Goal: Transaction & Acquisition: Purchase product/service

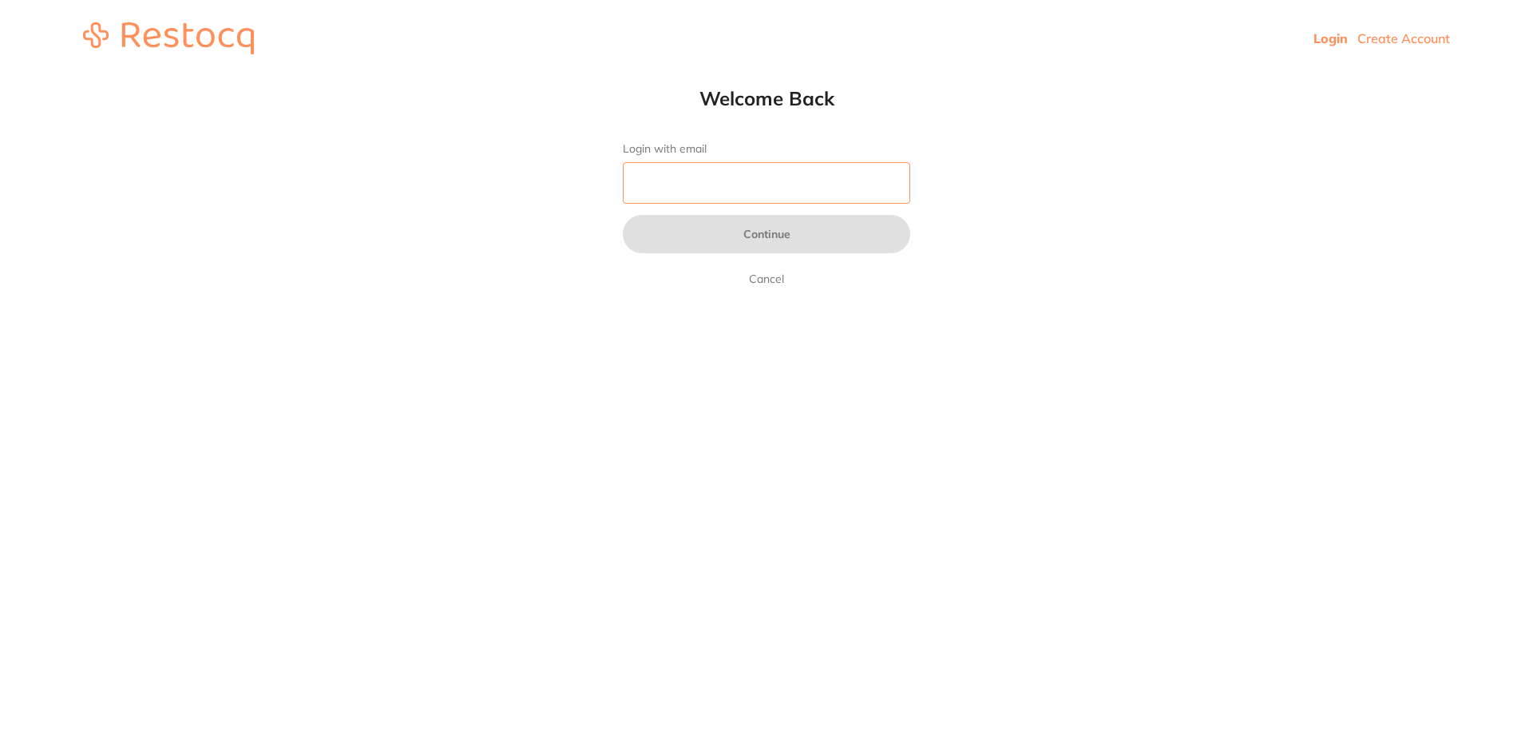
click at [708, 176] on input "Login with email" at bounding box center [766, 183] width 287 height 42
type input "[EMAIL_ADDRESS][DOMAIN_NAME]"
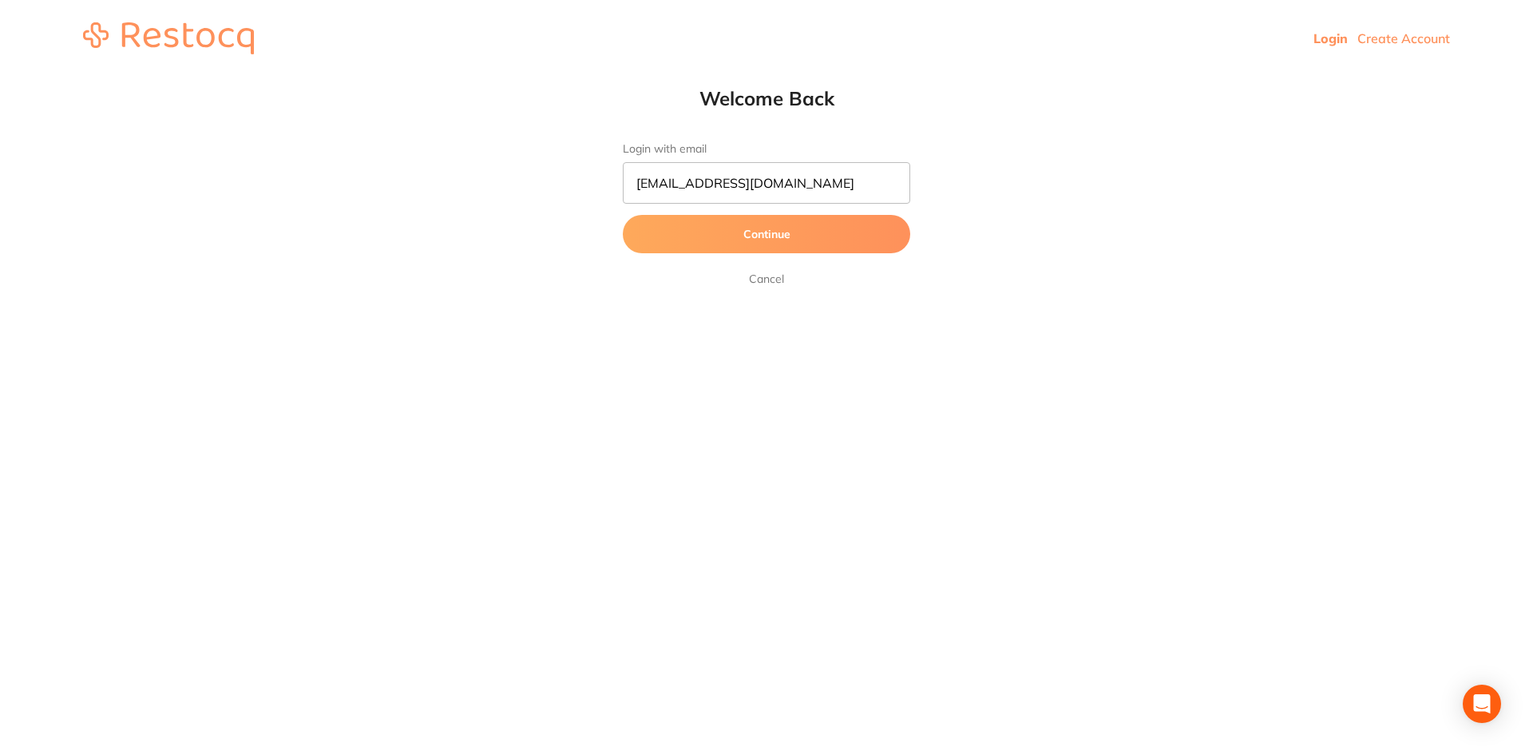
click at [739, 233] on button "Continue" at bounding box center [766, 234] width 287 height 38
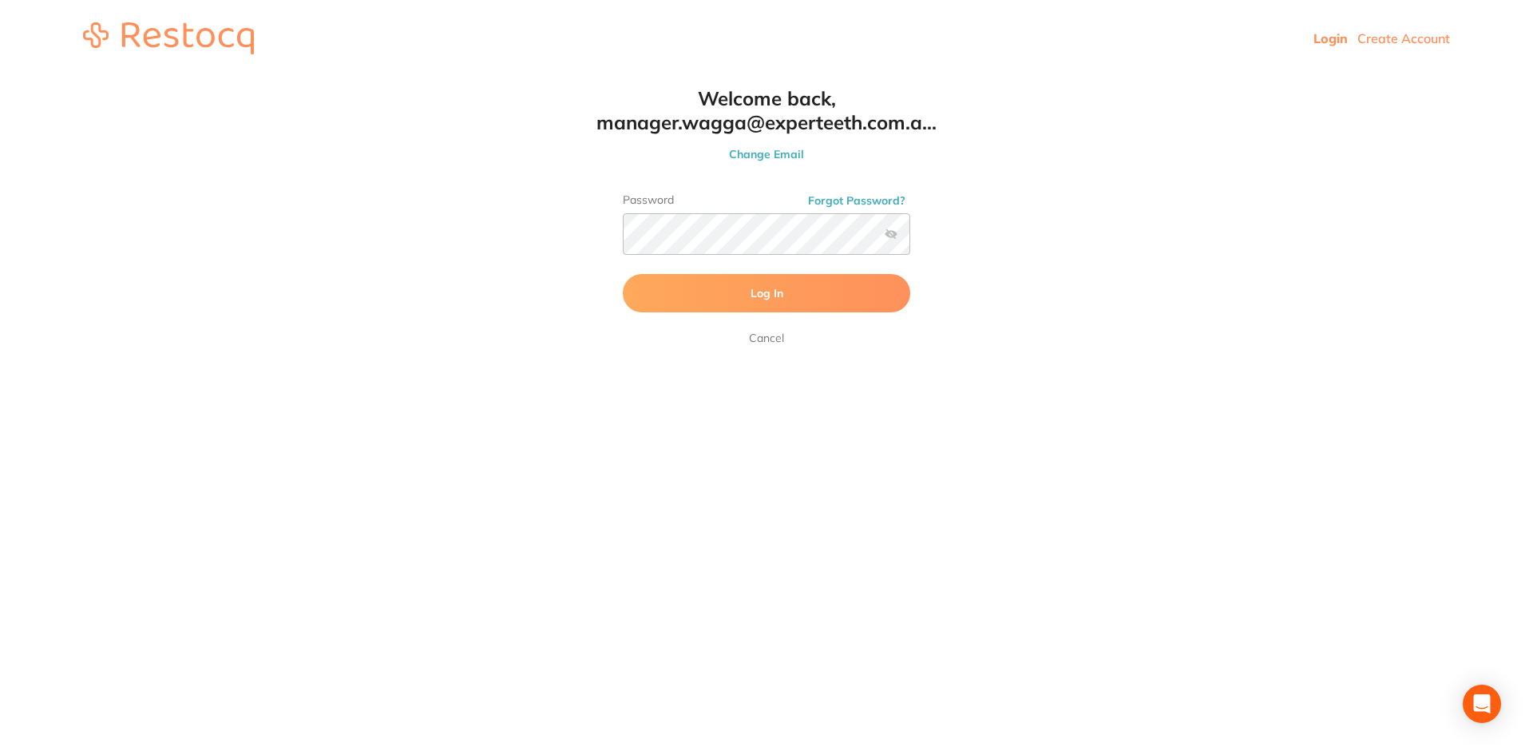
click at [761, 287] on span "Log In" at bounding box center [767, 293] width 33 height 14
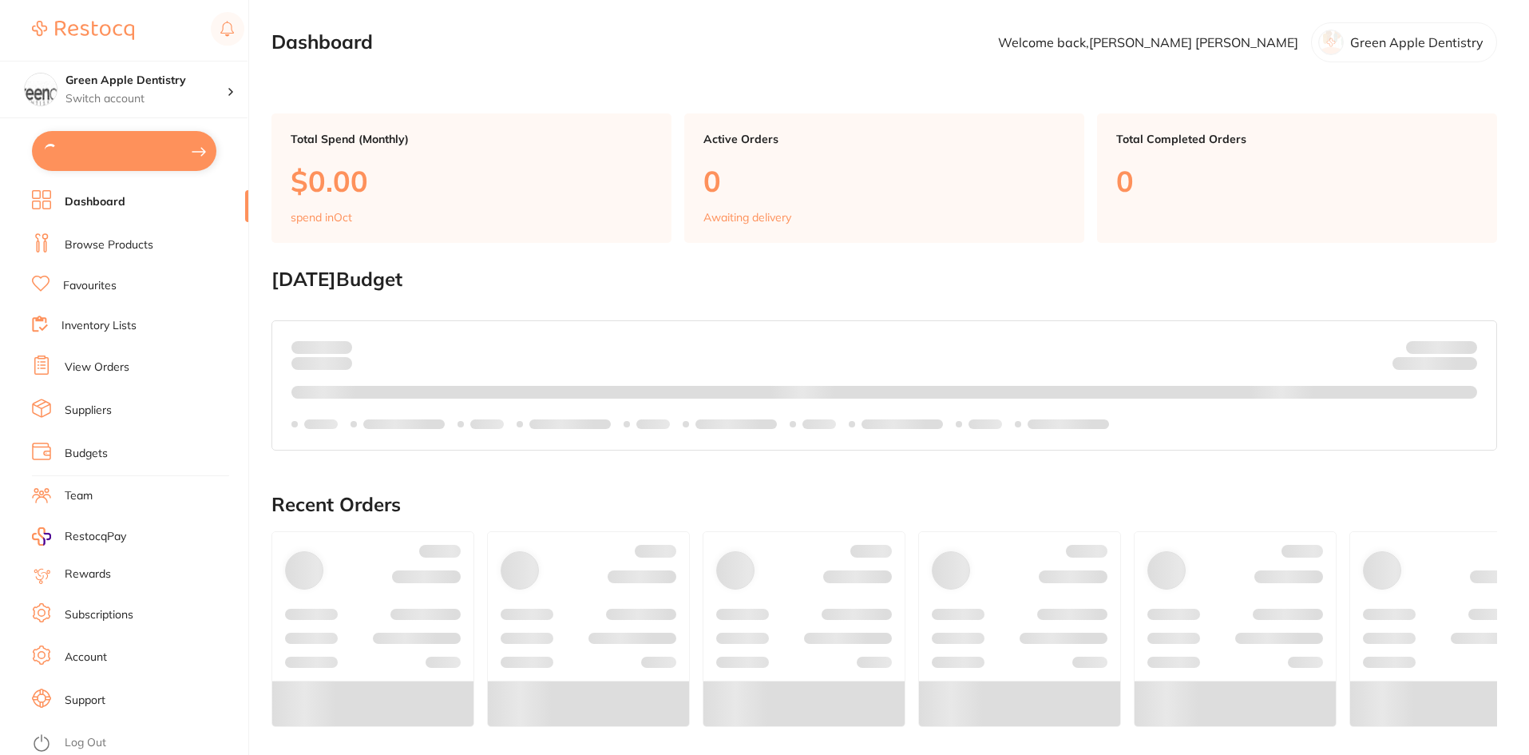
checkbox input "true"
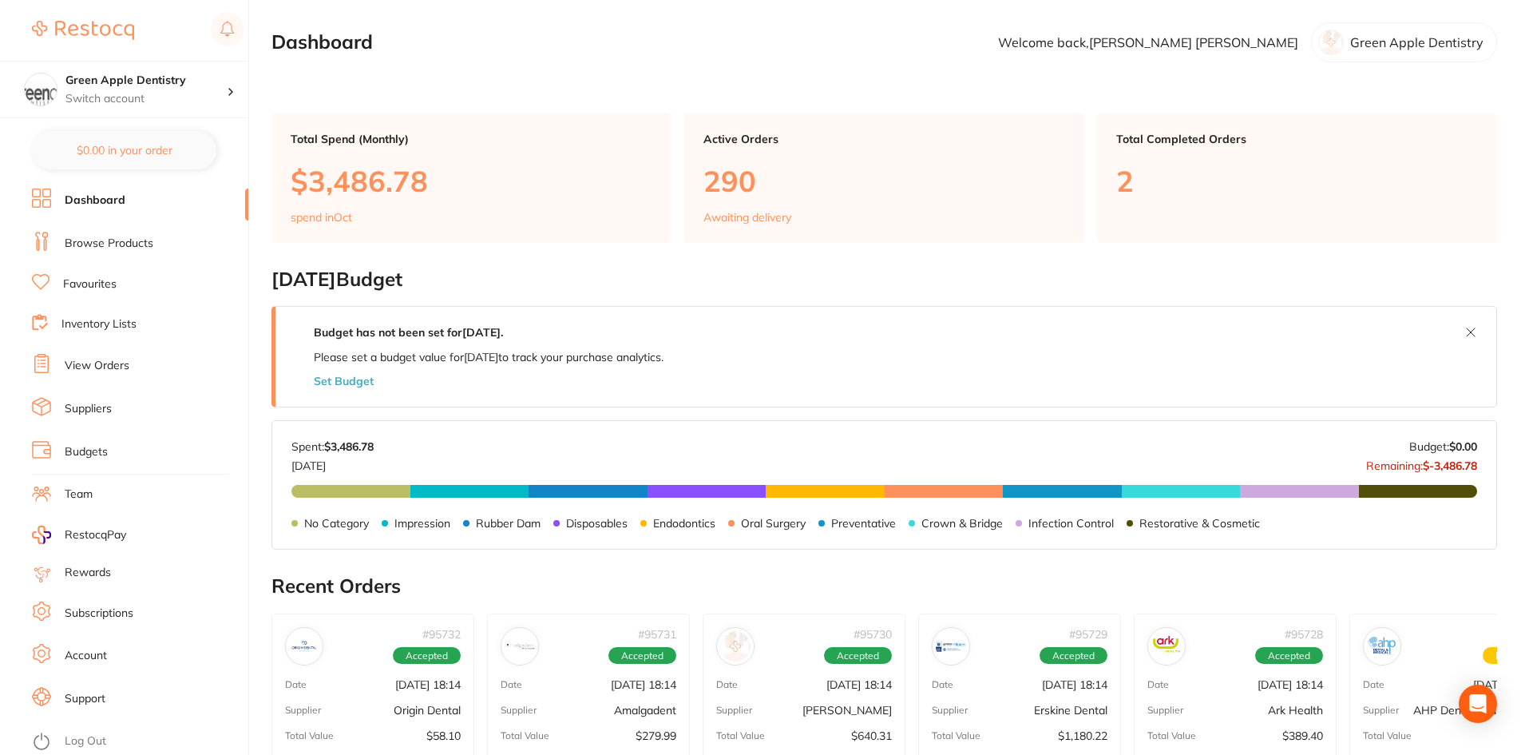
click at [116, 244] on link "Browse Products" at bounding box center [109, 244] width 89 height 16
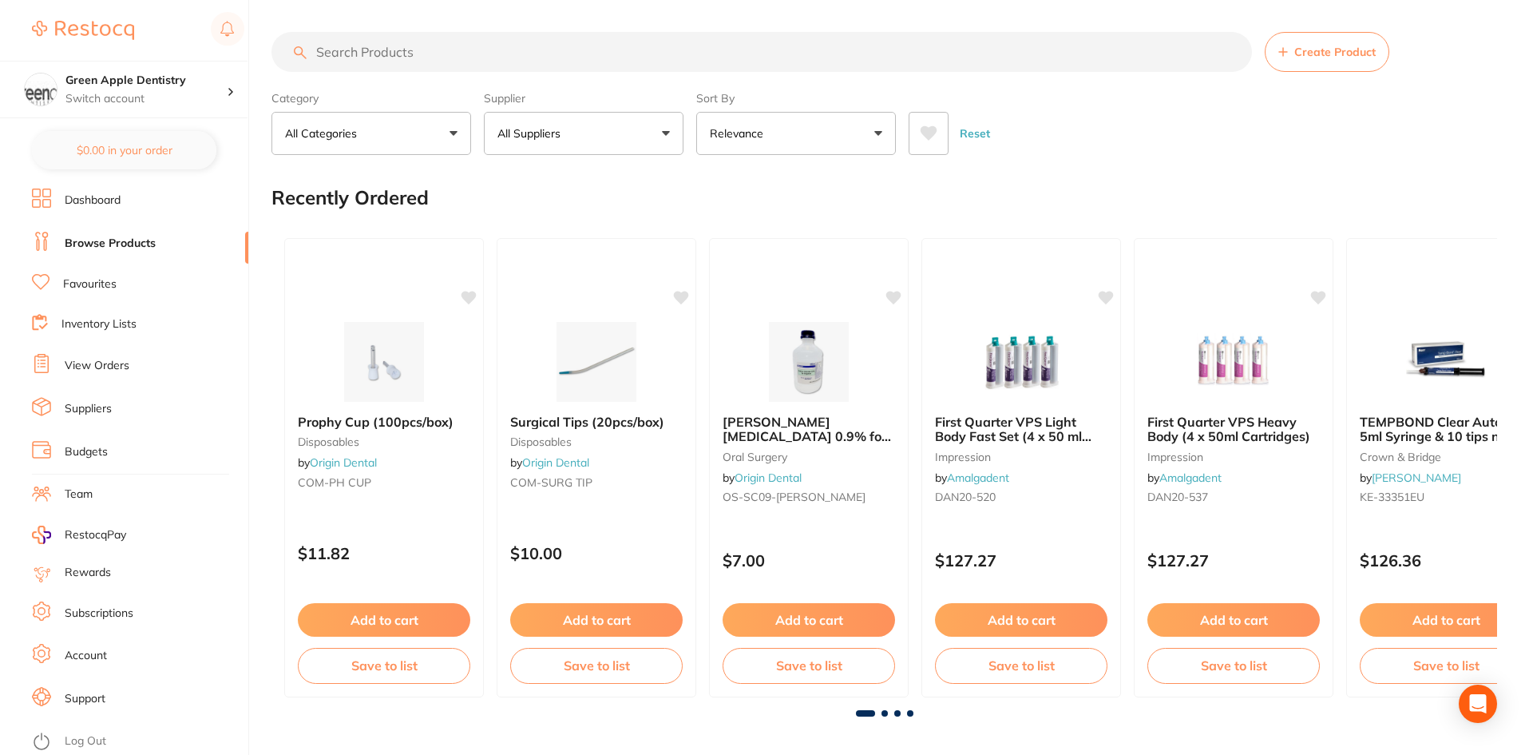
click at [454, 57] on input "search" at bounding box center [762, 52] width 981 height 40
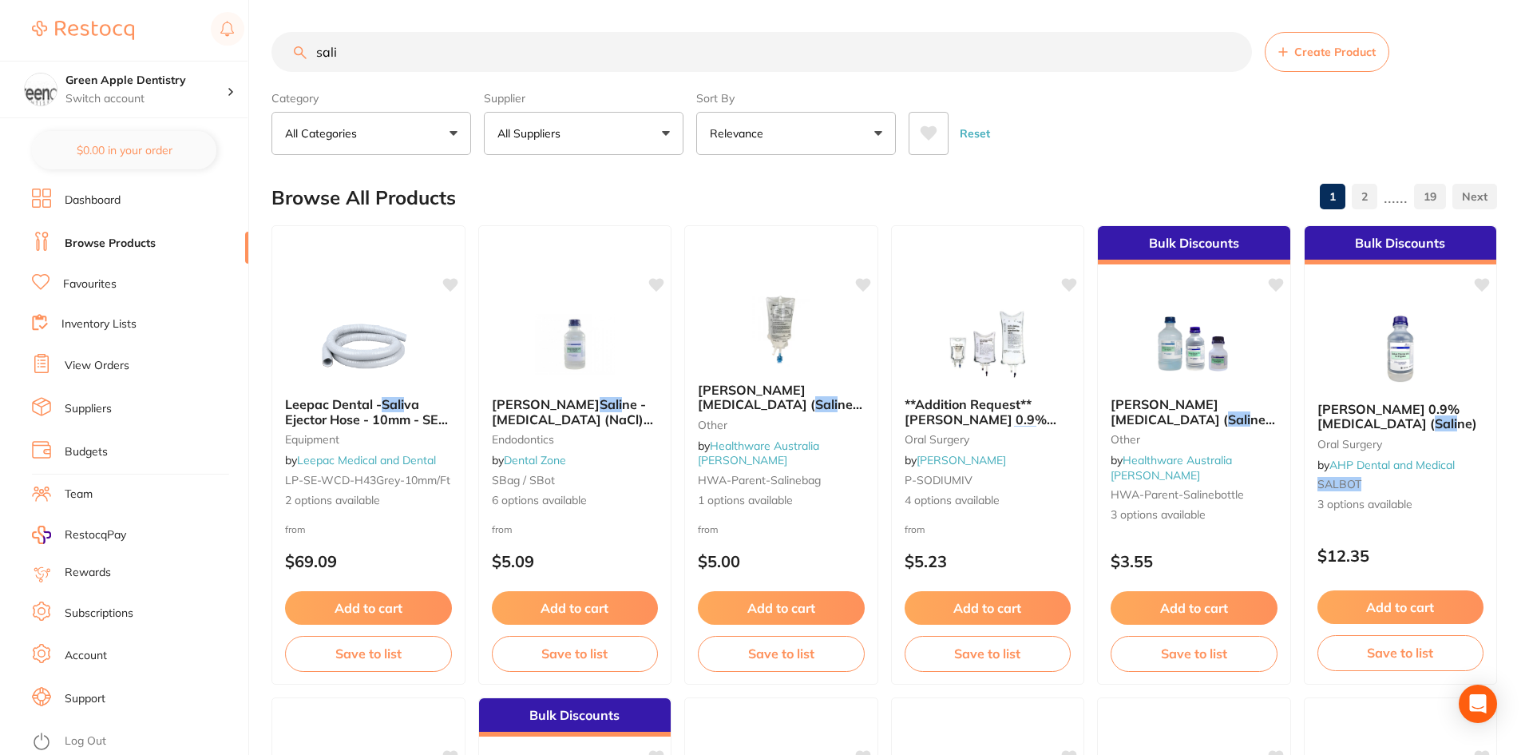
type input "sali"
click at [519, 126] on p "All Suppliers" at bounding box center [532, 133] width 69 height 16
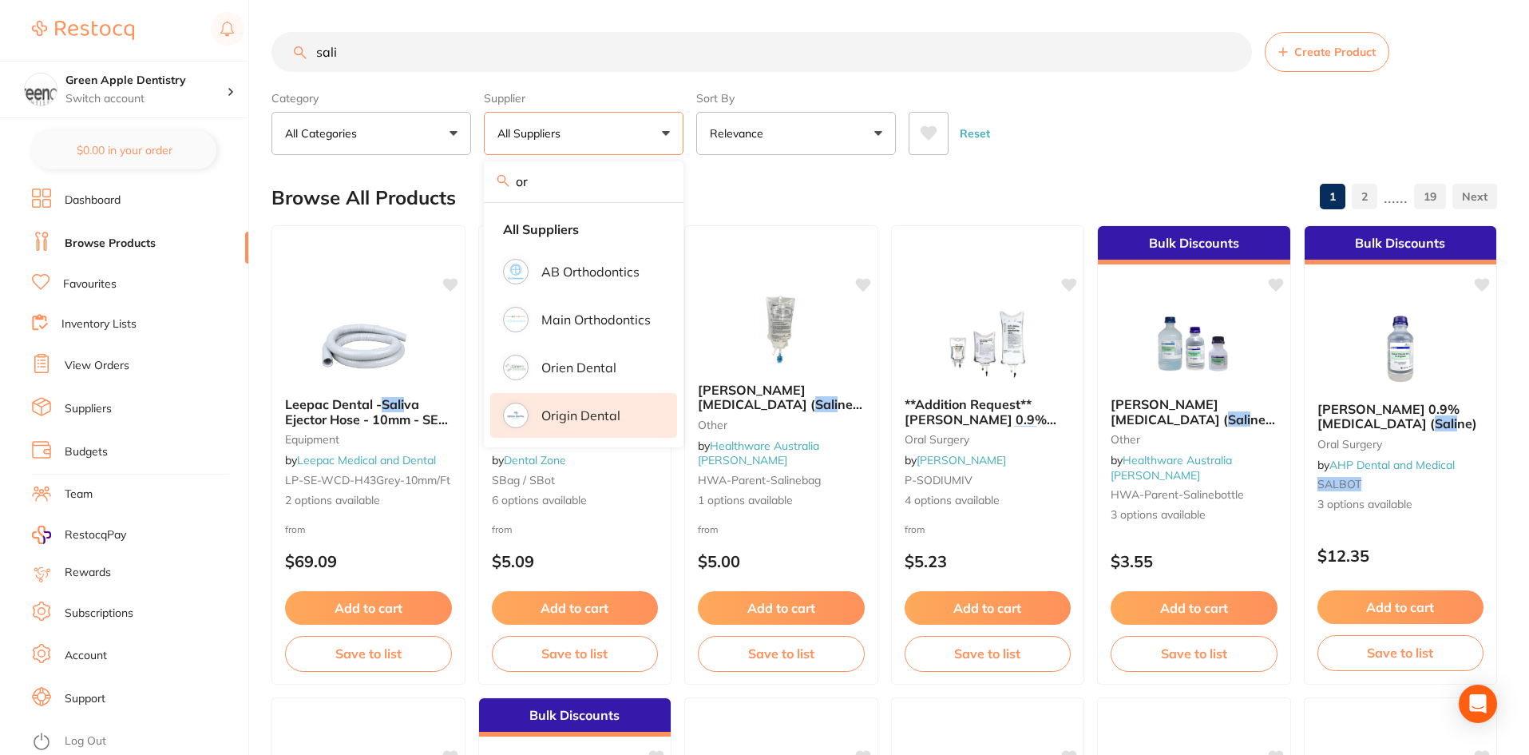
type input "or"
click at [596, 408] on p "Origin Dental" at bounding box center [580, 415] width 79 height 14
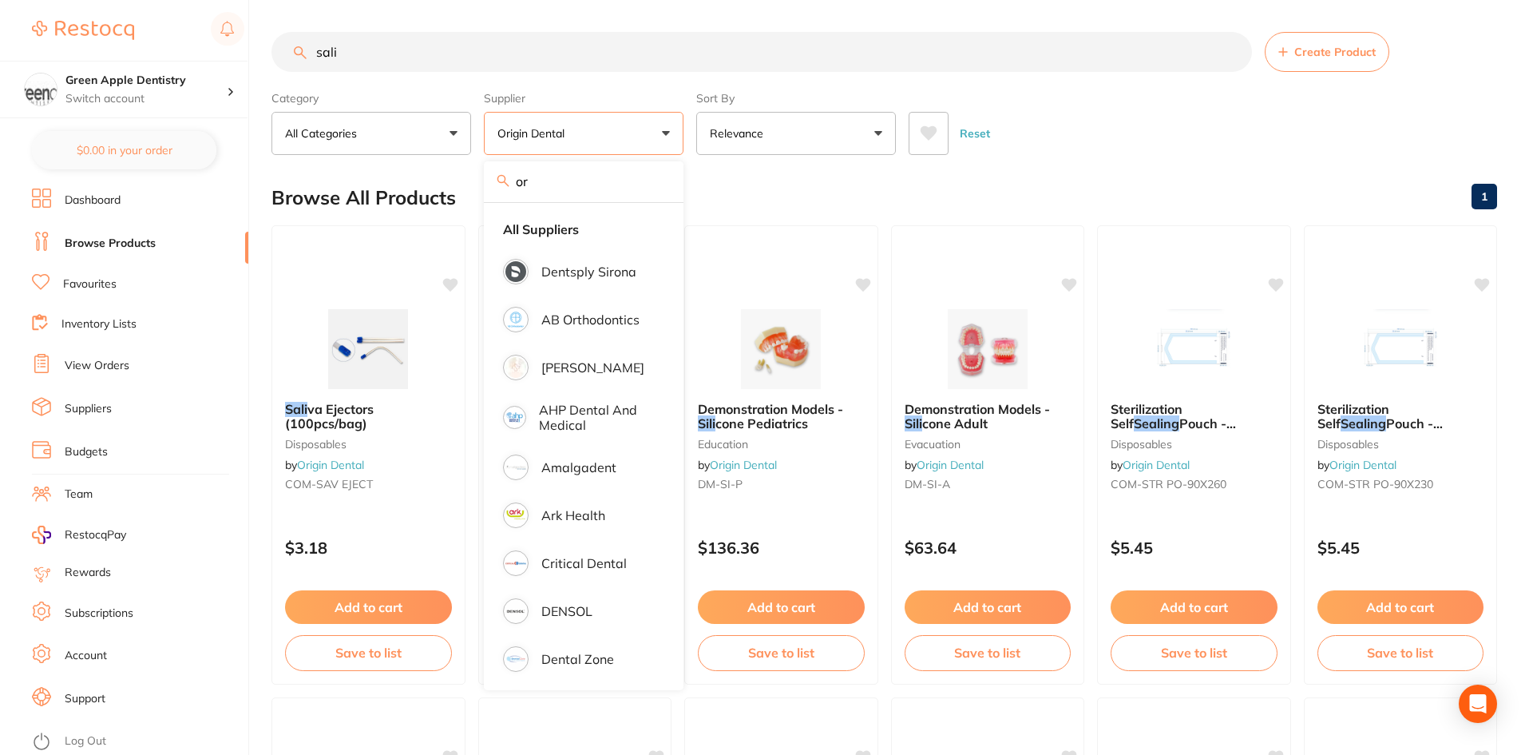
click at [845, 194] on div "Browse All Products 1" at bounding box center [885, 198] width 1226 height 54
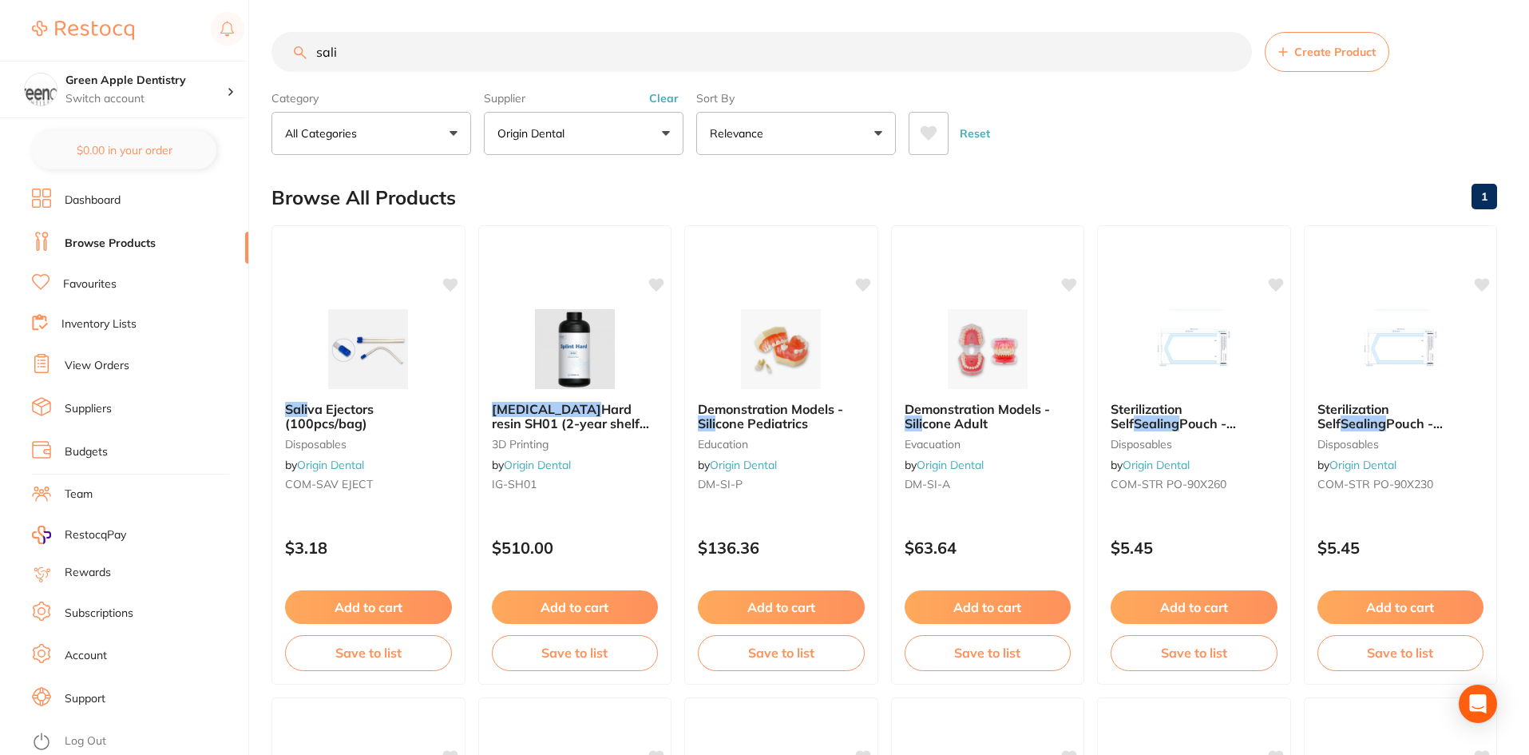
click at [771, 51] on input "sali" at bounding box center [762, 52] width 981 height 40
click at [630, 137] on button "Origin Dental" at bounding box center [584, 133] width 200 height 43
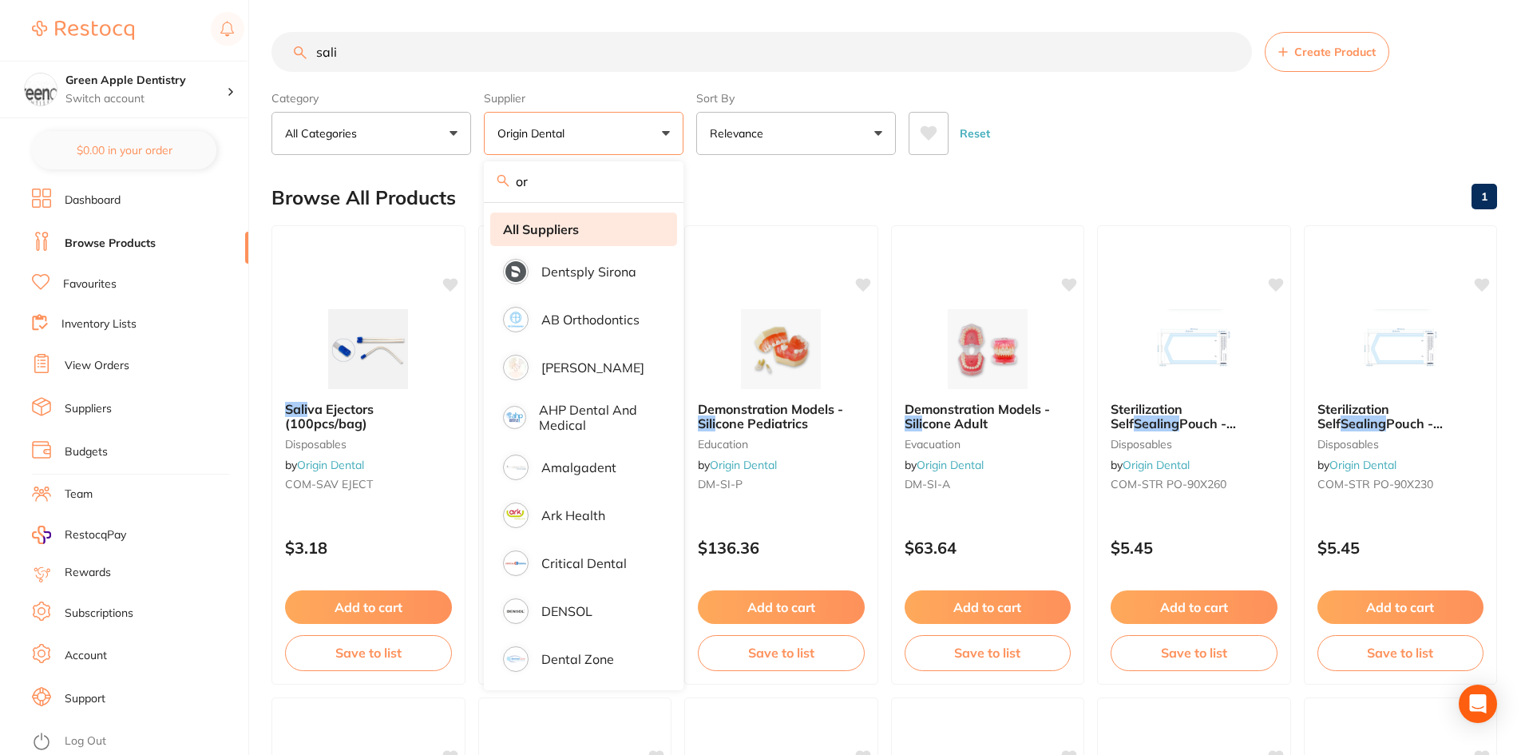
click at [562, 225] on strong "All Suppliers" at bounding box center [541, 229] width 76 height 14
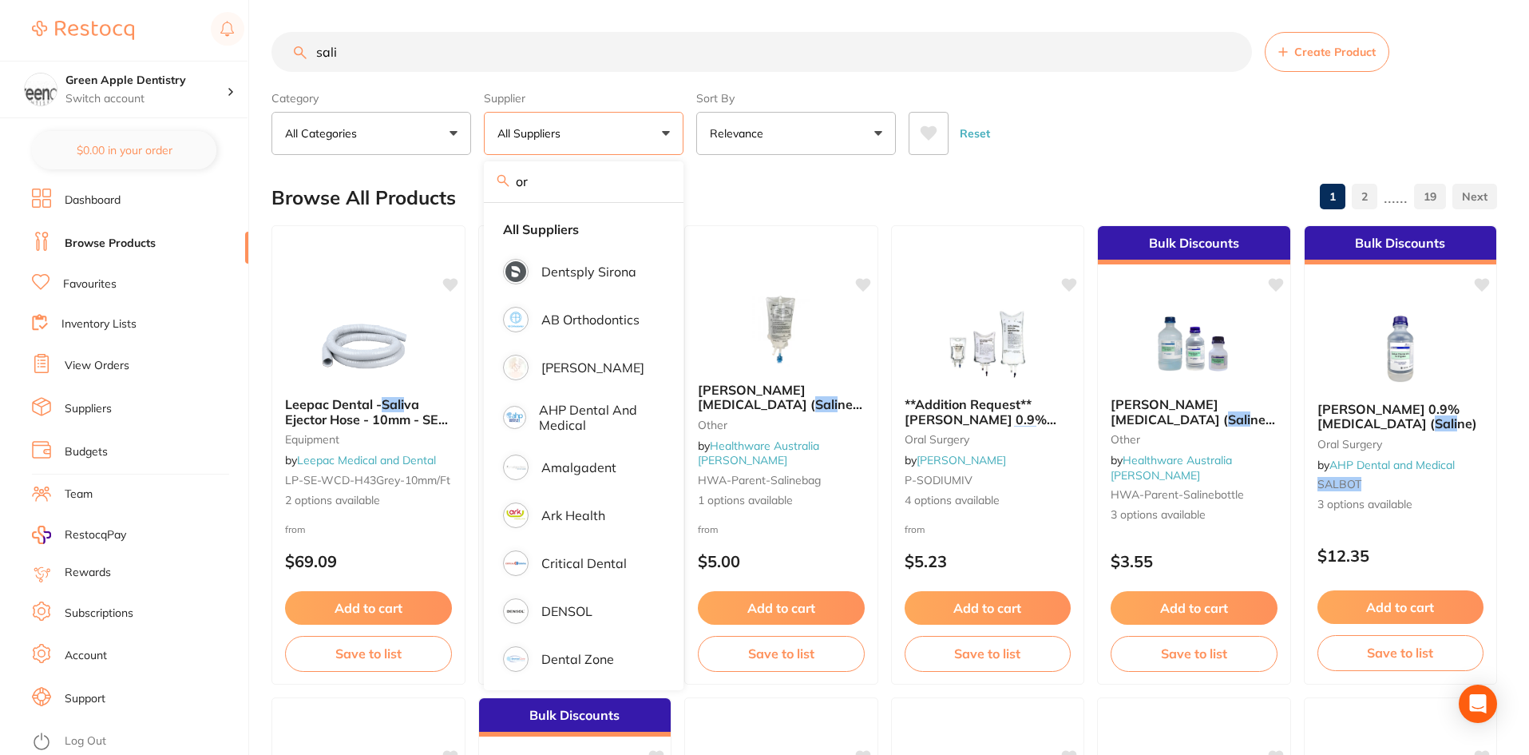
click at [1025, 128] on div "Reset" at bounding box center [1197, 127] width 576 height 56
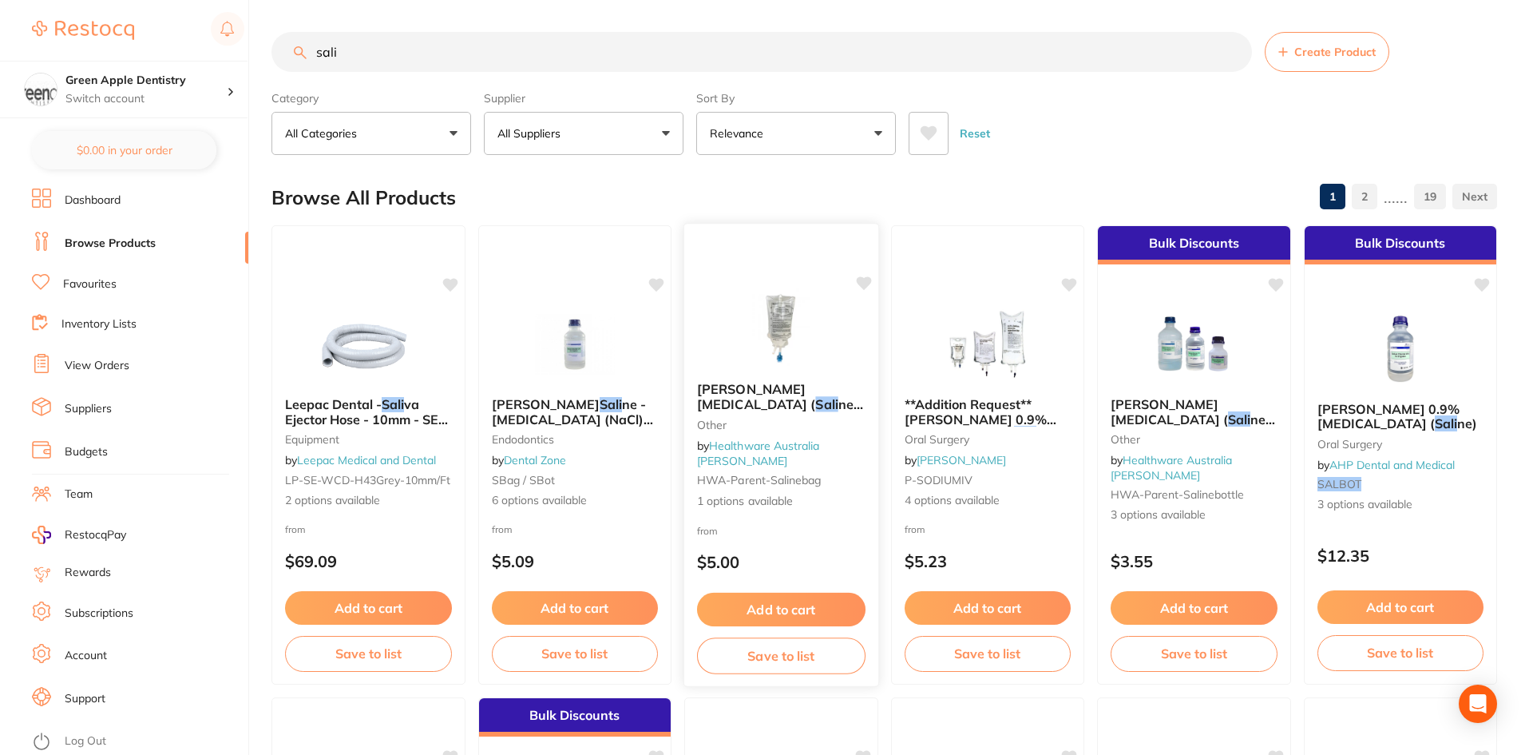
click at [755, 310] on img at bounding box center [781, 328] width 105 height 81
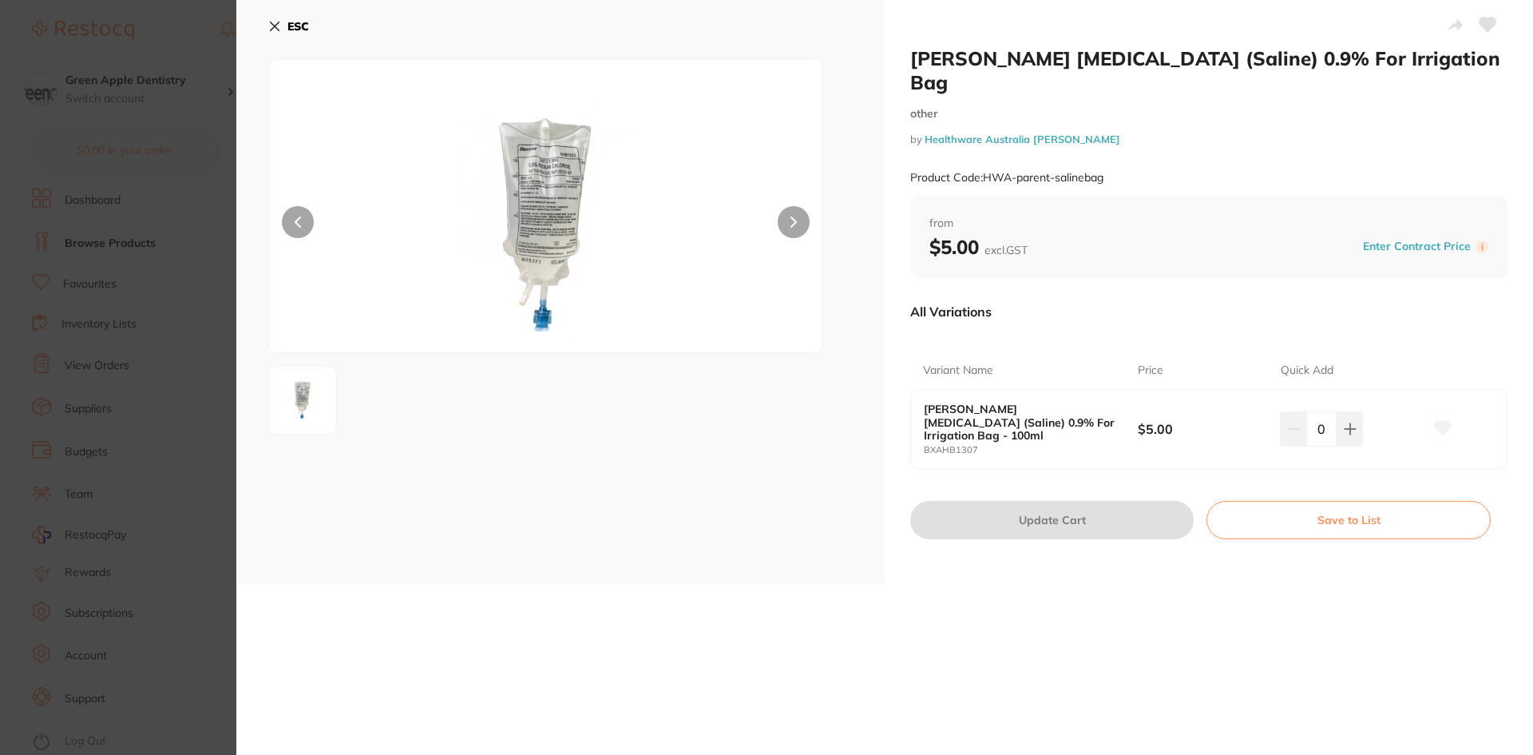
click at [301, 18] on button "ESC" at bounding box center [288, 26] width 41 height 27
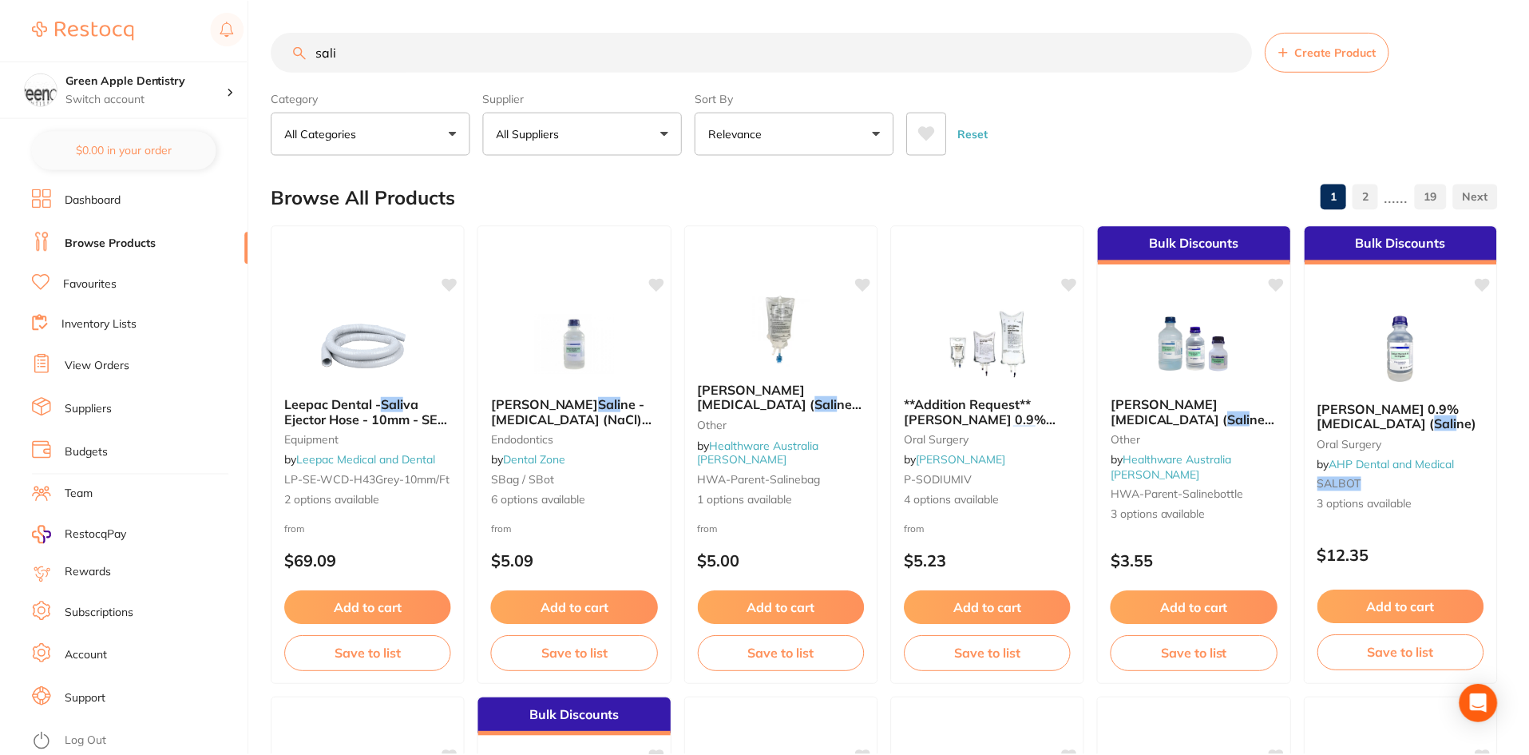
scroll to position [2, 0]
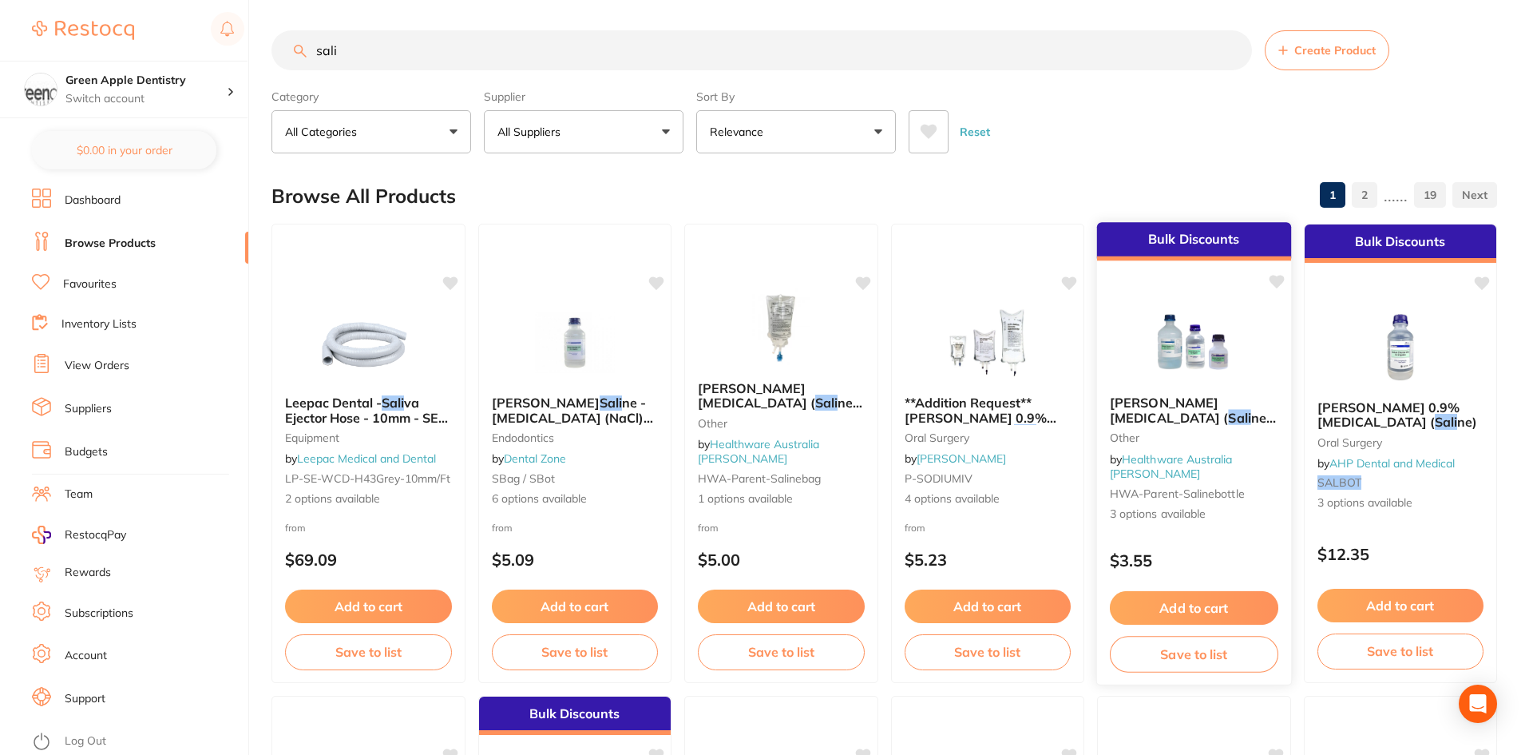
click at [1212, 363] on img at bounding box center [1194, 342] width 105 height 81
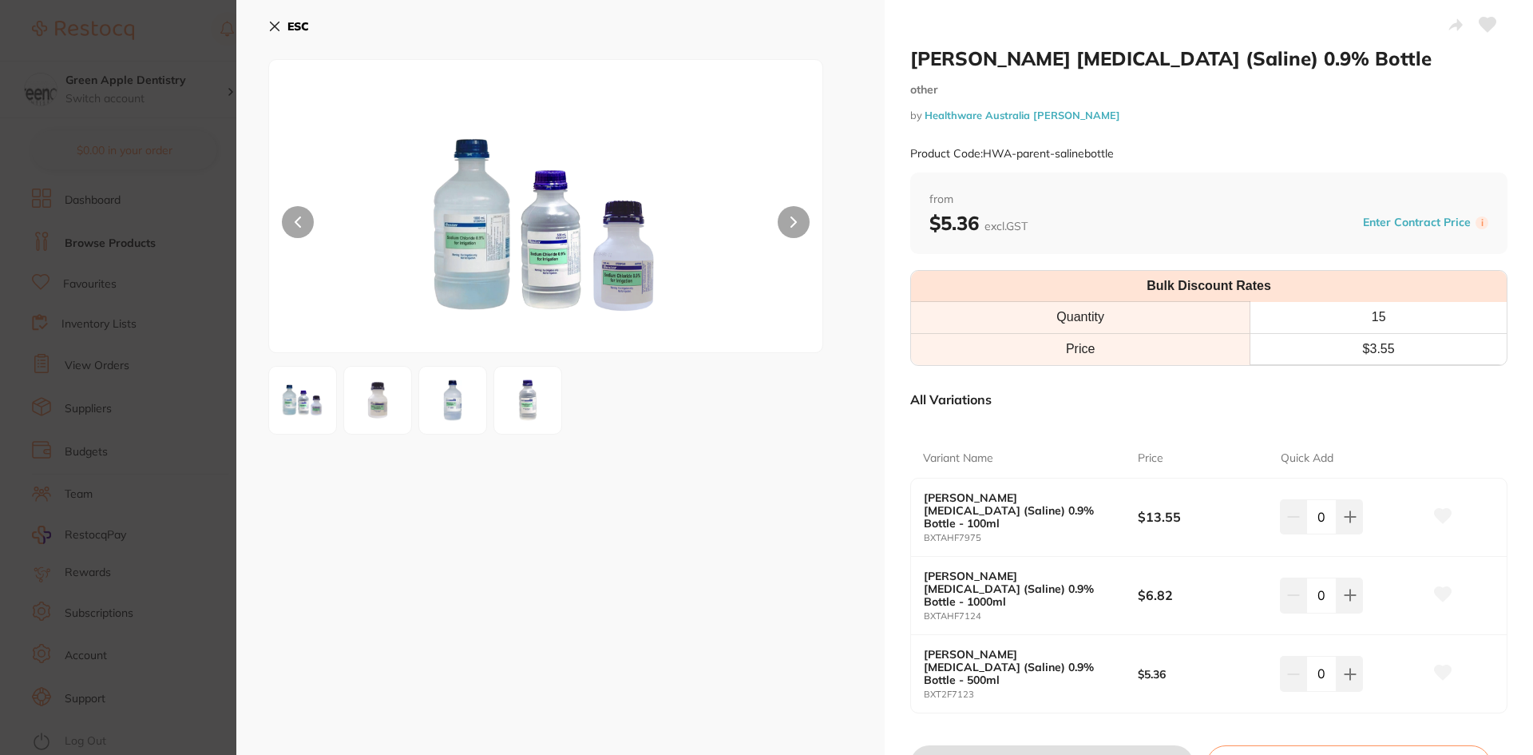
click at [283, 30] on button "ESC" at bounding box center [288, 26] width 41 height 27
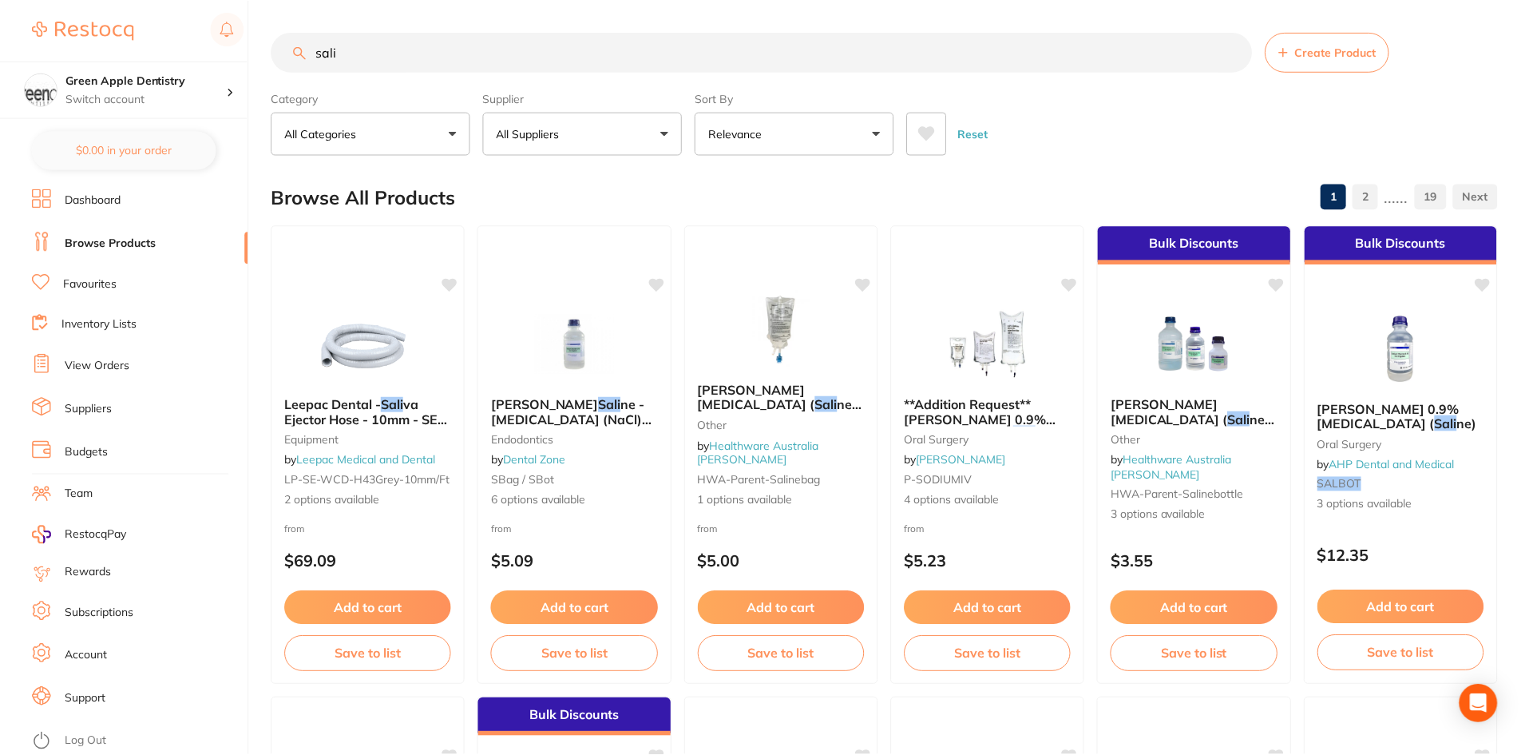
scroll to position [2, 0]
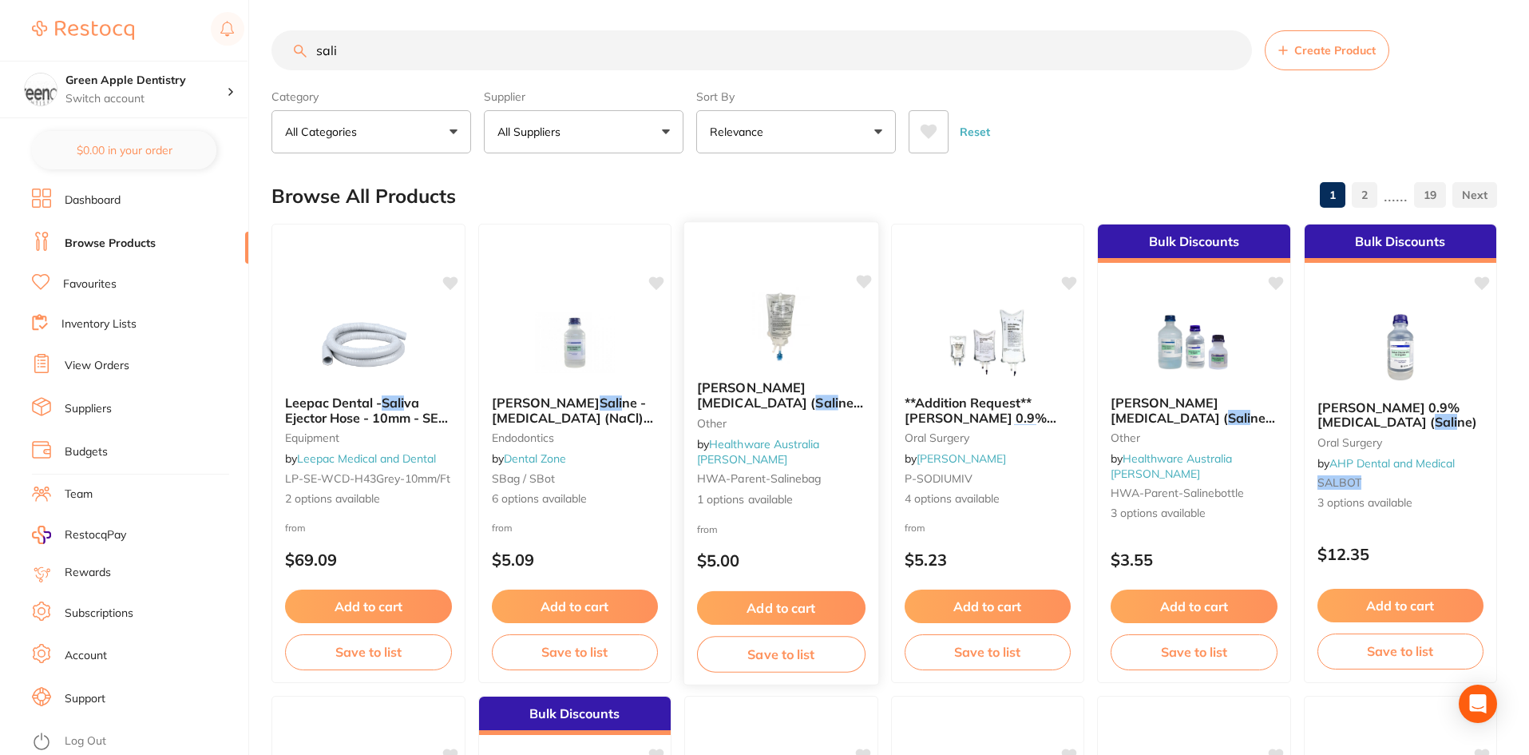
click at [823, 308] on img at bounding box center [781, 327] width 105 height 81
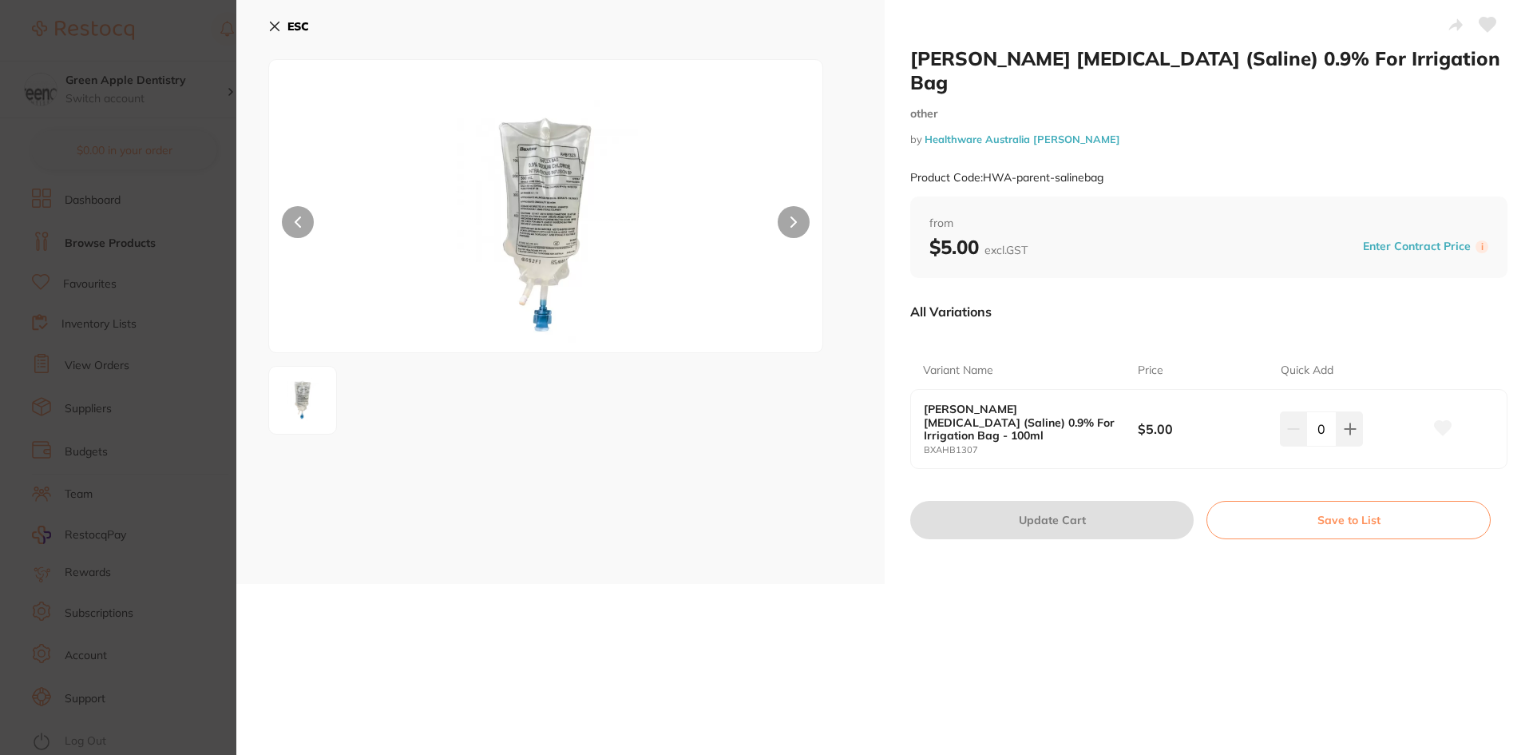
click at [271, 24] on icon at bounding box center [274, 26] width 13 height 13
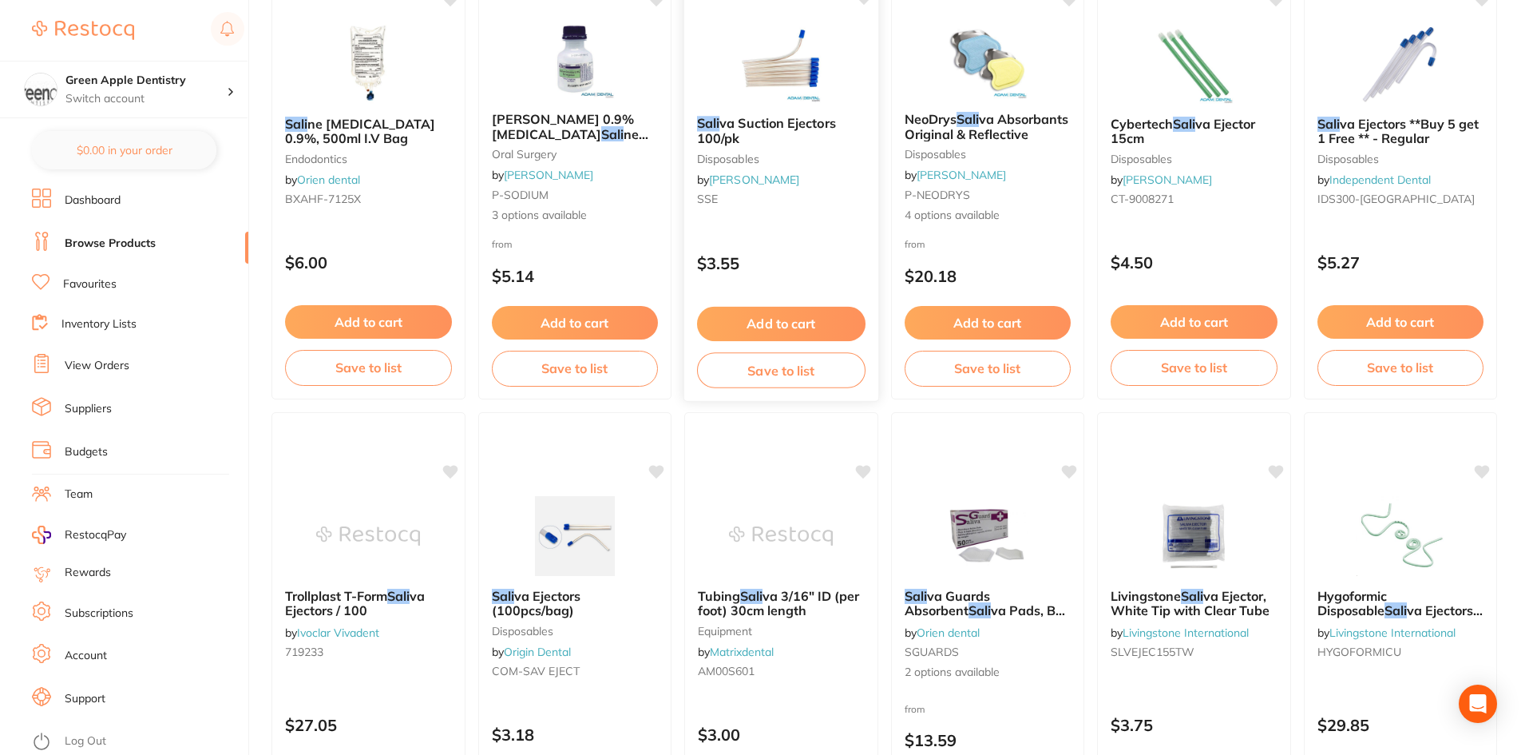
scroll to position [2557, 0]
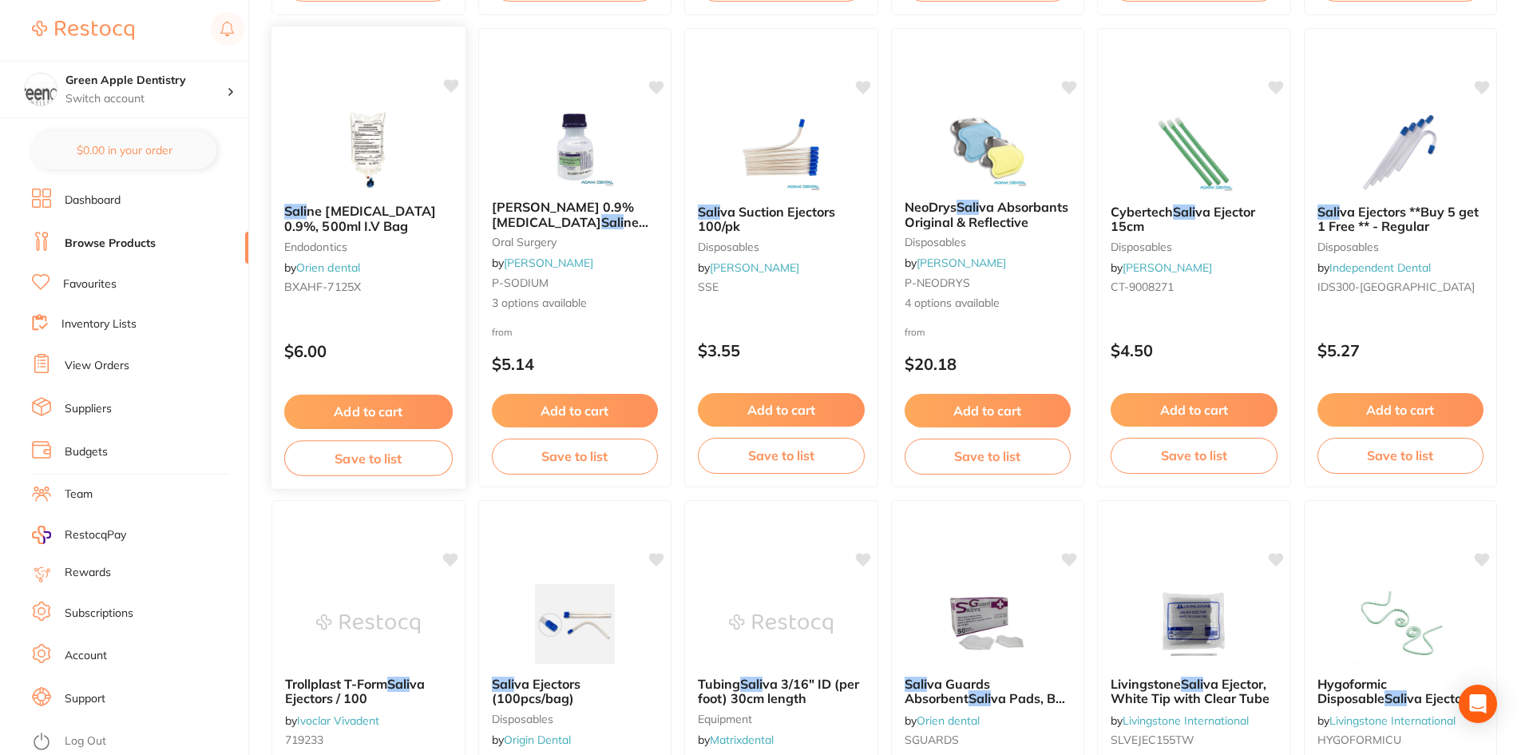
click at [382, 116] on img at bounding box center [368, 150] width 105 height 81
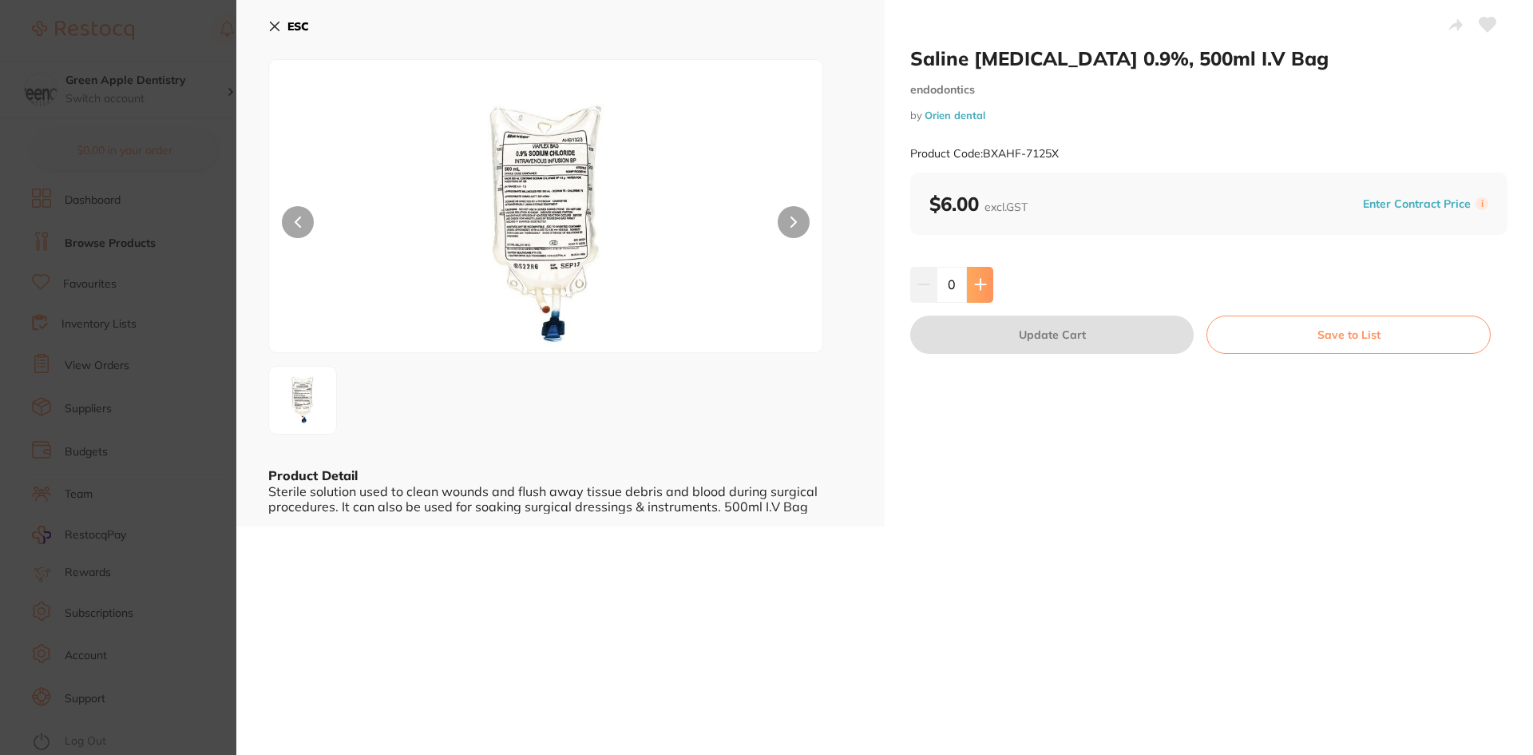
click at [985, 277] on button at bounding box center [980, 284] width 26 height 35
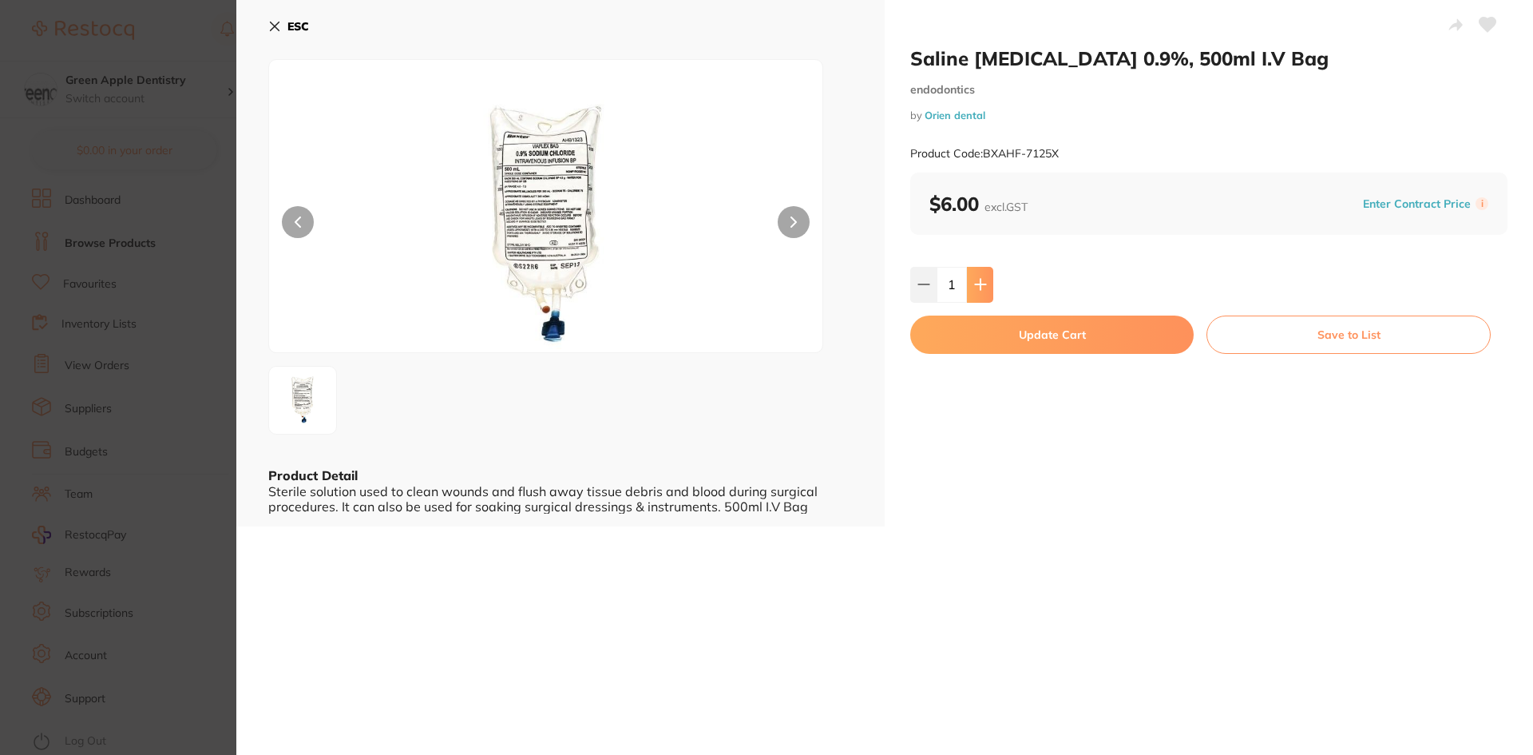
click at [985, 277] on button at bounding box center [980, 284] width 26 height 35
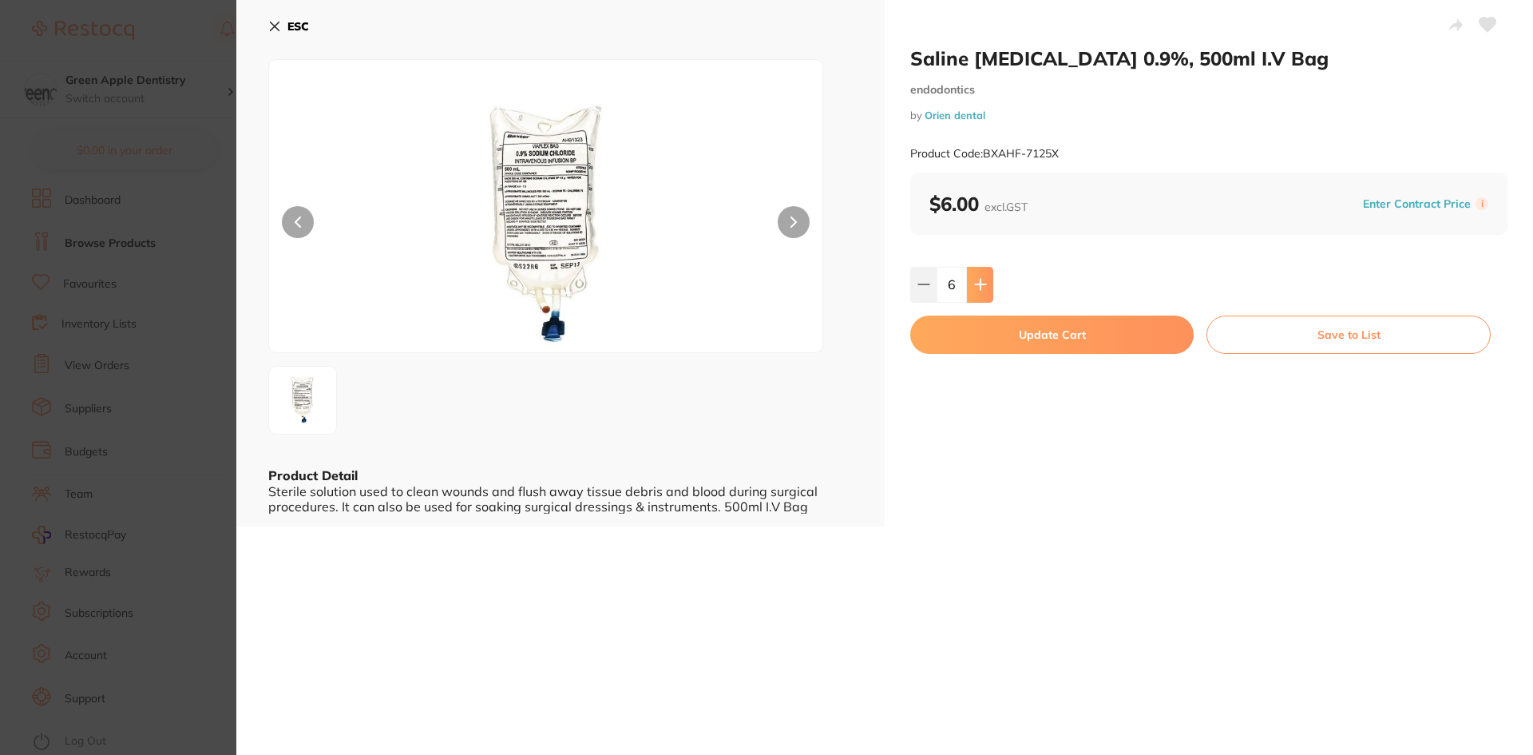
click at [985, 278] on button at bounding box center [980, 284] width 26 height 35
type input "10"
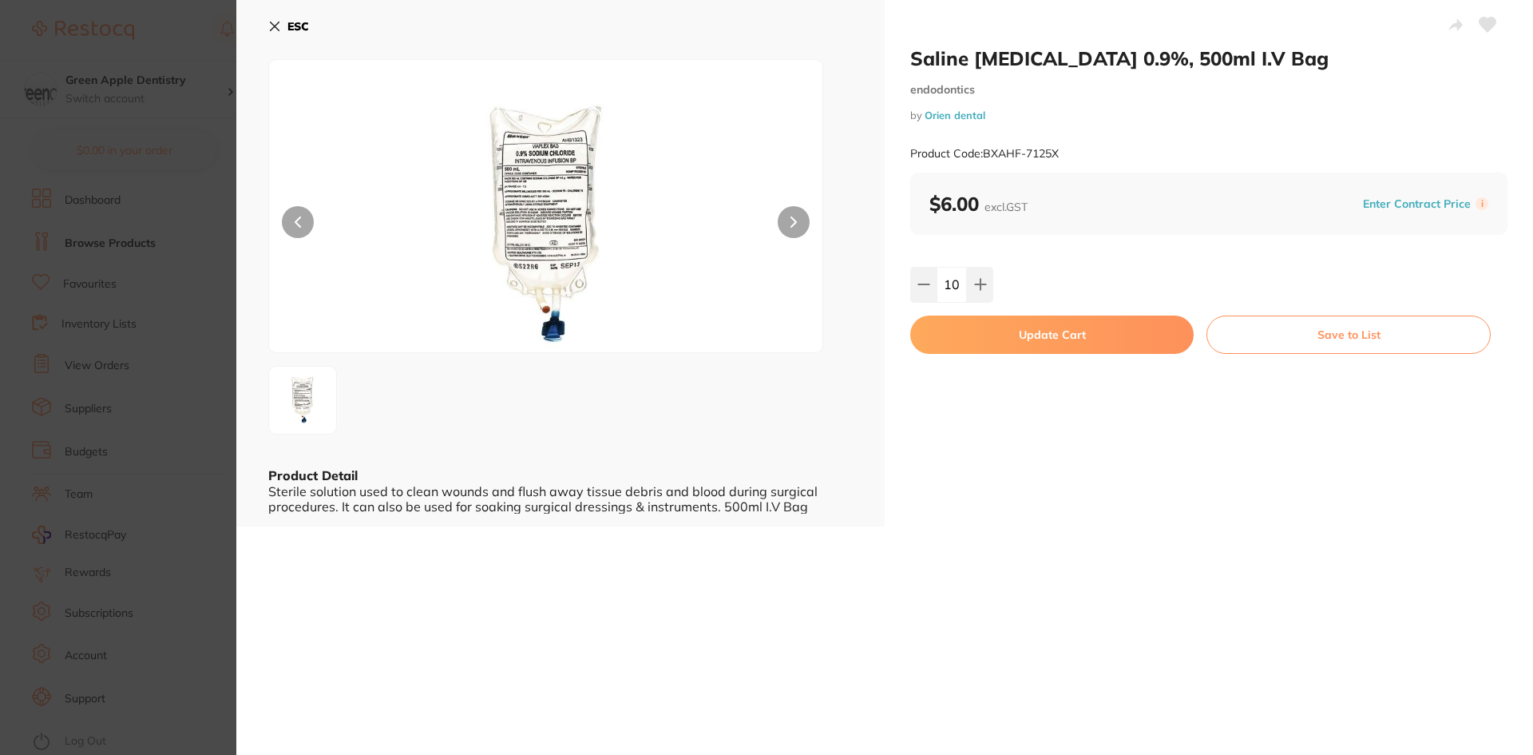
click at [1088, 349] on button "Update Cart" at bounding box center [1051, 334] width 283 height 38
checkbox input "false"
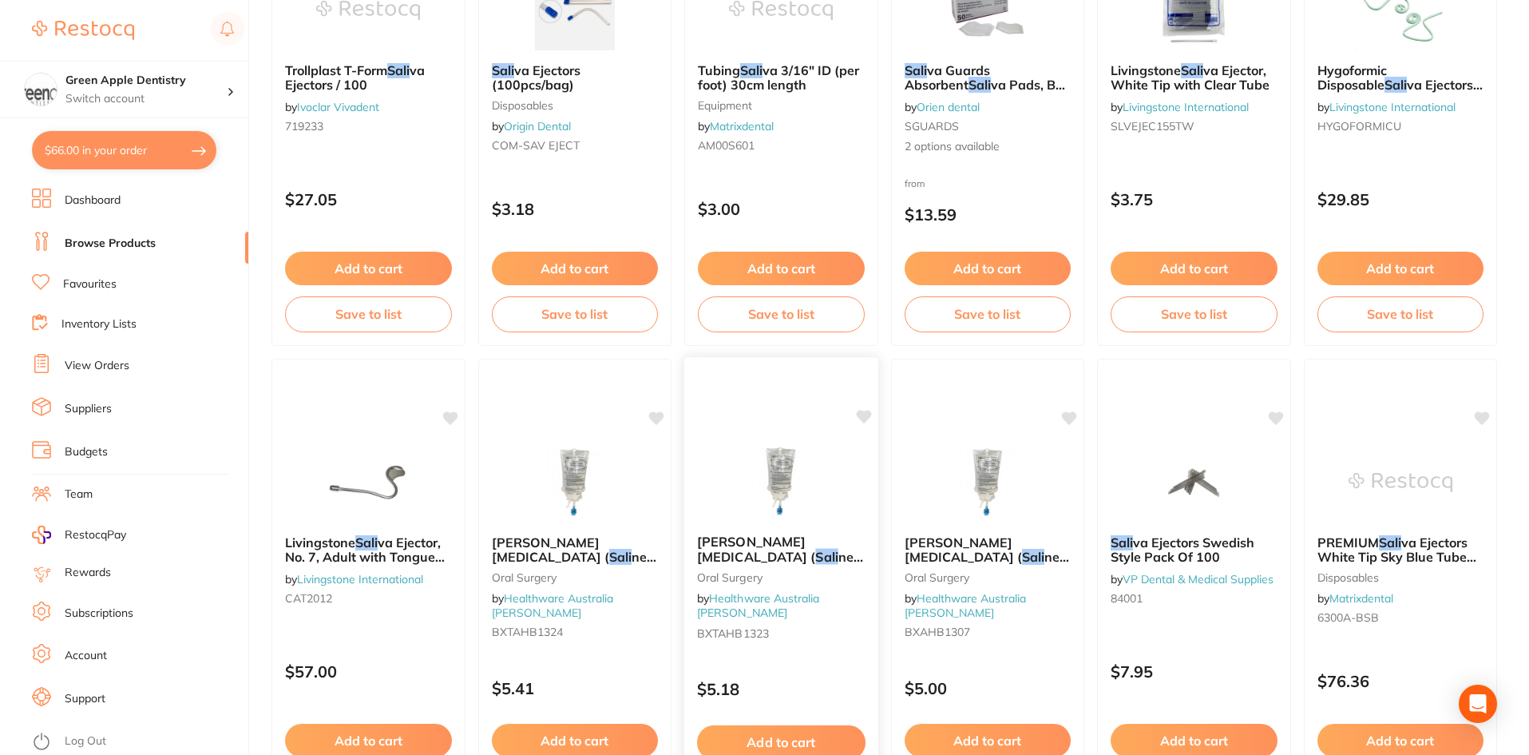
scroll to position [3196, 0]
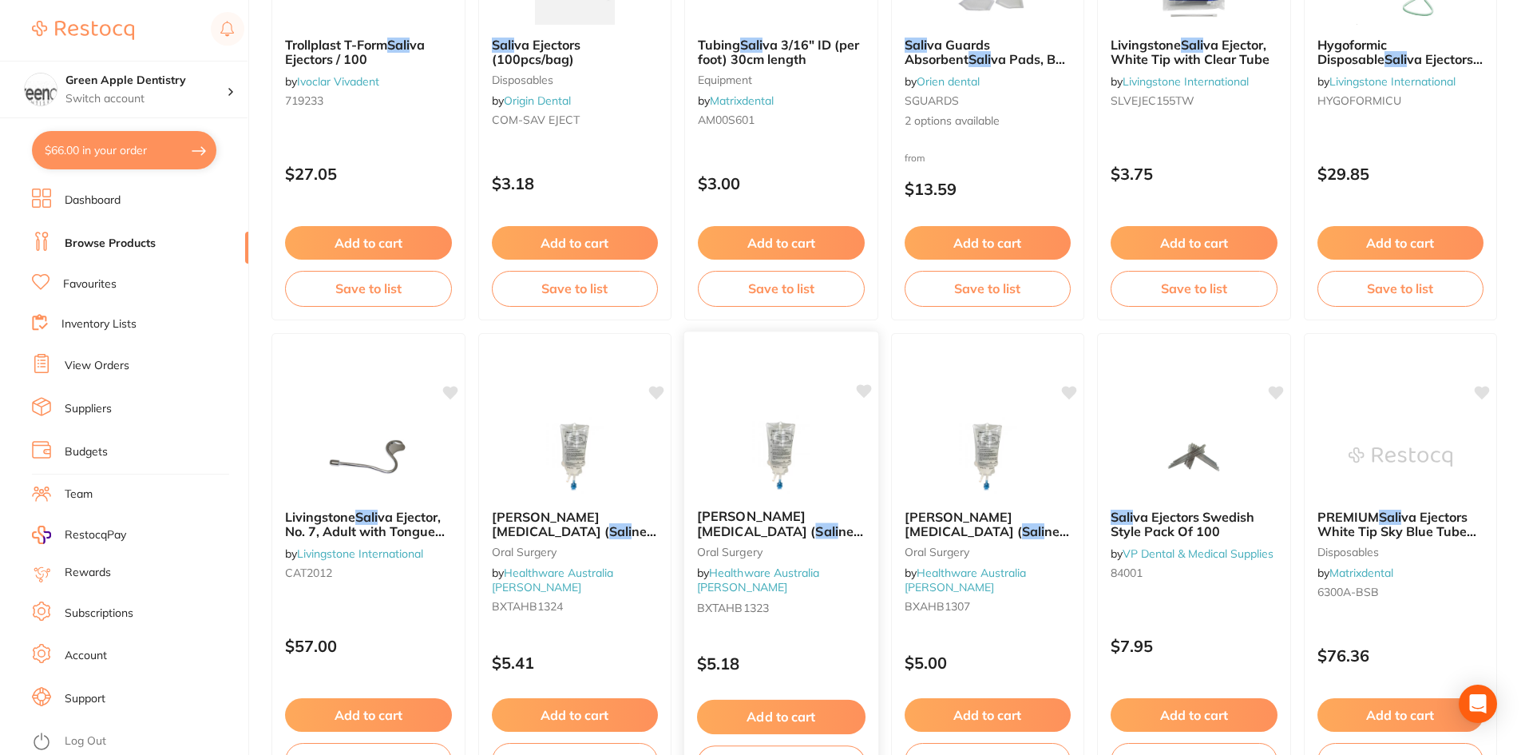
click at [819, 472] on img at bounding box center [781, 455] width 105 height 81
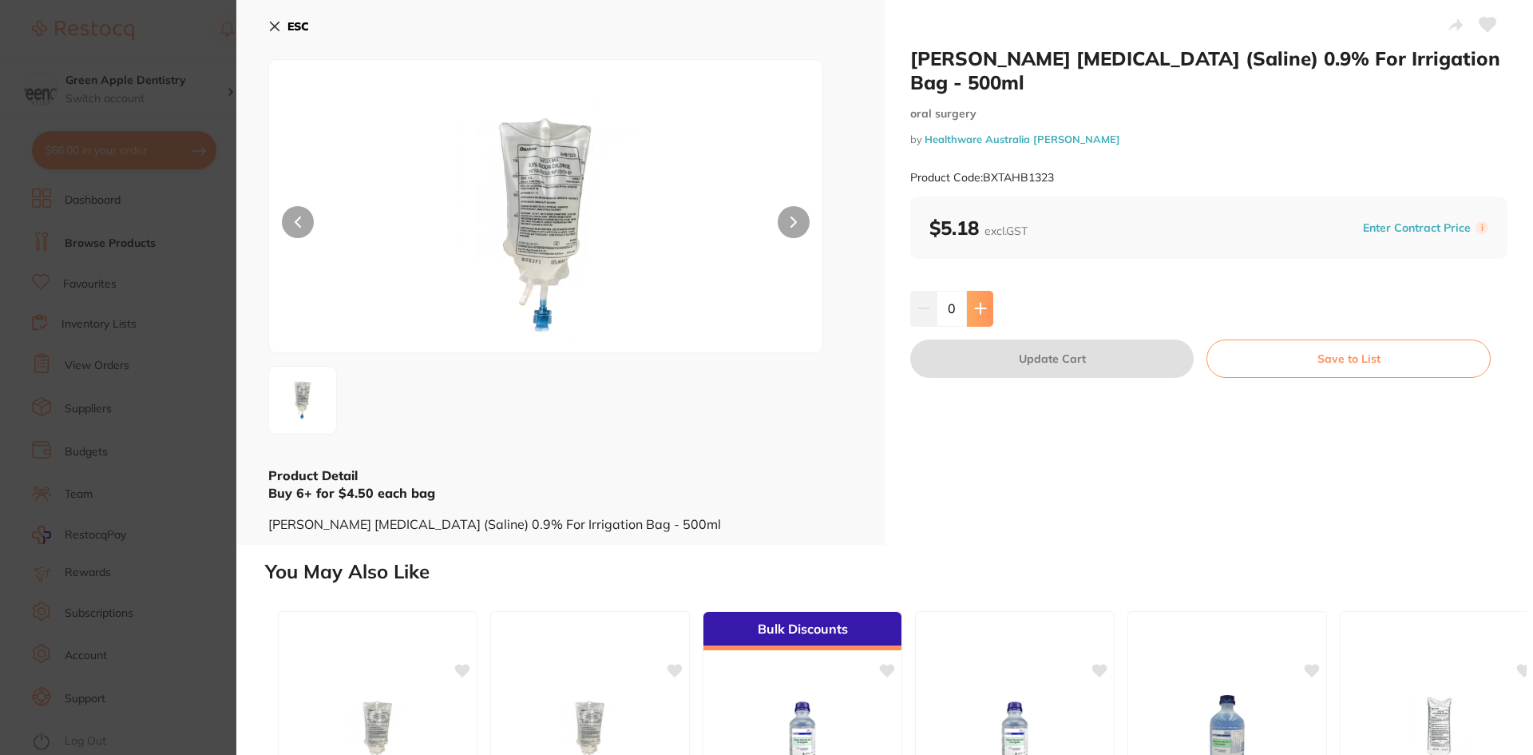
click at [984, 309] on icon at bounding box center [980, 308] width 10 height 10
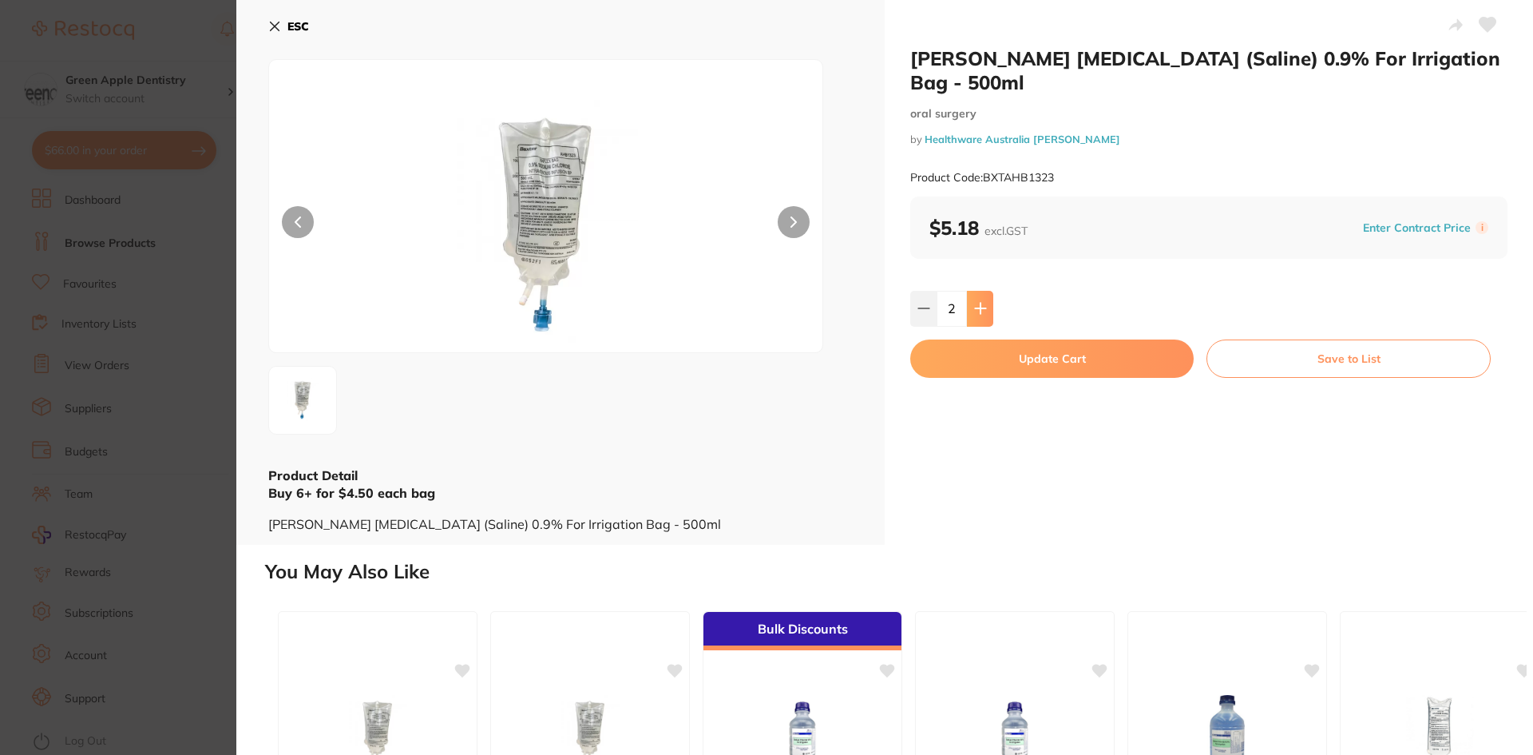
click at [984, 309] on icon at bounding box center [980, 308] width 10 height 10
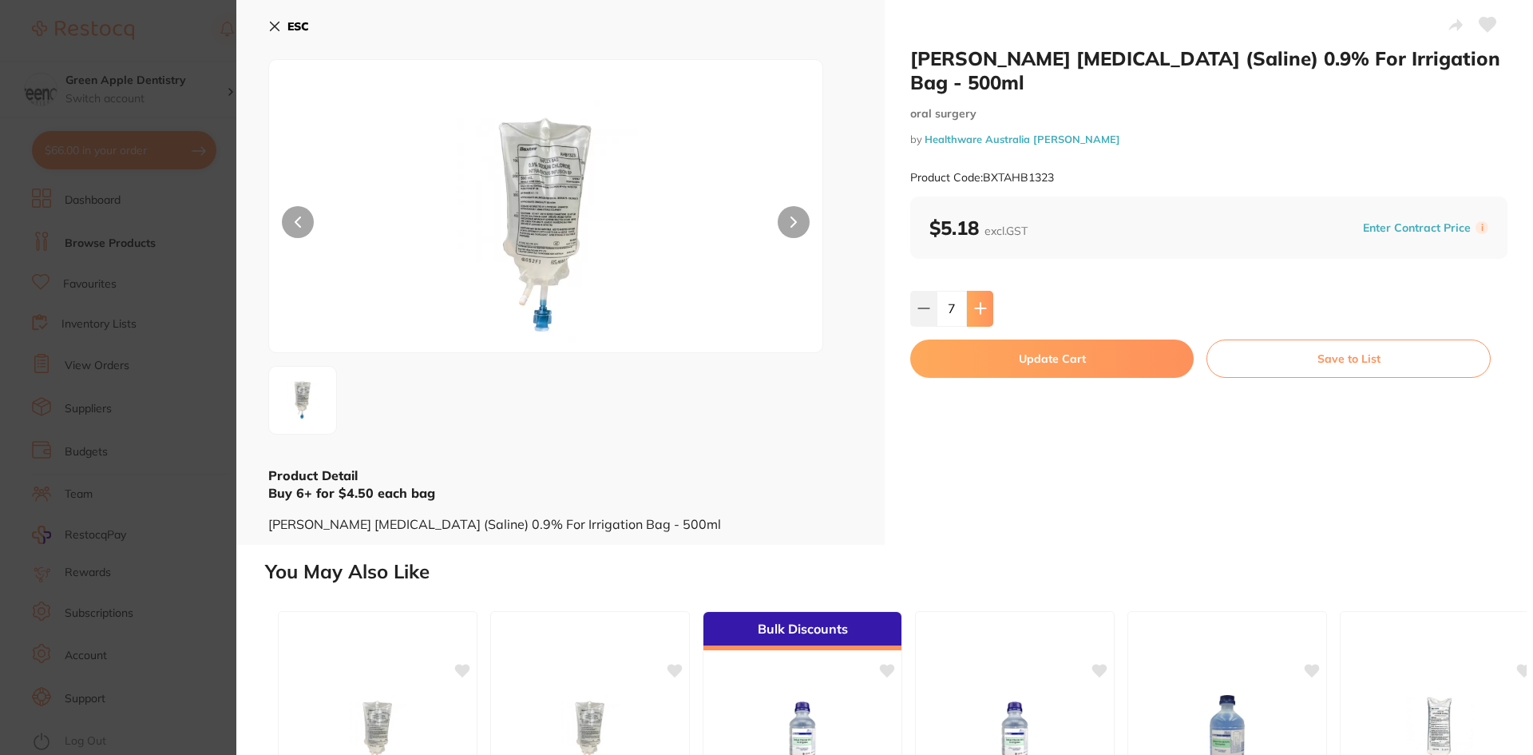
click at [984, 309] on icon at bounding box center [980, 308] width 10 height 10
type input "10"
click at [1067, 355] on button "Update Cart" at bounding box center [1051, 358] width 283 height 38
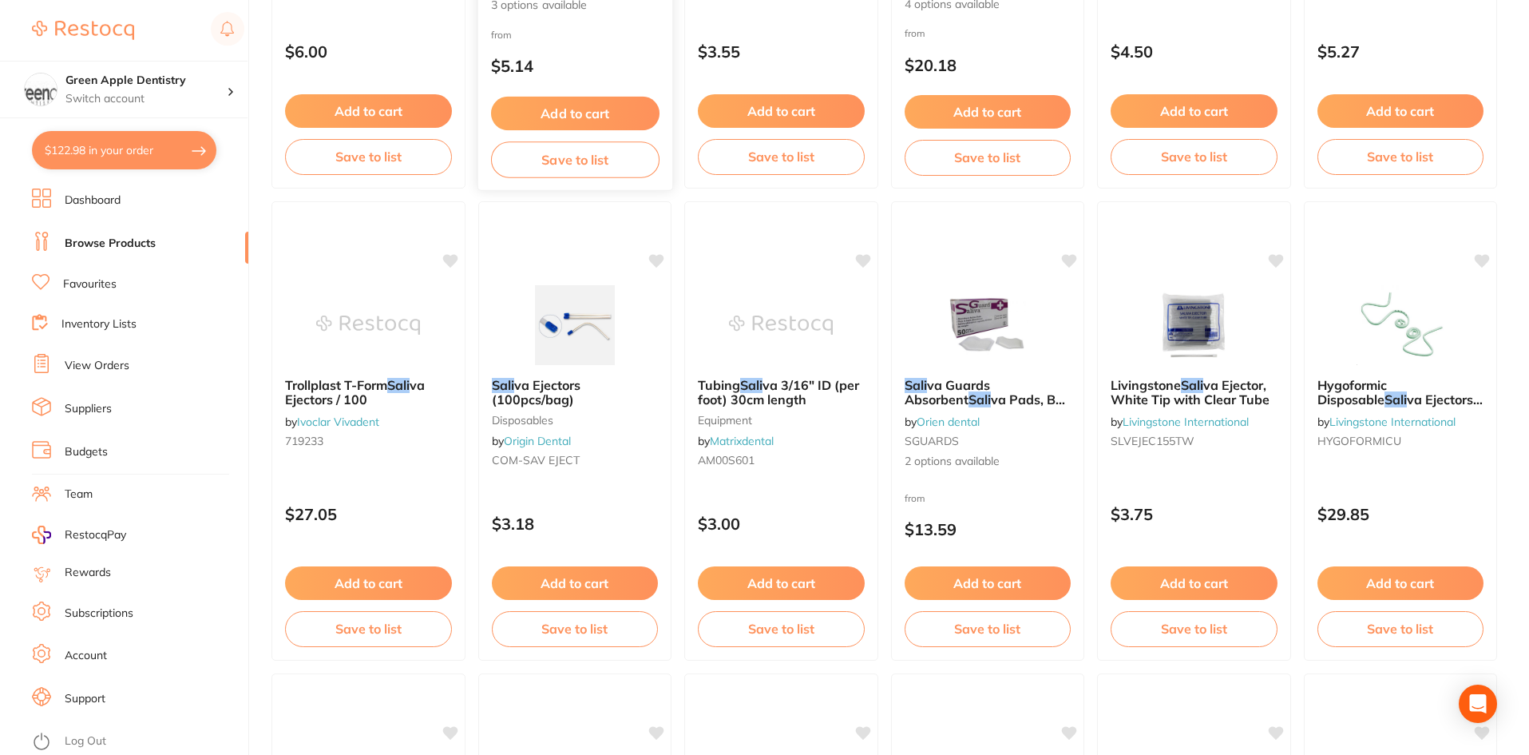
scroll to position [2717, 0]
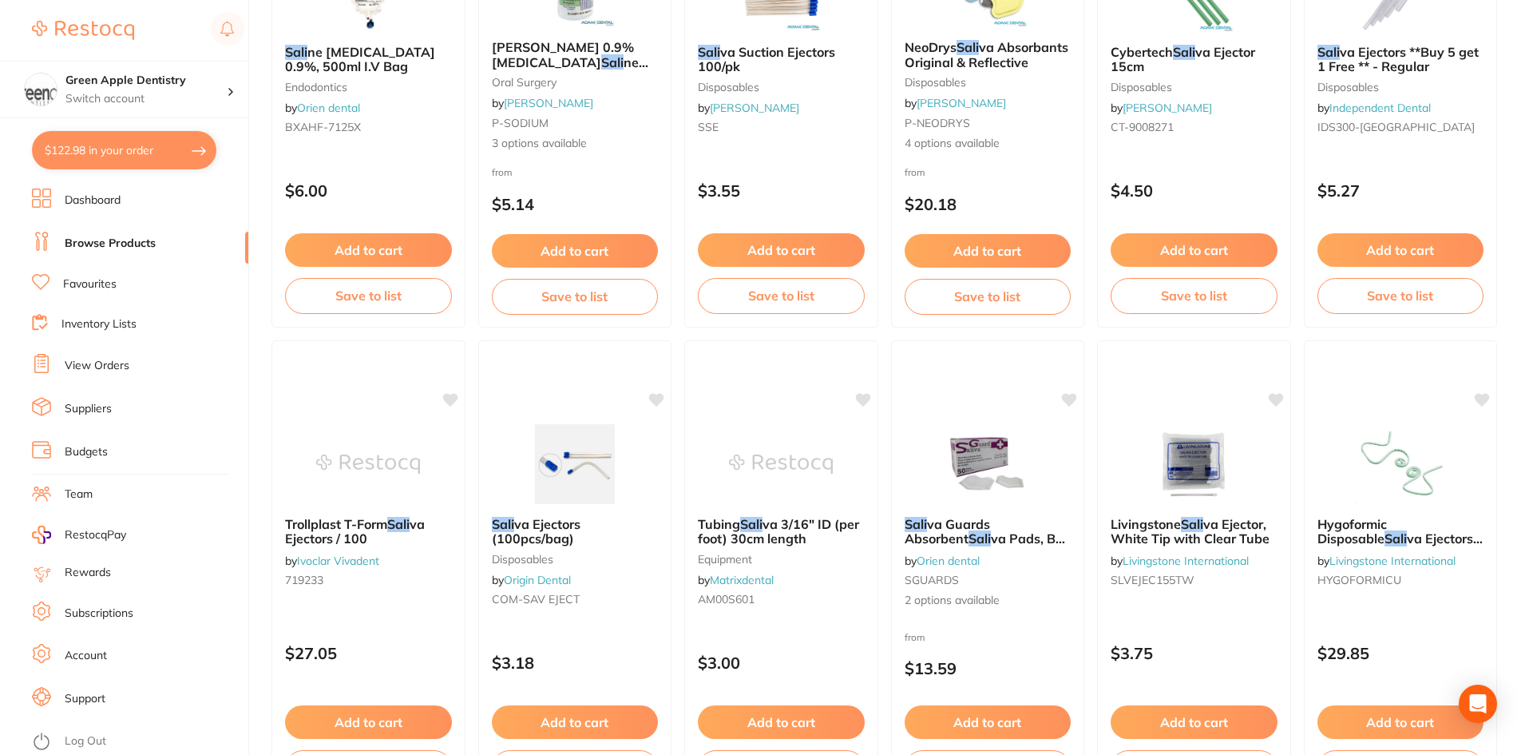
click at [75, 137] on button "$122.98 in your order" at bounding box center [124, 150] width 184 height 38
checkbox input "true"
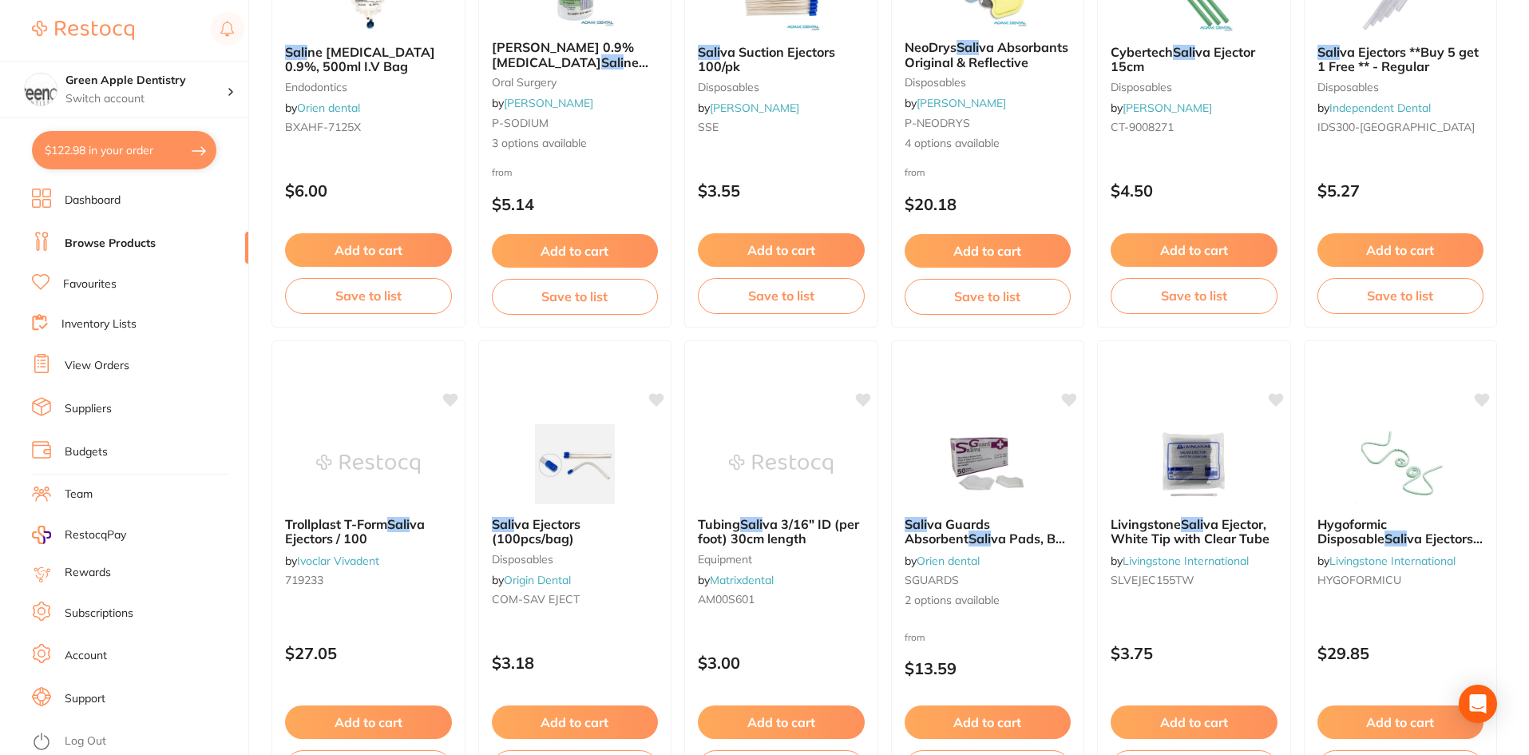
checkbox input "true"
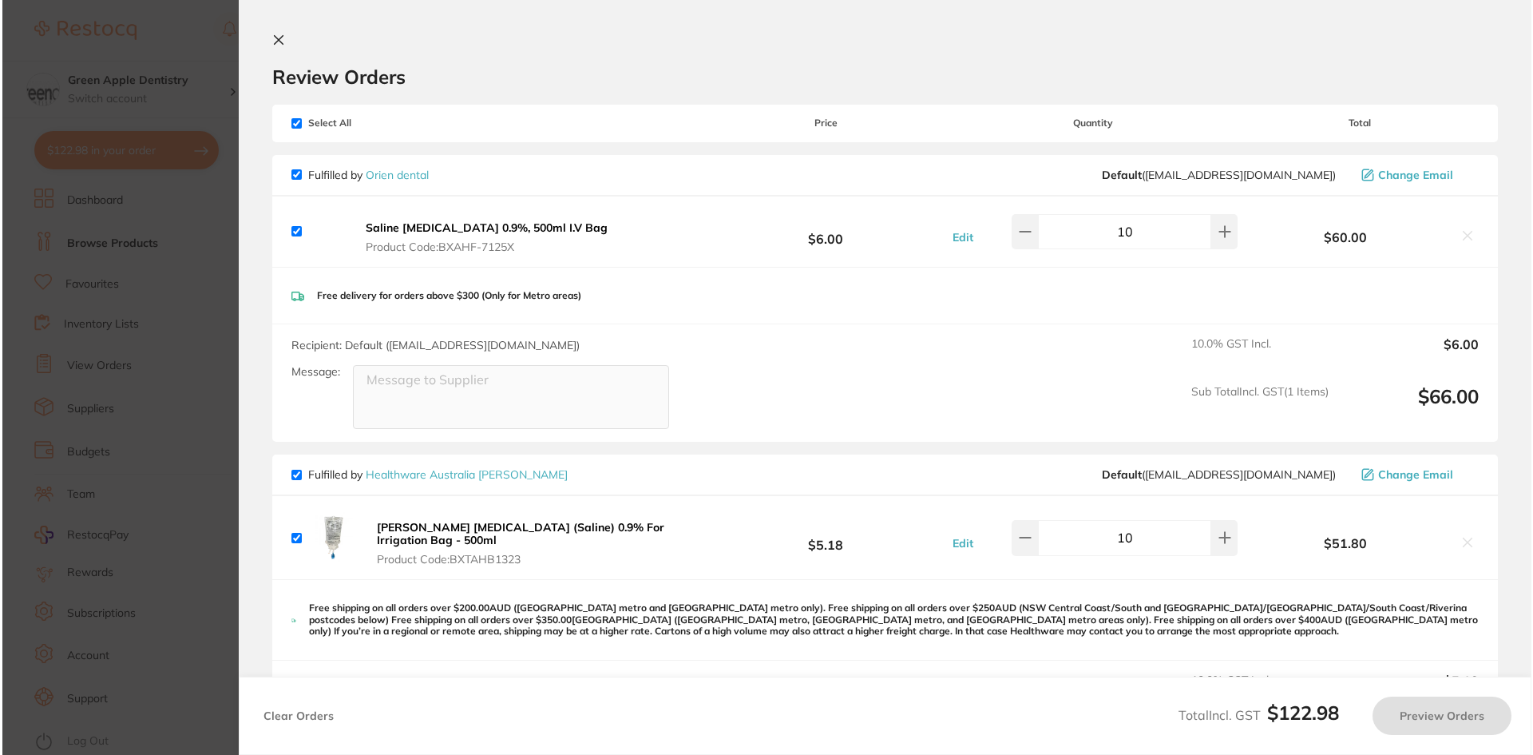
scroll to position [0, 0]
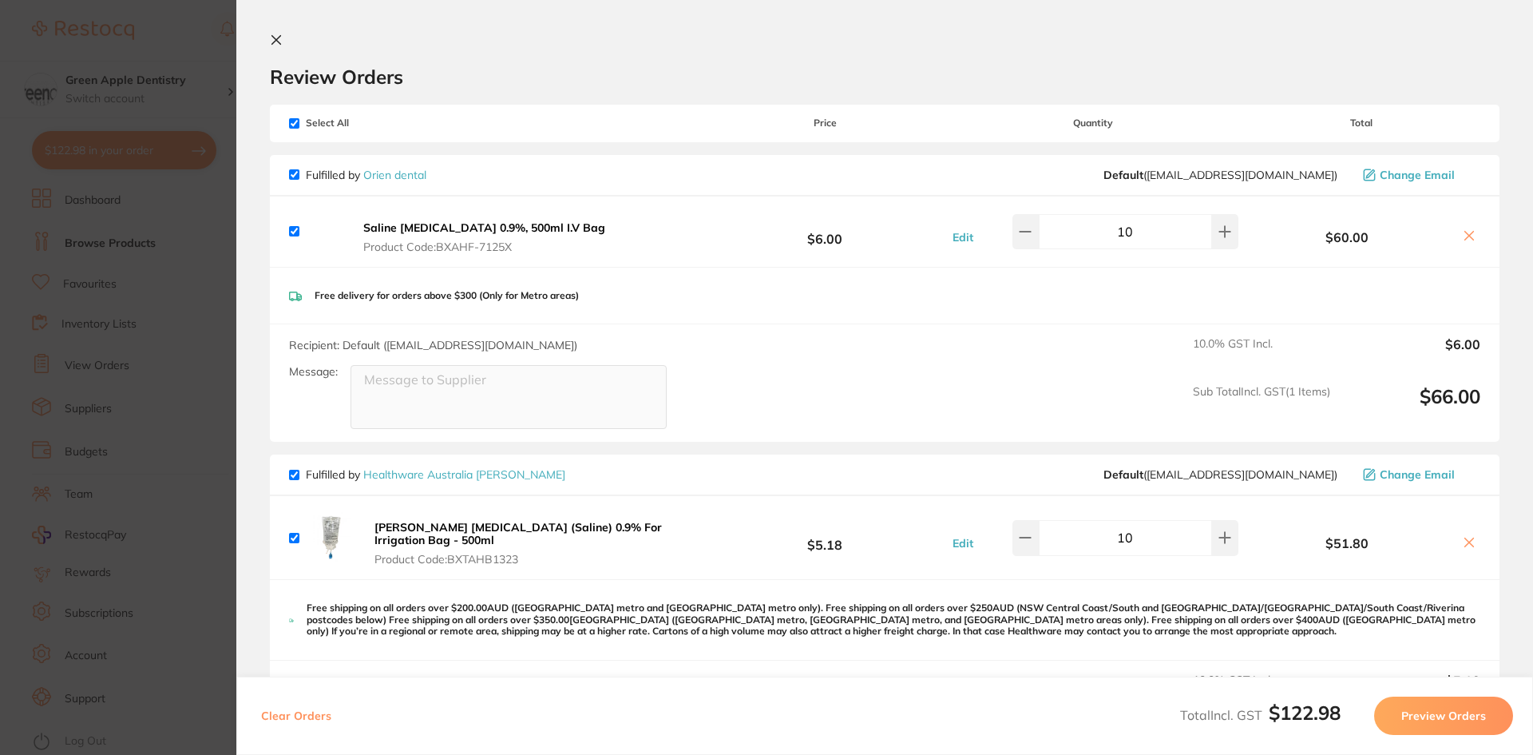
click at [1465, 240] on icon at bounding box center [1469, 236] width 9 height 9
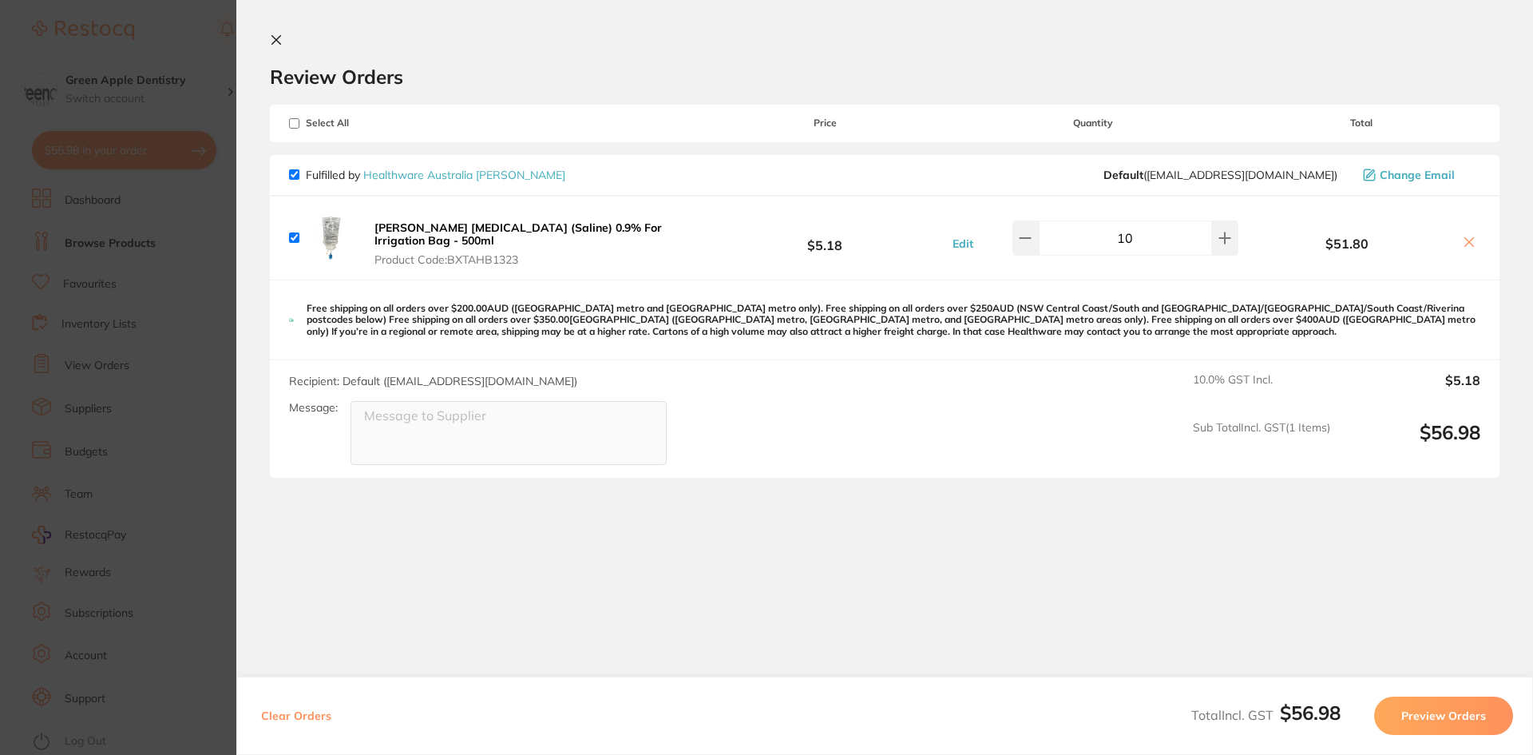
checkbox input "true"
click at [275, 40] on icon at bounding box center [276, 40] width 13 height 13
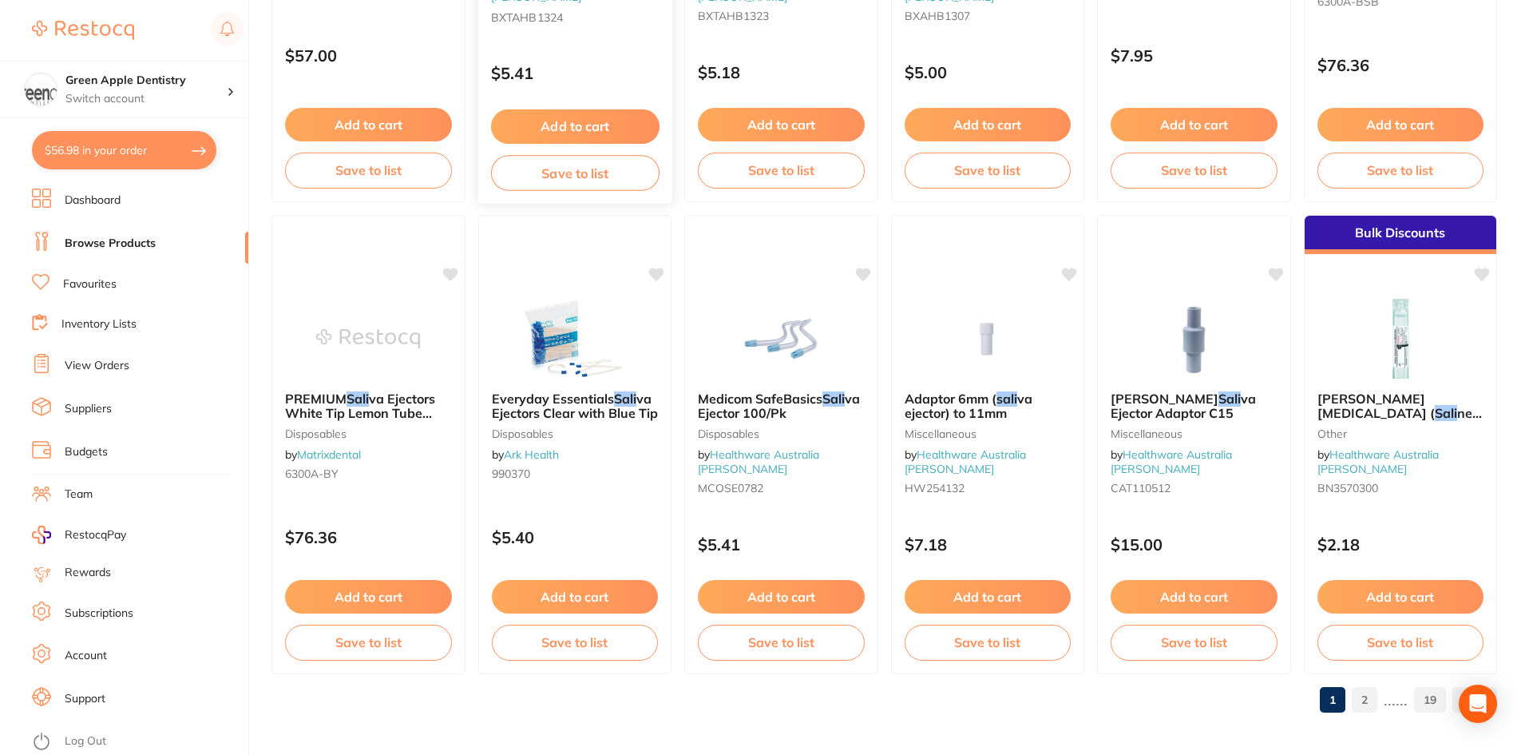
scroll to position [3788, 0]
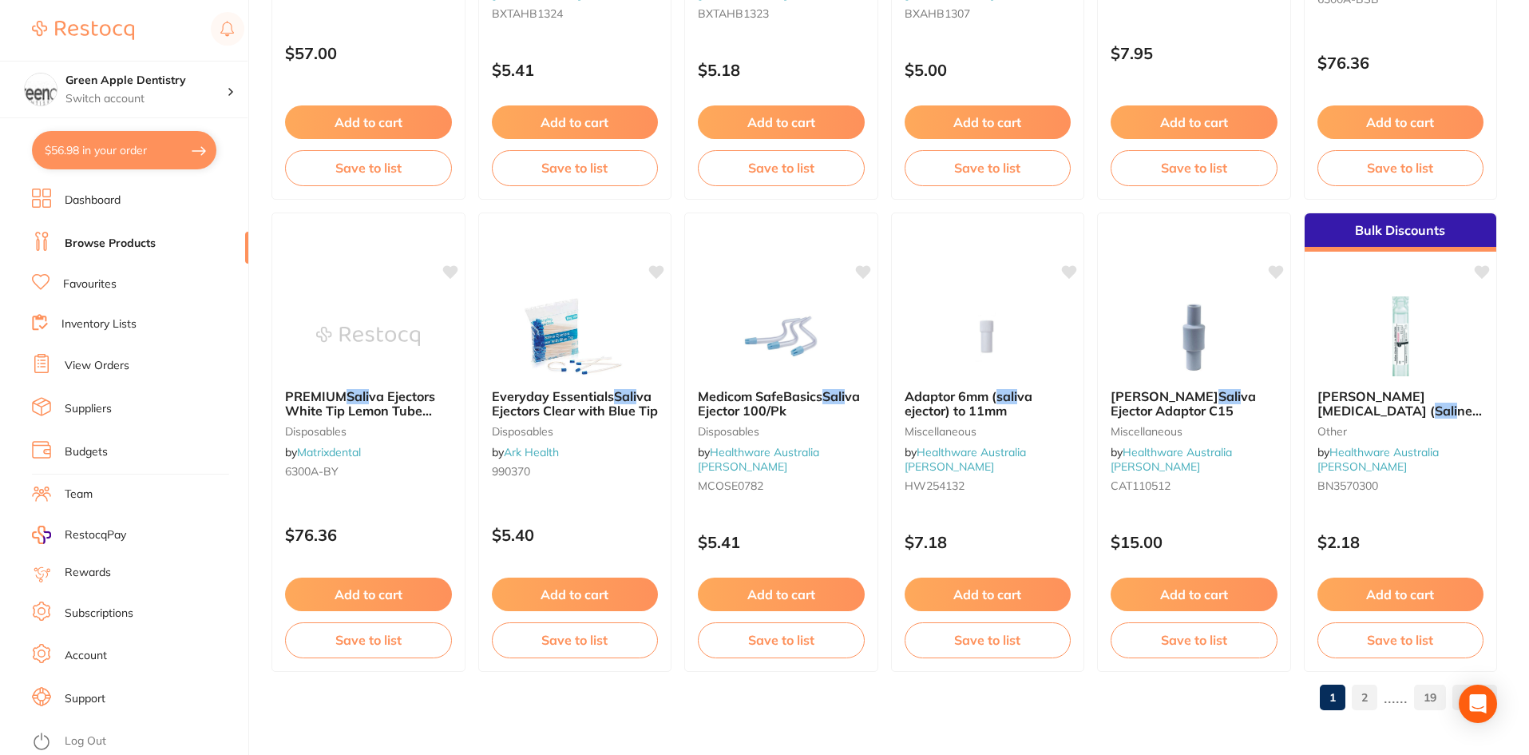
click at [1362, 700] on link "2" at bounding box center [1365, 697] width 26 height 32
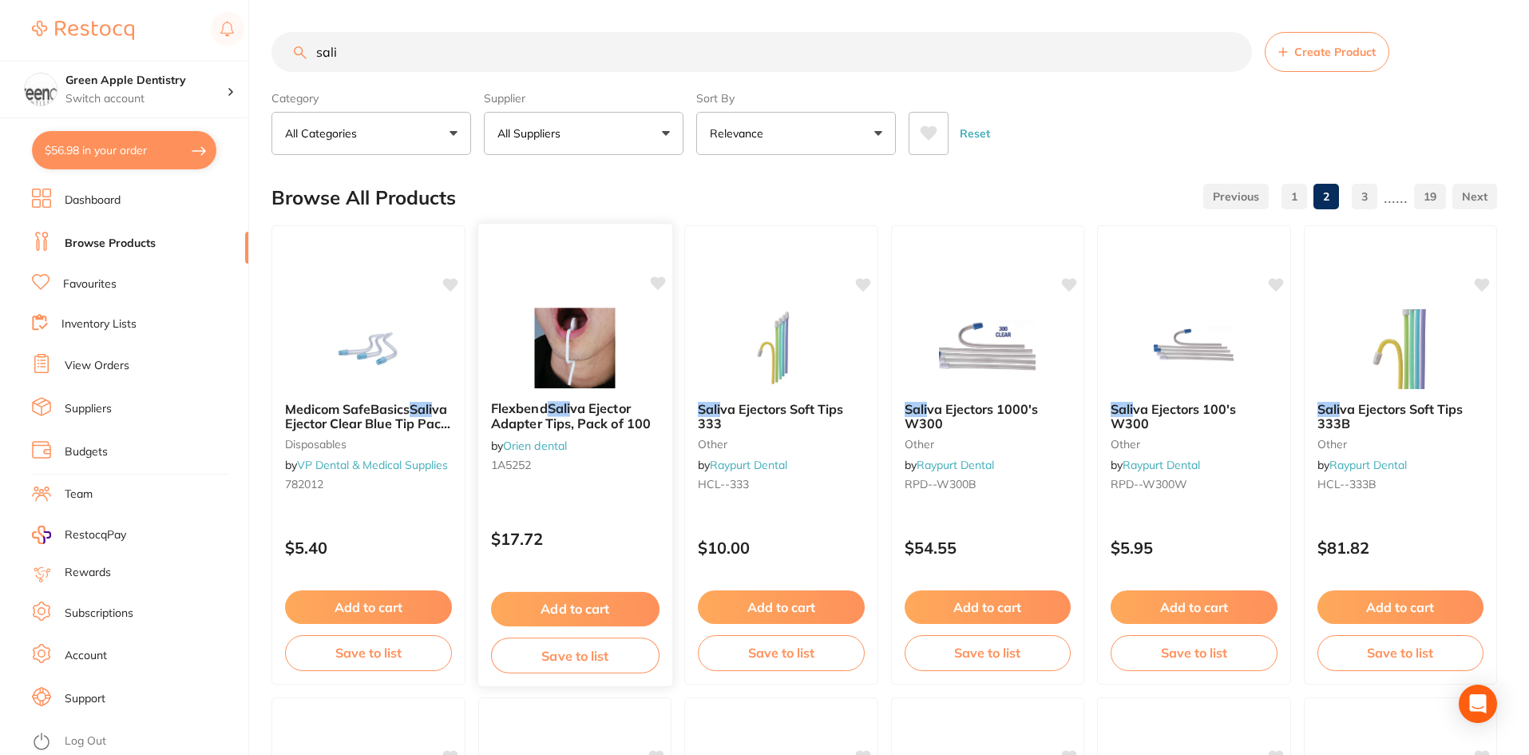
click at [561, 331] on img at bounding box center [574, 347] width 105 height 81
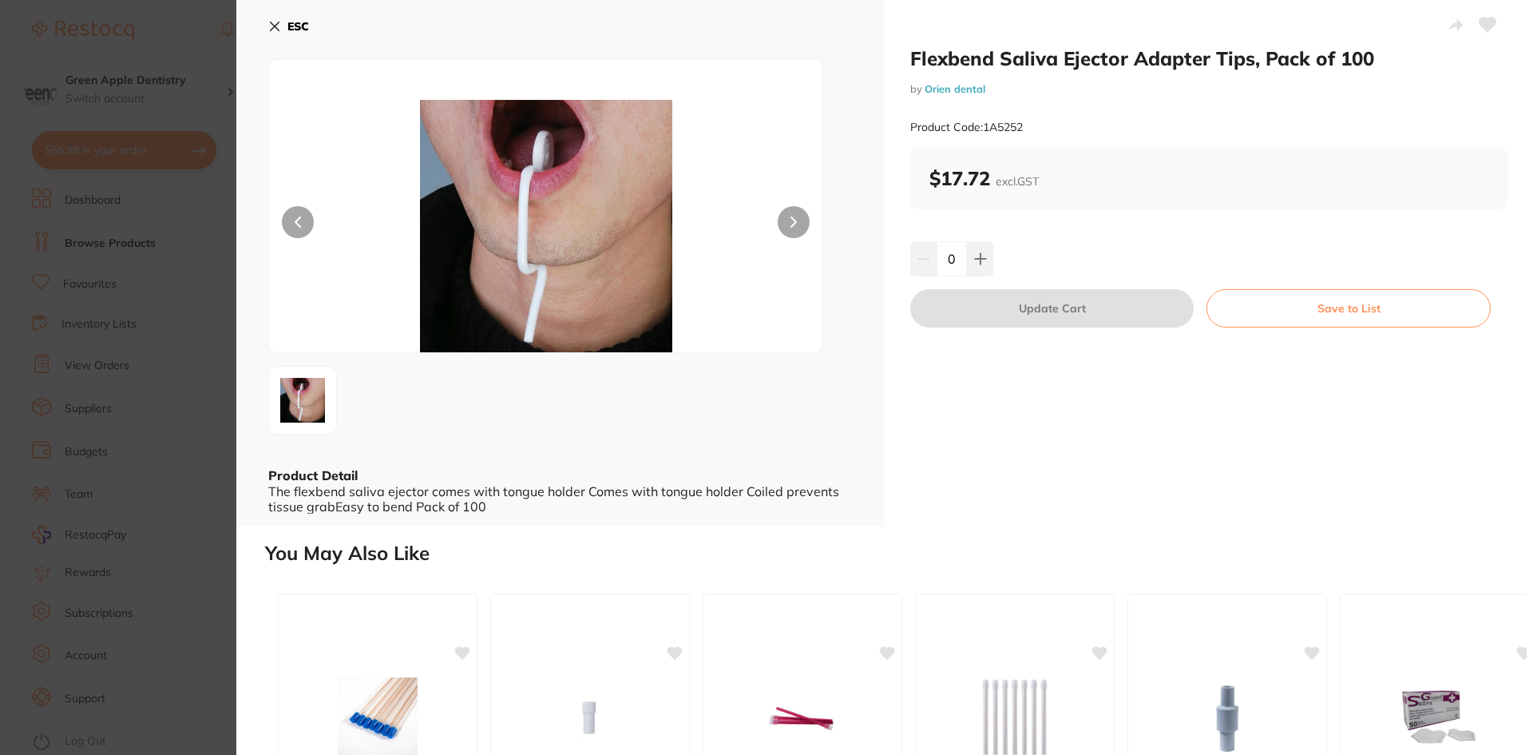
click at [302, 22] on b "ESC" at bounding box center [298, 26] width 22 height 14
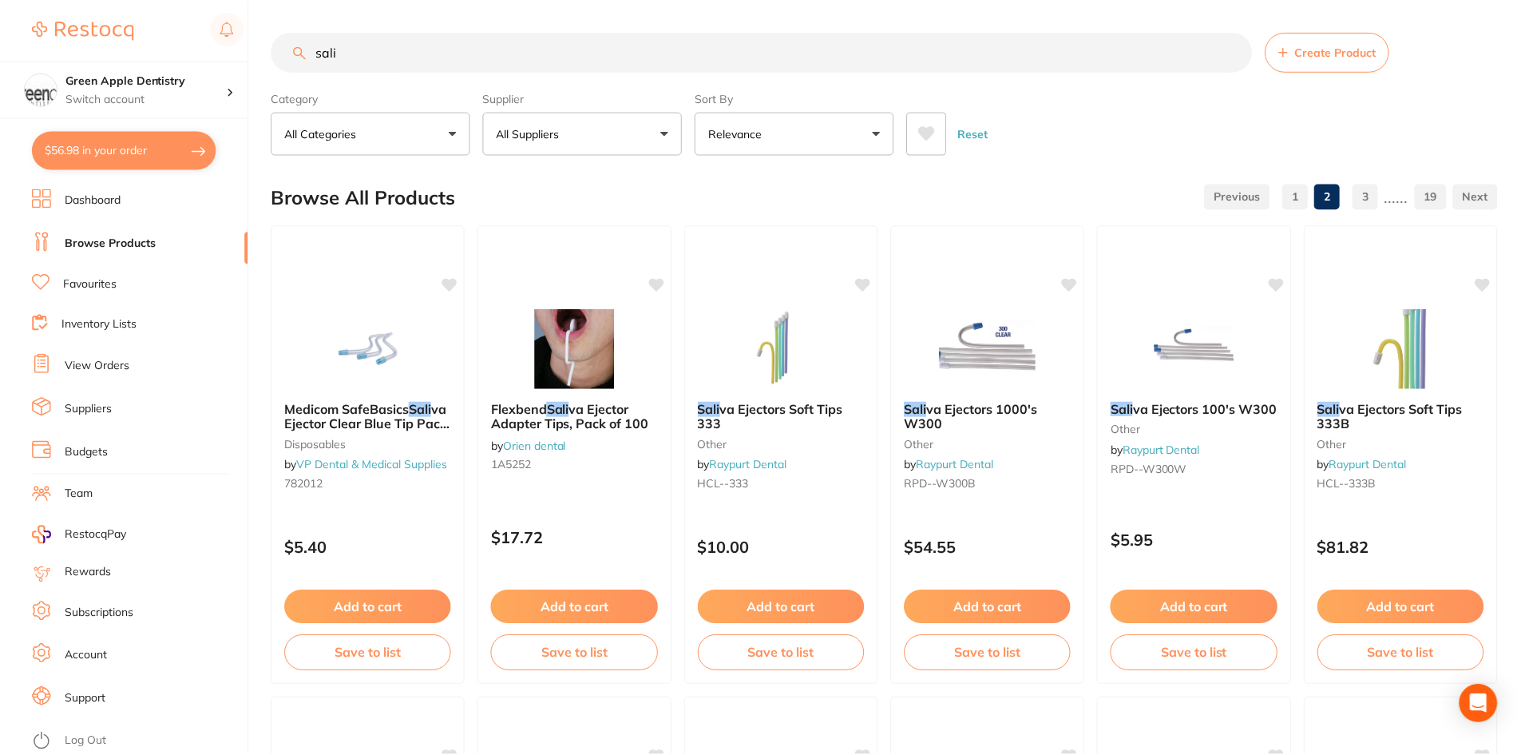
scroll to position [3788, 0]
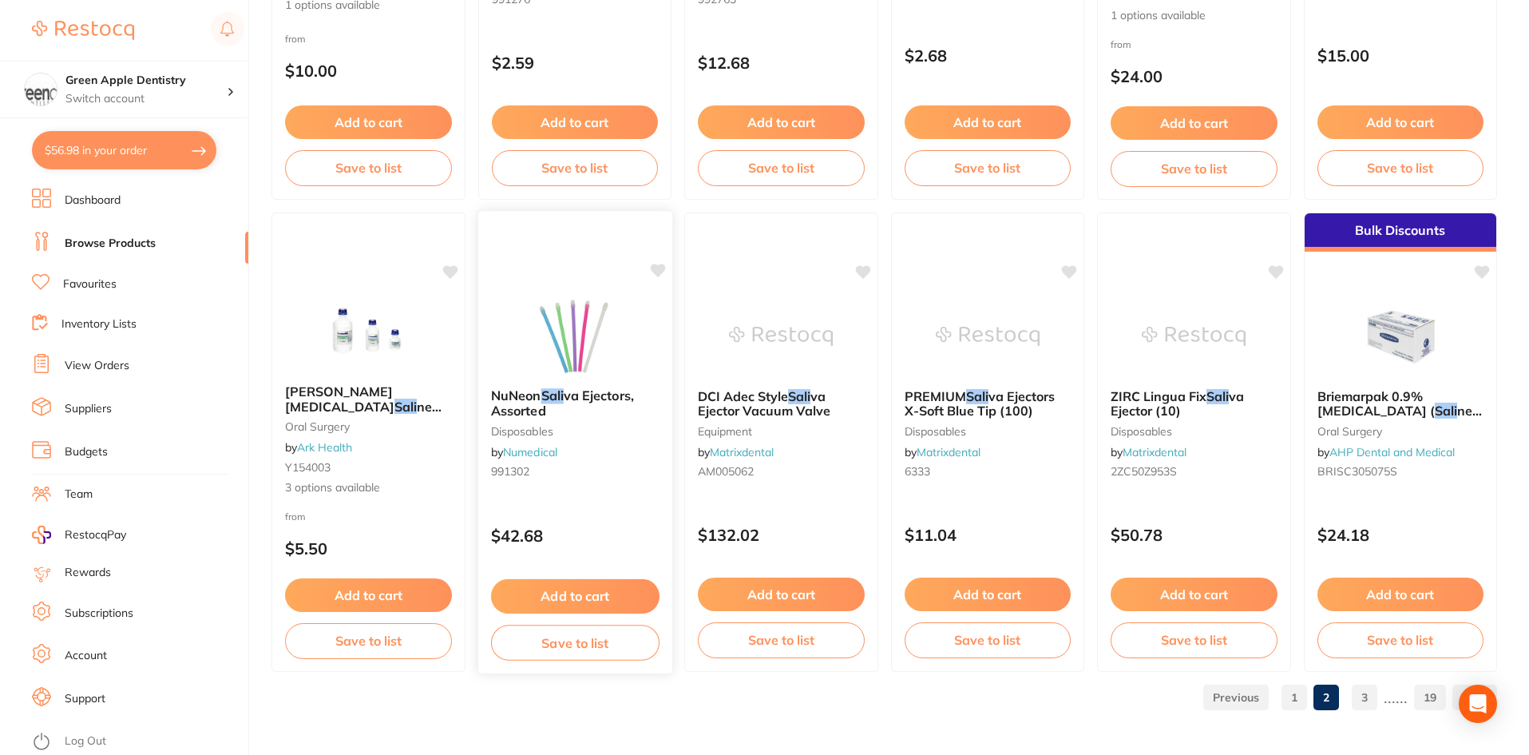
click at [605, 317] on img at bounding box center [574, 335] width 105 height 81
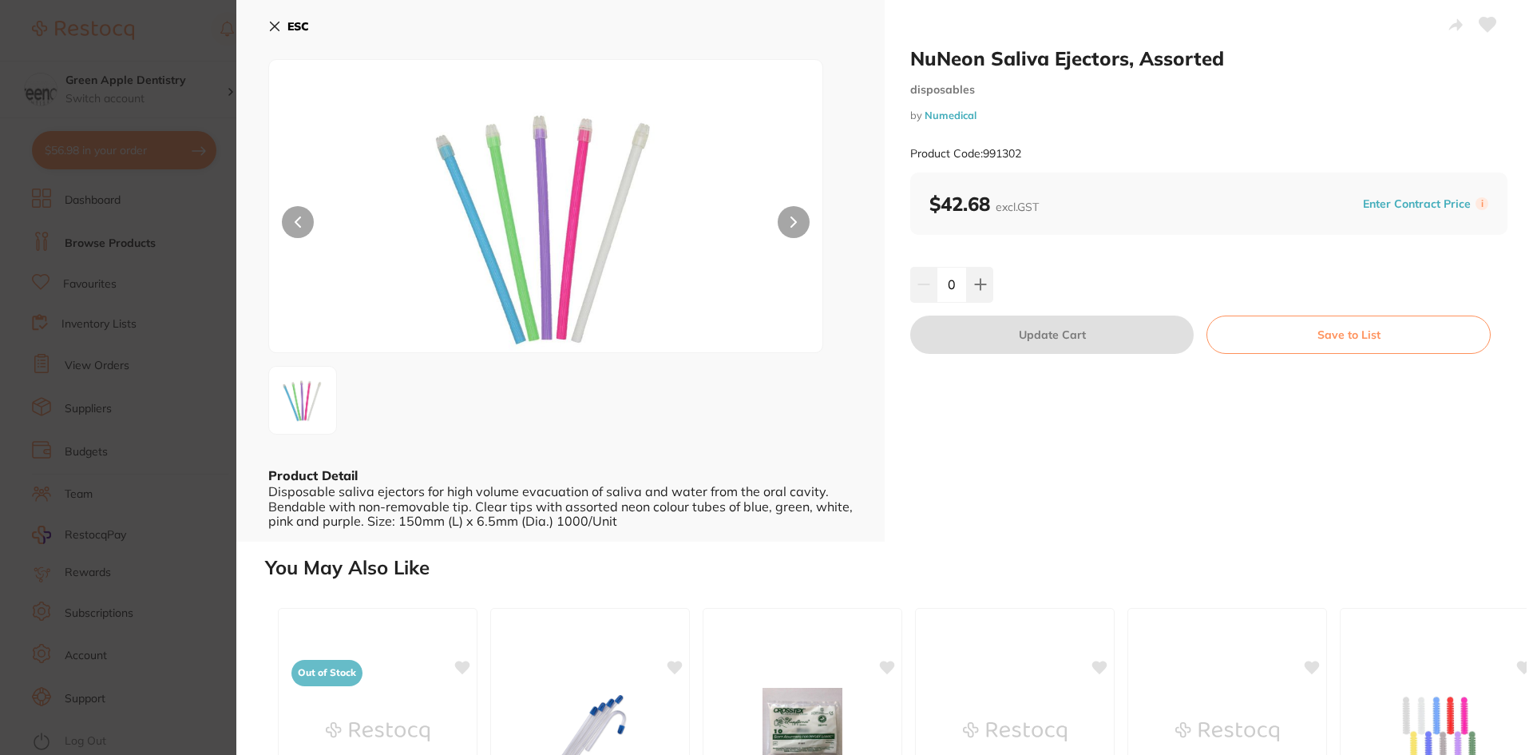
click at [280, 26] on icon at bounding box center [274, 26] width 13 height 13
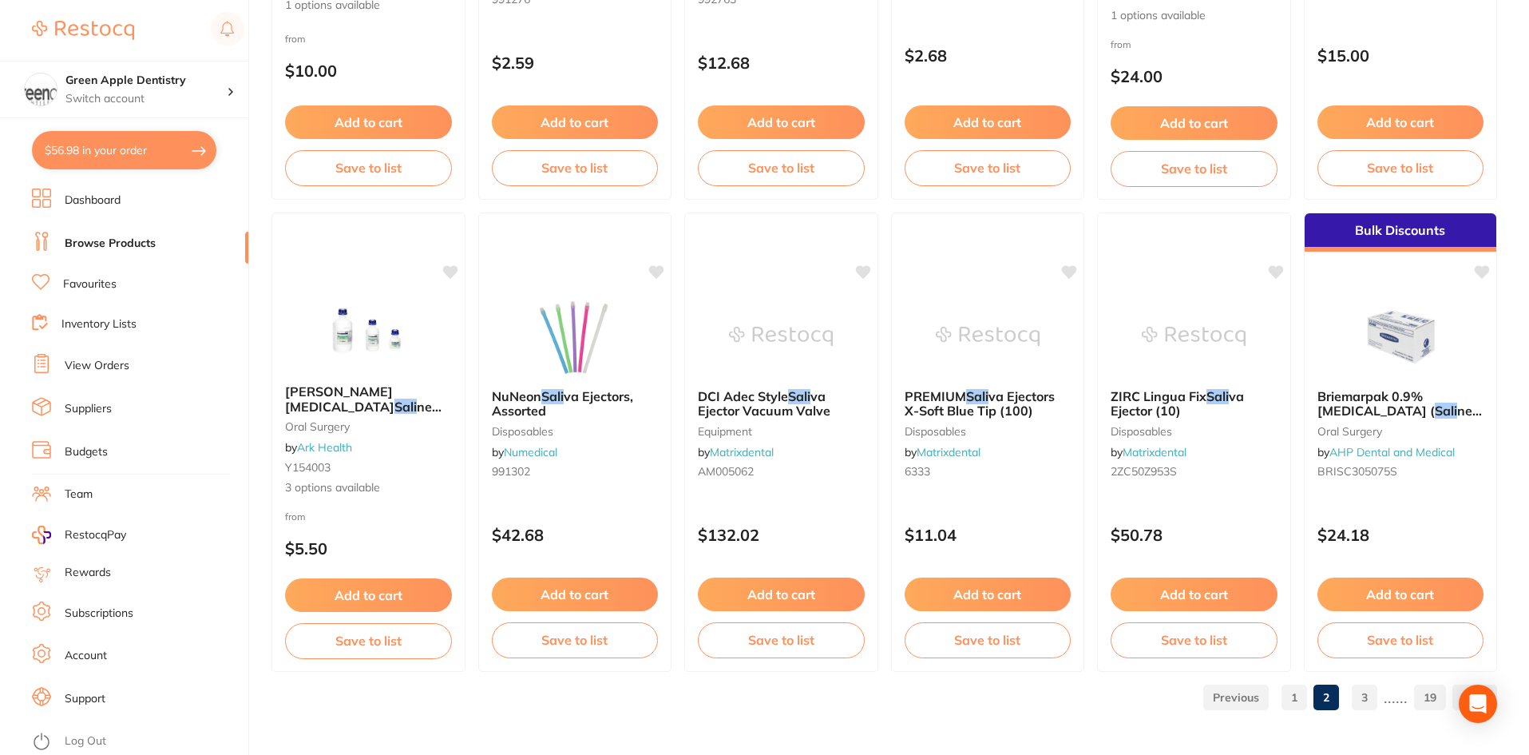
click at [1366, 689] on link "3" at bounding box center [1365, 697] width 26 height 32
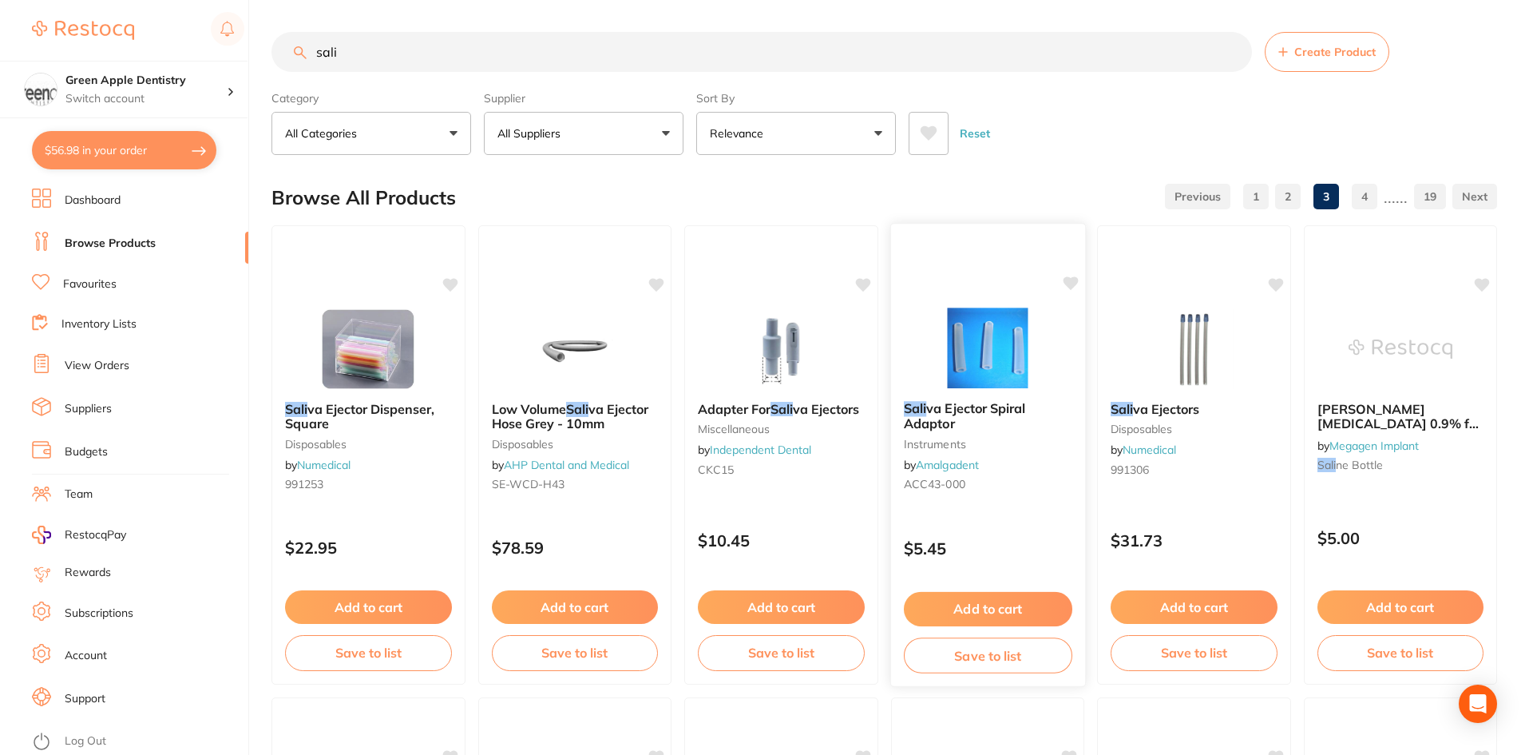
click at [985, 327] on img at bounding box center [987, 347] width 105 height 81
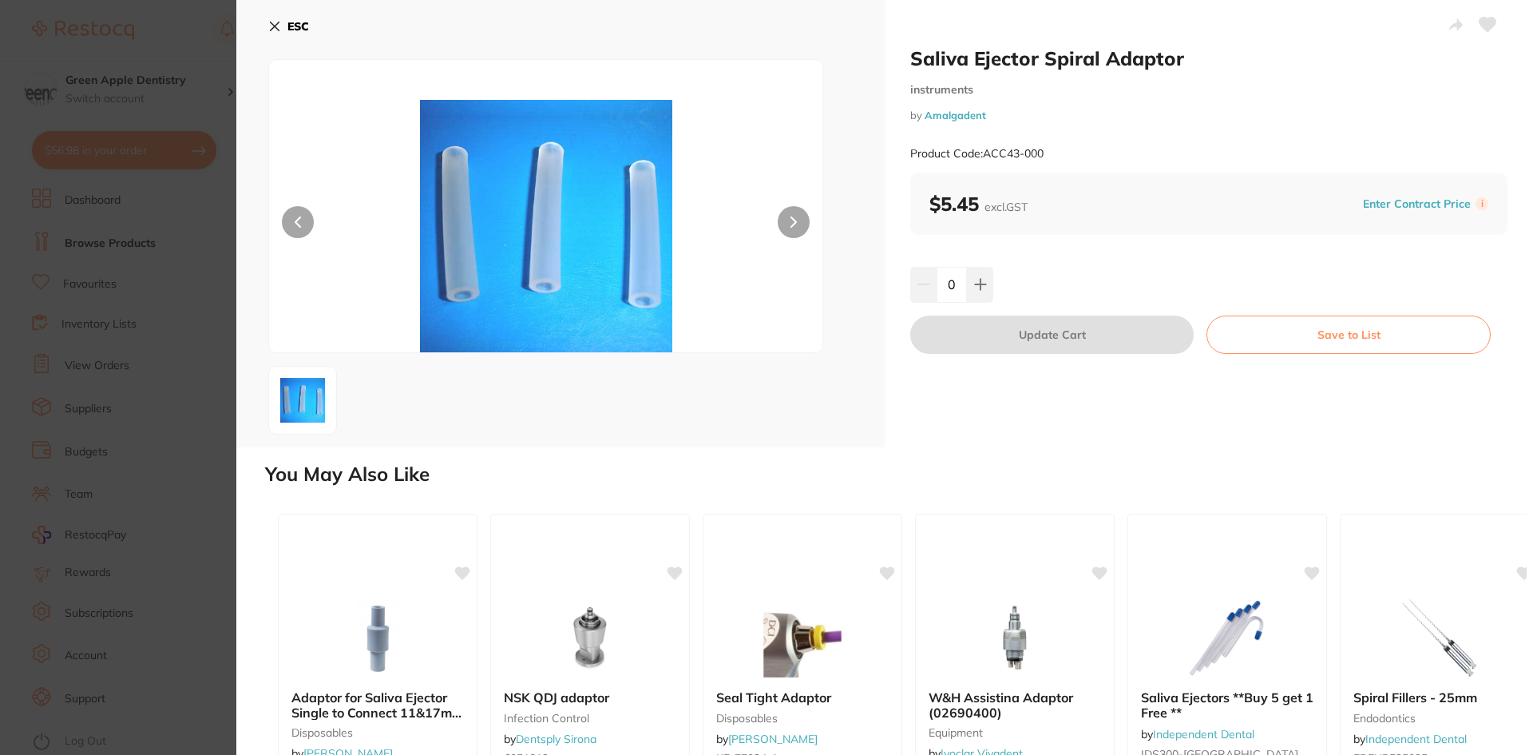
click at [294, 26] on b "ESC" at bounding box center [298, 26] width 22 height 14
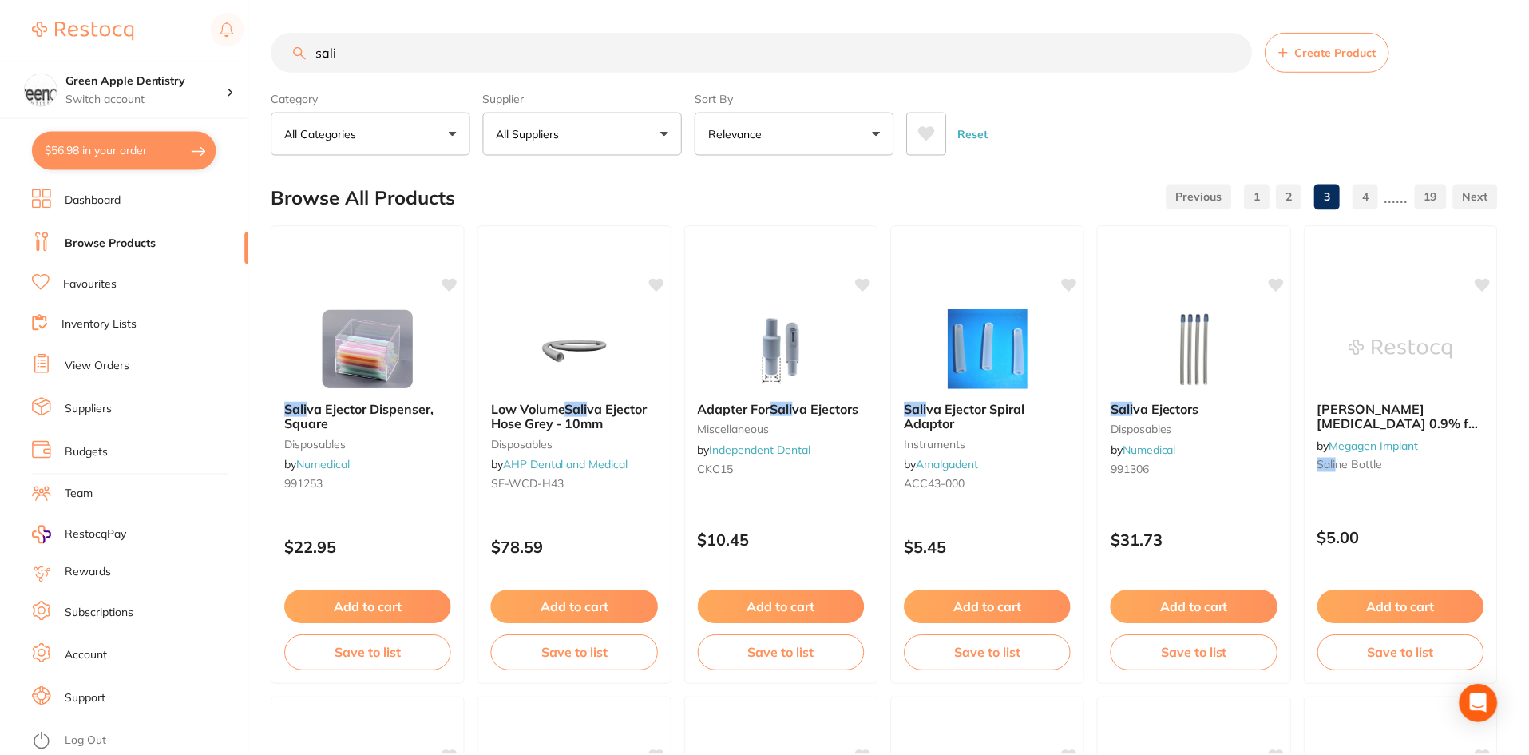
scroll to position [3788, 0]
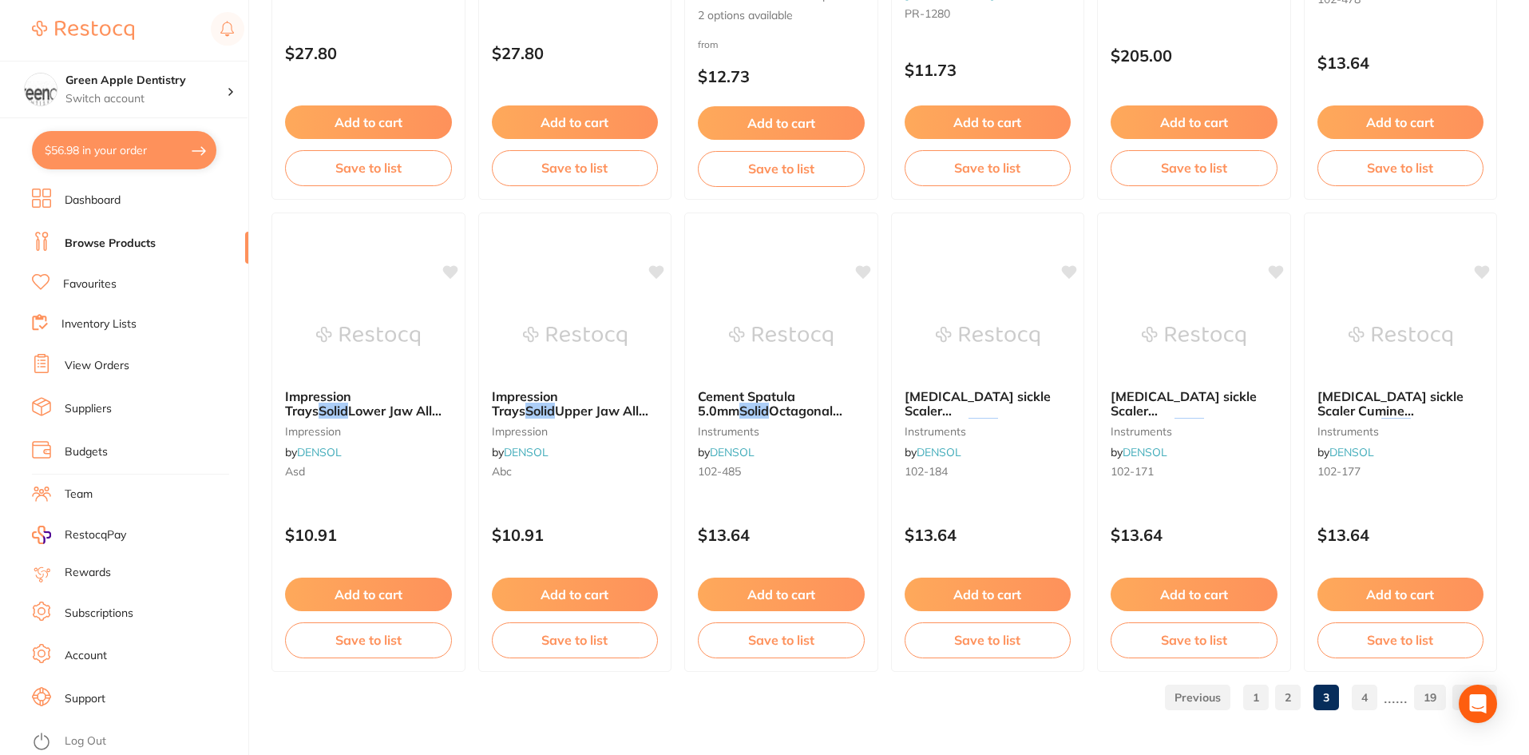
click at [1359, 697] on link "4" at bounding box center [1365, 697] width 26 height 32
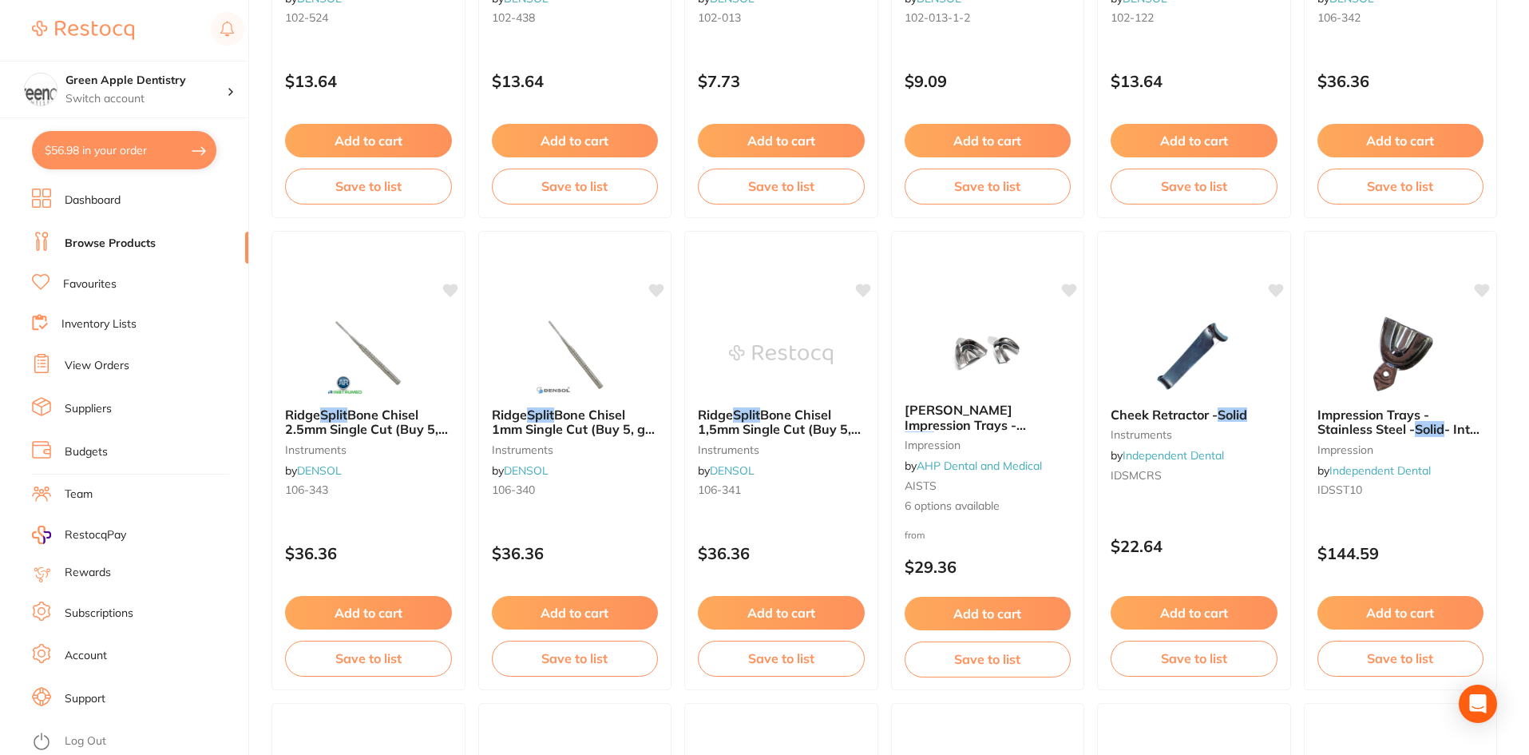
scroll to position [479, 0]
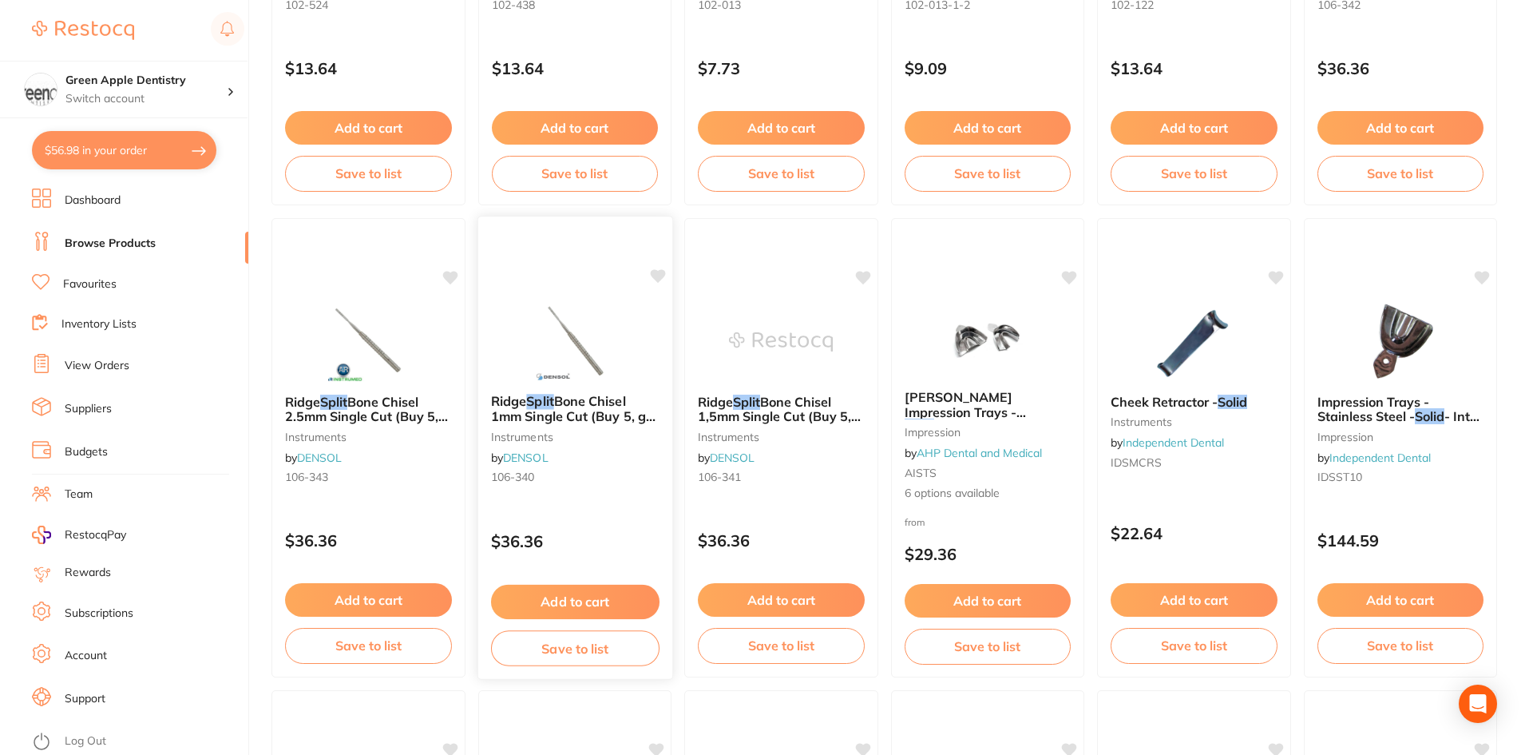
click at [619, 365] on img at bounding box center [574, 340] width 105 height 81
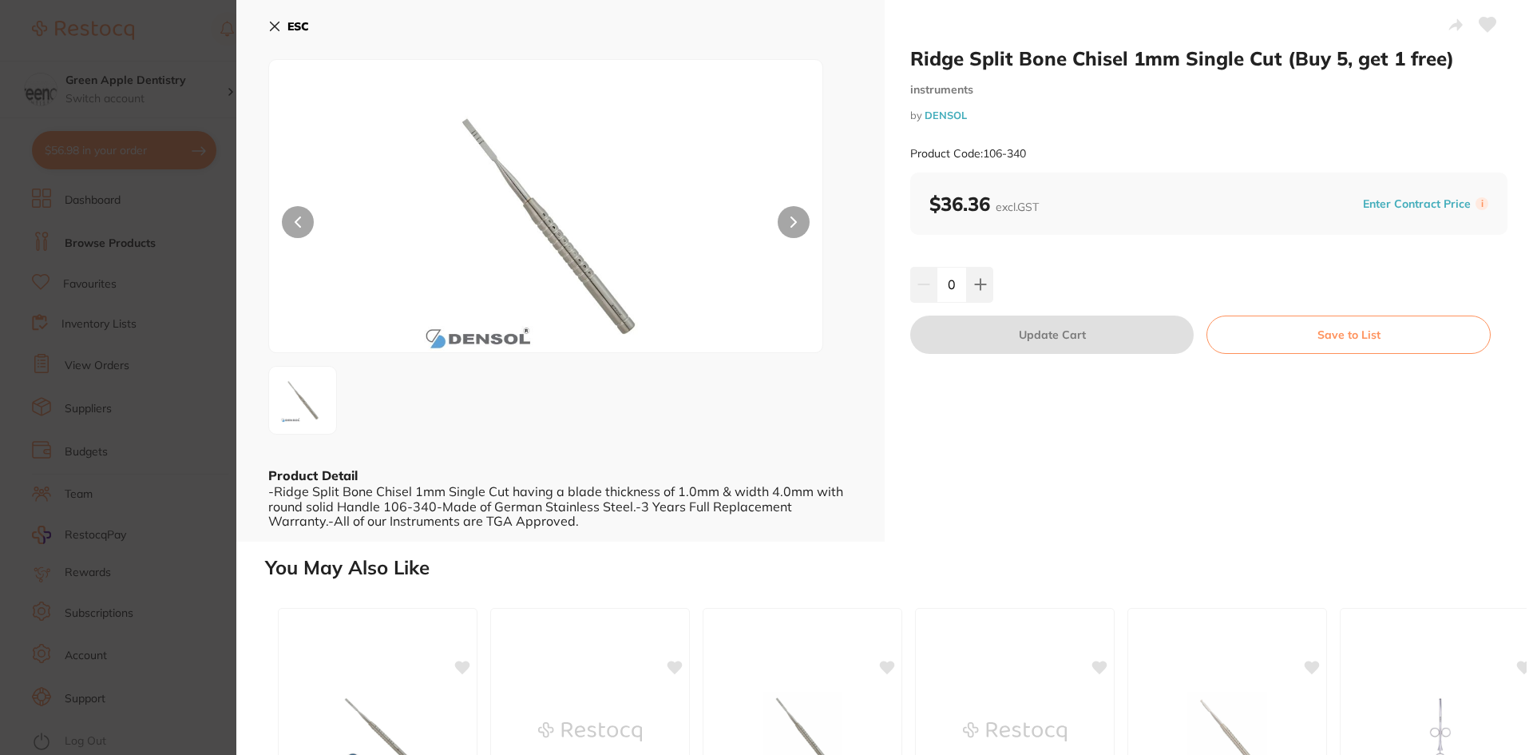
click at [296, 18] on button "ESC" at bounding box center [288, 26] width 41 height 27
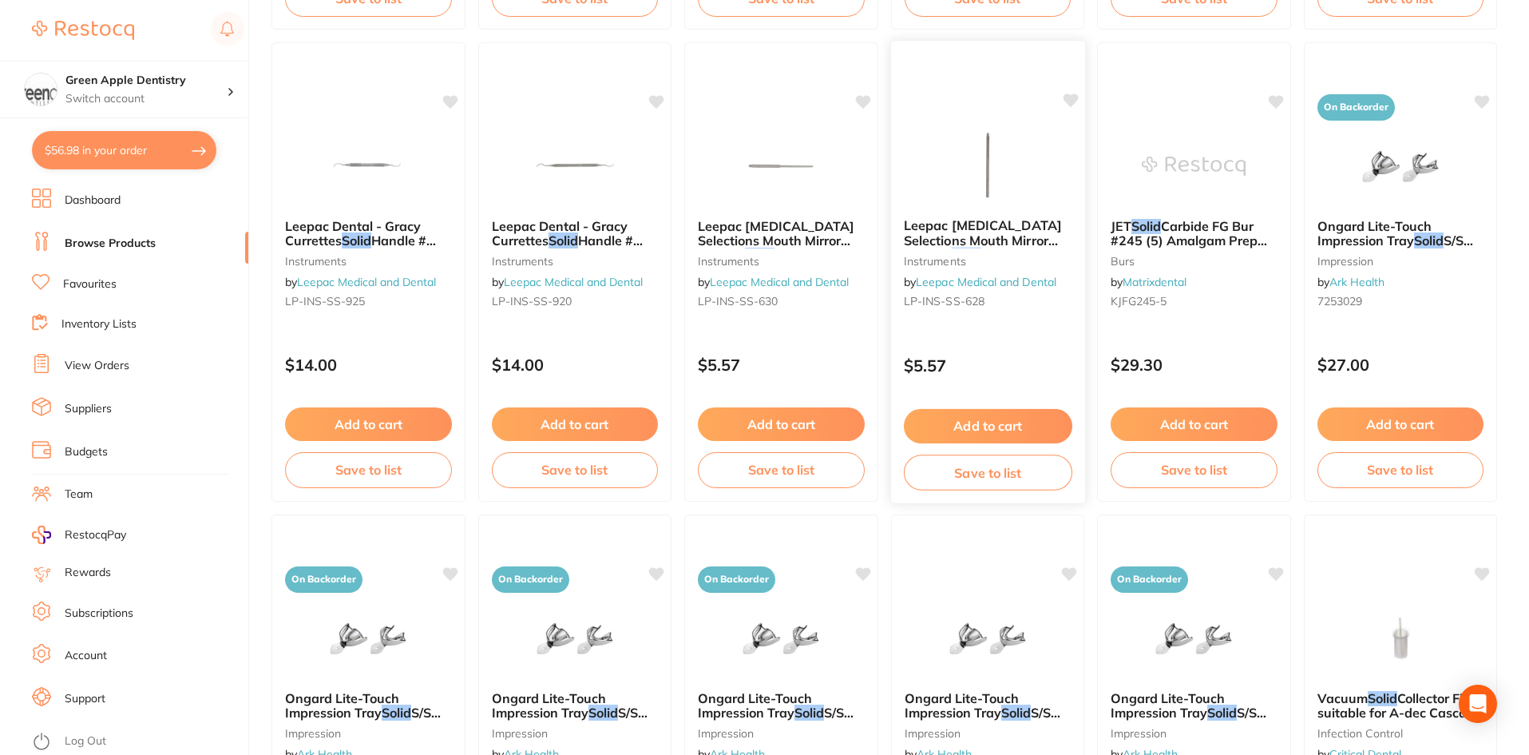
scroll to position [1677, 0]
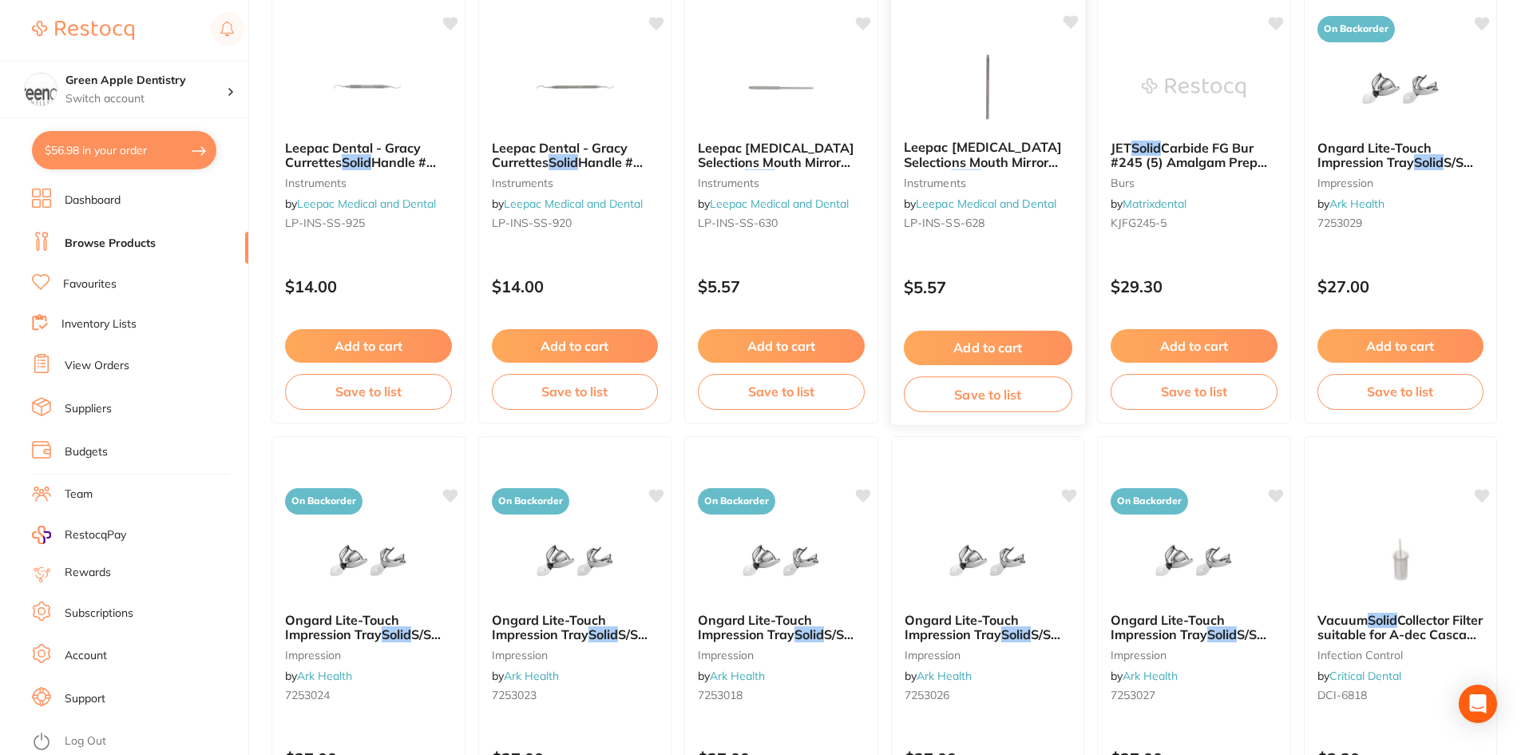
click at [978, 125] on img at bounding box center [987, 86] width 105 height 81
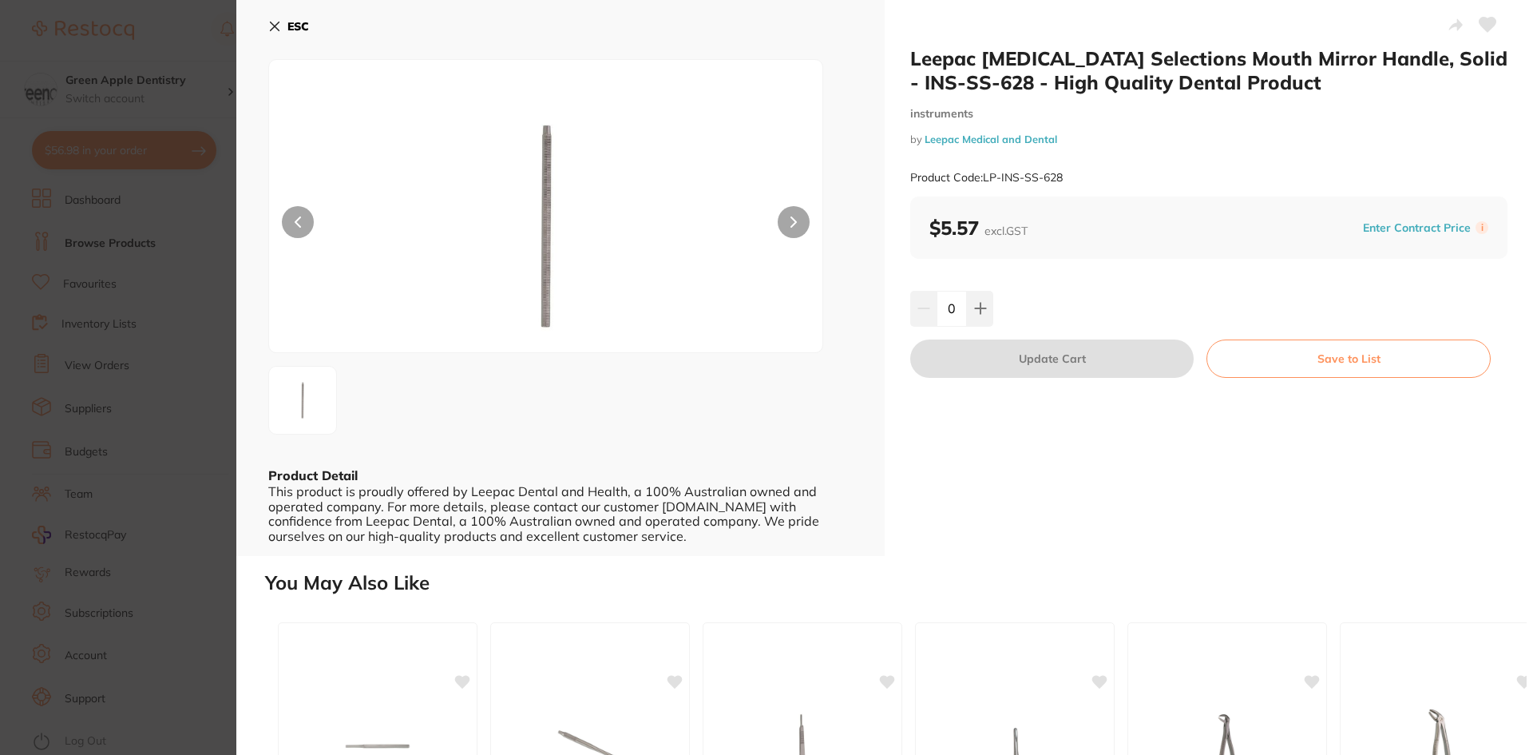
click at [301, 20] on b "ESC" at bounding box center [298, 26] width 22 height 14
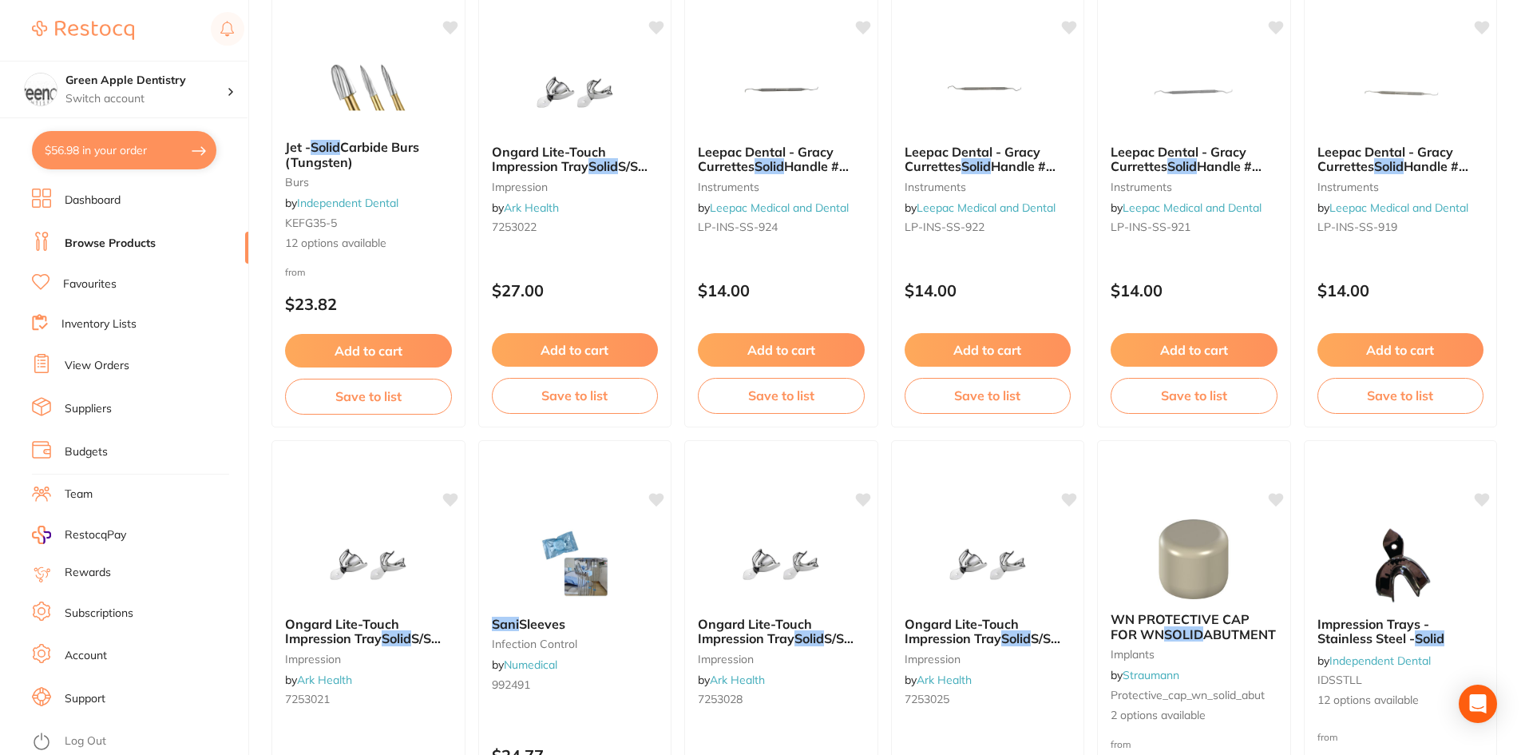
scroll to position [2715, 0]
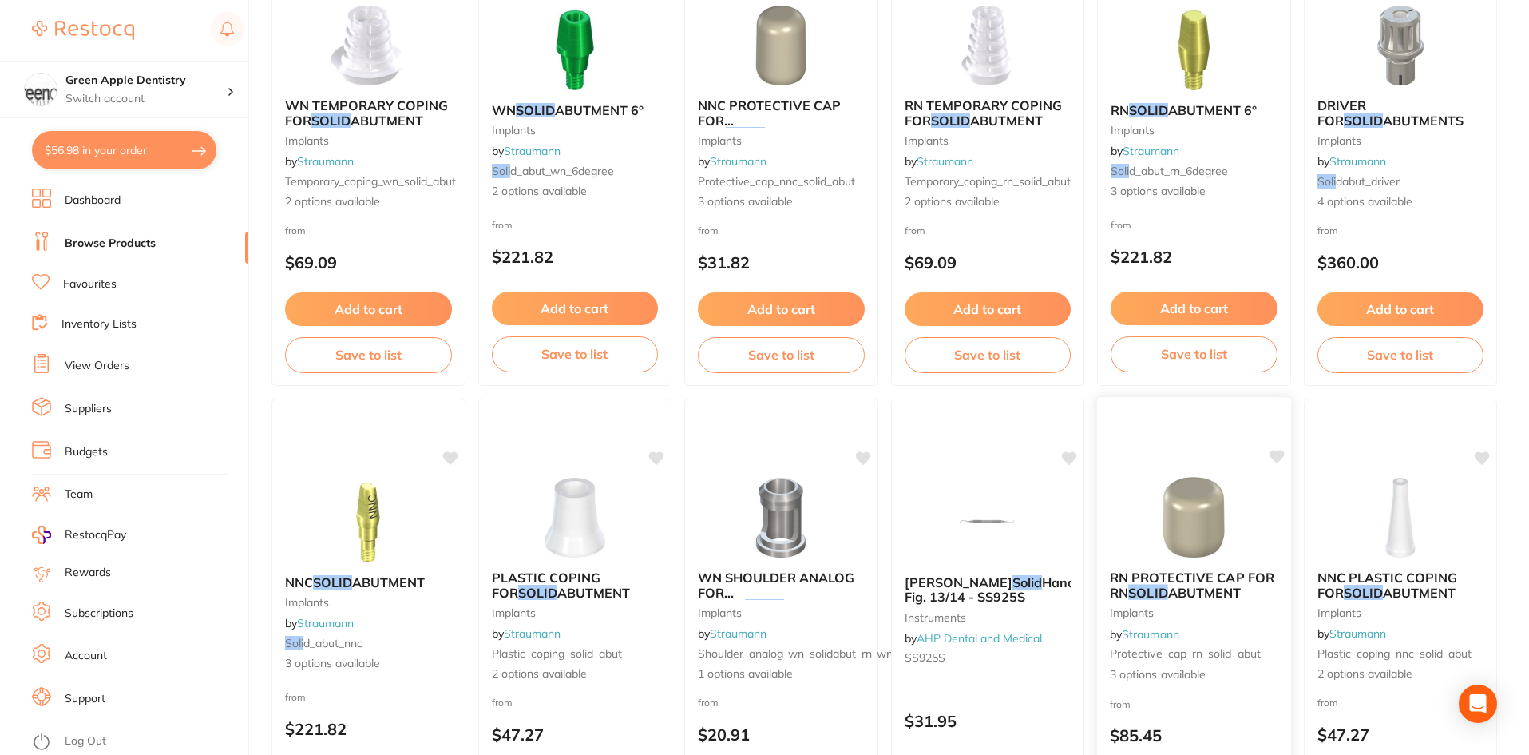
scroll to position [3788, 0]
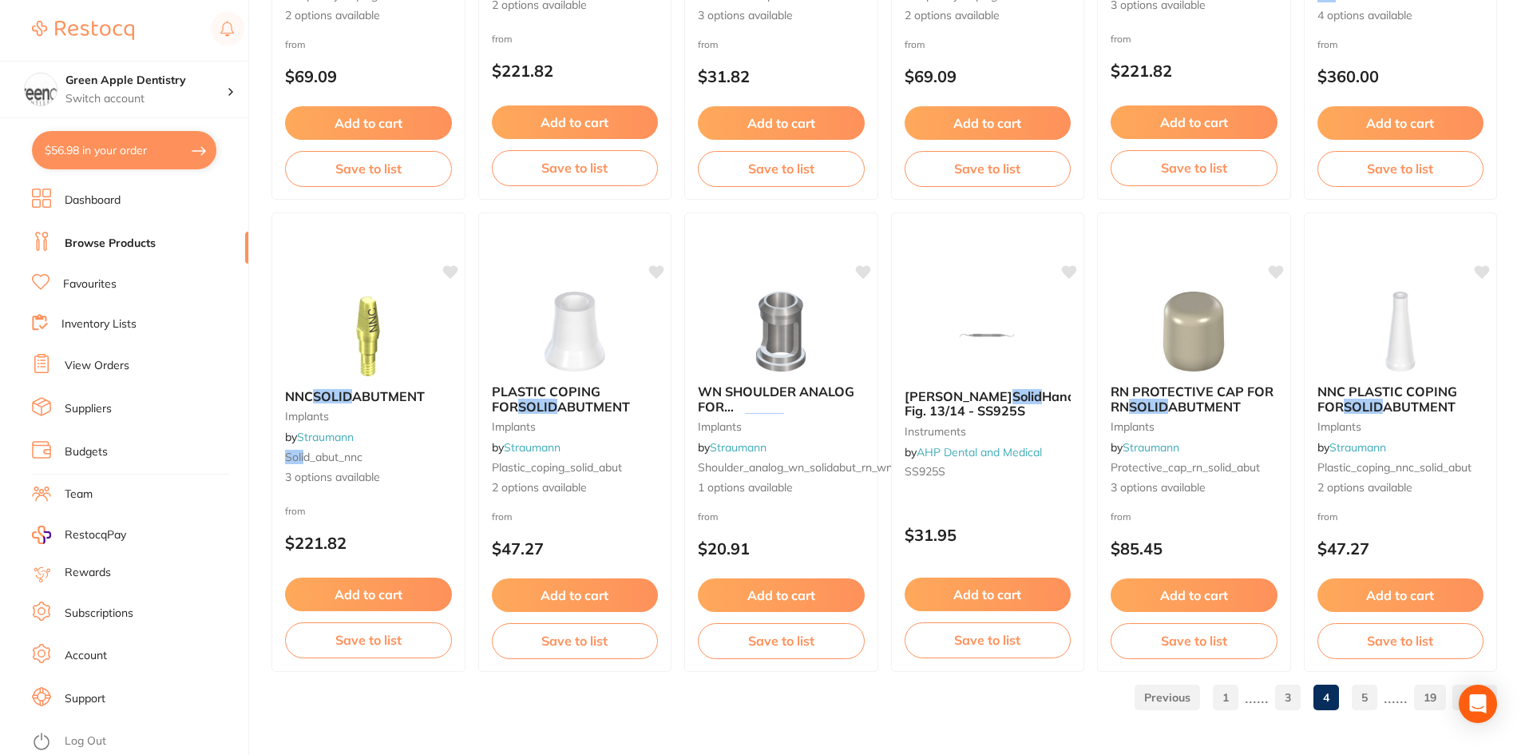
click at [1368, 700] on link "5" at bounding box center [1365, 697] width 26 height 32
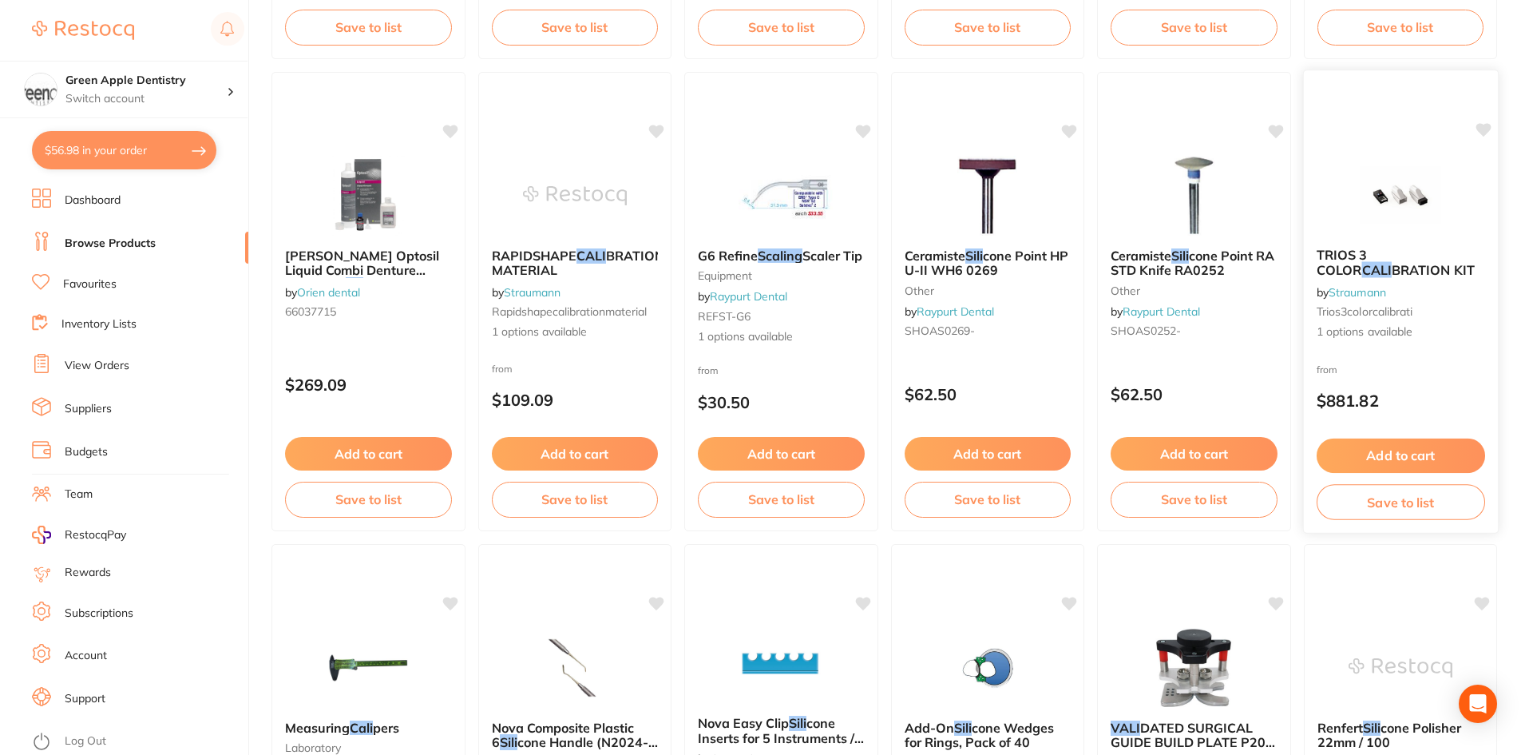
scroll to position [1597, 0]
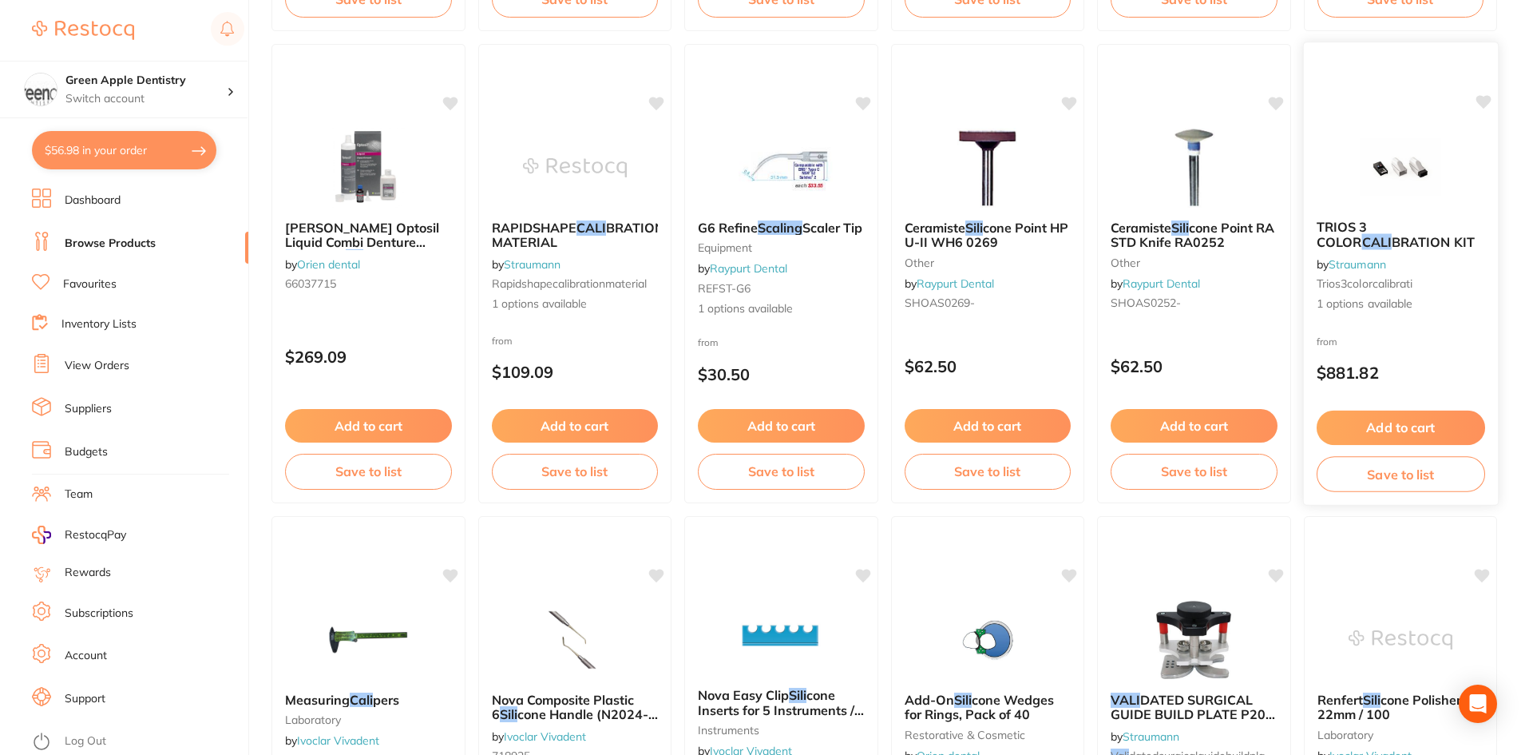
click at [1423, 155] on img at bounding box center [1400, 166] width 105 height 81
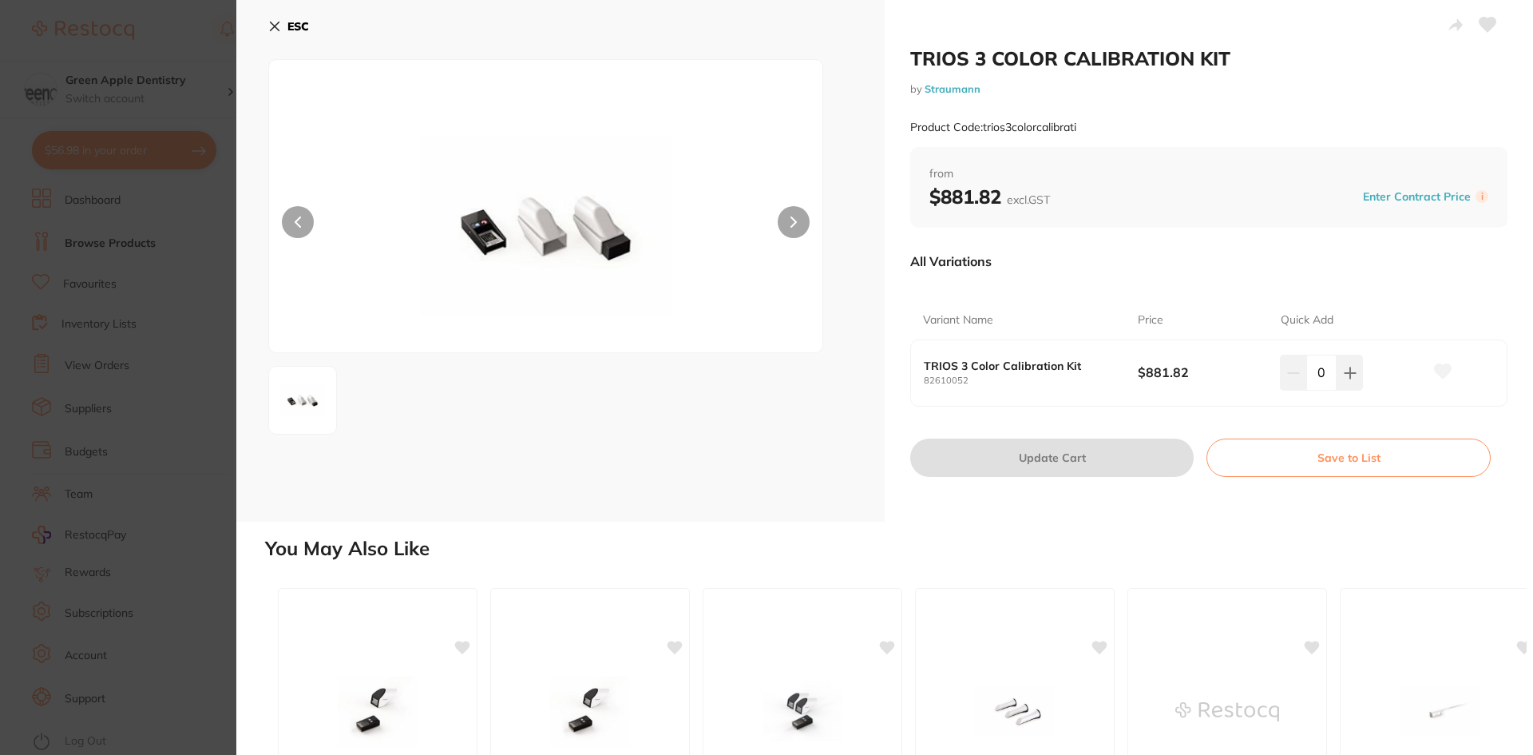
click at [303, 34] on button "ESC" at bounding box center [288, 26] width 41 height 27
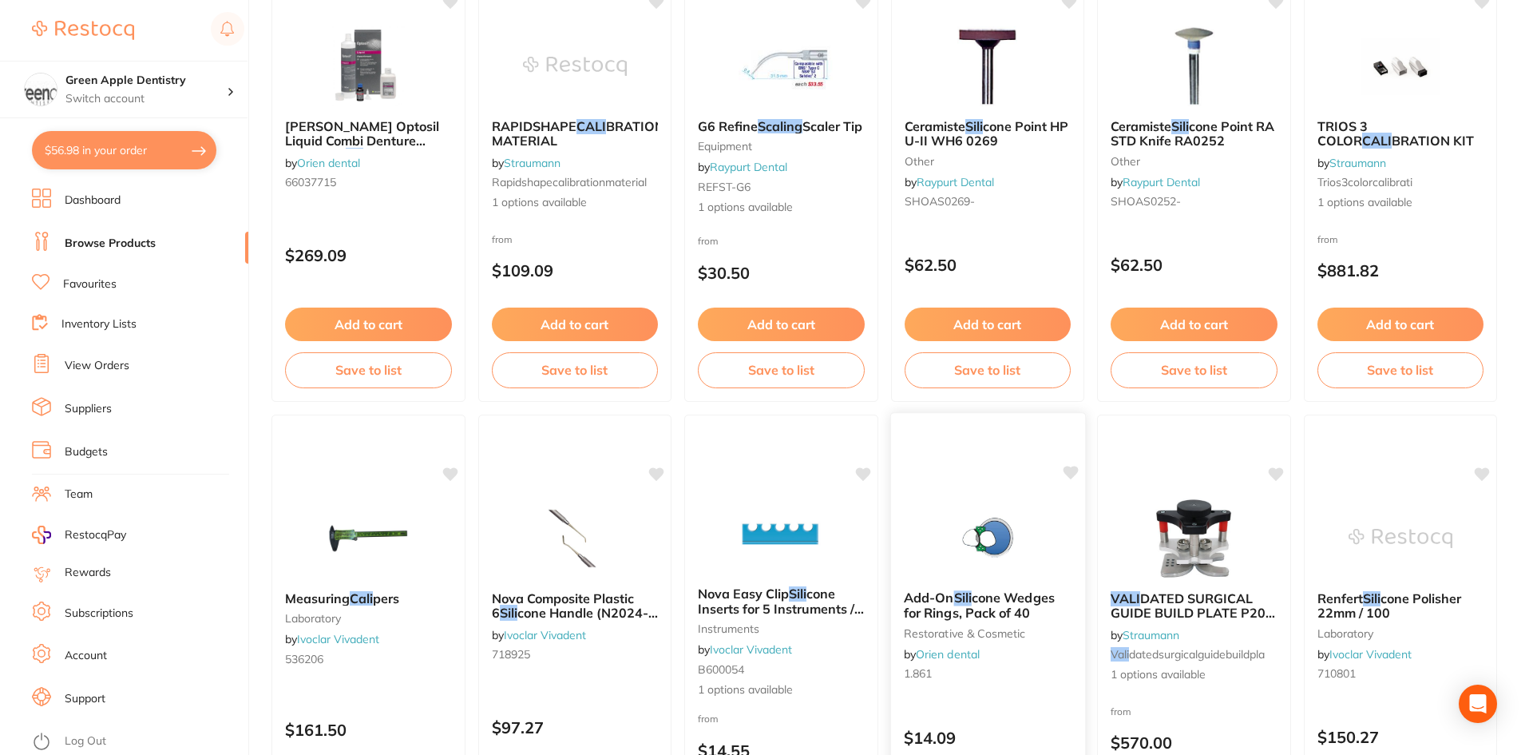
scroll to position [1917, 0]
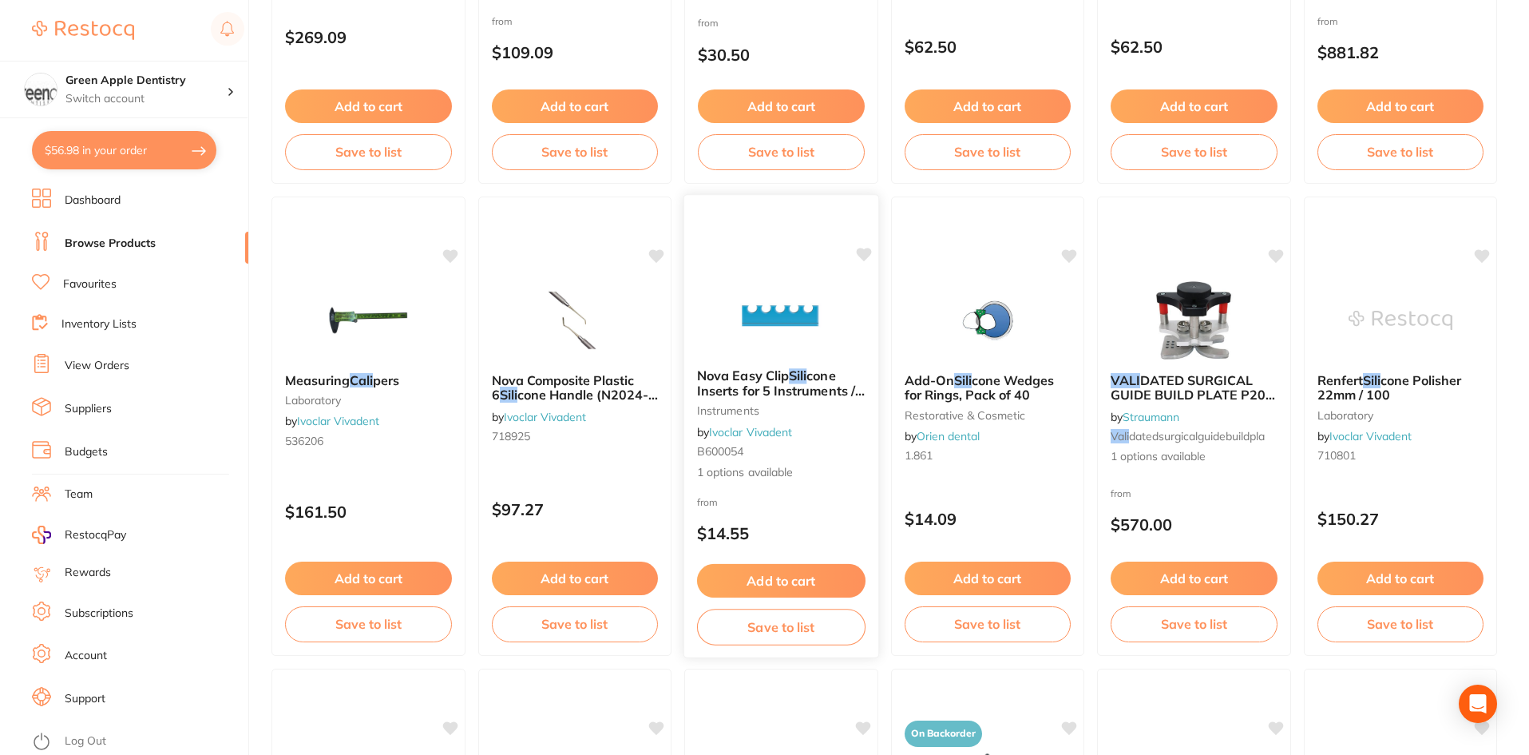
click at [823, 325] on img at bounding box center [781, 315] width 105 height 81
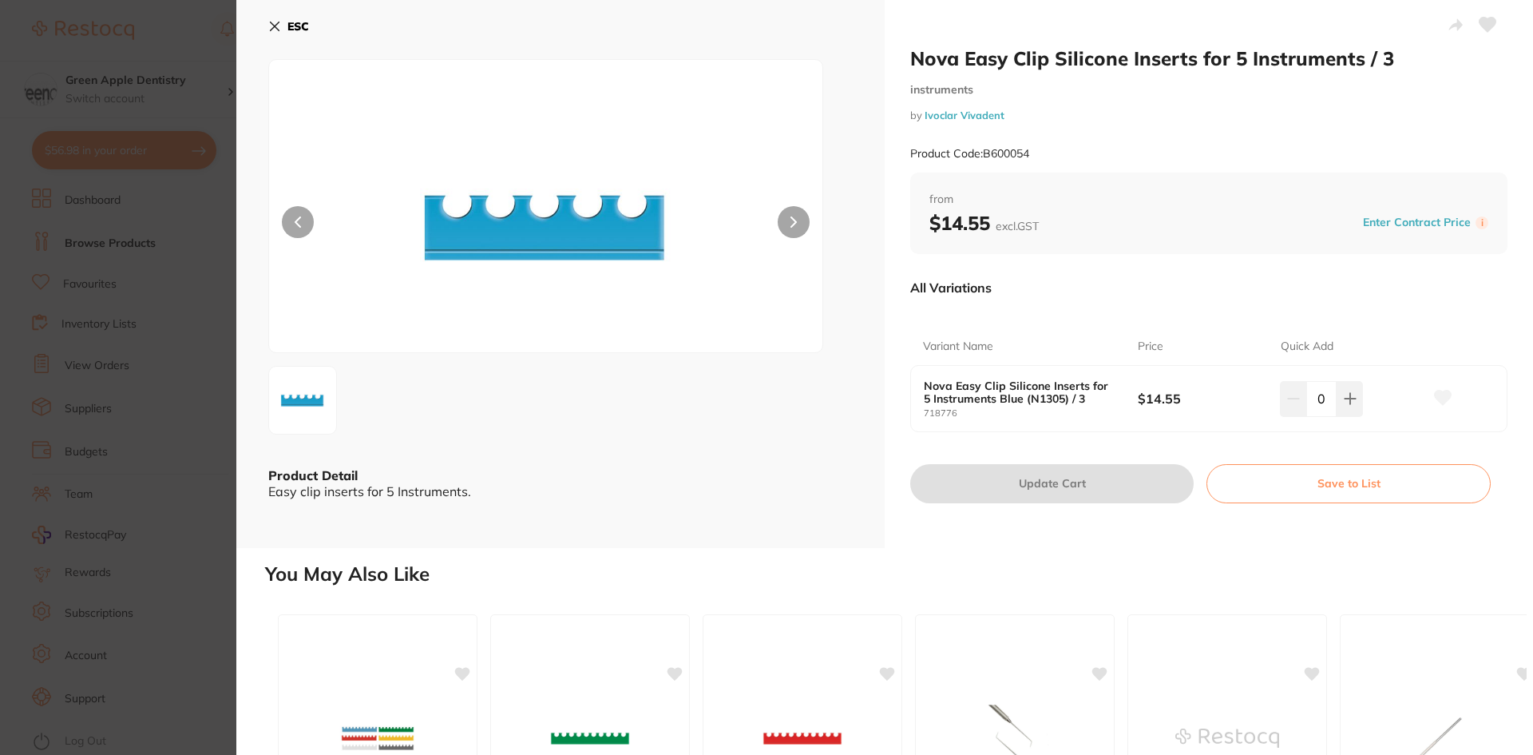
click at [294, 30] on b "ESC" at bounding box center [298, 26] width 22 height 14
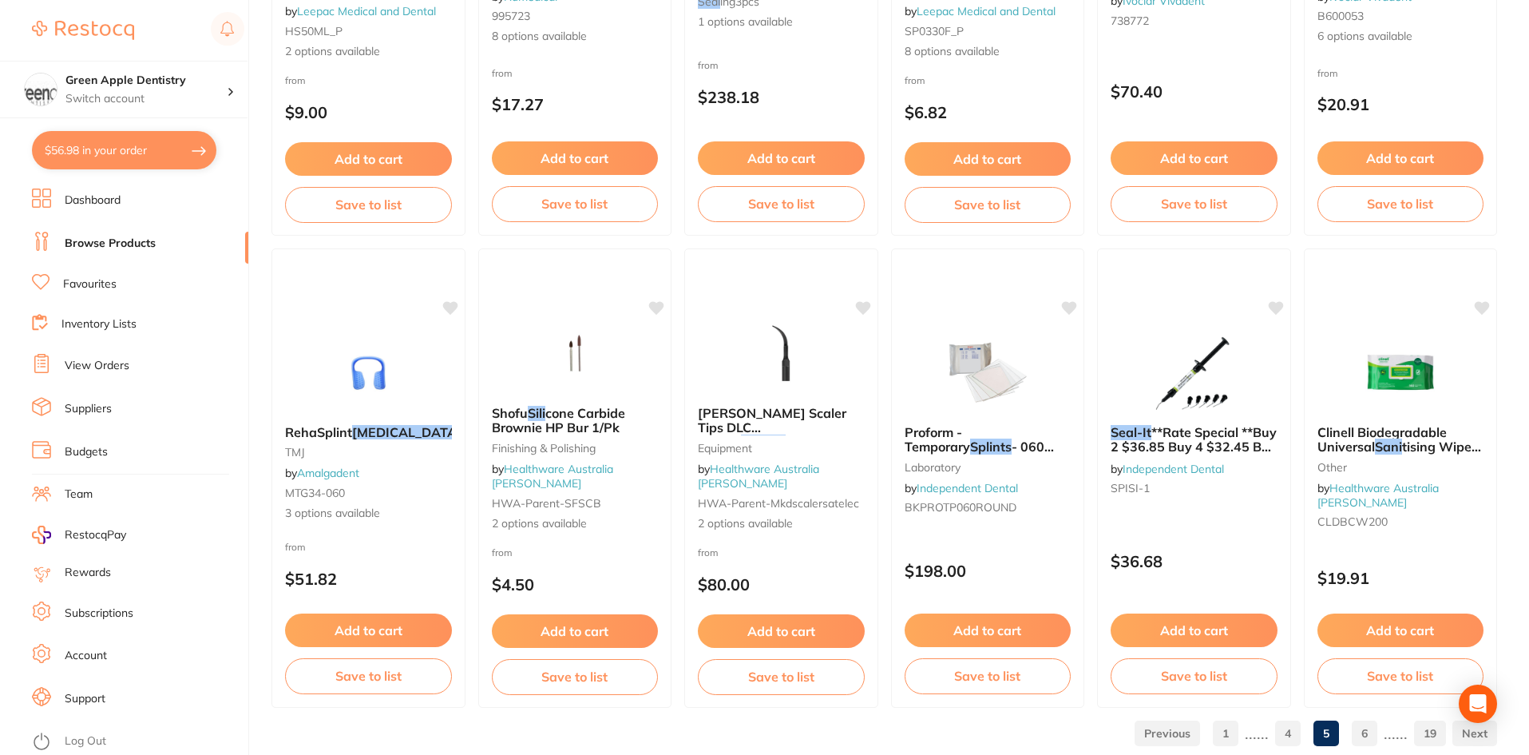
scroll to position [3753, 0]
click at [803, 359] on img at bounding box center [781, 352] width 104 height 80
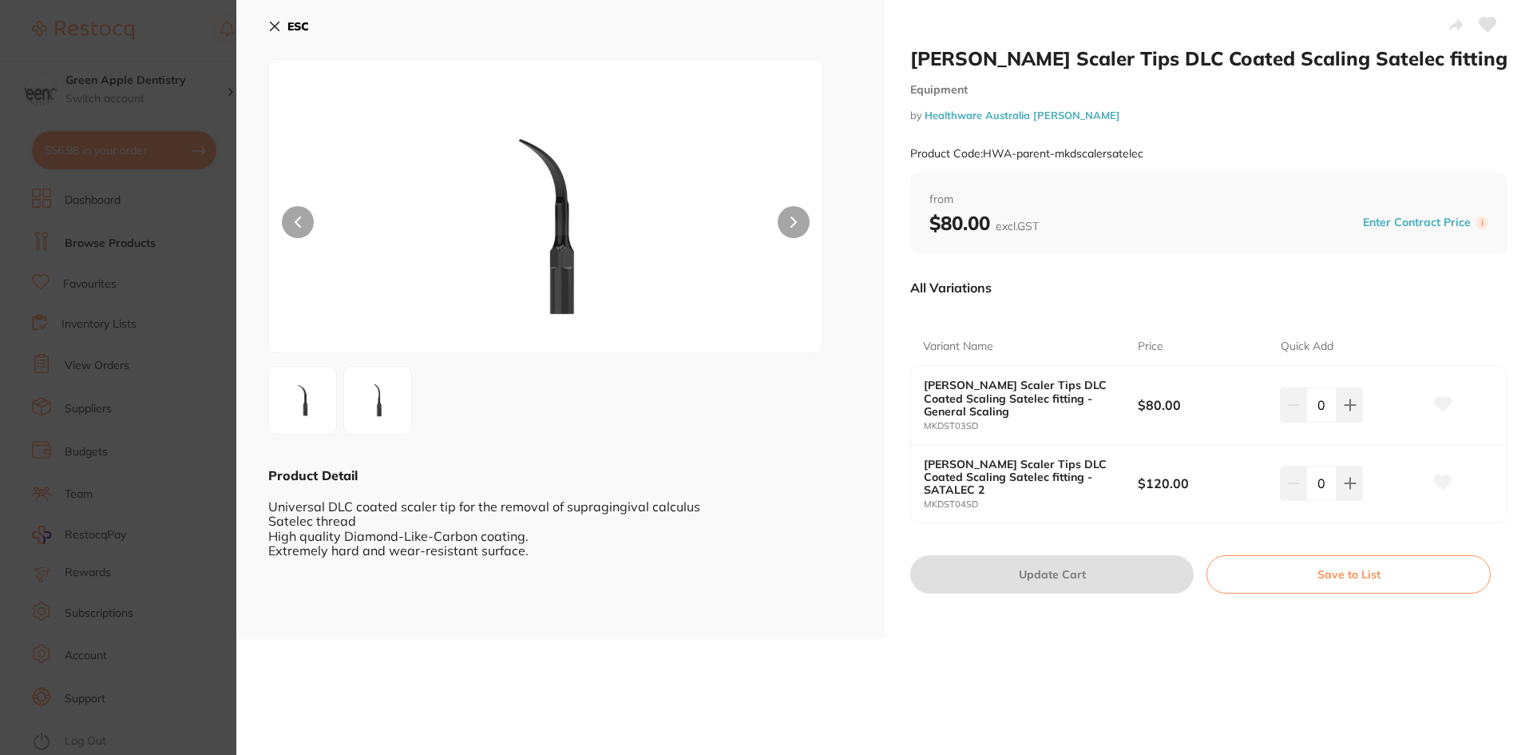
click at [291, 29] on b "ESC" at bounding box center [298, 26] width 22 height 14
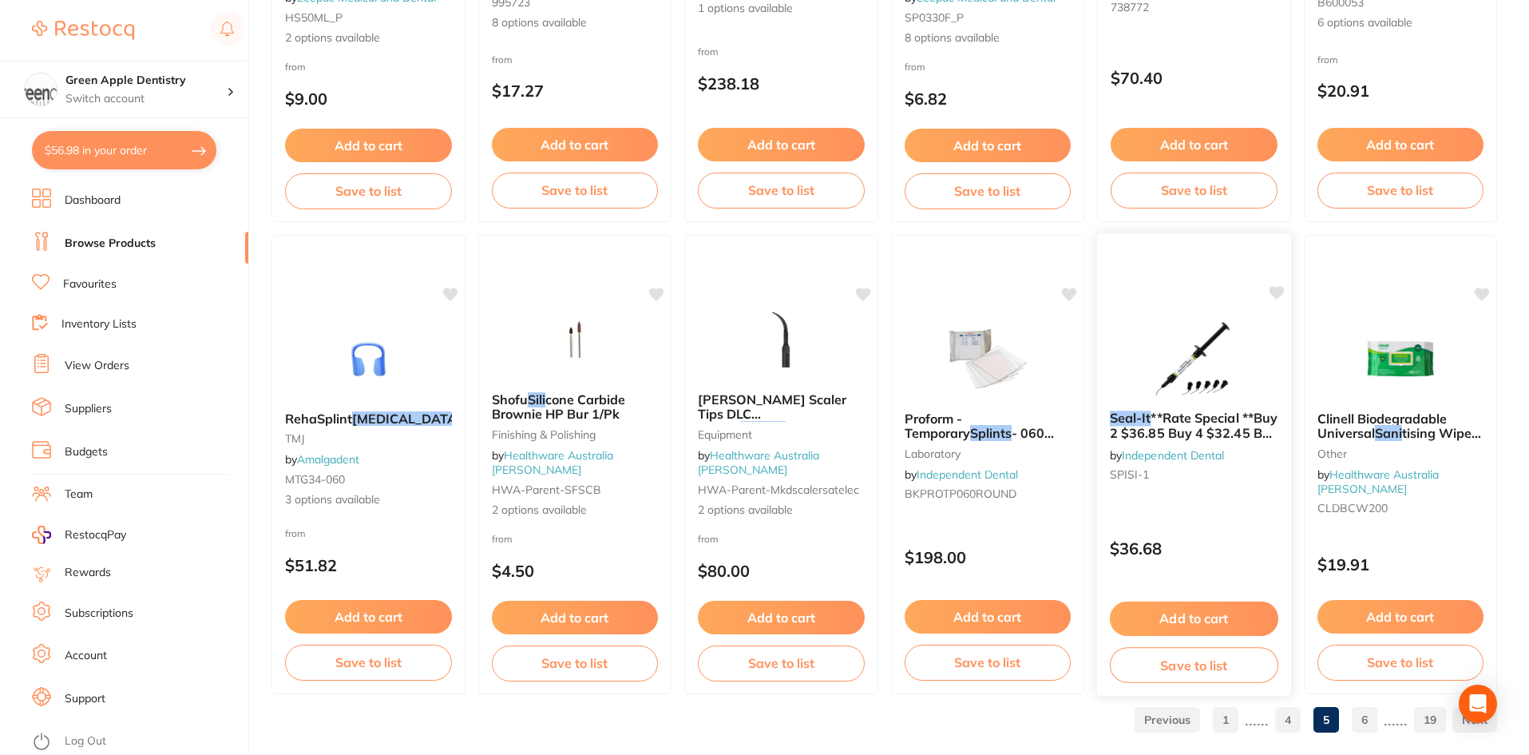
scroll to position [3788, 0]
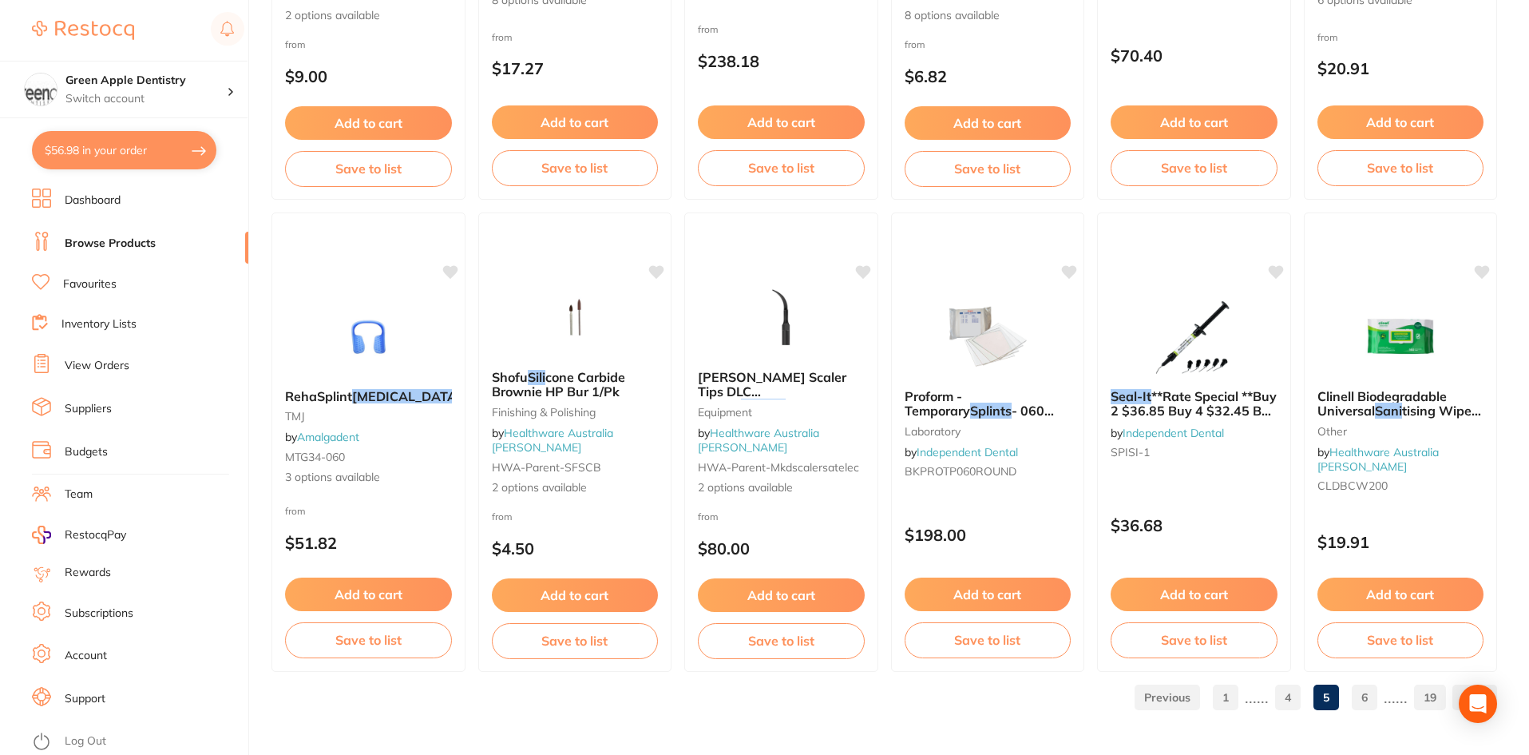
click at [1364, 696] on link "6" at bounding box center [1365, 697] width 26 height 32
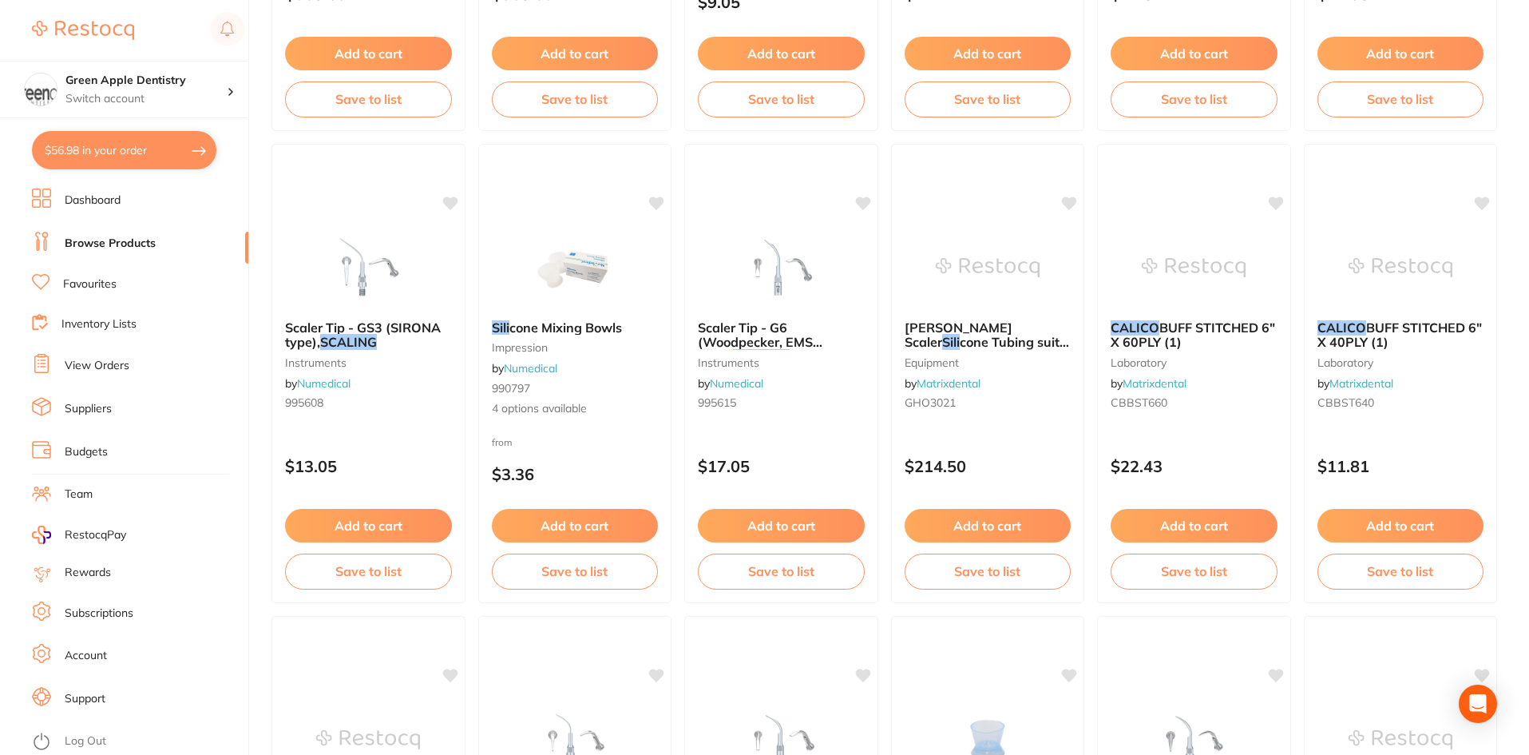
scroll to position [2555, 0]
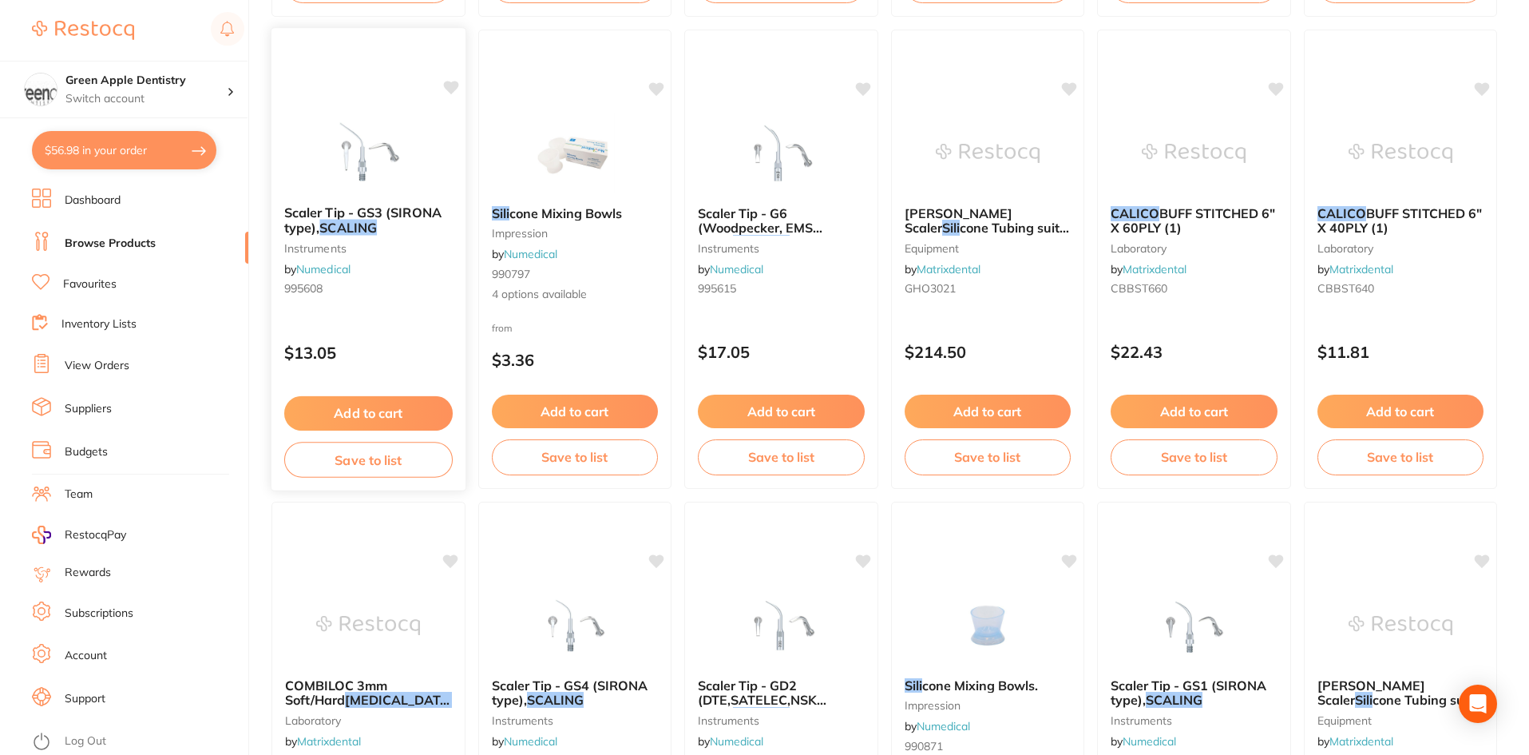
click at [424, 165] on div at bounding box center [369, 152] width 194 height 81
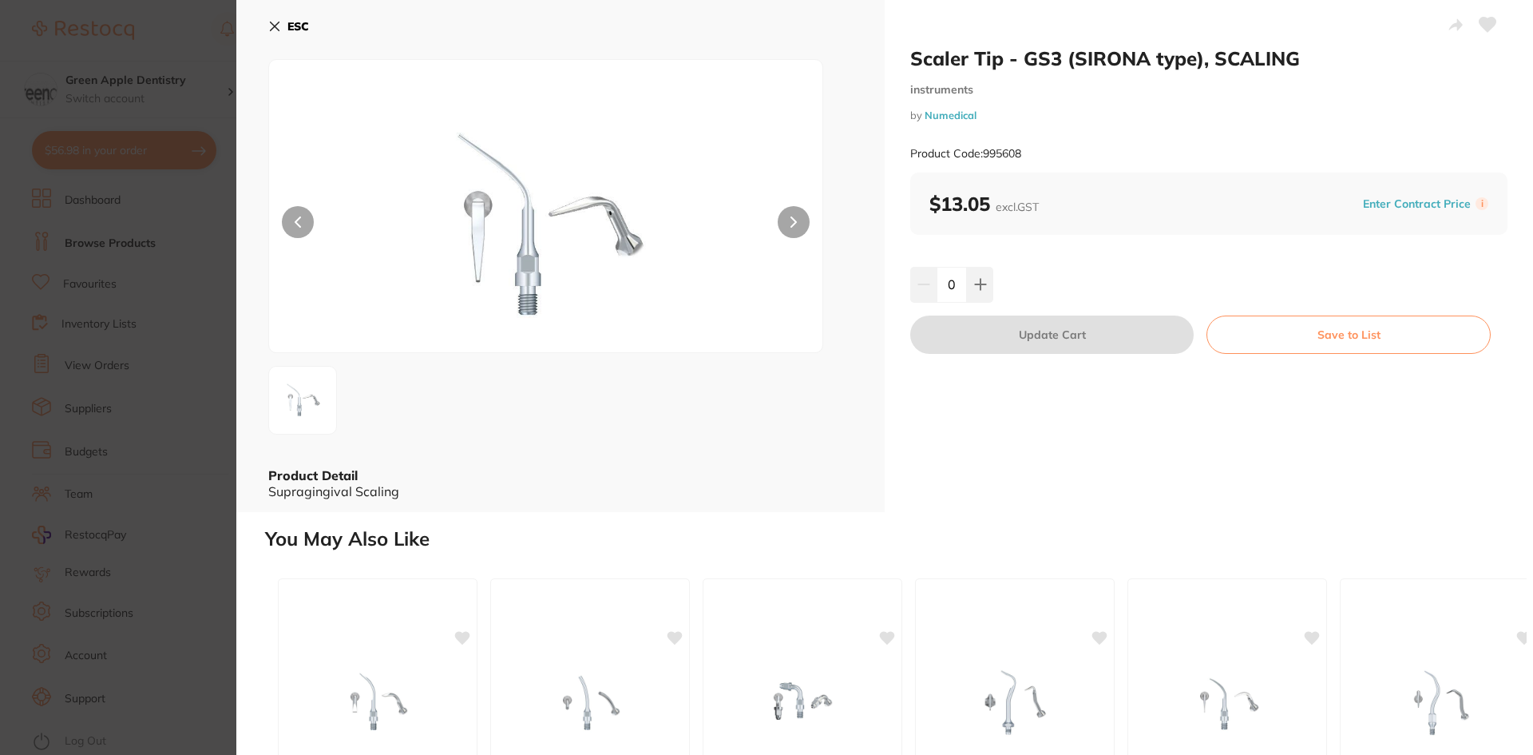
click at [299, 26] on b "ESC" at bounding box center [298, 26] width 22 height 14
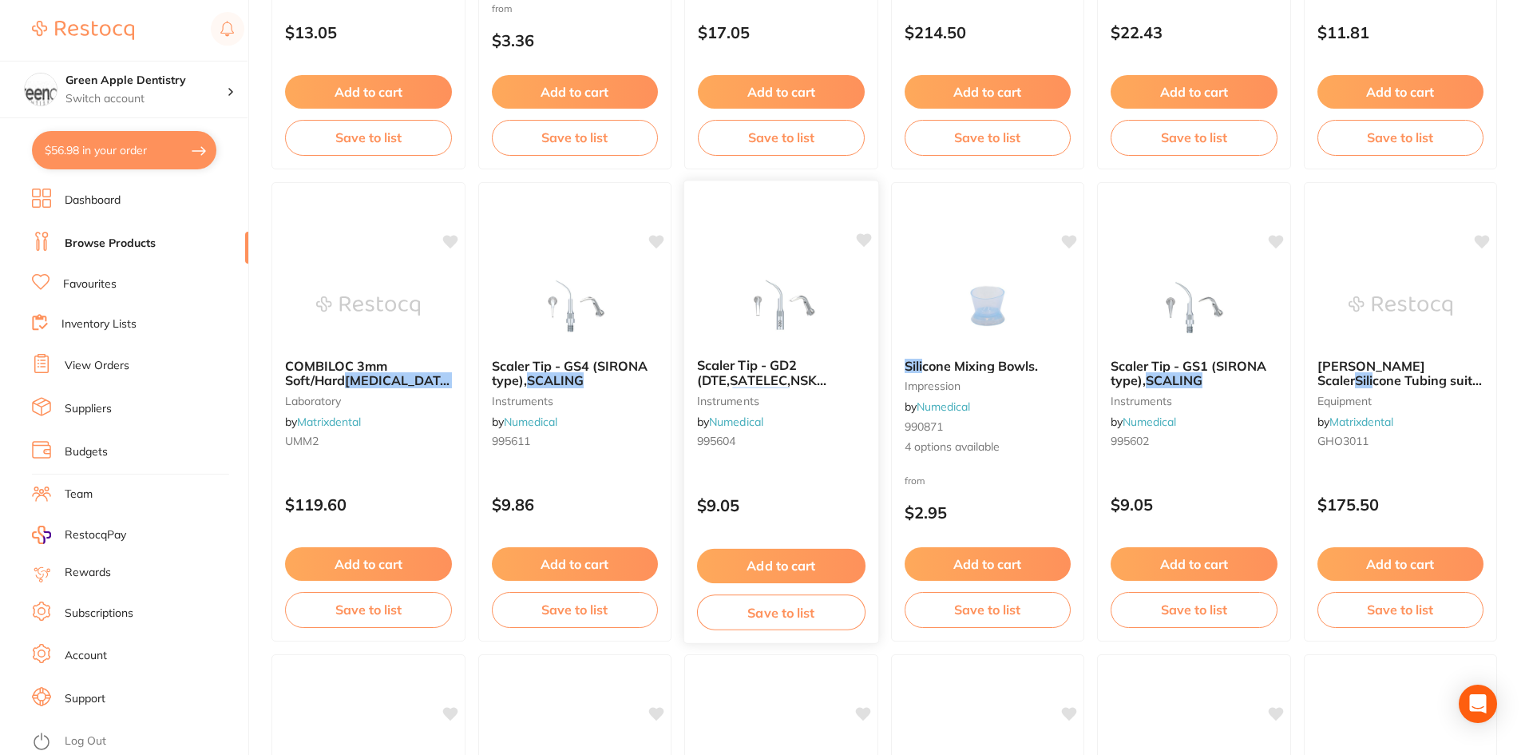
scroll to position [2955, 0]
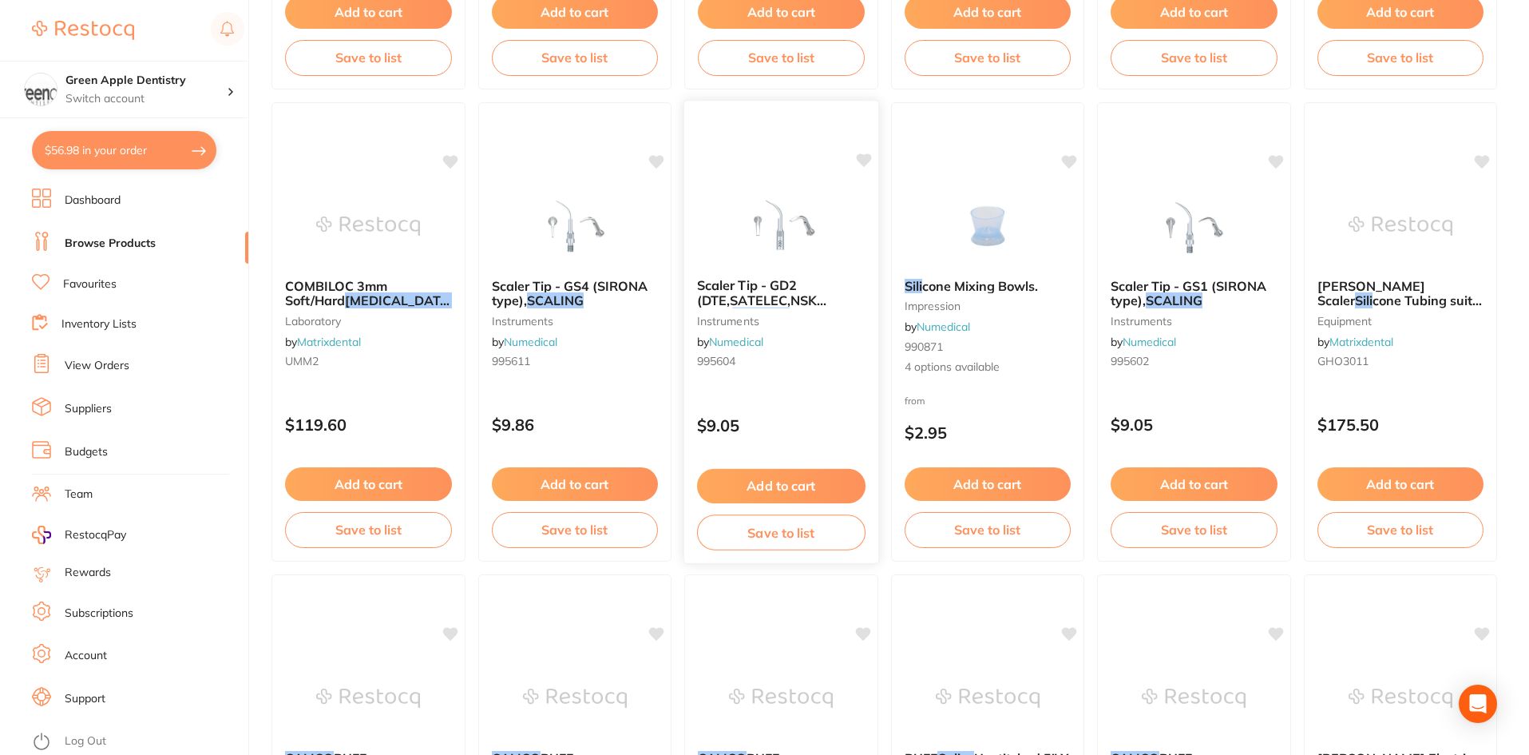
click at [797, 238] on img at bounding box center [781, 224] width 105 height 81
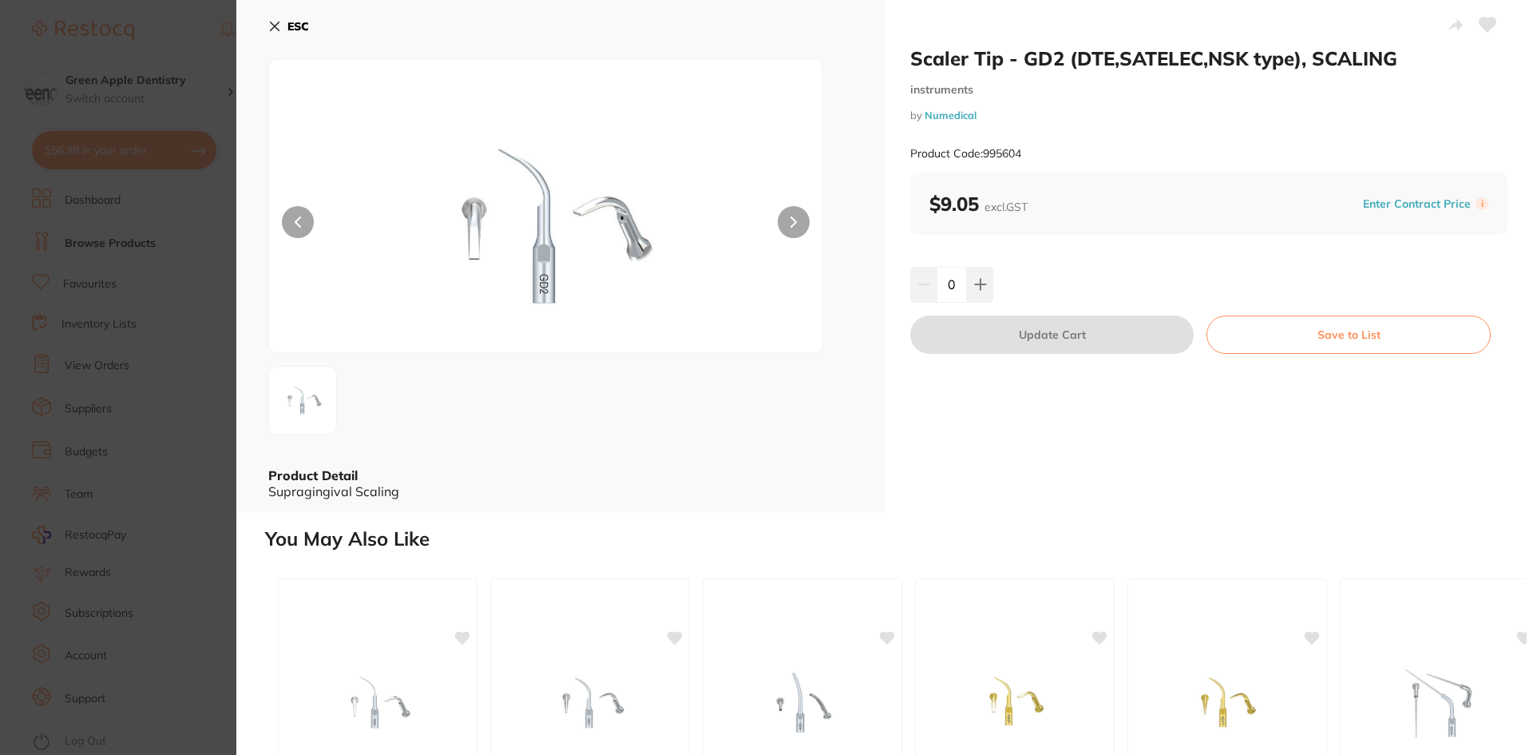
click at [291, 18] on button "ESC" at bounding box center [288, 26] width 41 height 27
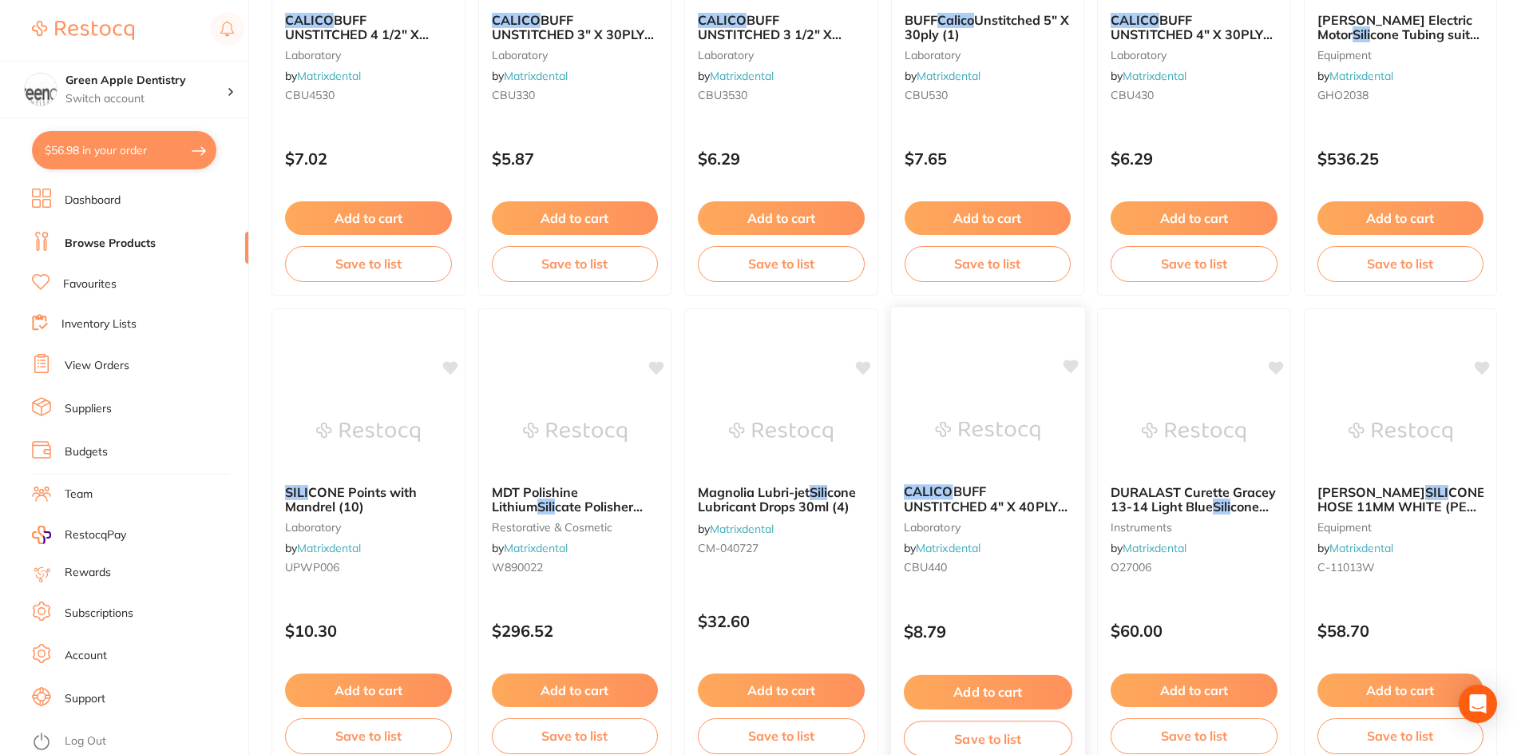
scroll to position [3788, 0]
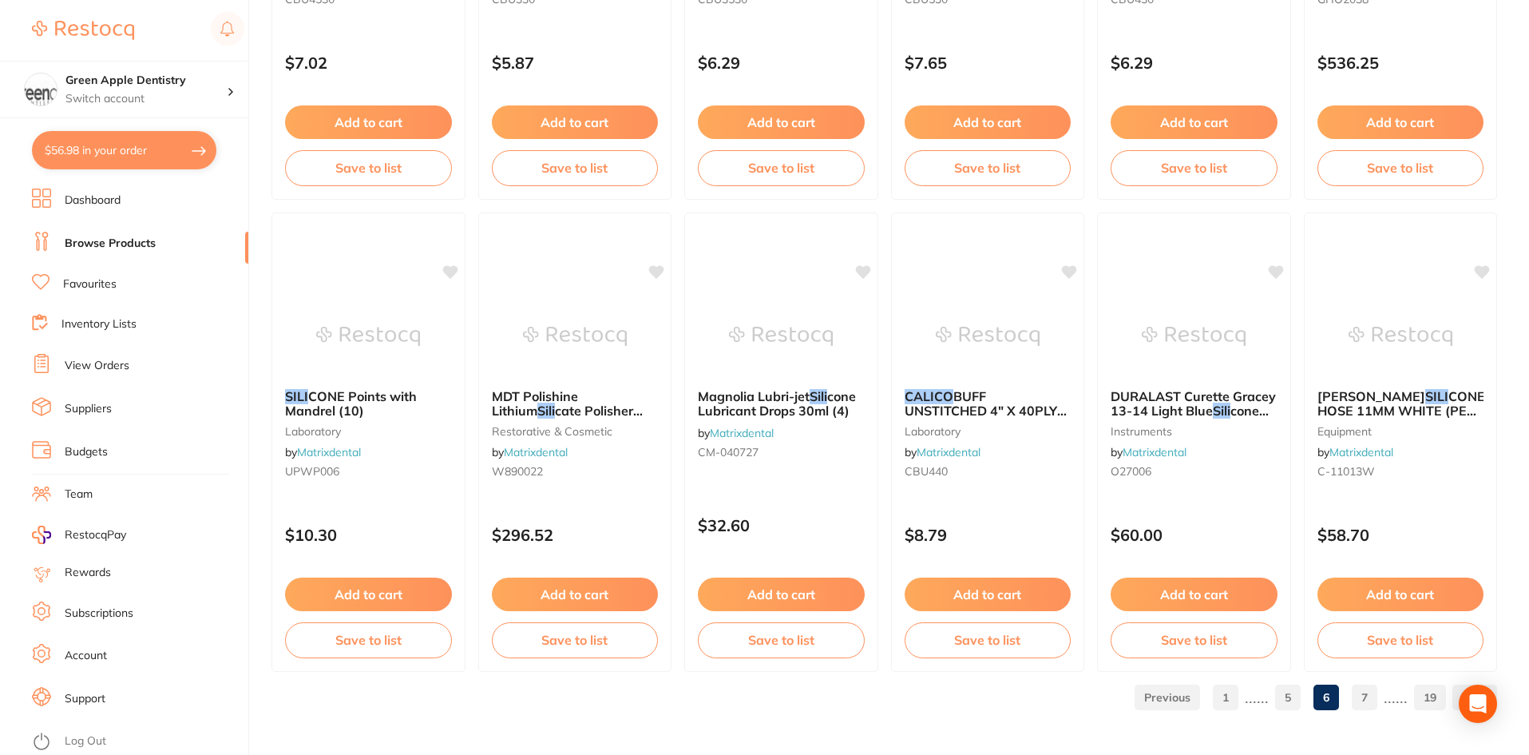
click at [1370, 697] on link "7" at bounding box center [1365, 697] width 26 height 32
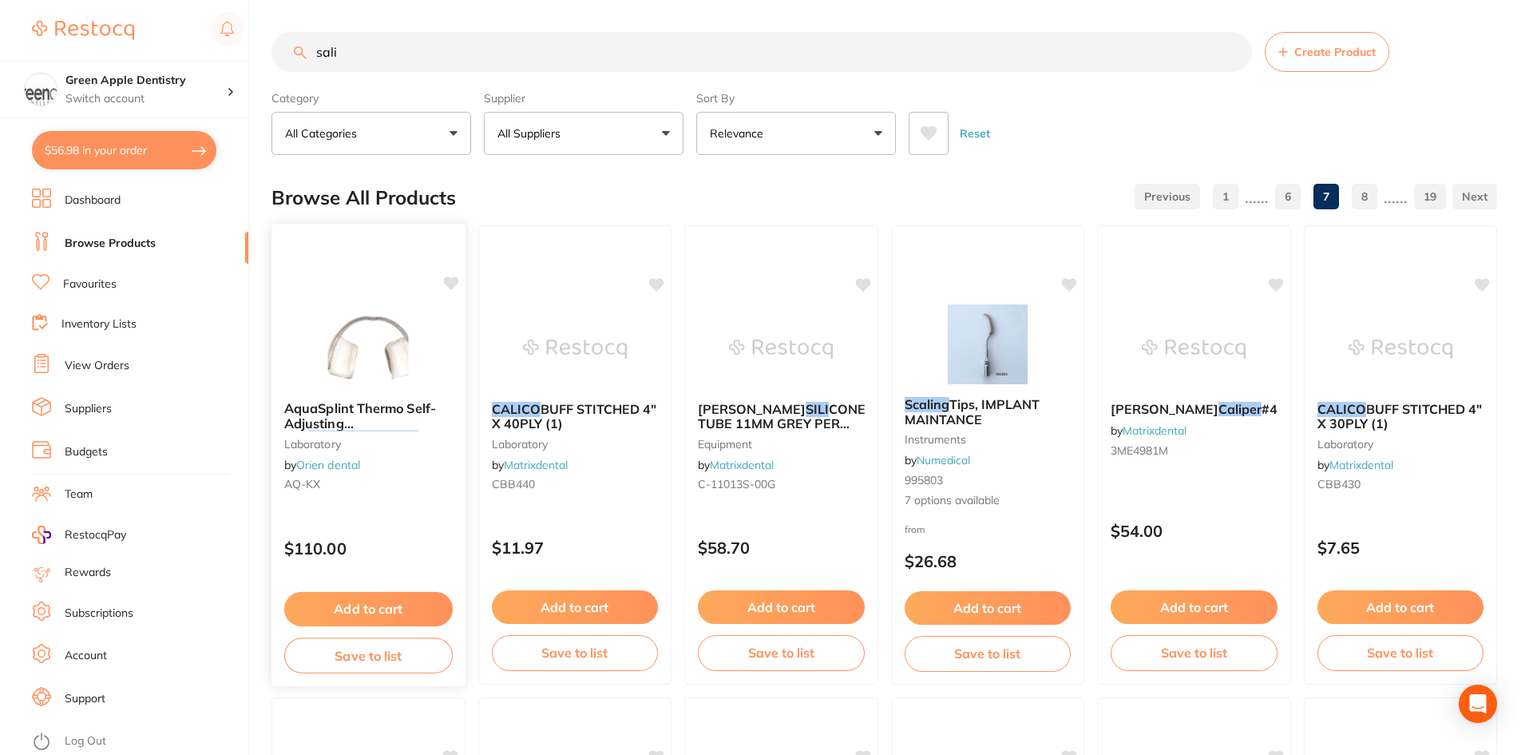
click at [392, 344] on img at bounding box center [368, 347] width 105 height 81
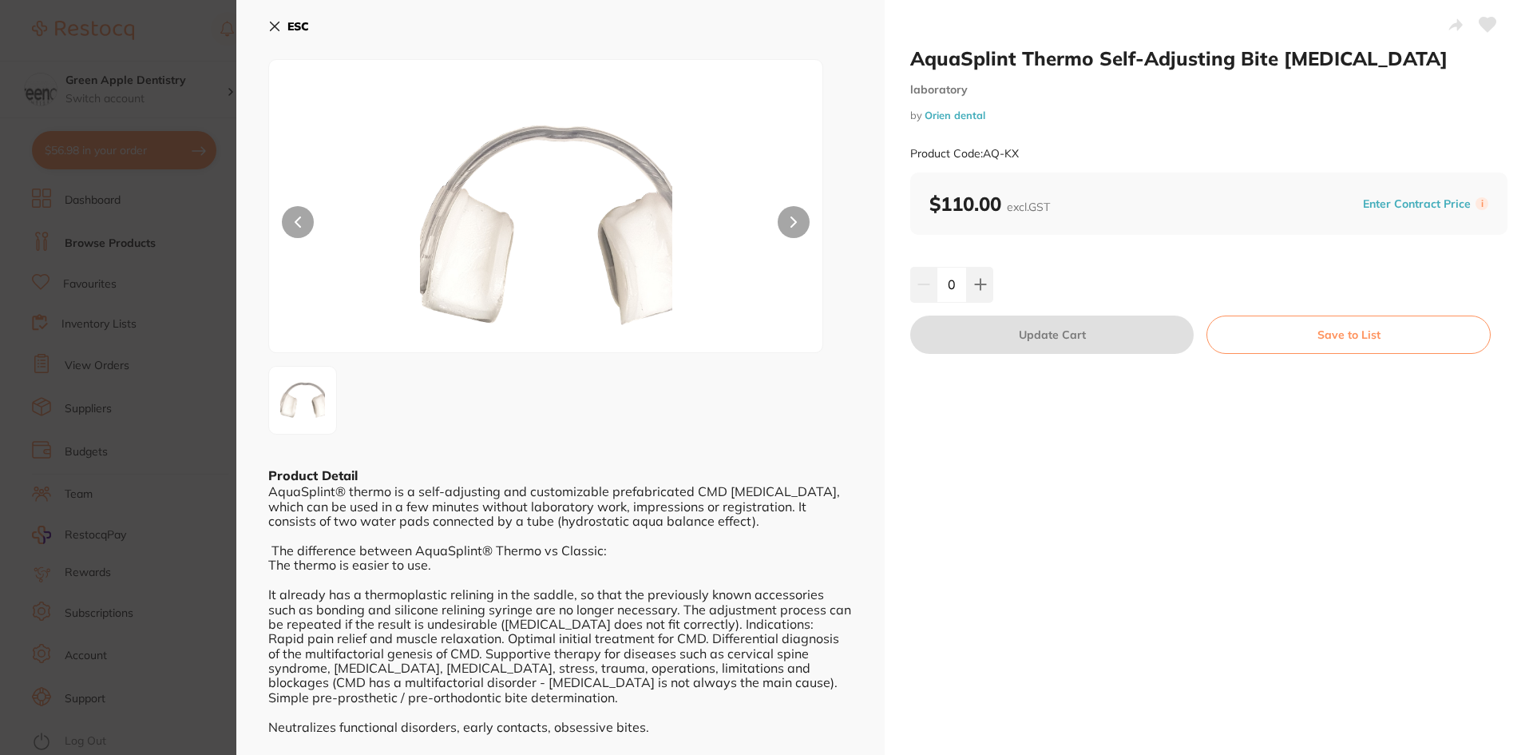
click at [306, 27] on b "ESC" at bounding box center [298, 26] width 22 height 14
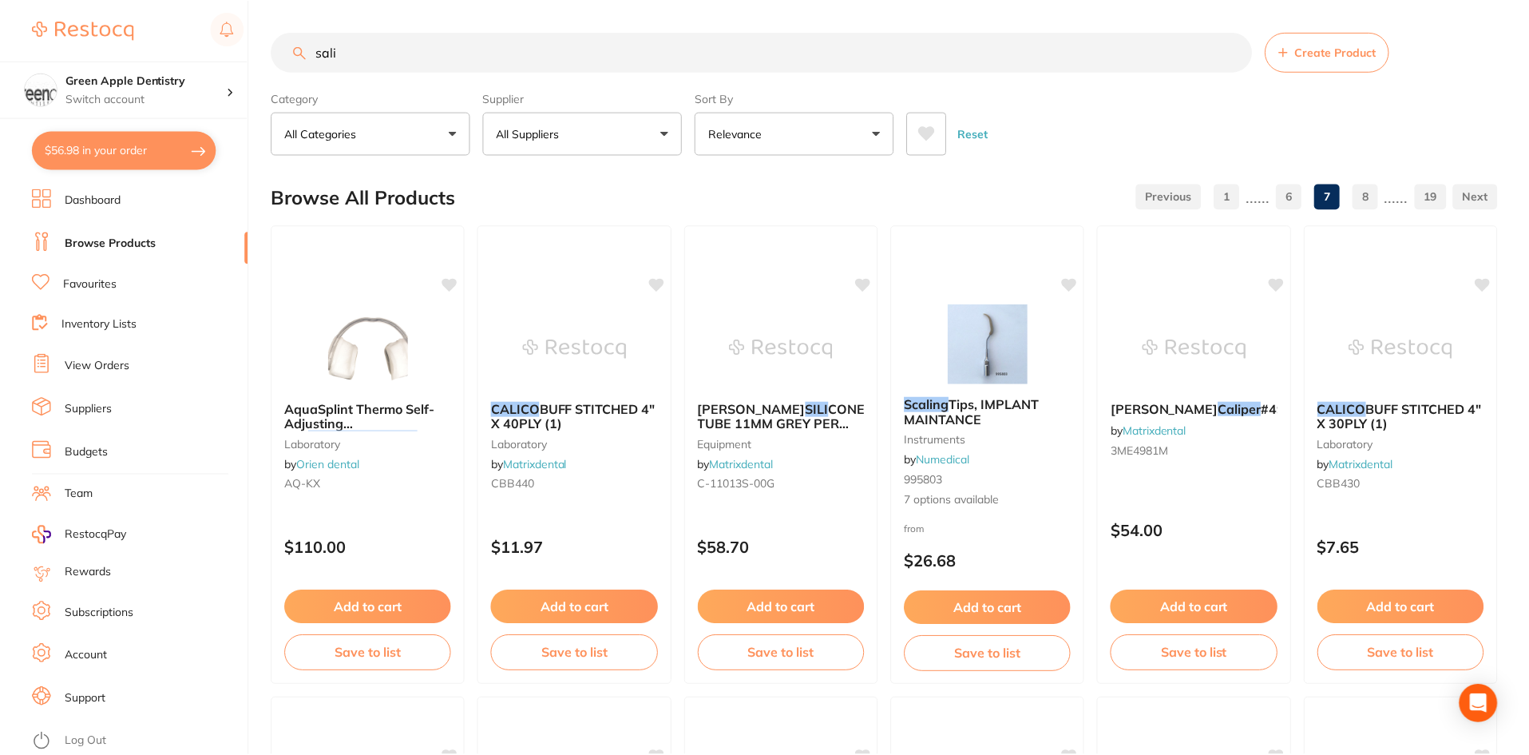
scroll to position [3788, 0]
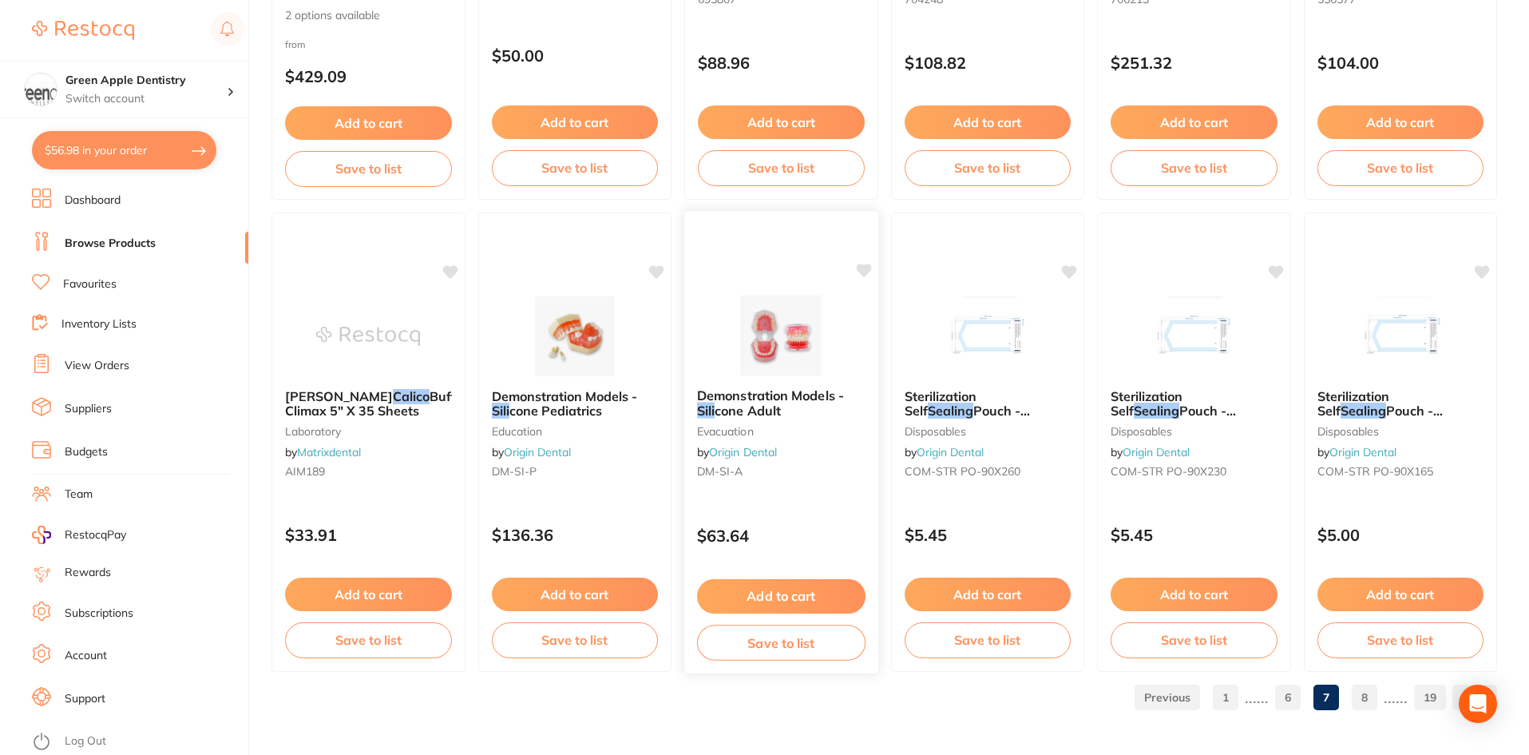
click at [742, 321] on img at bounding box center [781, 335] width 105 height 81
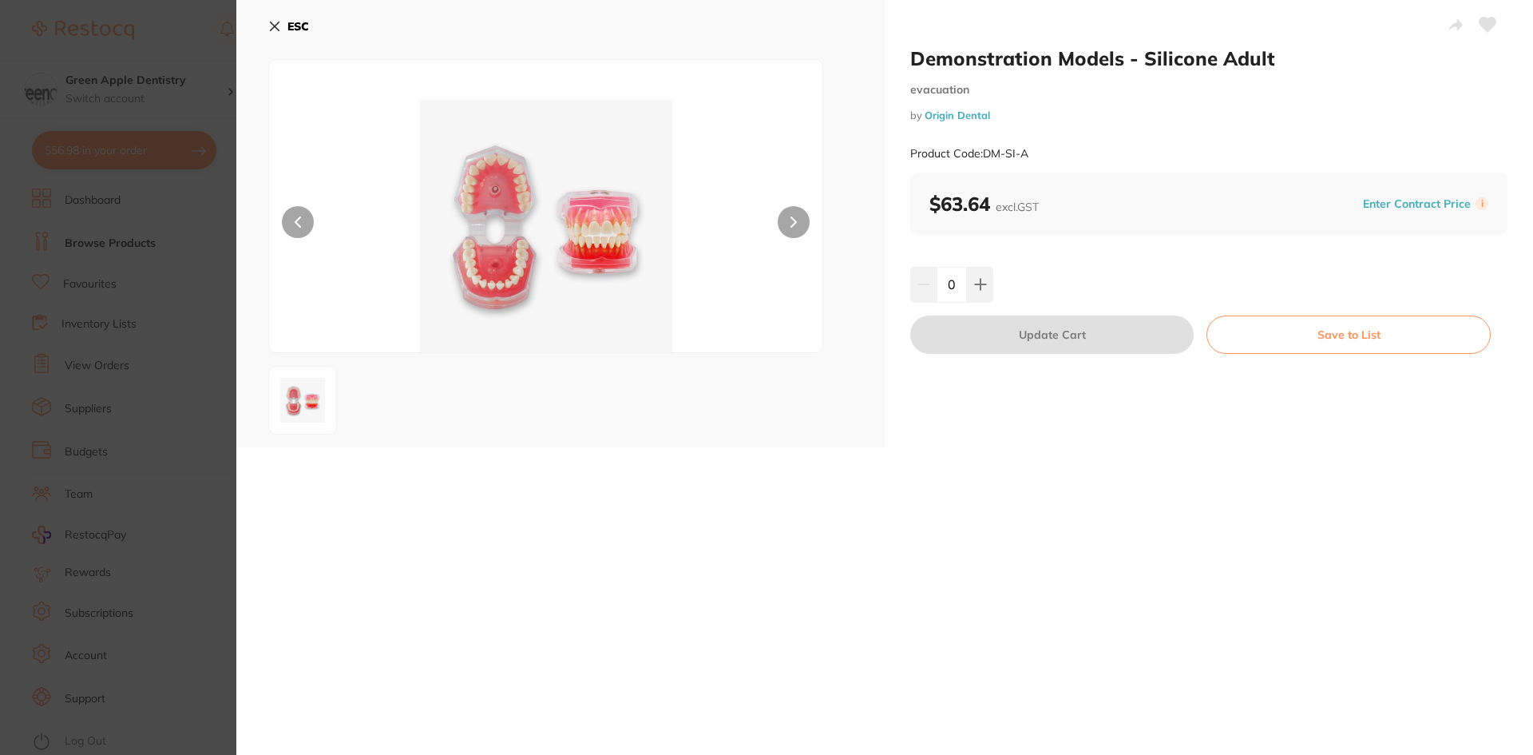
click at [282, 23] on button "ESC" at bounding box center [288, 26] width 41 height 27
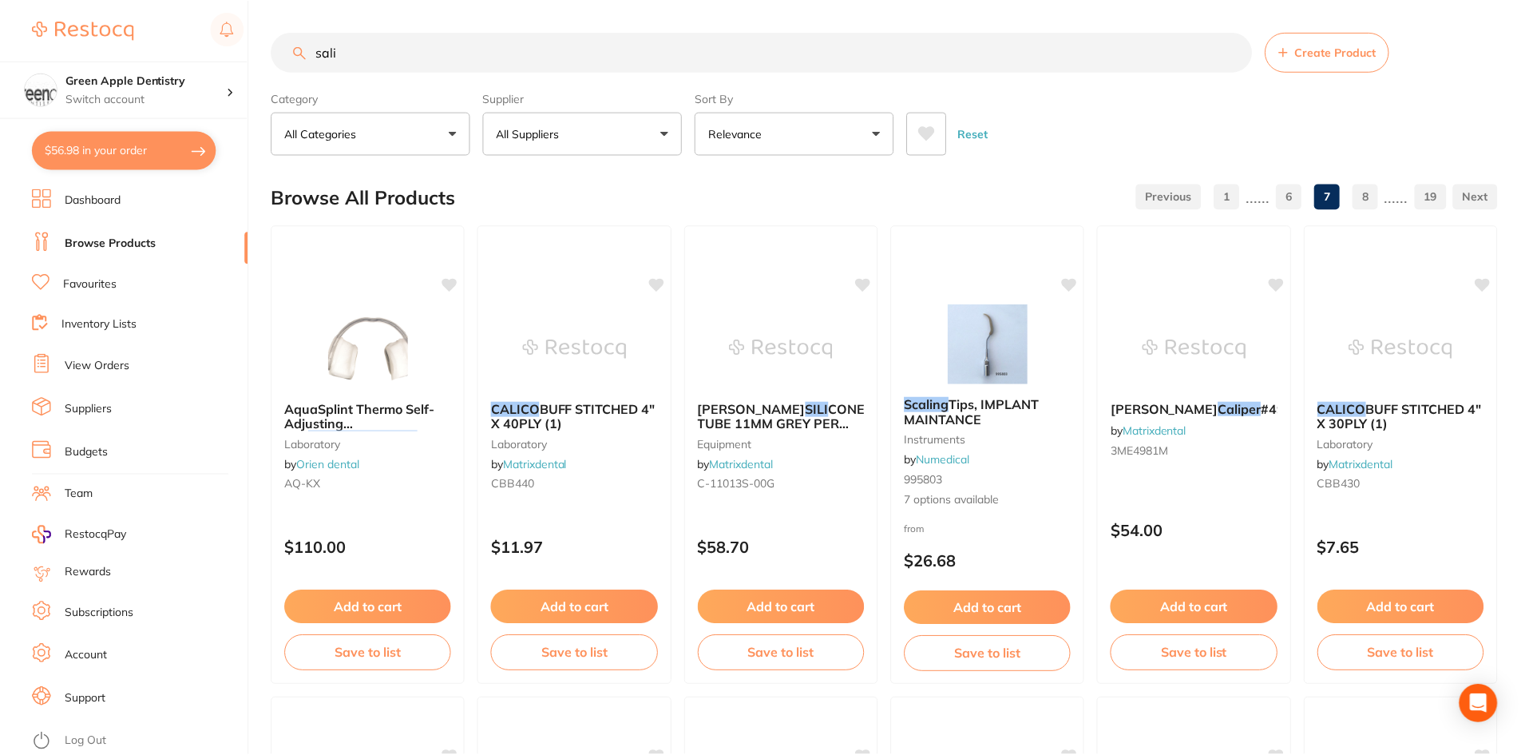
scroll to position [3788, 0]
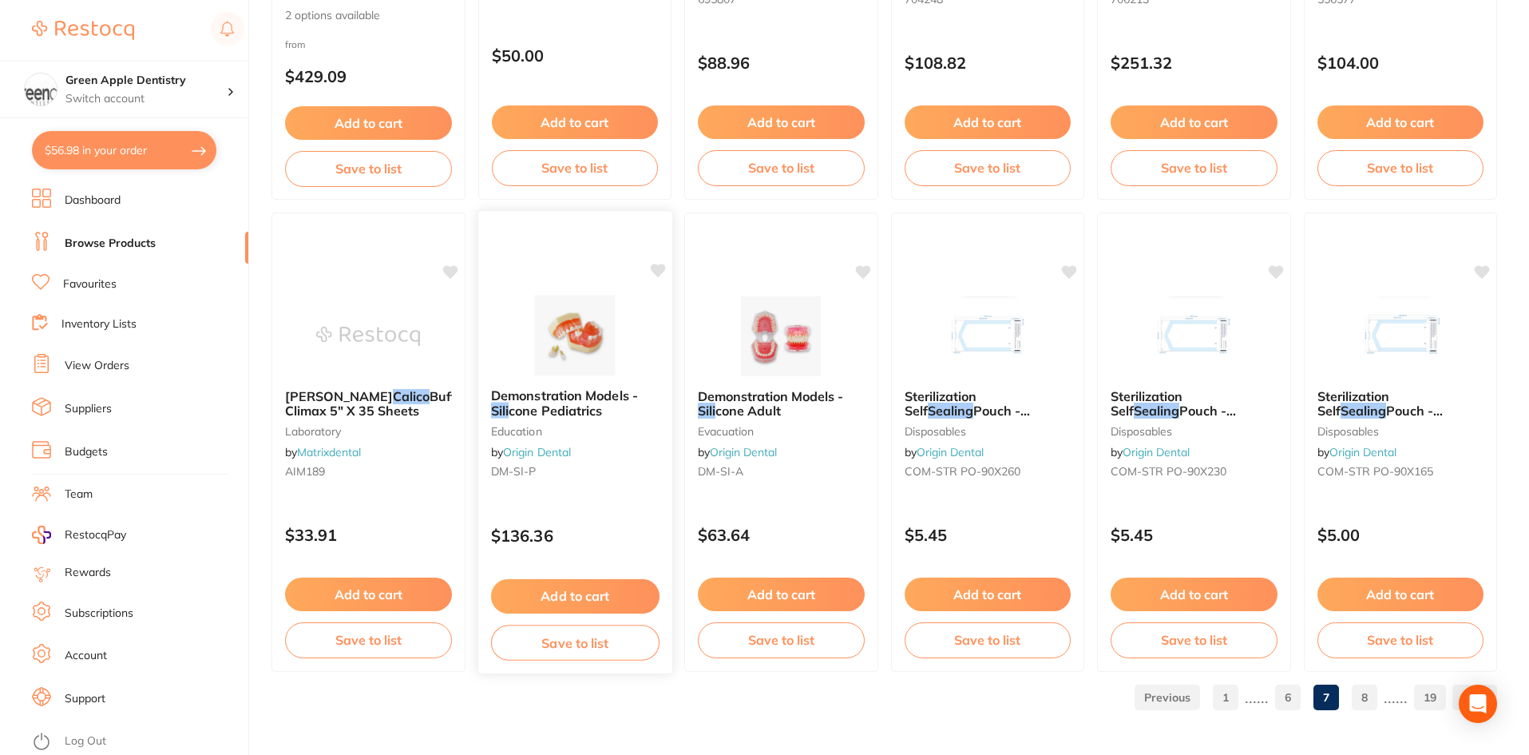
click at [545, 327] on img at bounding box center [574, 335] width 105 height 81
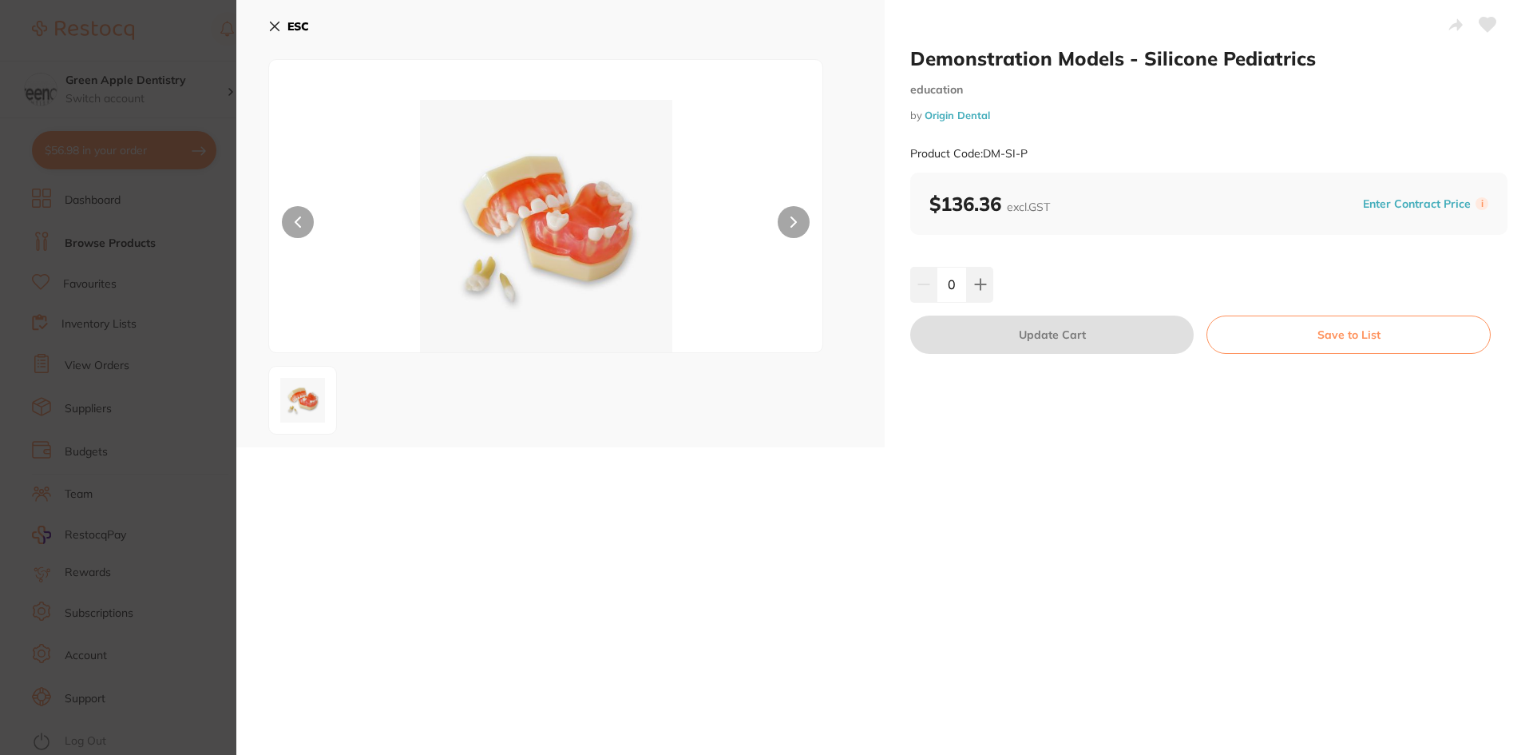
click at [300, 24] on b "ESC" at bounding box center [298, 26] width 22 height 14
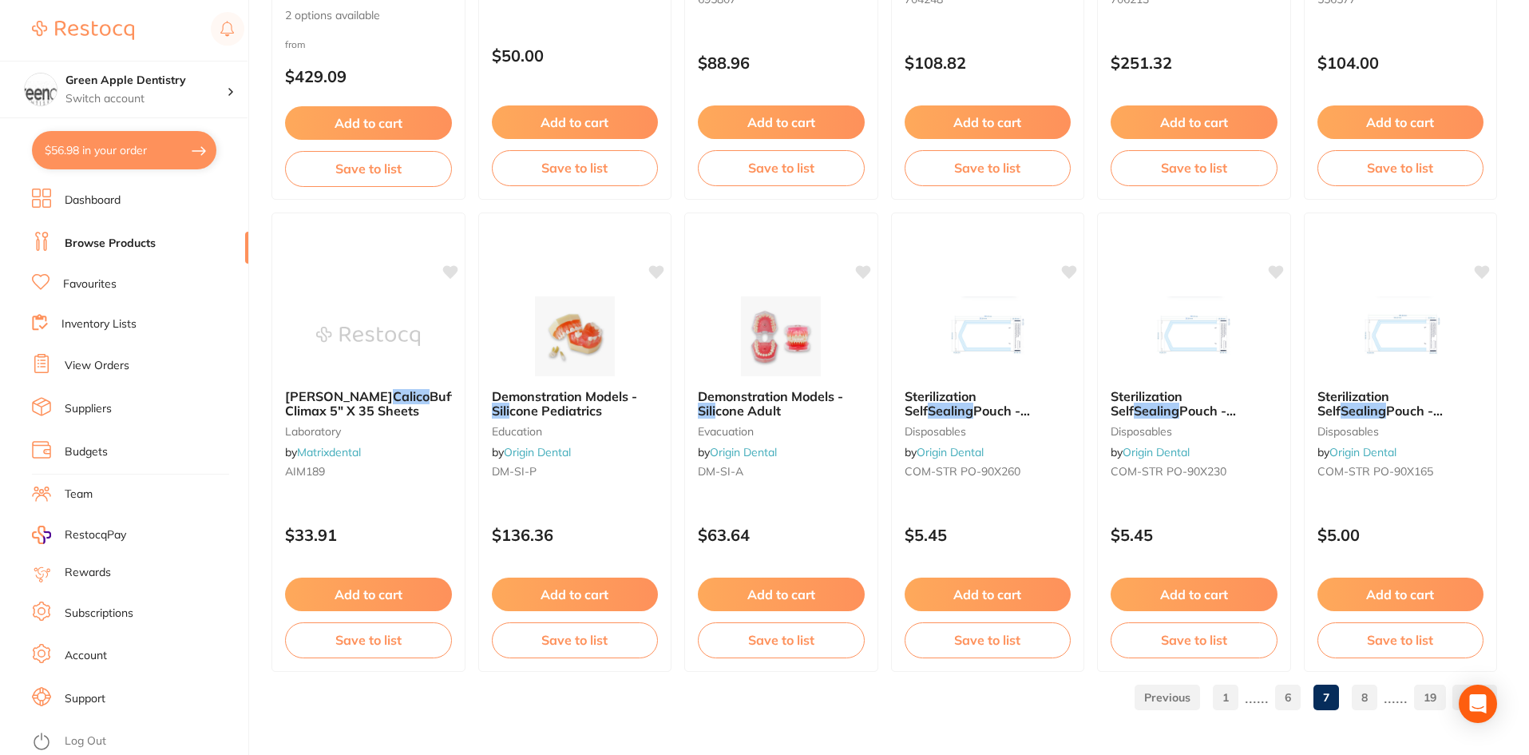
click at [1358, 692] on link "8" at bounding box center [1365, 697] width 26 height 32
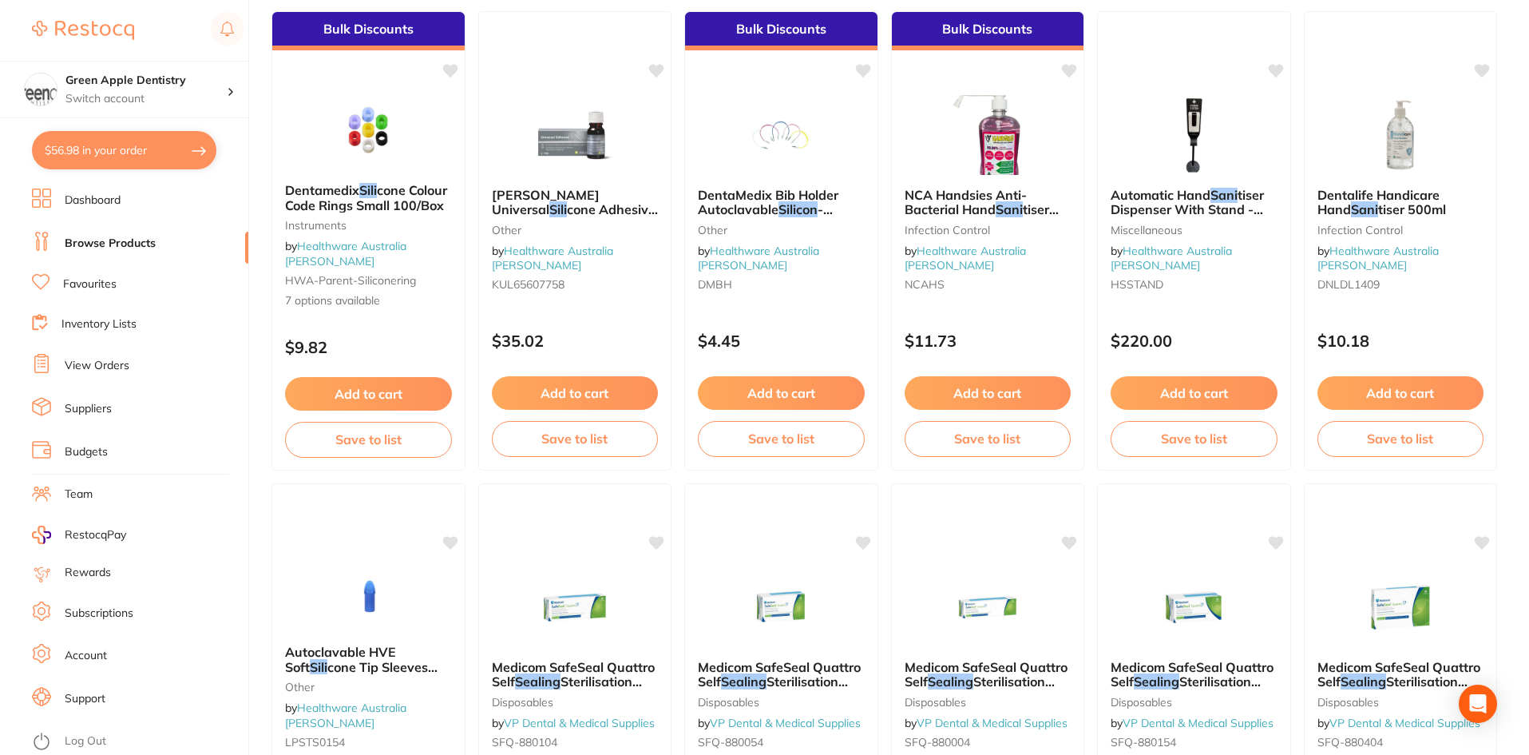
scroll to position [2555, 0]
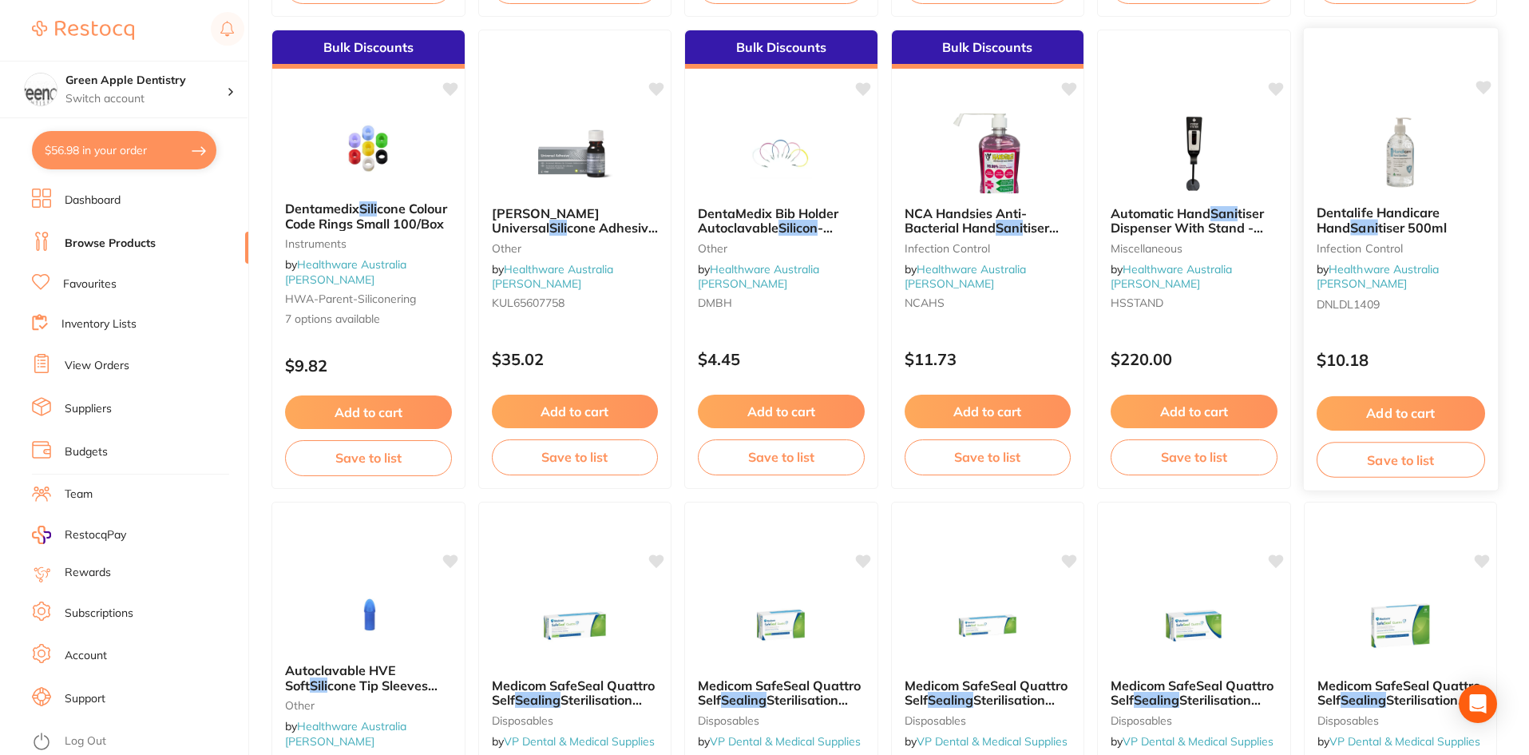
click at [1456, 149] on div at bounding box center [1400, 152] width 194 height 81
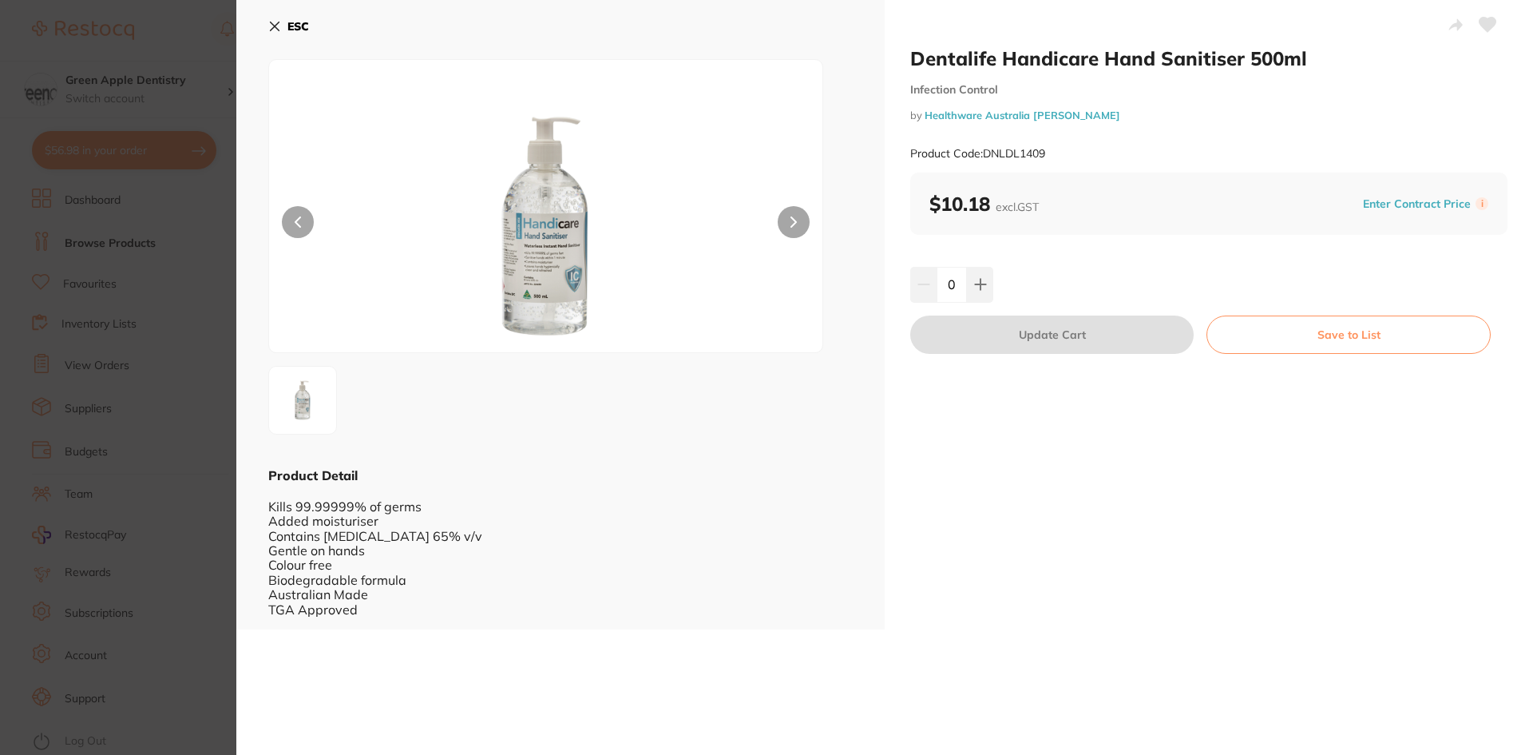
click at [283, 22] on button "ESC" at bounding box center [288, 26] width 41 height 27
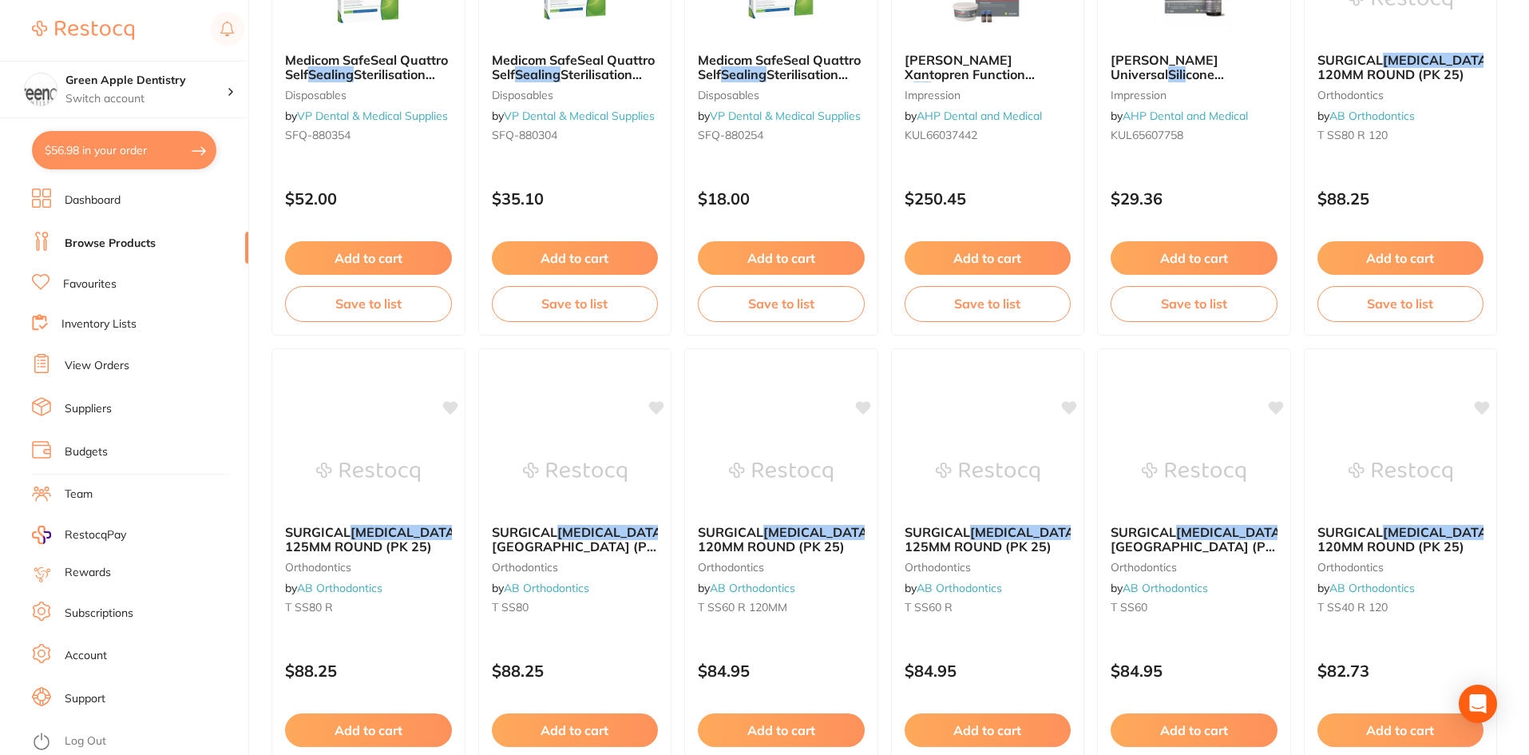
scroll to position [3753, 0]
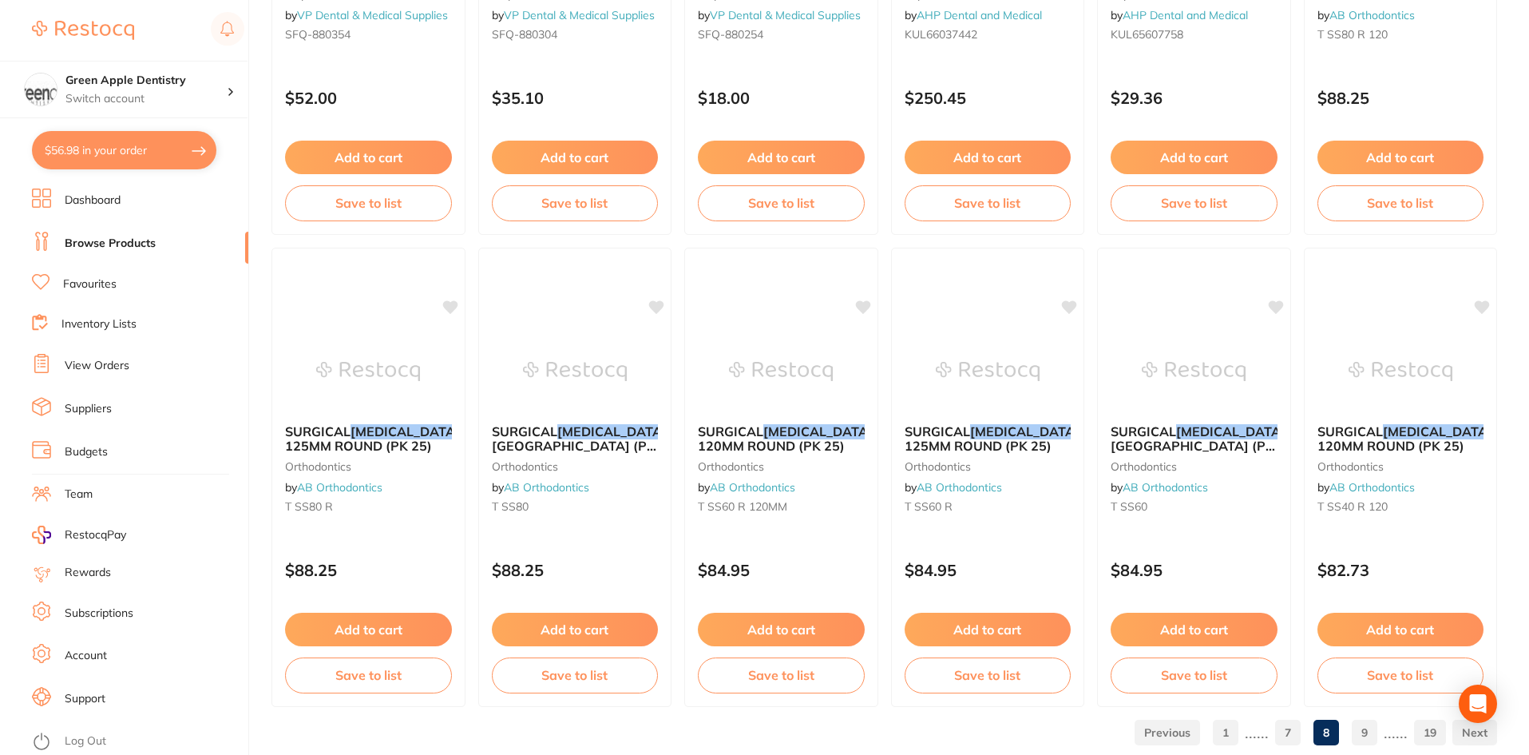
click at [1366, 726] on link "9" at bounding box center [1365, 732] width 26 height 32
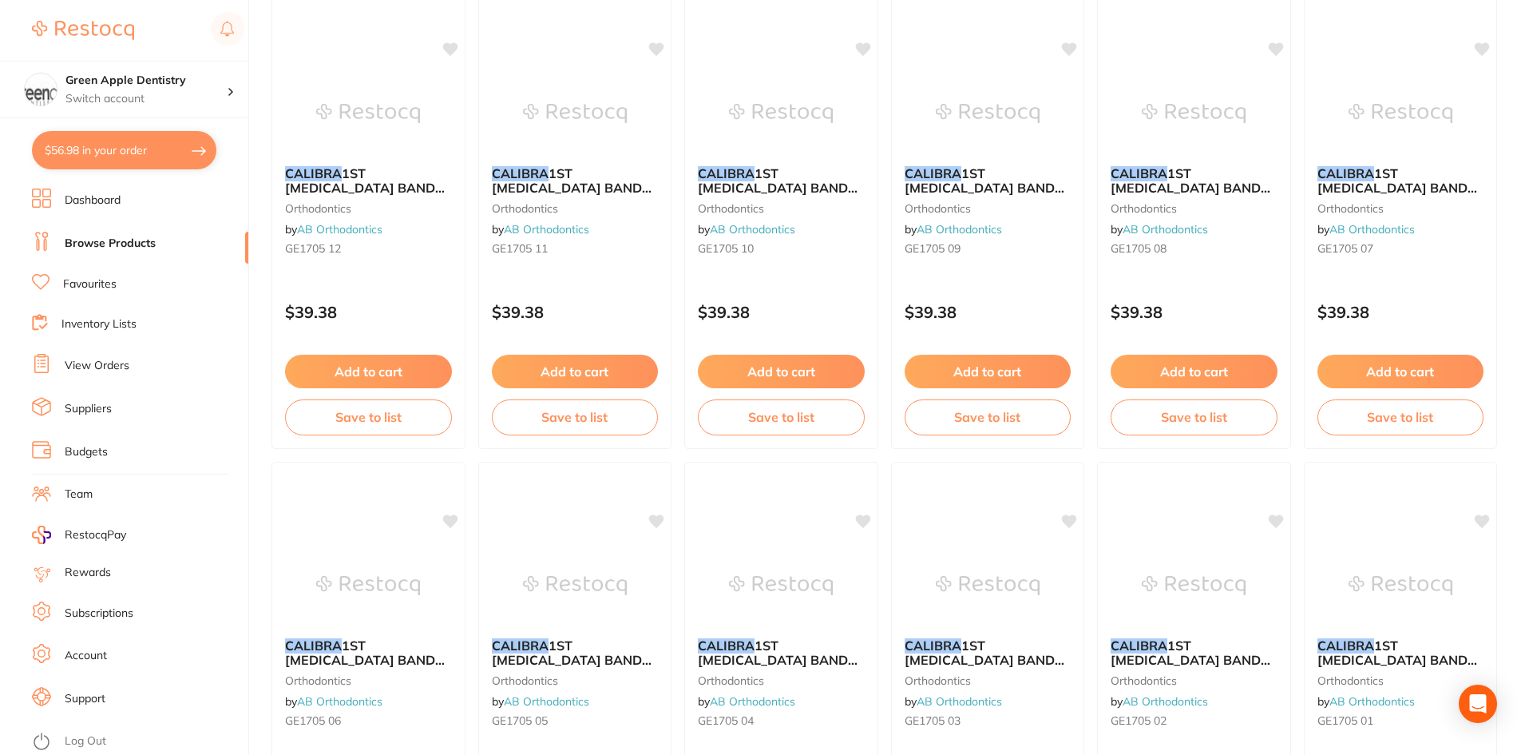
scroll to position [3788, 0]
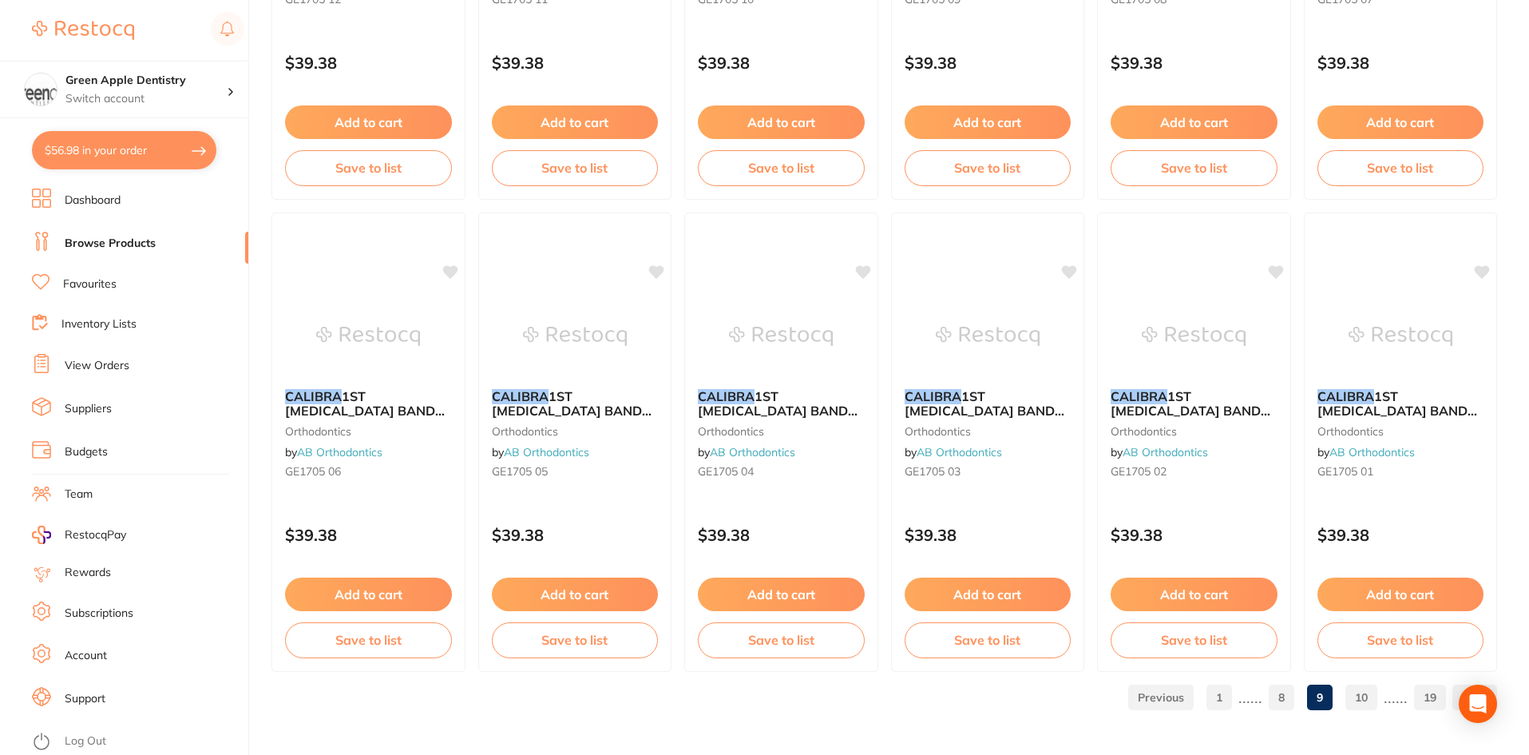
click at [1365, 690] on link "10" at bounding box center [1362, 697] width 32 height 32
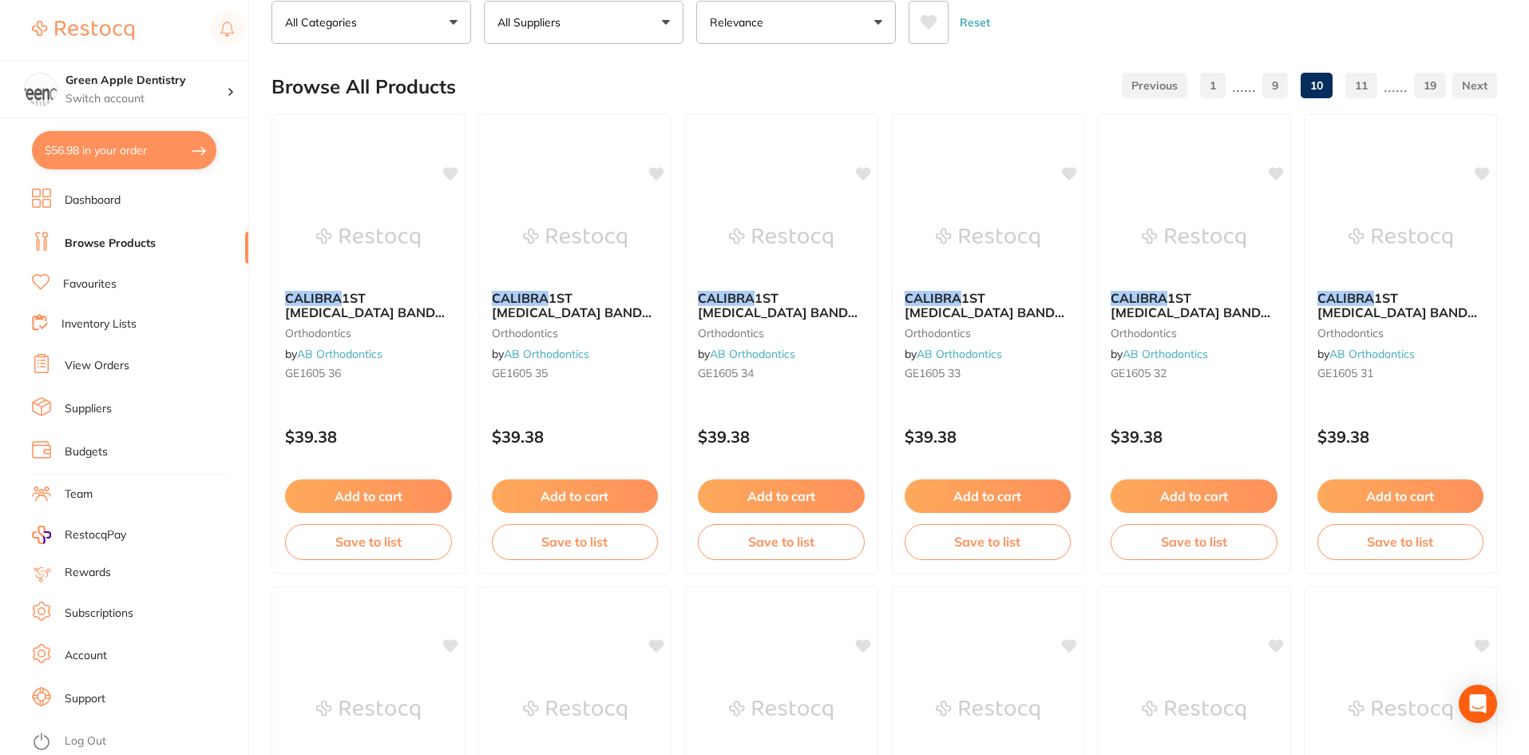
scroll to position [0, 0]
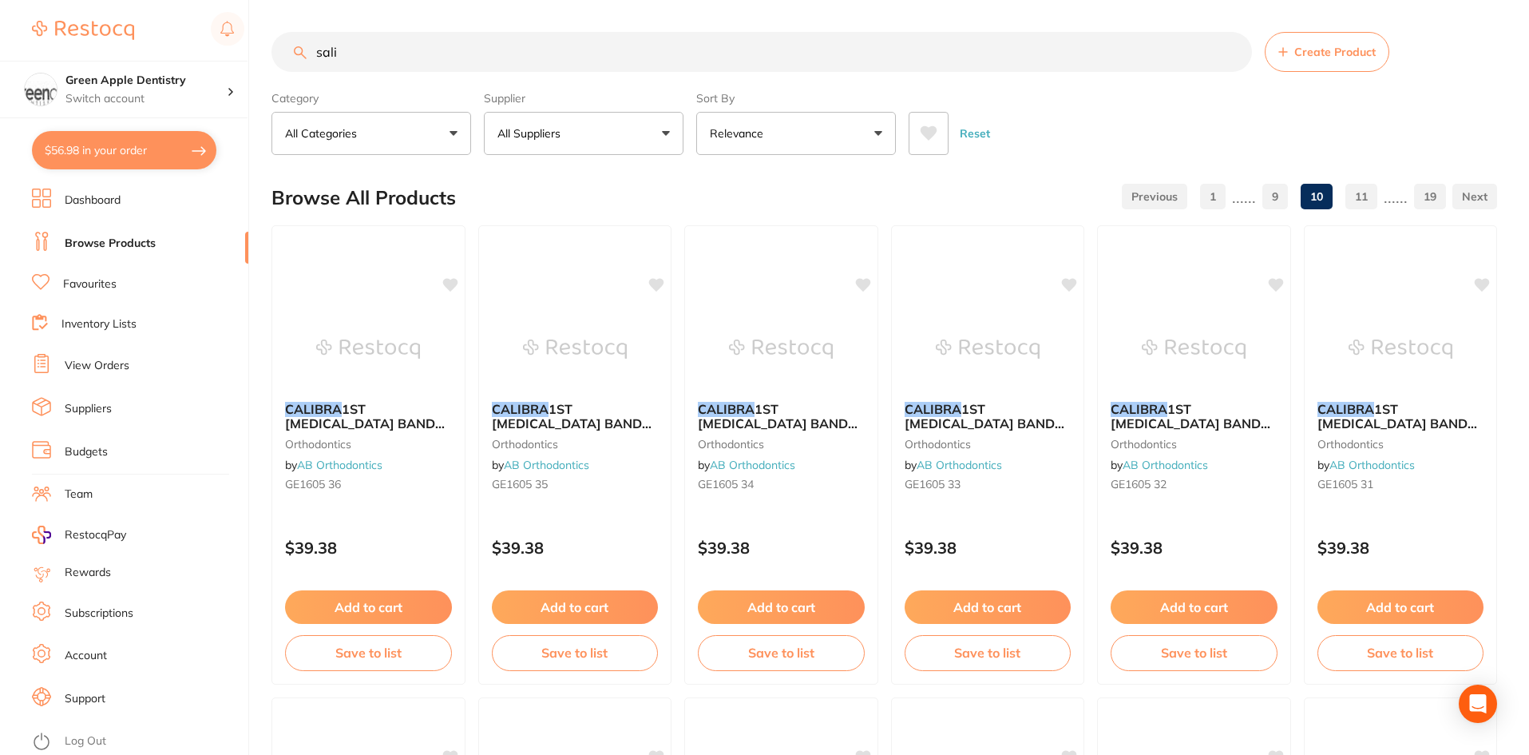
click at [527, 68] on input "sali" at bounding box center [762, 52] width 981 height 40
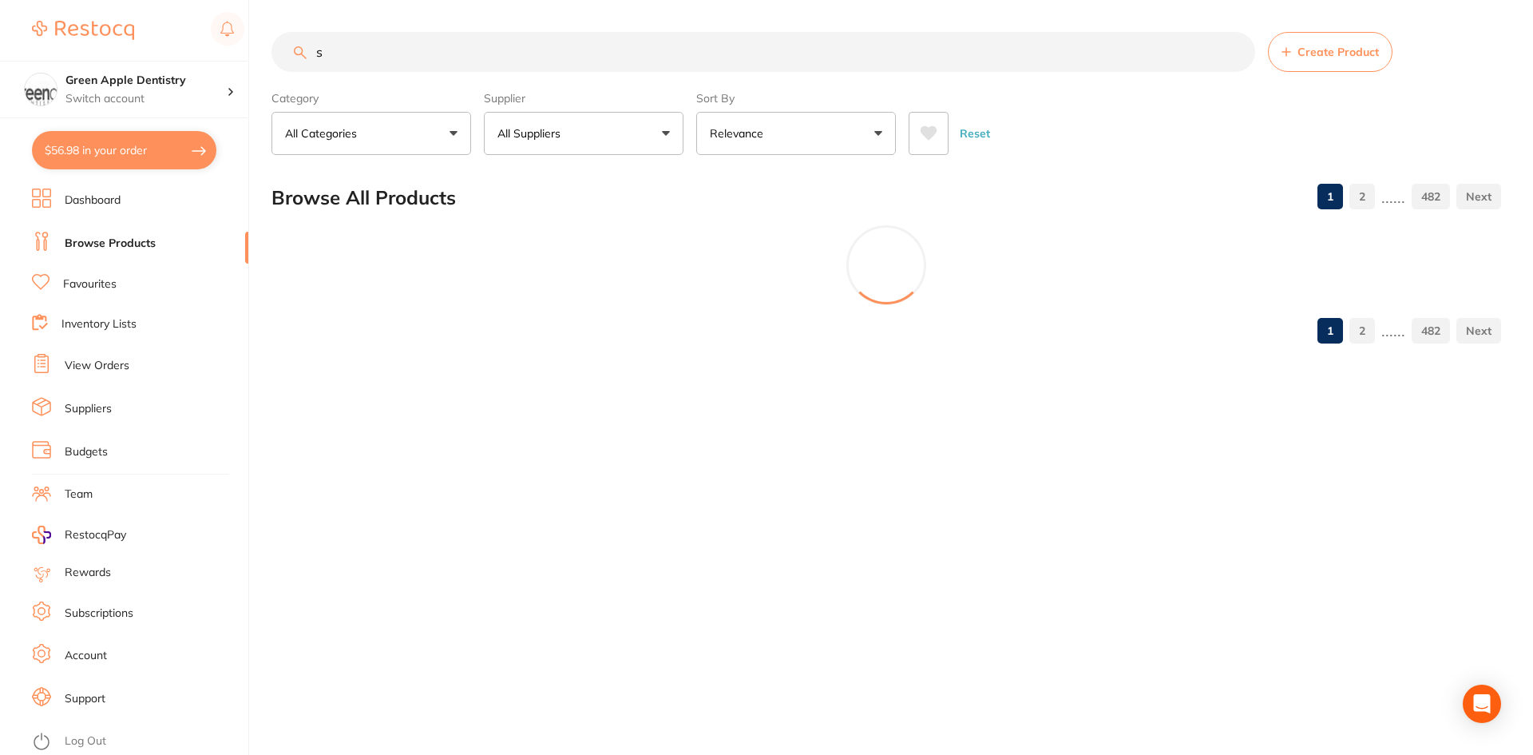
type input "s"
click at [1079, 120] on div "Reset" at bounding box center [1199, 127] width 580 height 56
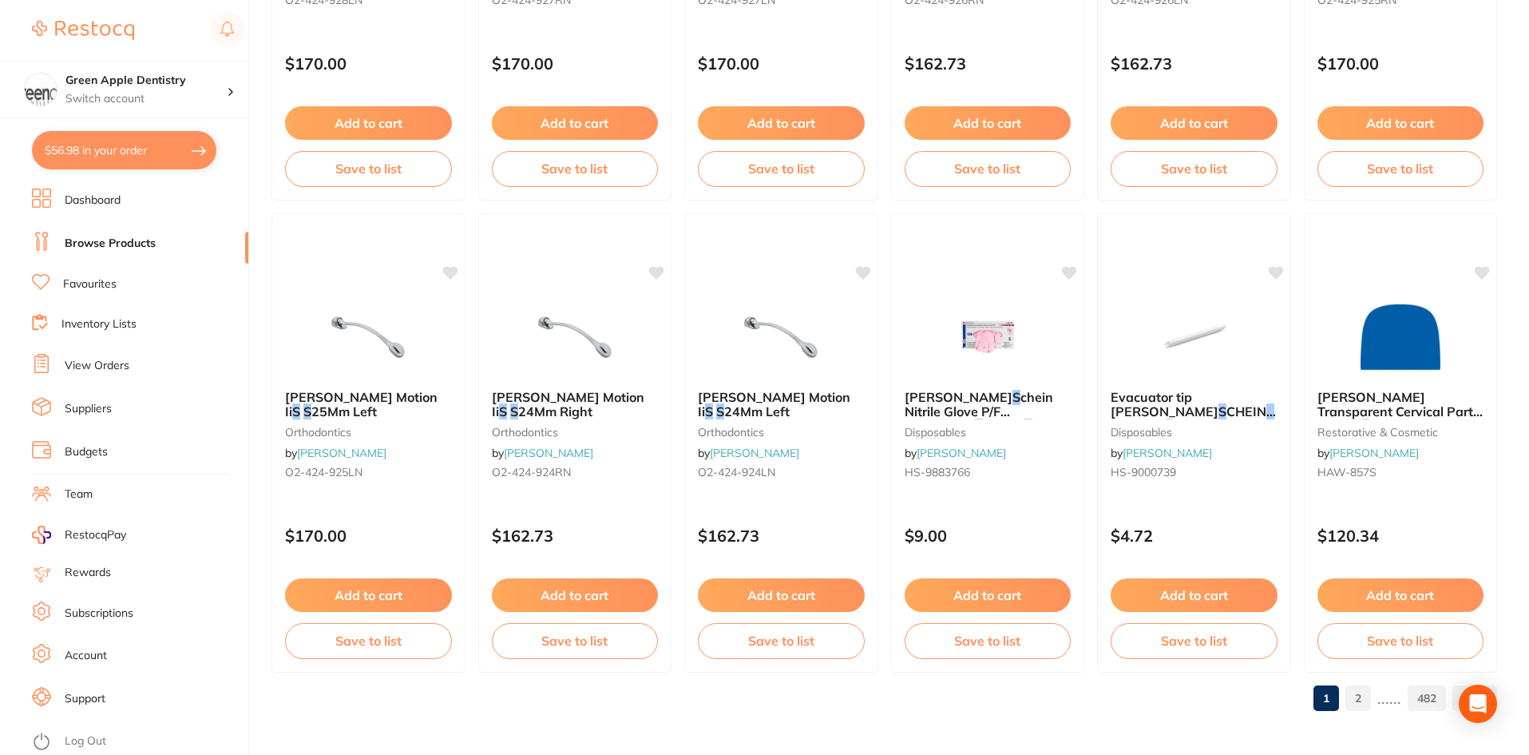
scroll to position [3788, 0]
click at [1364, 696] on link "2" at bounding box center [1359, 697] width 26 height 32
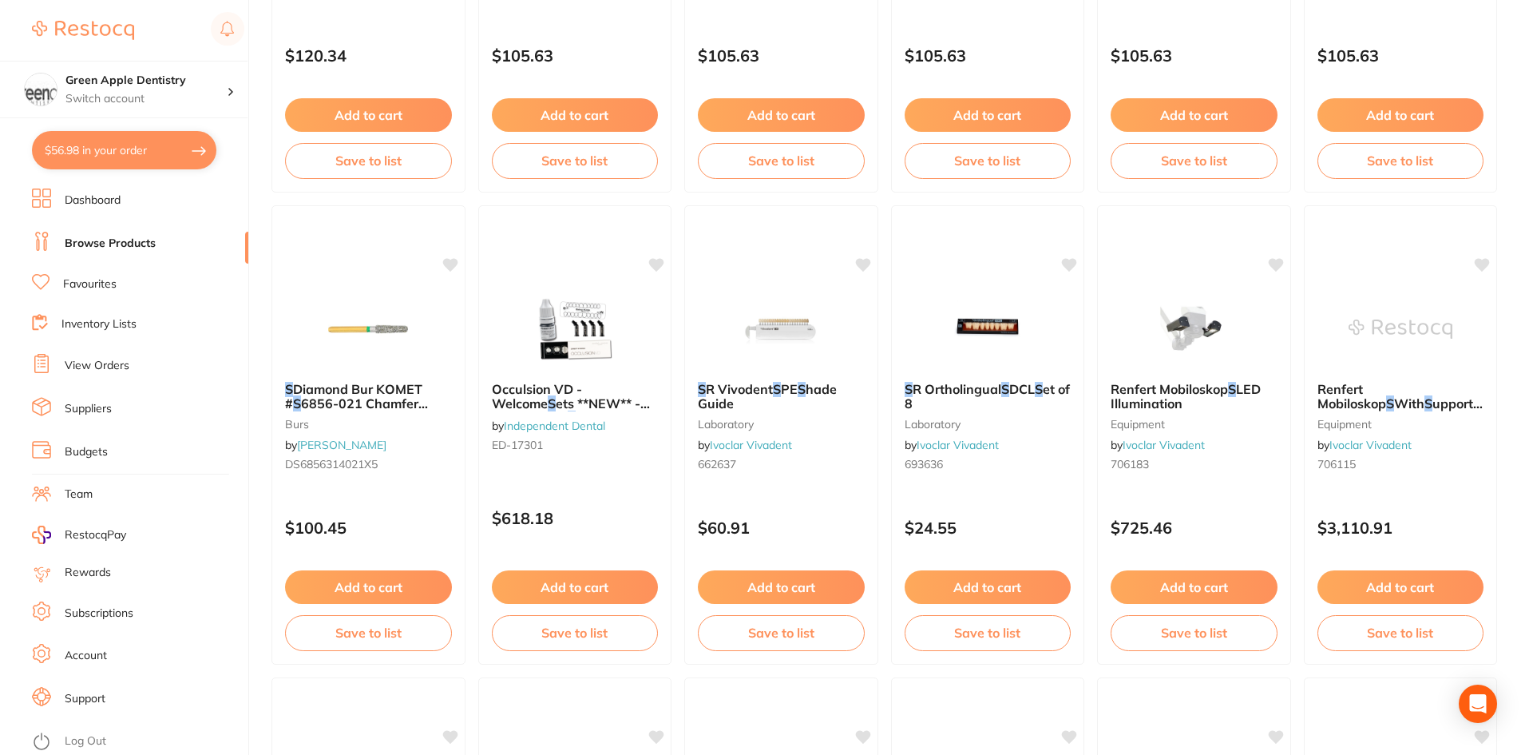
scroll to position [639, 0]
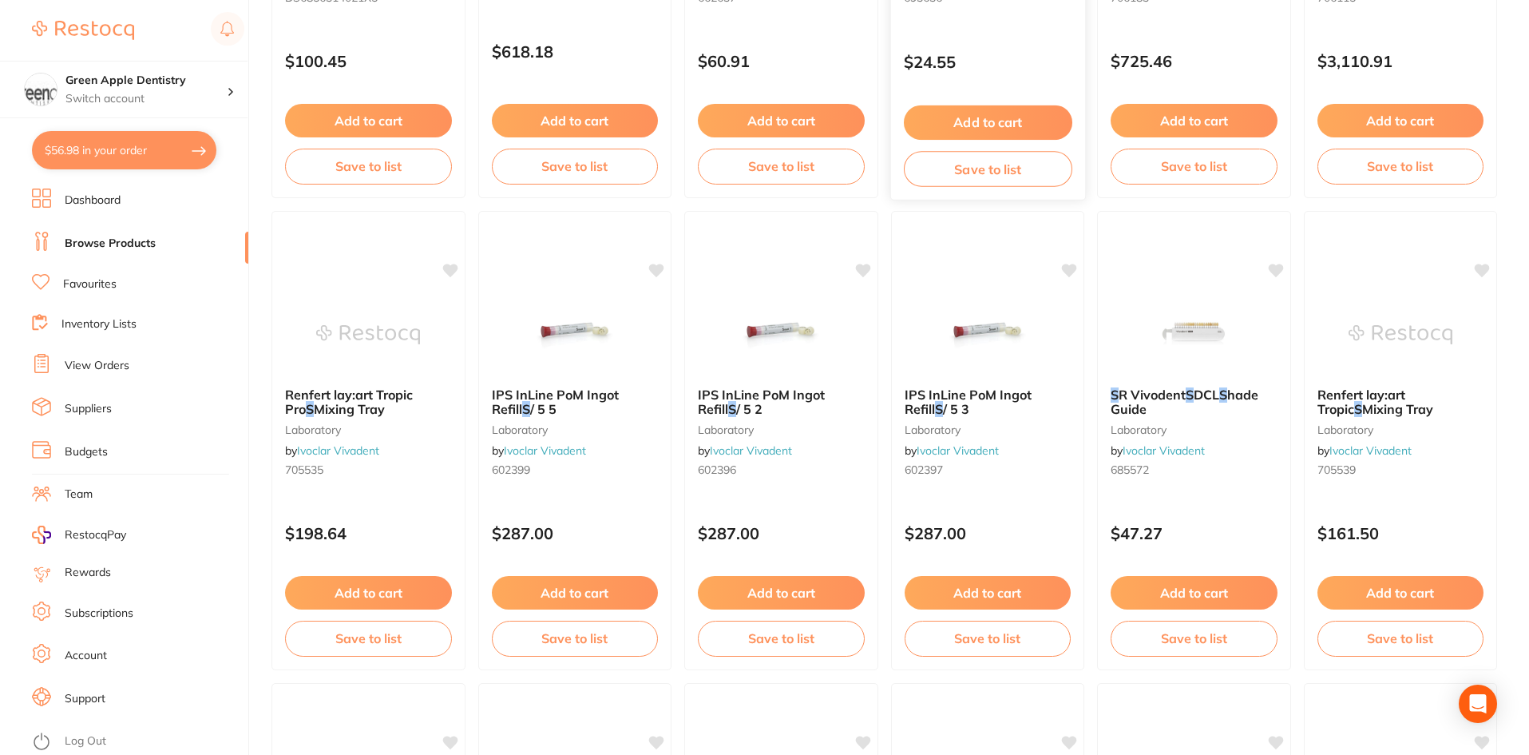
scroll to position [1038, 0]
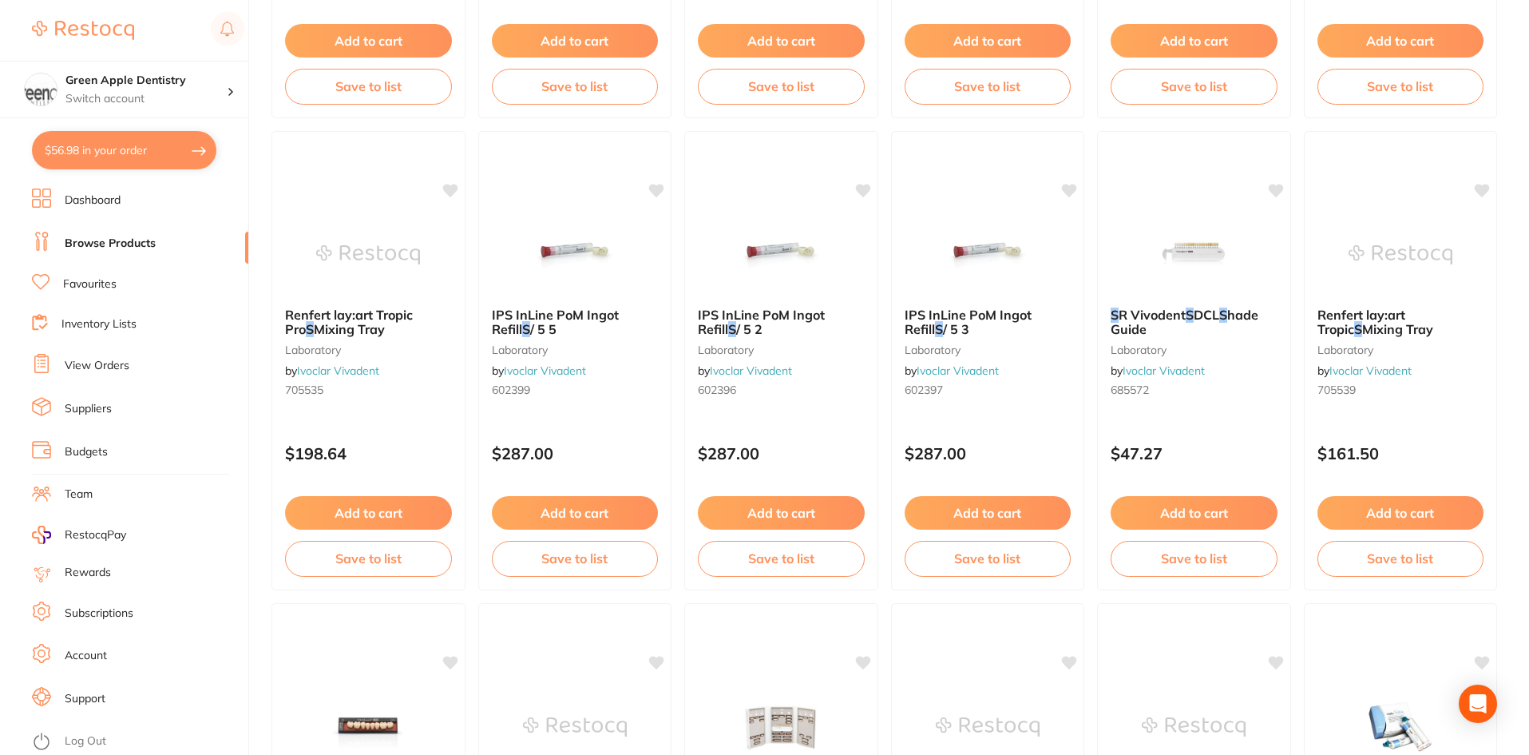
drag, startPoint x: 1004, startPoint y: 232, endPoint x: 984, endPoint y: 254, distance: 29.4
click at [1004, 232] on img at bounding box center [988, 255] width 104 height 80
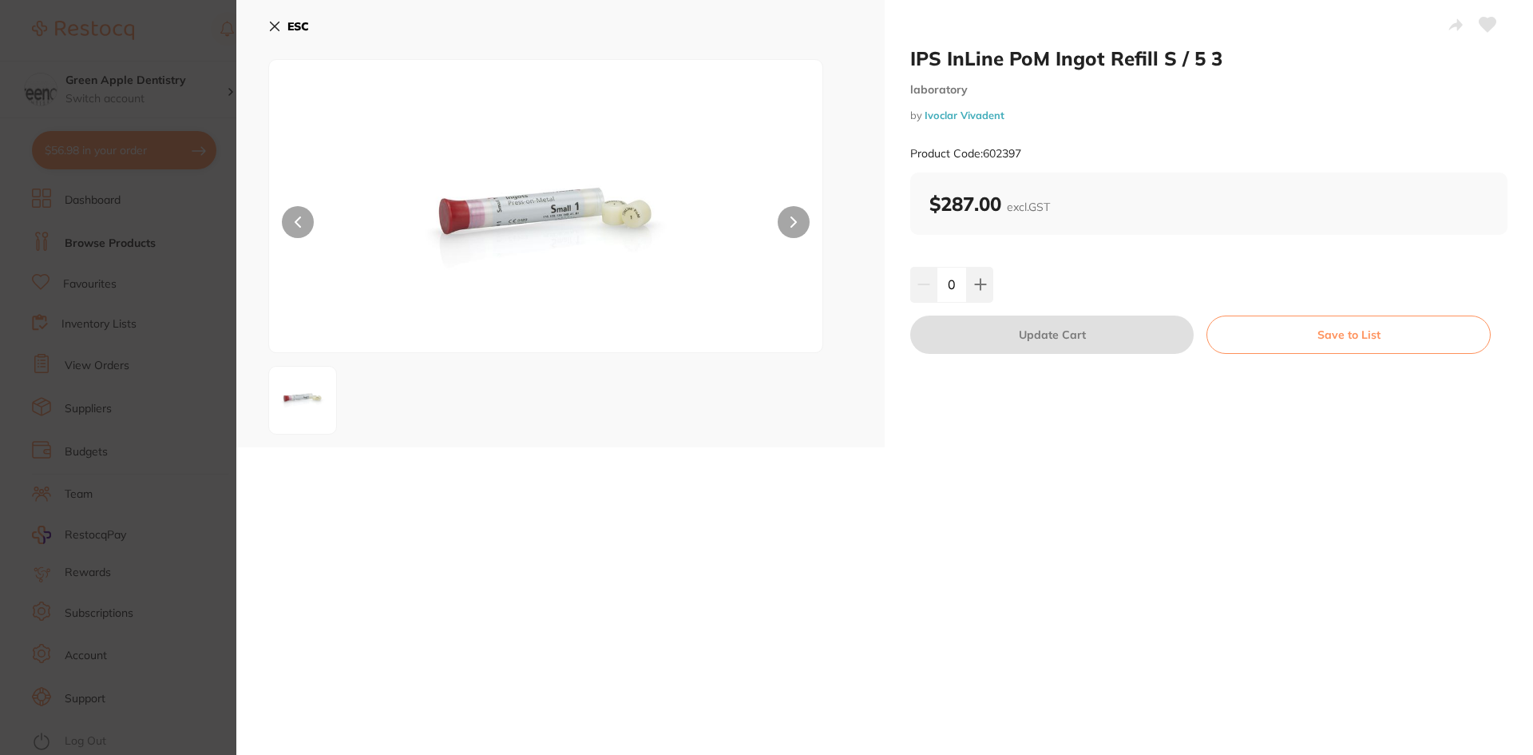
click at [300, 28] on b "ESC" at bounding box center [298, 26] width 22 height 14
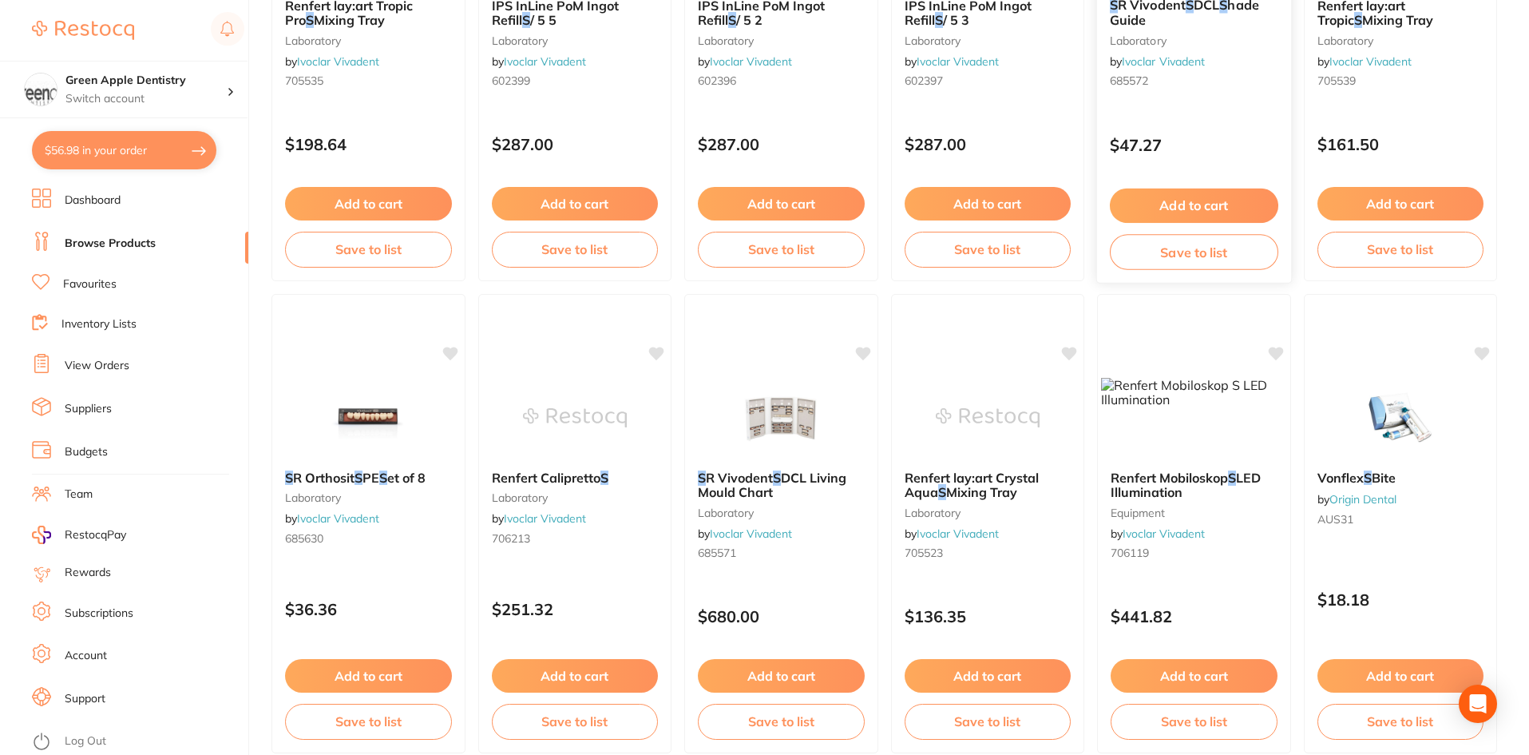
scroll to position [1358, 0]
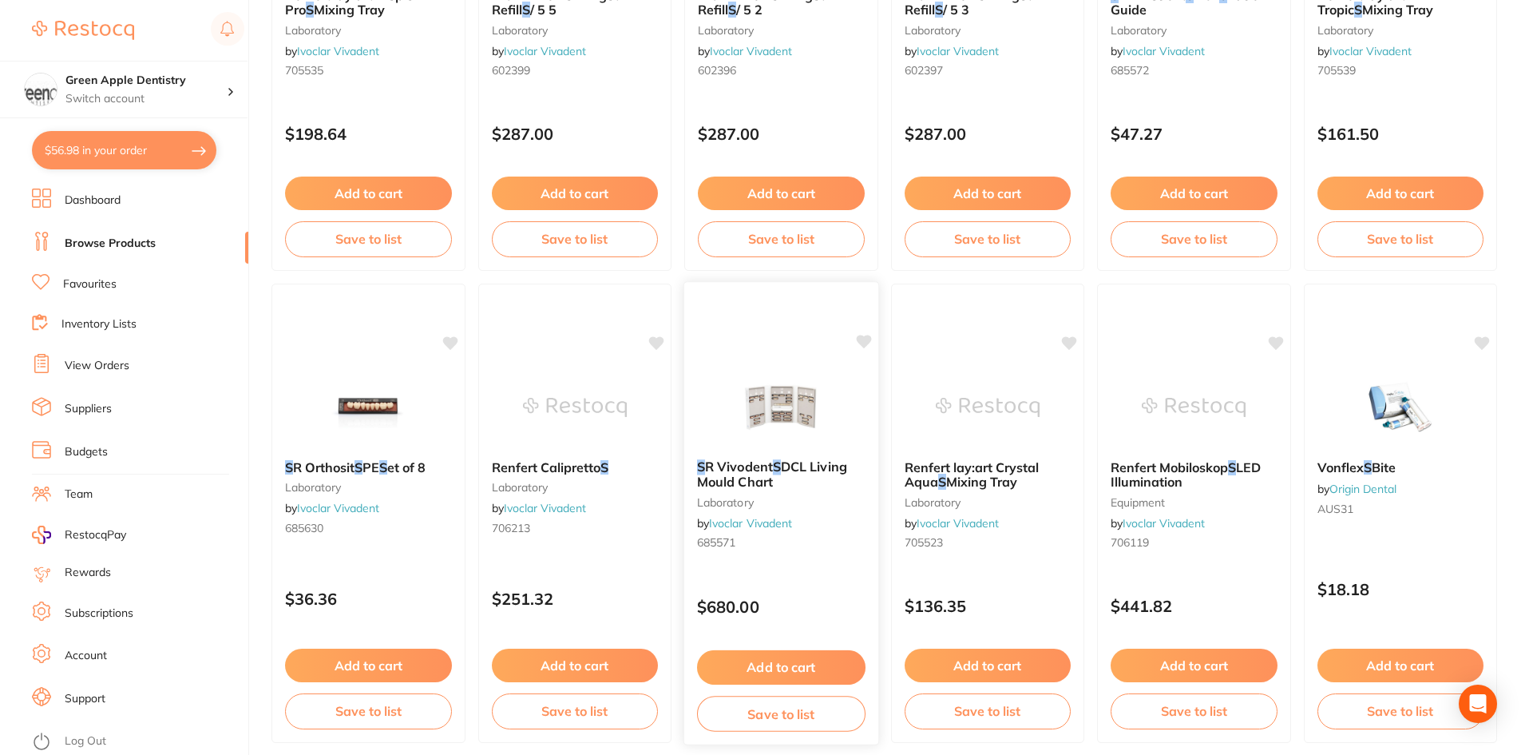
click at [851, 413] on div at bounding box center [781, 406] width 194 height 81
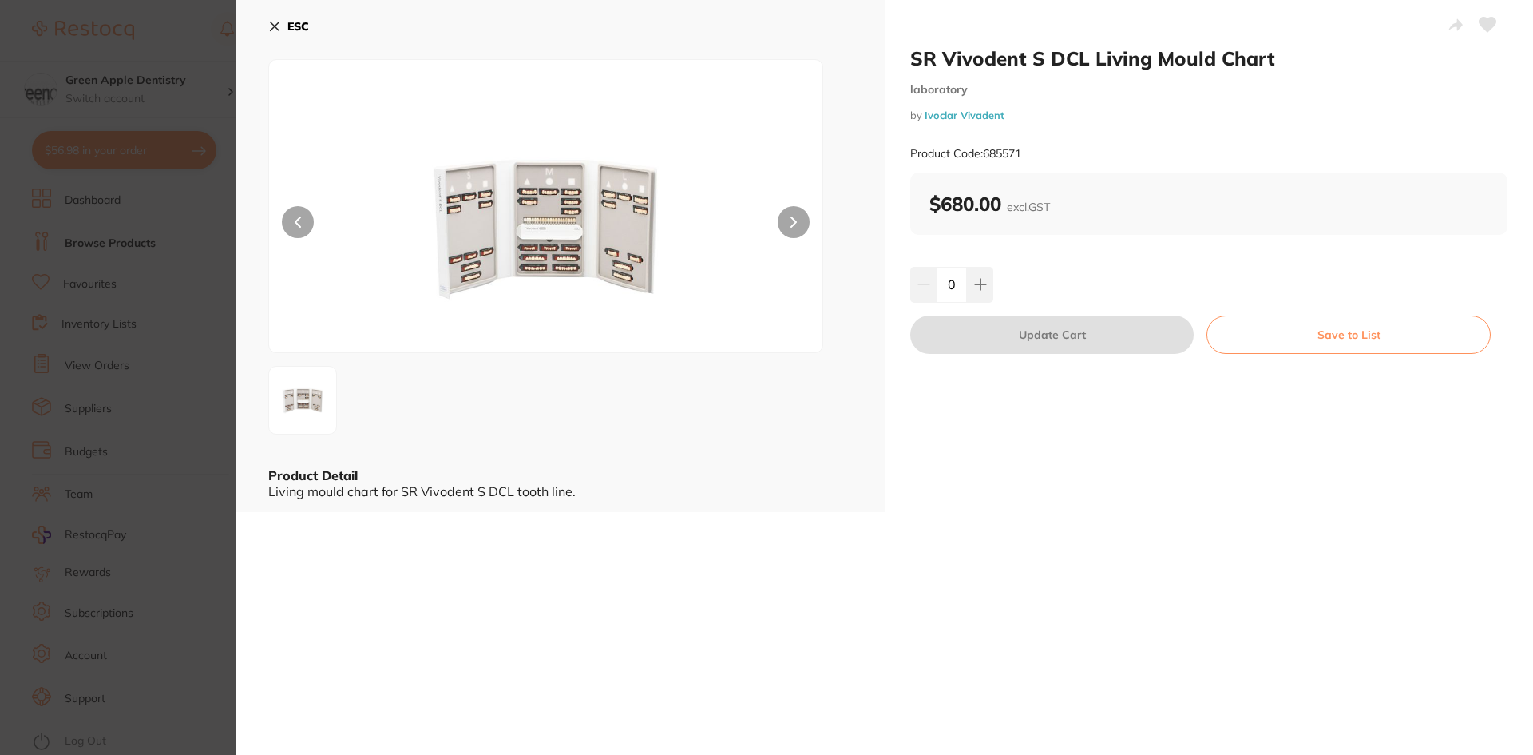
click at [303, 30] on b "ESC" at bounding box center [298, 26] width 22 height 14
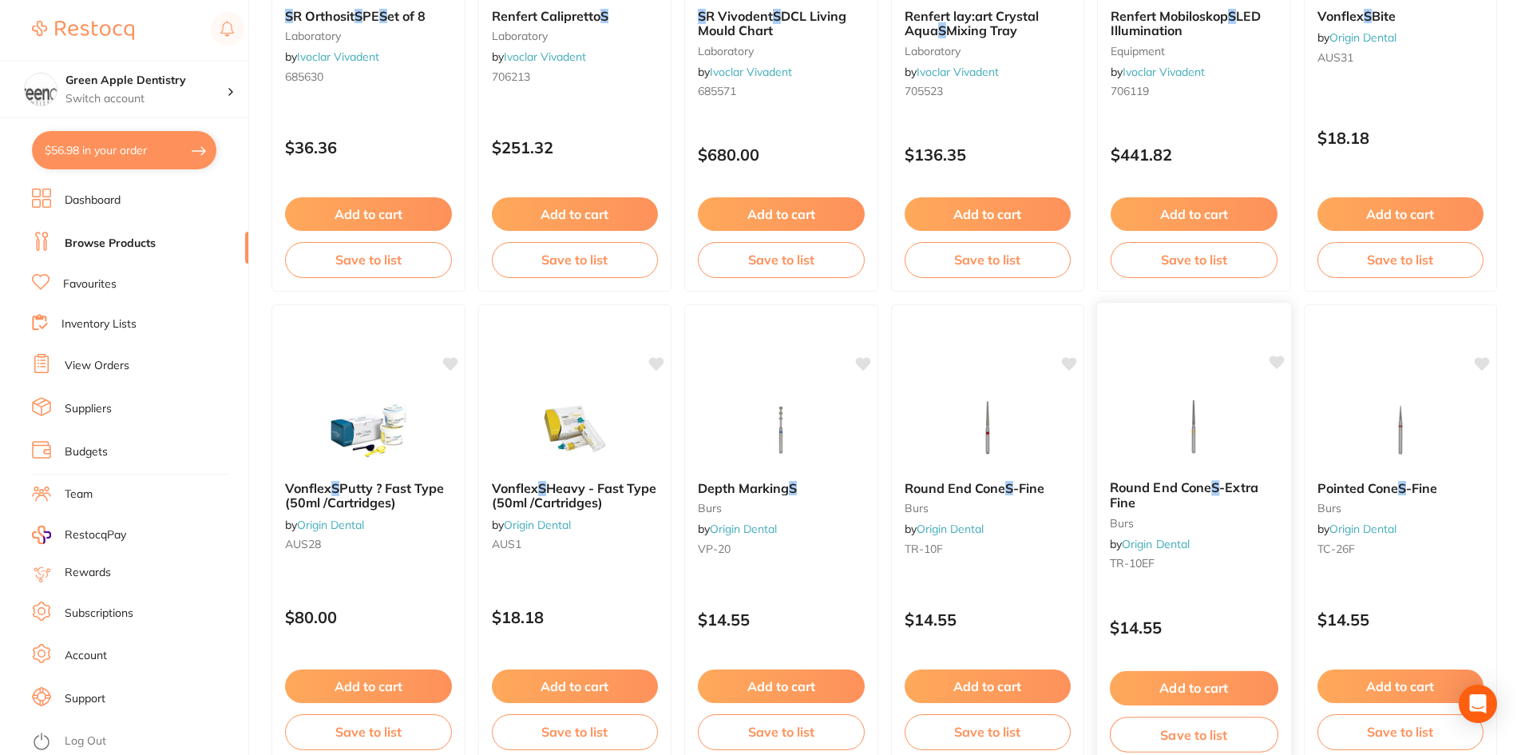
scroll to position [1837, 0]
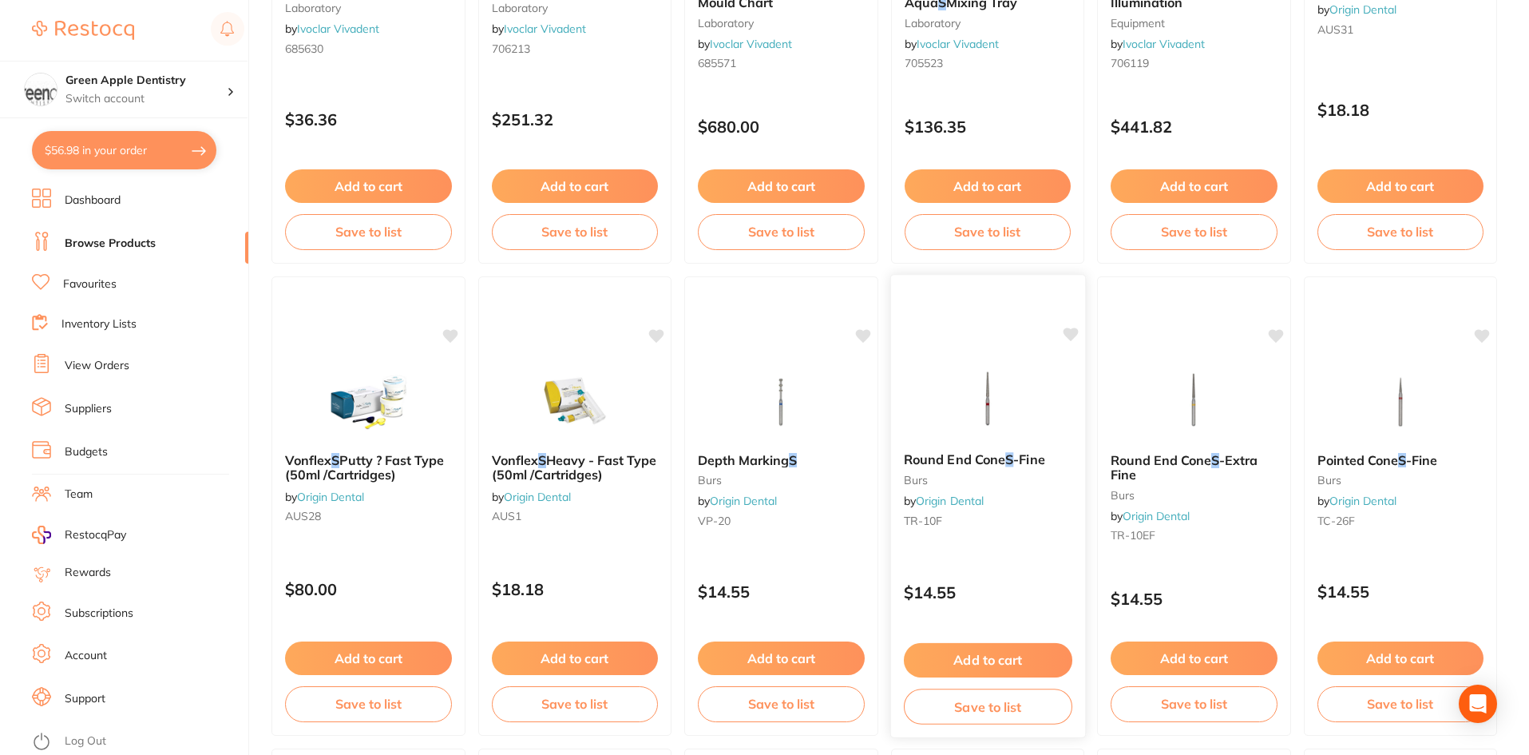
click at [955, 396] on img at bounding box center [987, 399] width 105 height 81
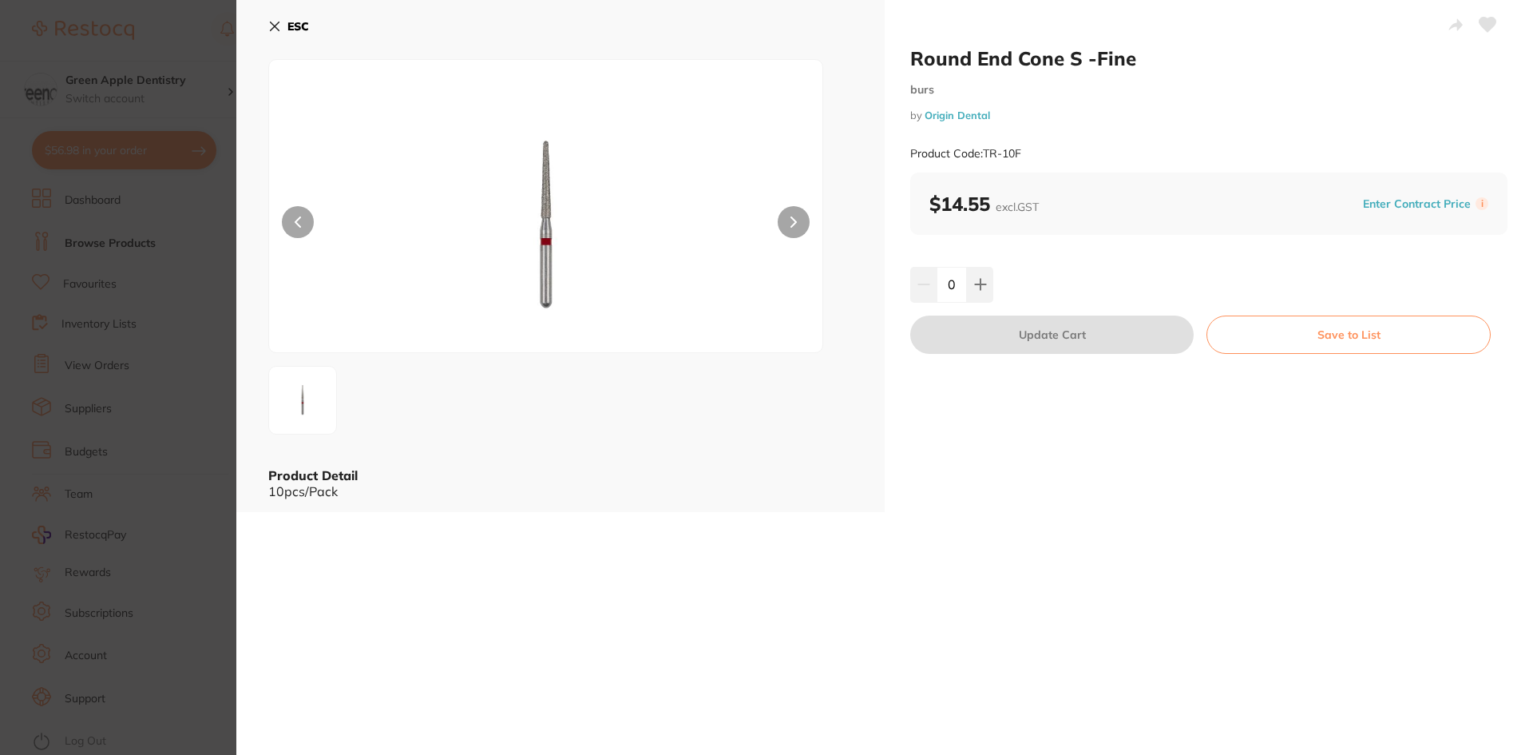
click at [307, 30] on b "ESC" at bounding box center [298, 26] width 22 height 14
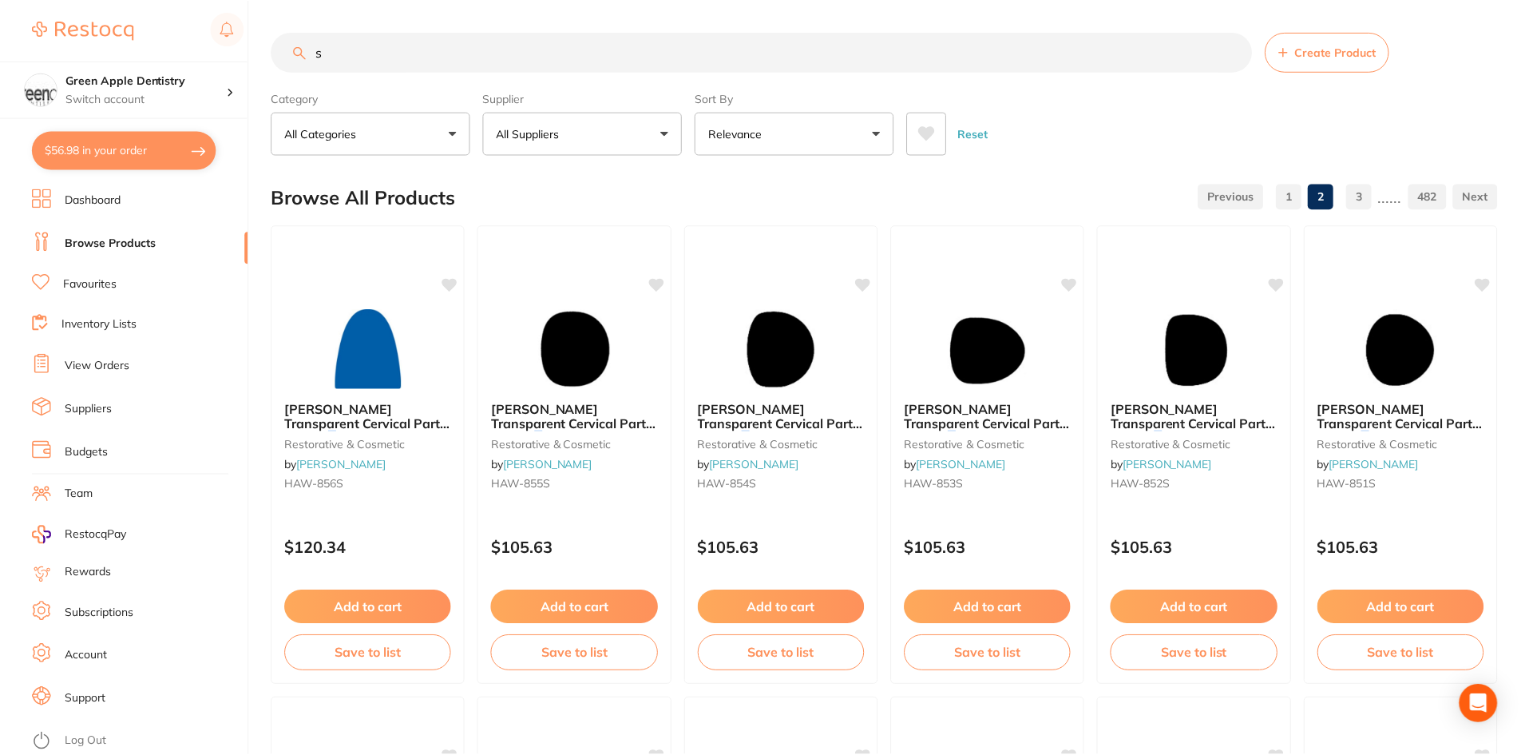
scroll to position [1837, 0]
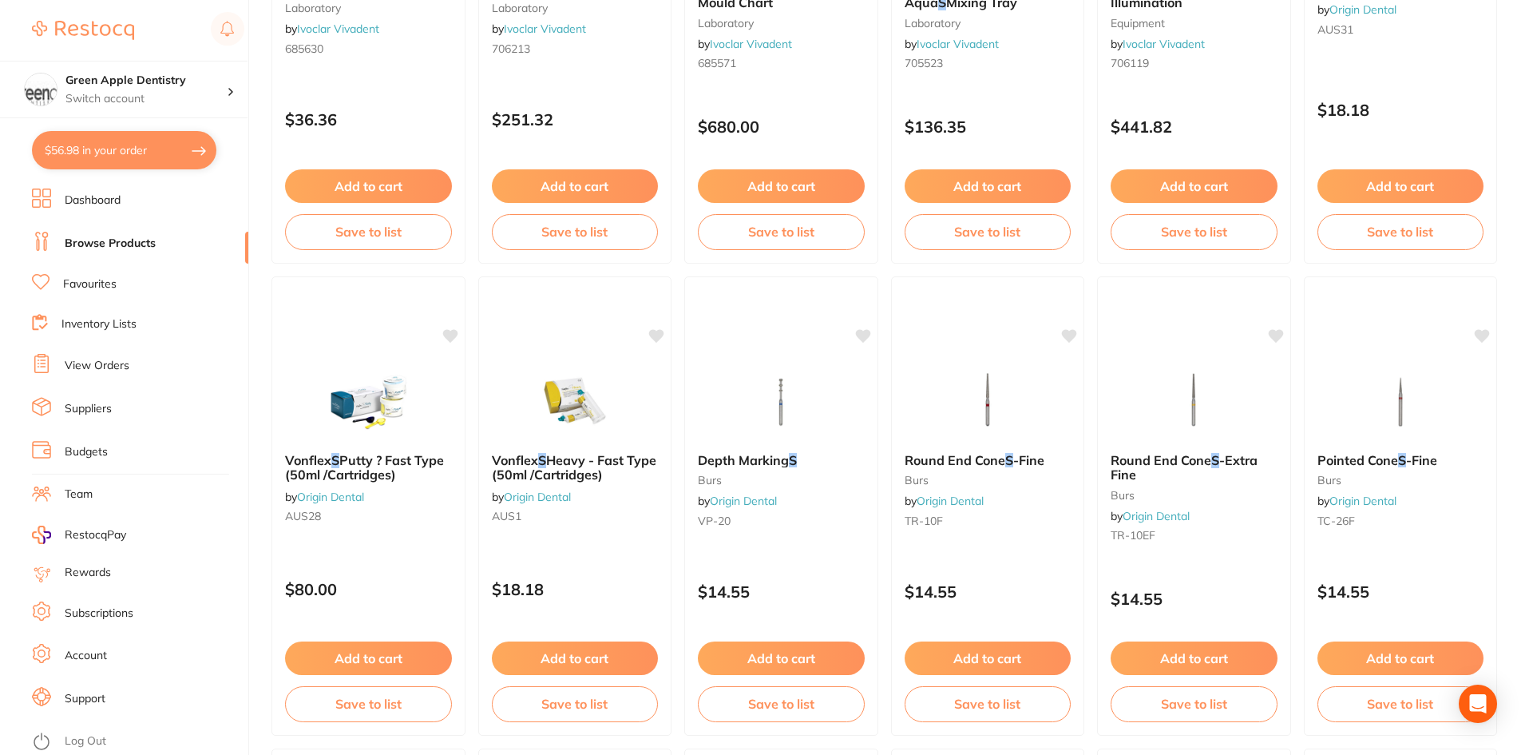
click at [821, 406] on img at bounding box center [781, 400] width 104 height 80
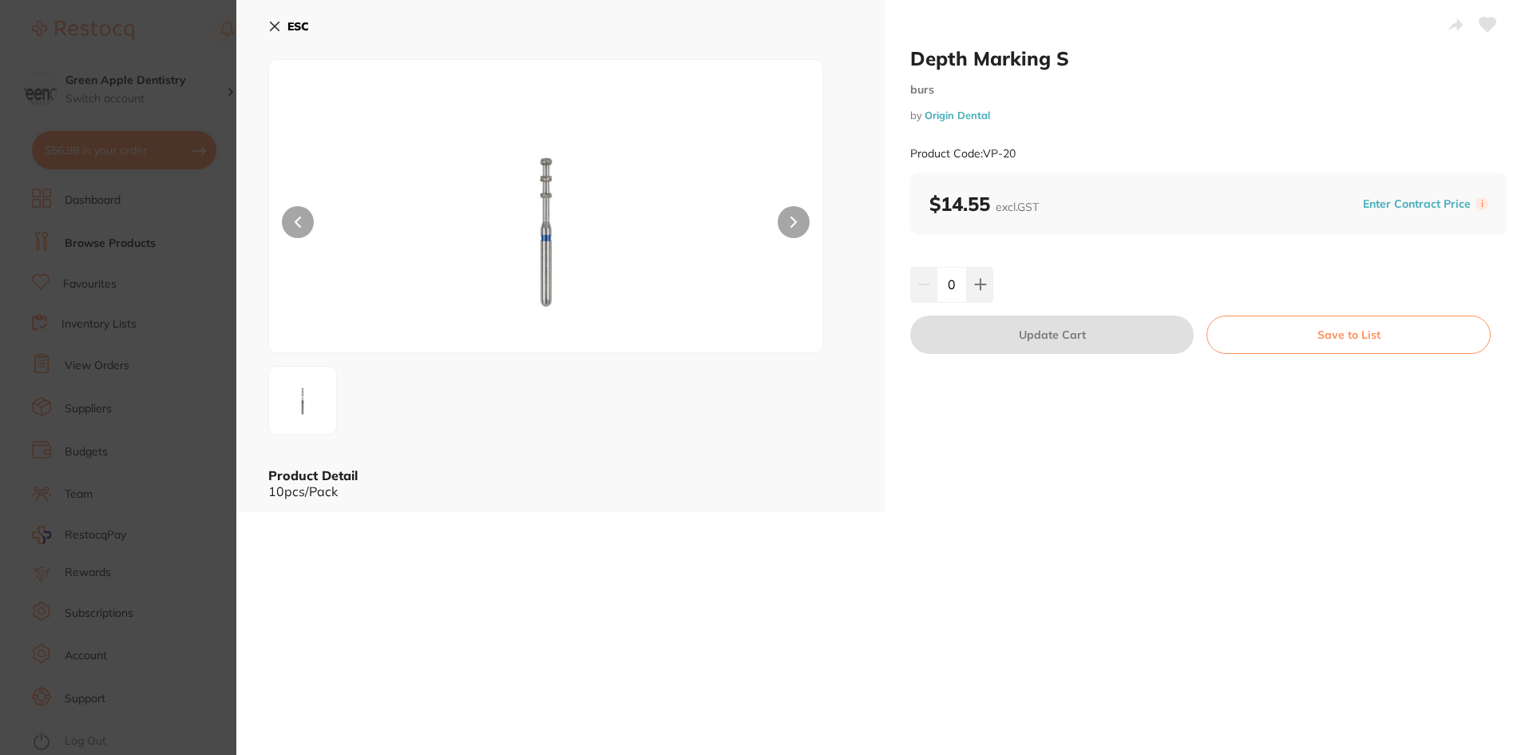
click at [304, 24] on b "ESC" at bounding box center [298, 26] width 22 height 14
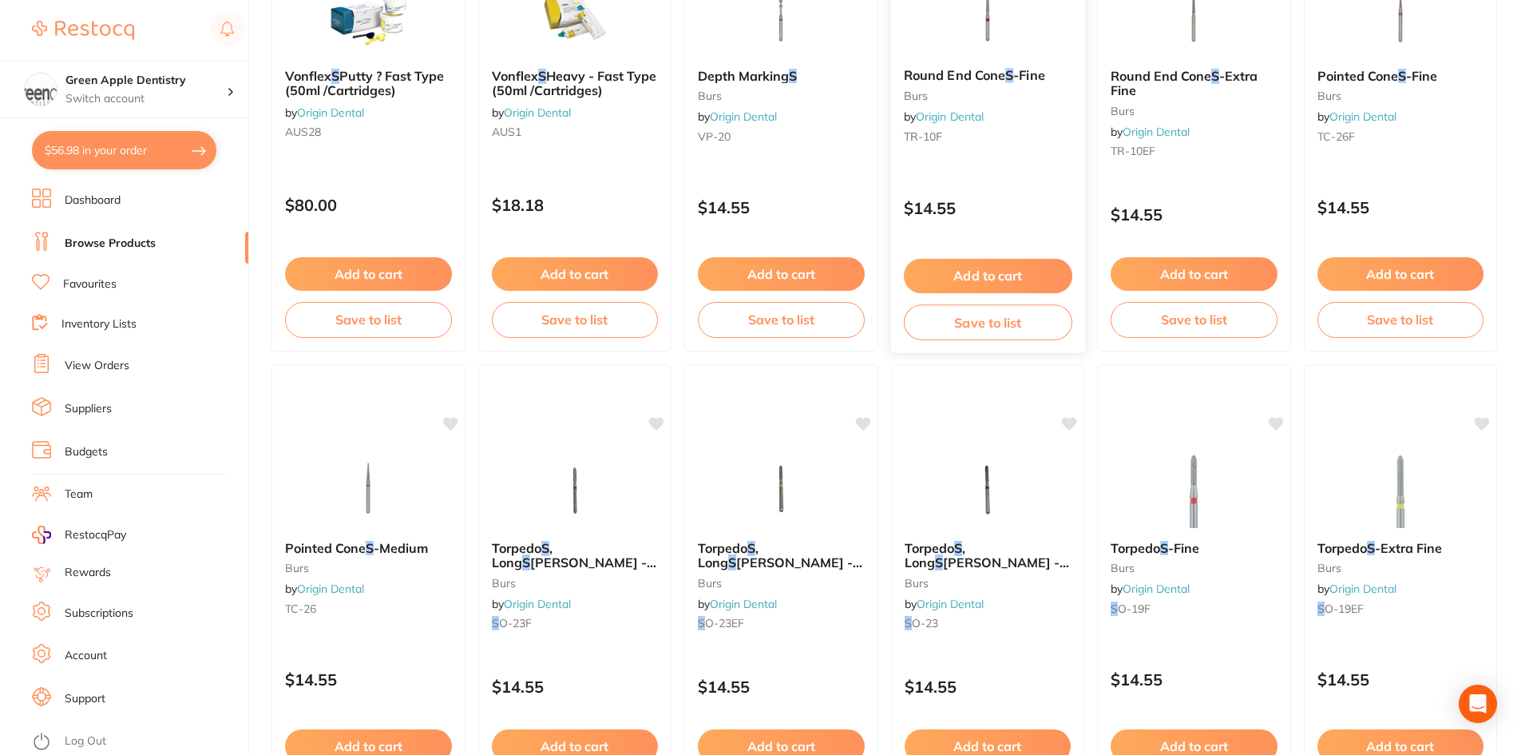
scroll to position [2236, 0]
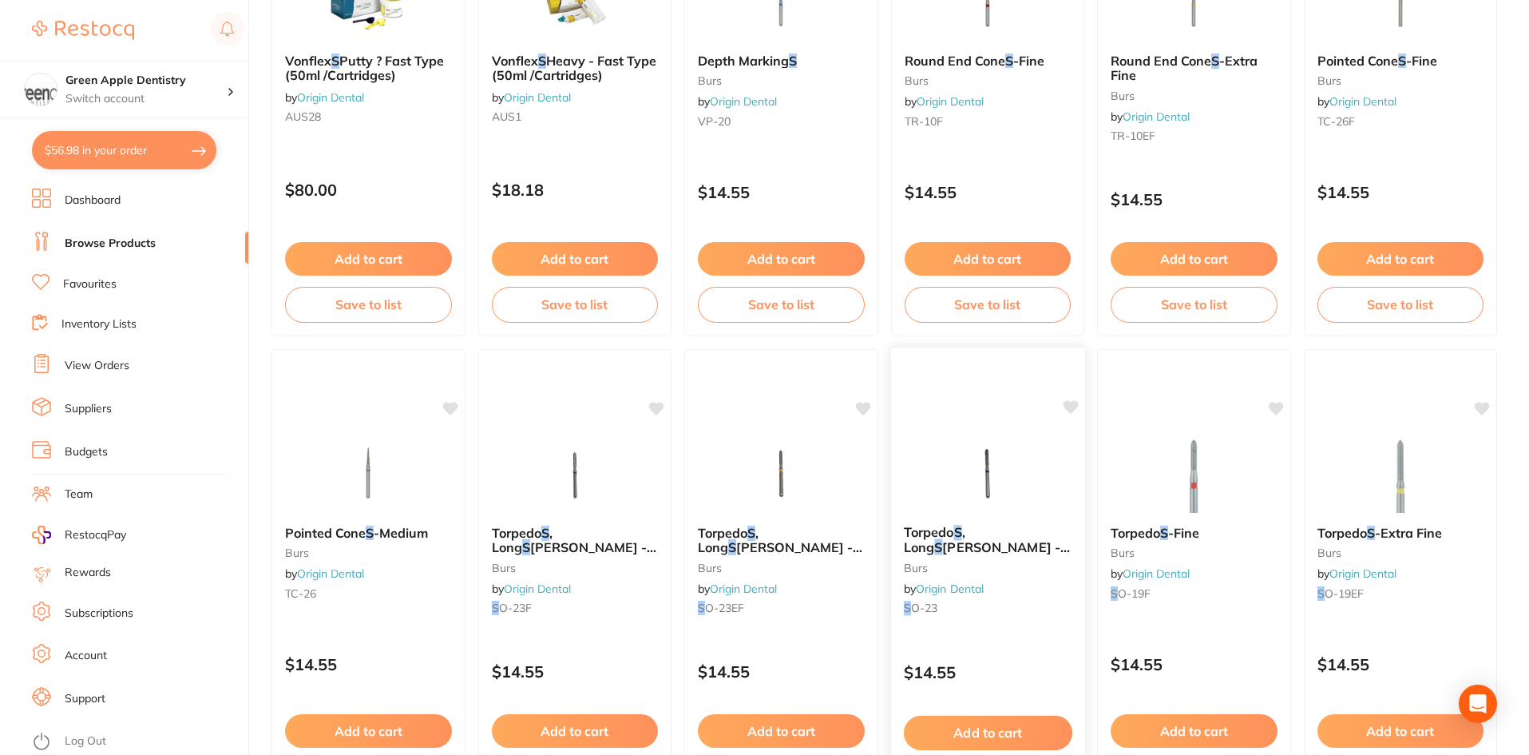
click at [1030, 447] on img at bounding box center [987, 471] width 105 height 81
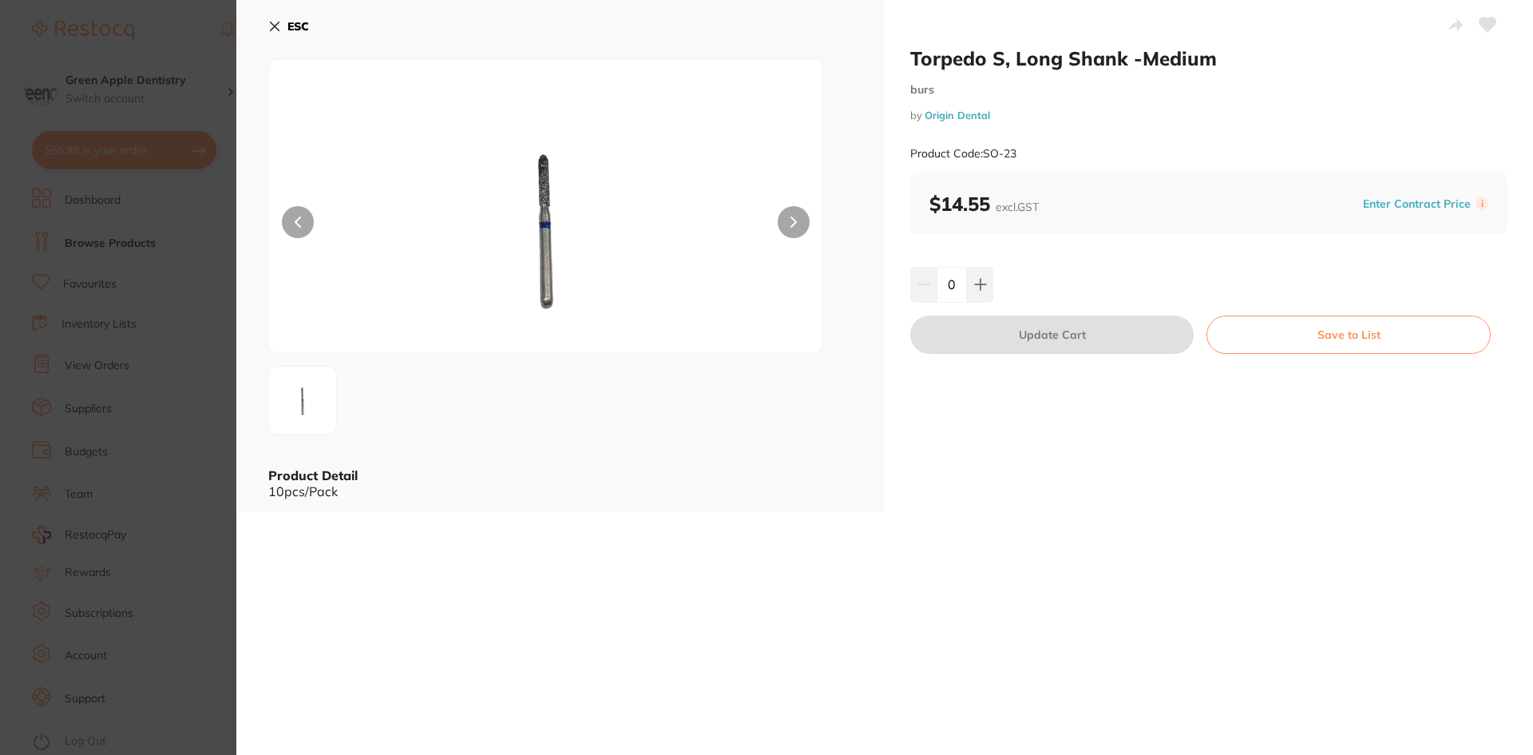
click at [282, 25] on button "ESC" at bounding box center [288, 26] width 41 height 27
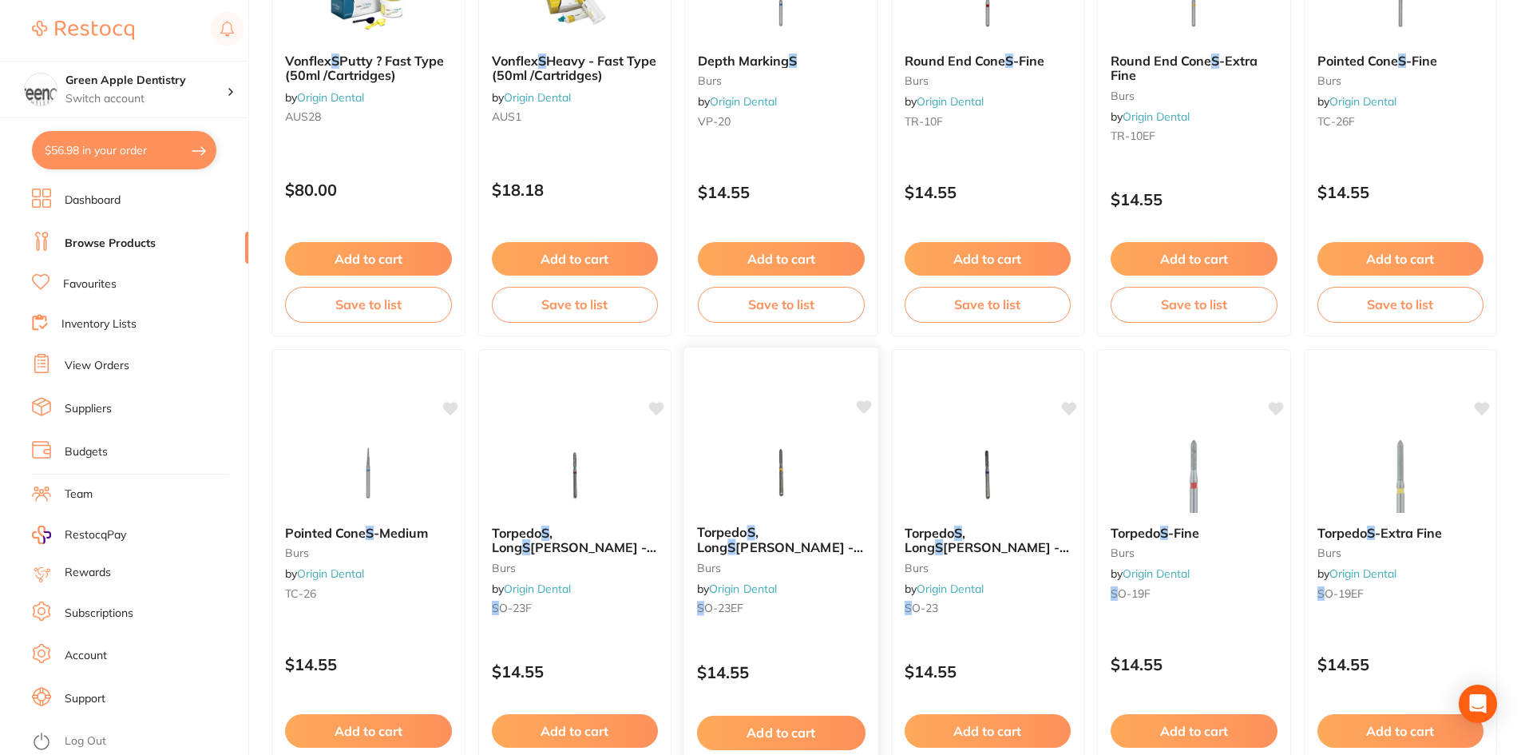
click at [780, 489] on img at bounding box center [781, 471] width 105 height 81
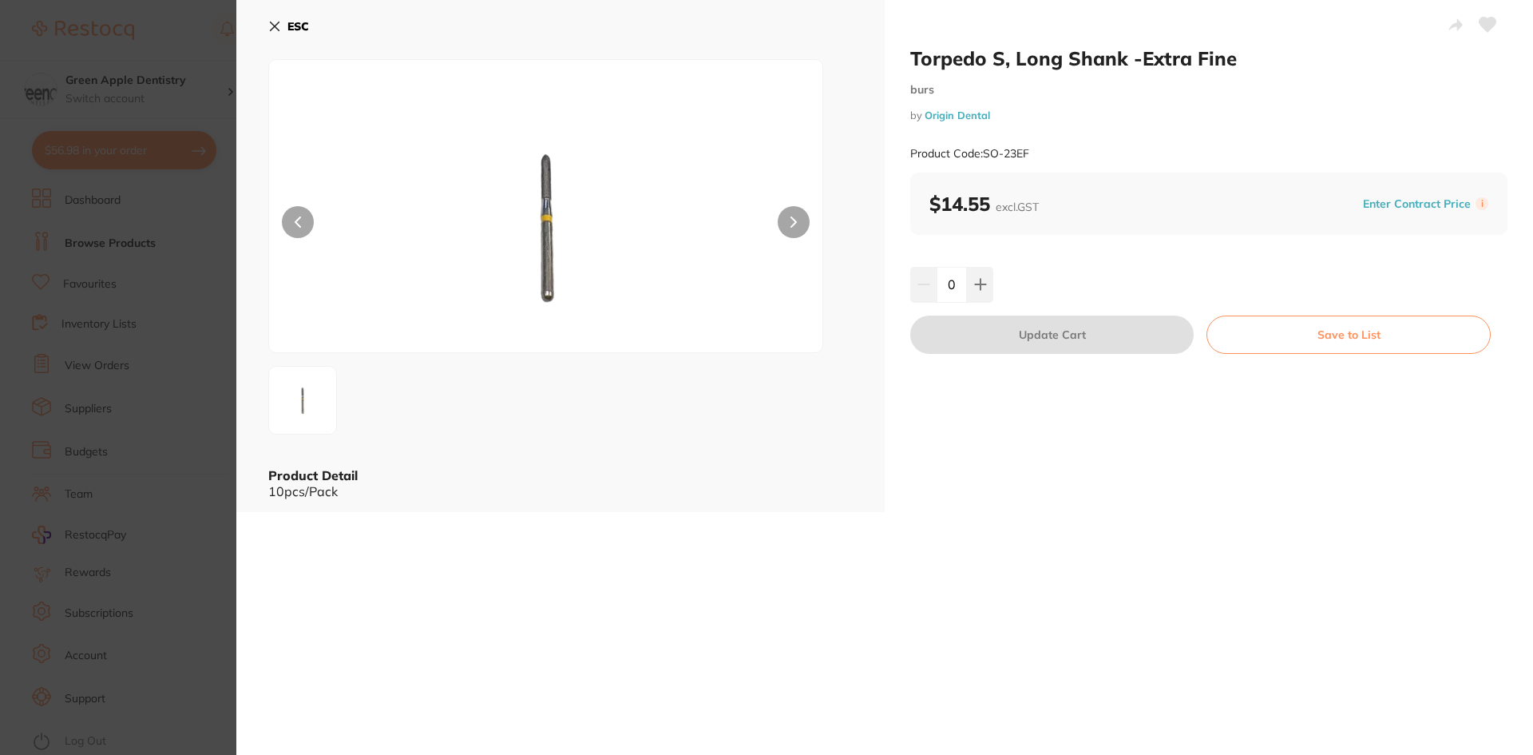
click at [275, 24] on icon at bounding box center [274, 26] width 13 height 13
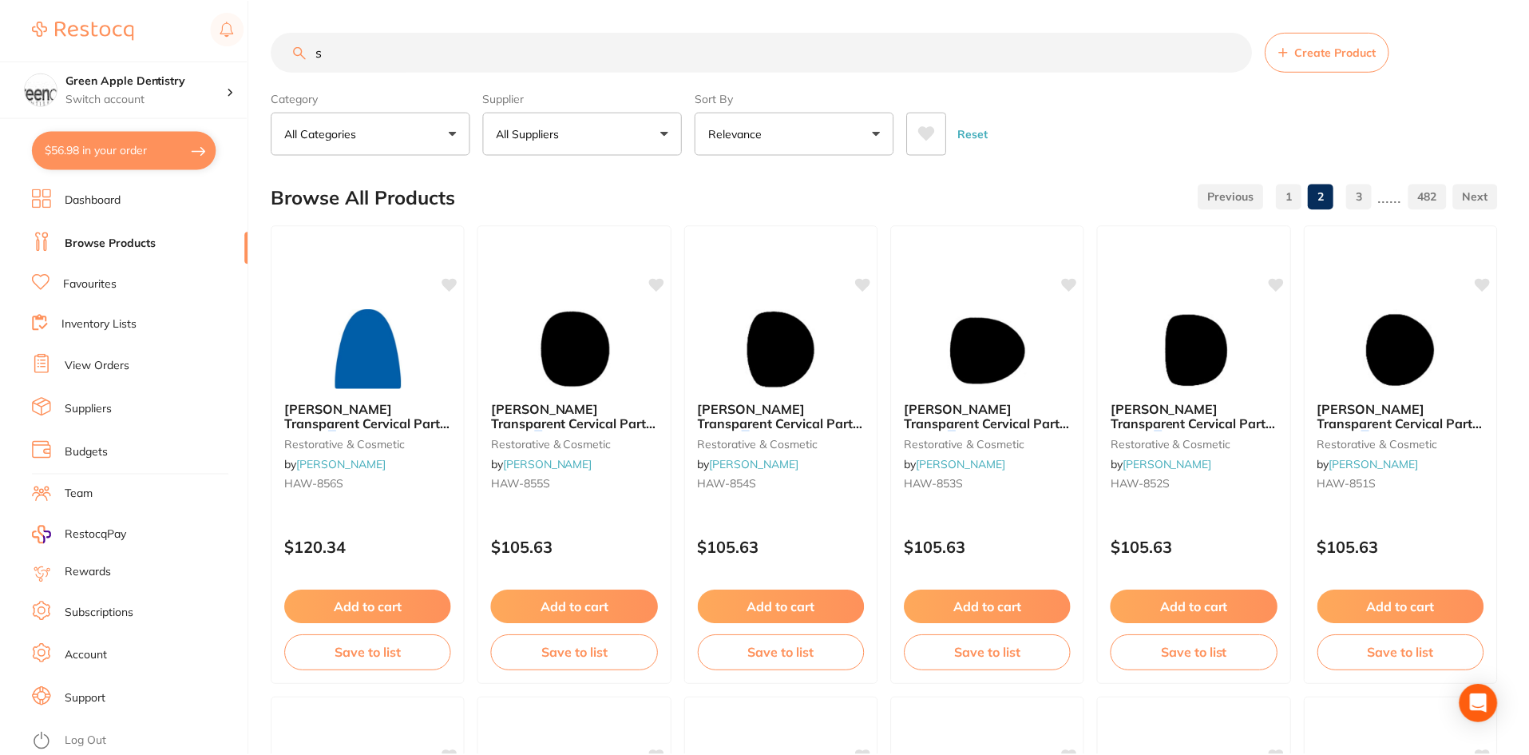
scroll to position [2236, 0]
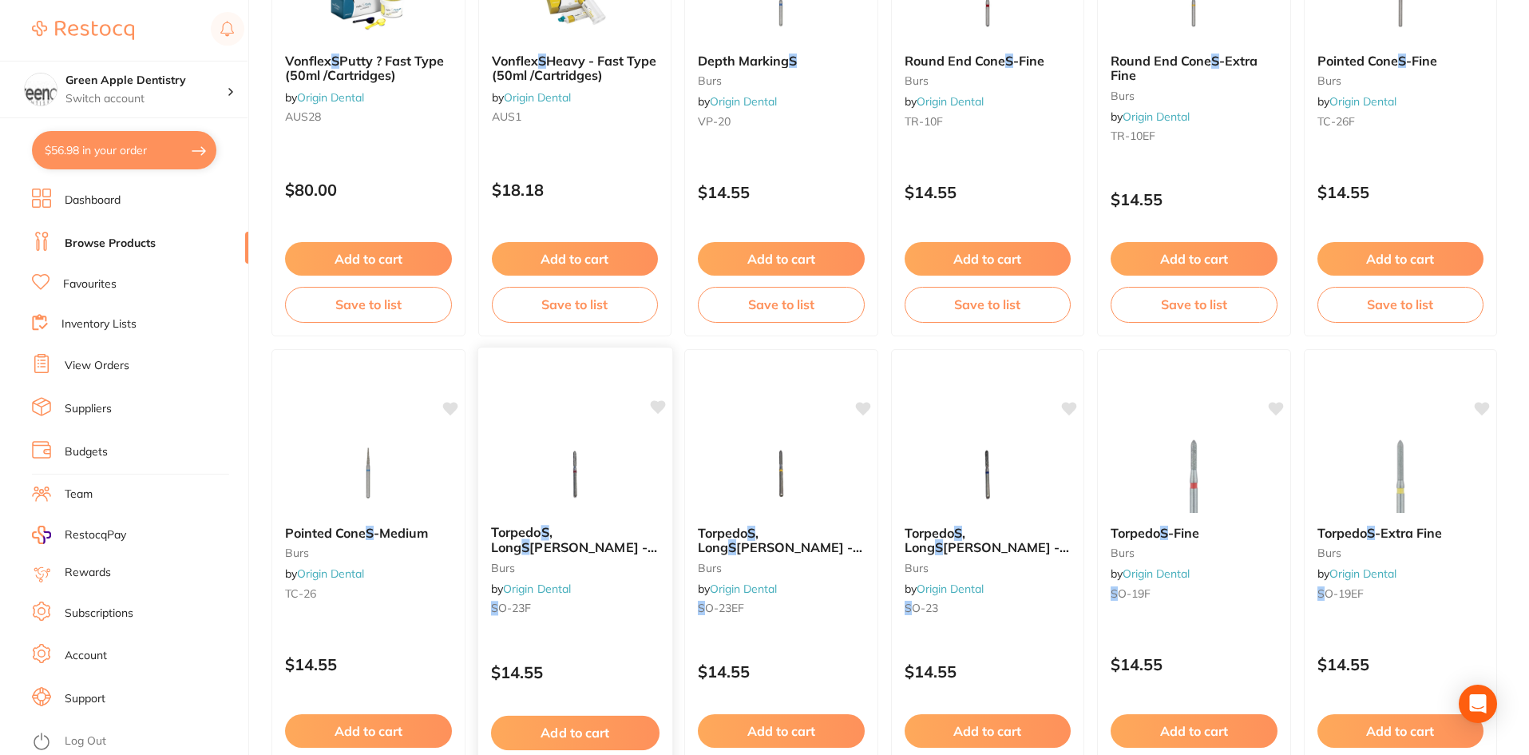
click at [540, 405] on div "Torpedo S , Long S hank -Fine burs by Origin Dental S O-23F $14.55 Add to cart …" at bounding box center [575, 579] width 196 height 464
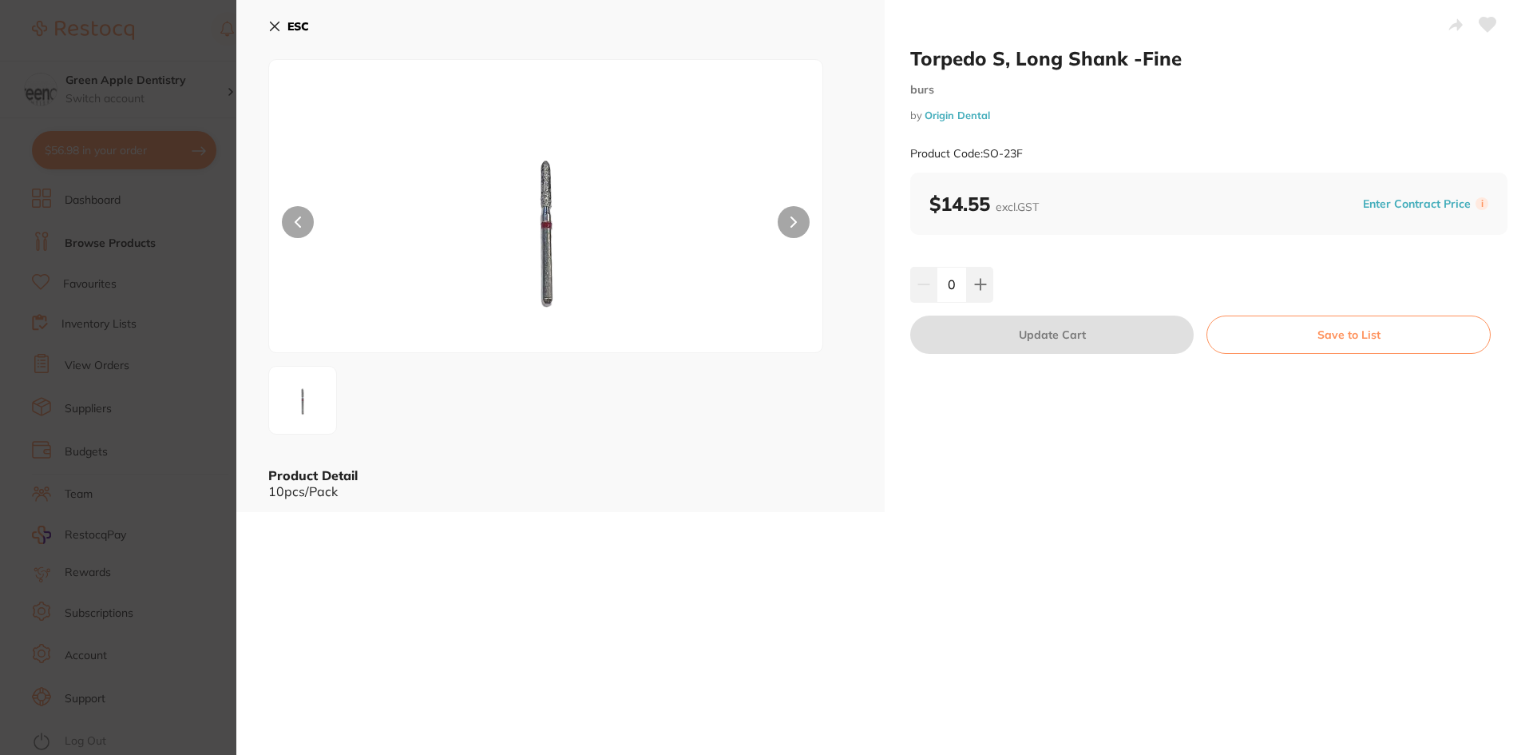
click at [287, 27] on b "ESC" at bounding box center [298, 26] width 22 height 14
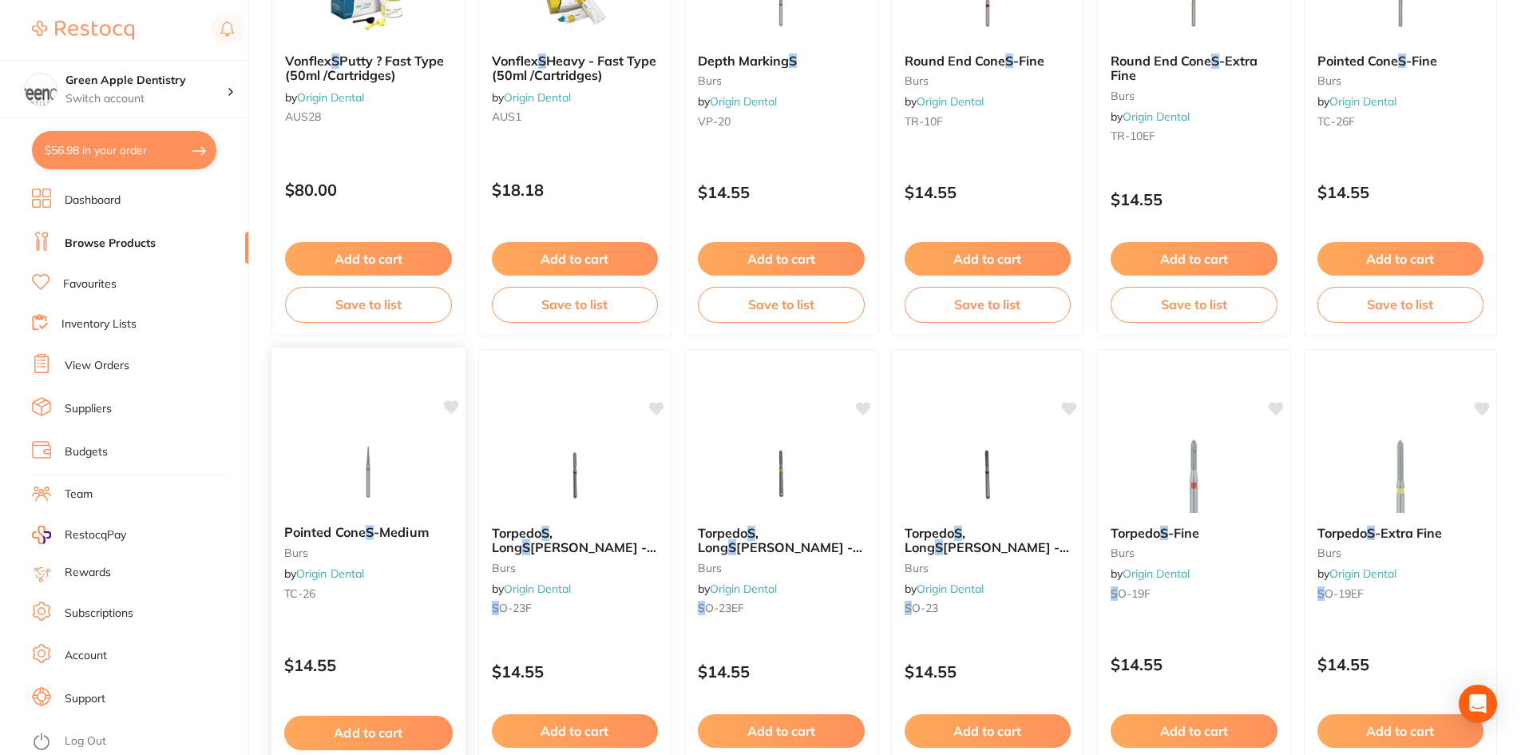
click at [396, 461] on img at bounding box center [368, 471] width 105 height 81
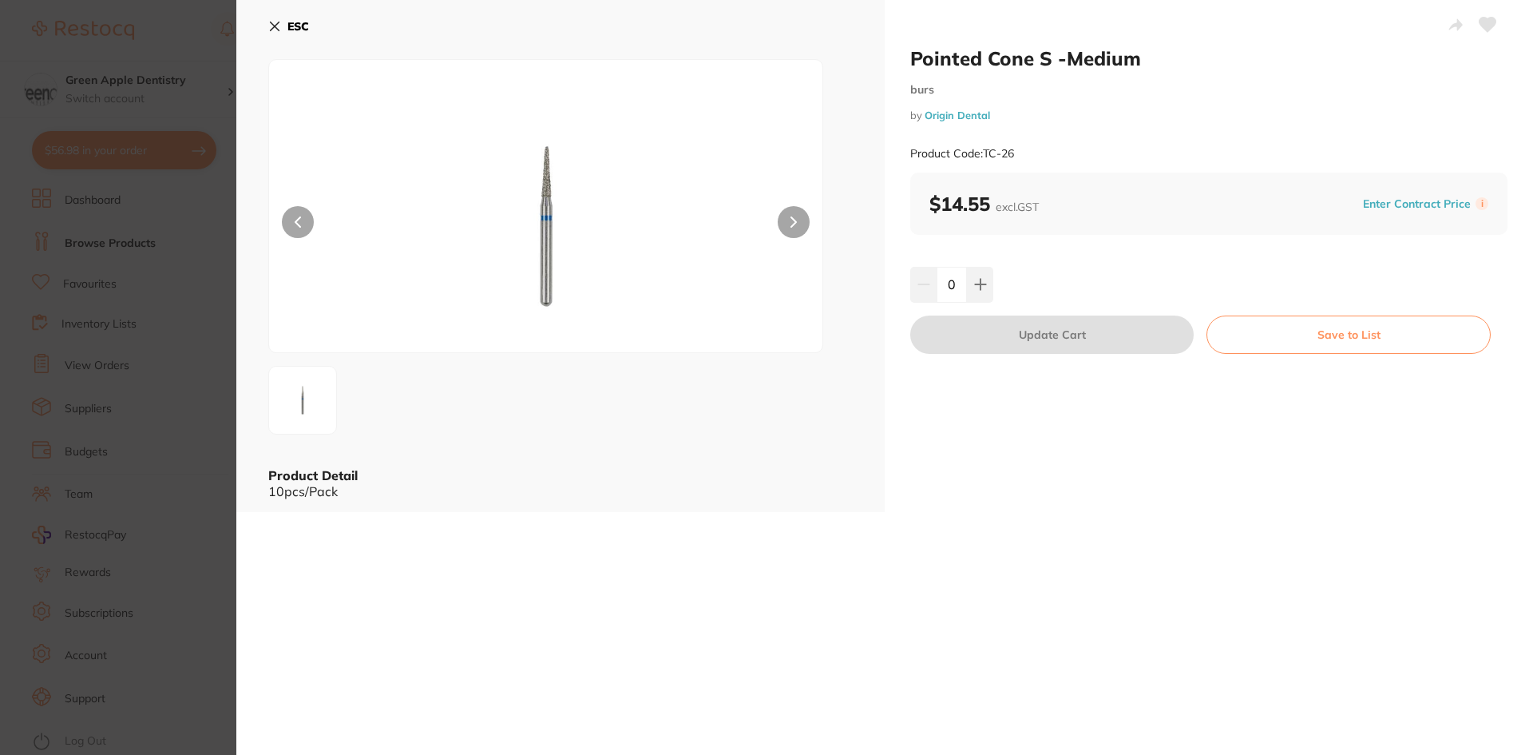
drag, startPoint x: 289, startPoint y: 24, endPoint x: 295, endPoint y: 38, distance: 15.7
click at [288, 25] on b "ESC" at bounding box center [298, 26] width 22 height 14
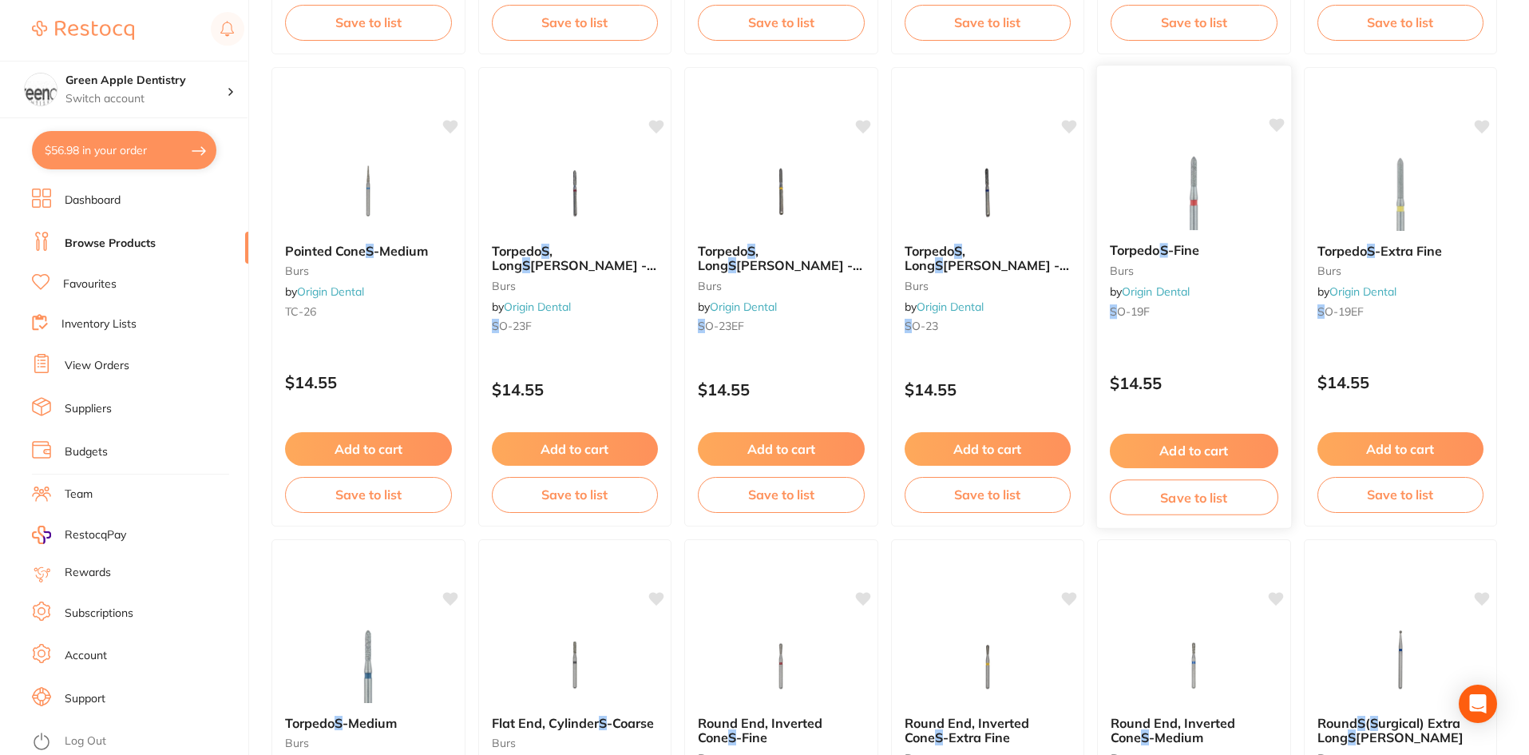
scroll to position [2555, 0]
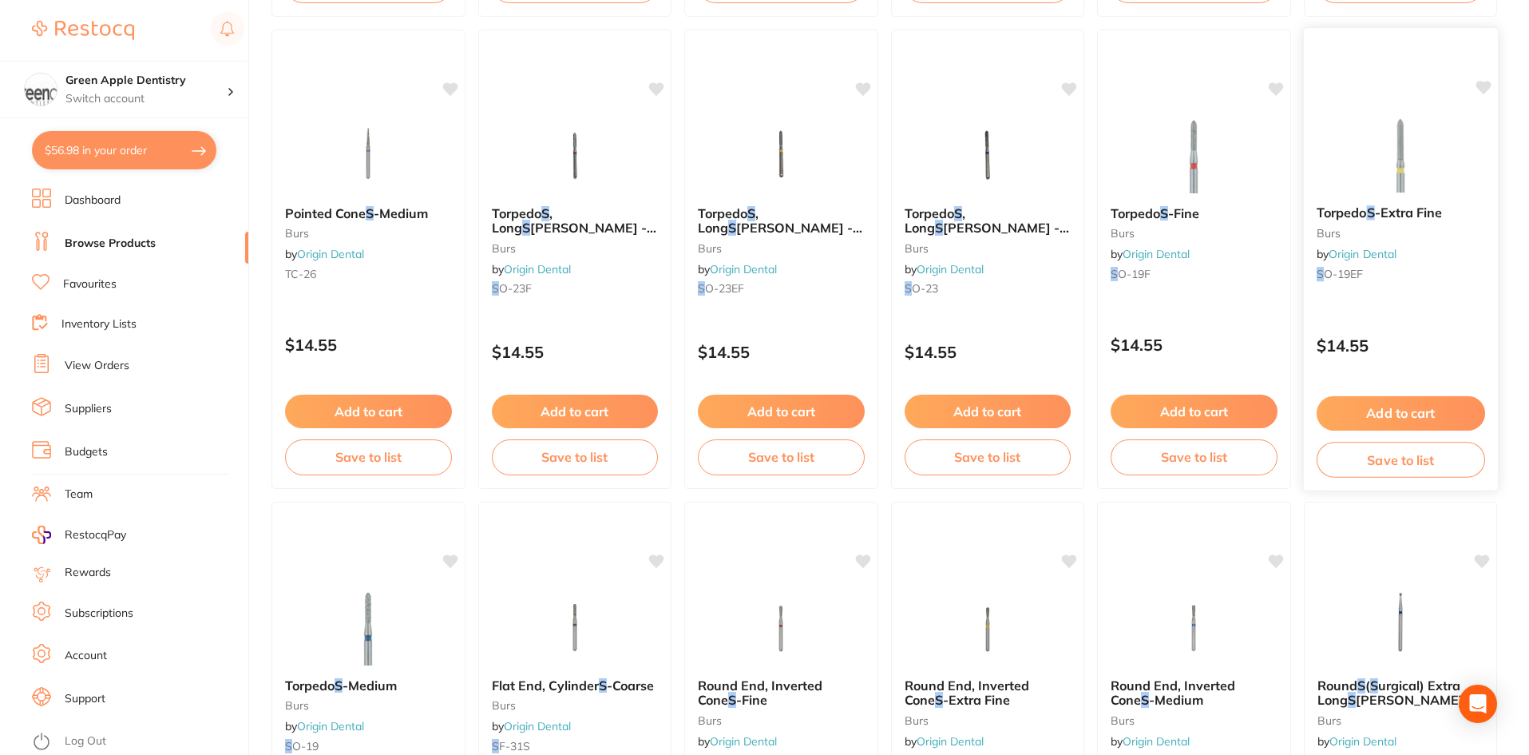
click at [1370, 179] on img at bounding box center [1400, 152] width 105 height 81
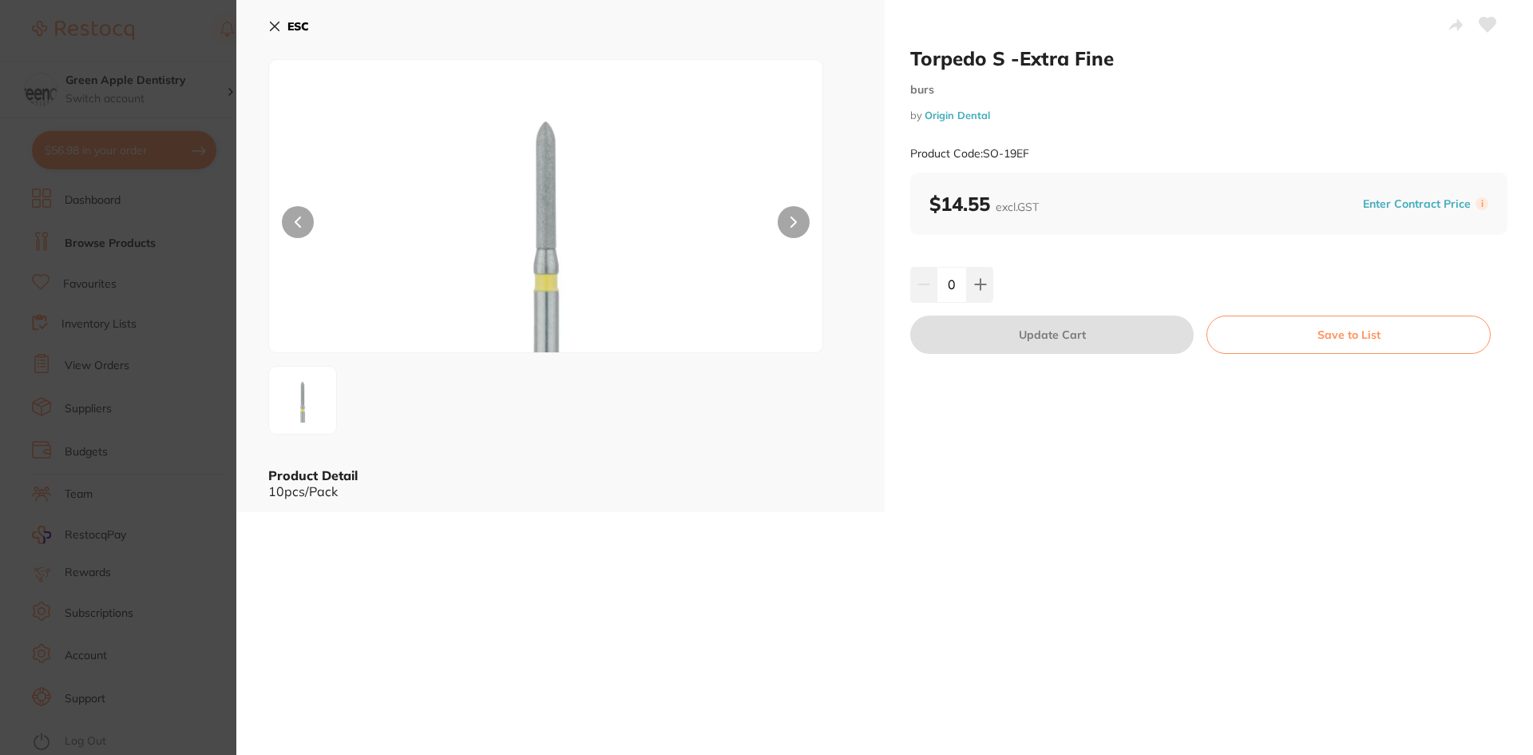
click at [290, 24] on b "ESC" at bounding box center [298, 26] width 22 height 14
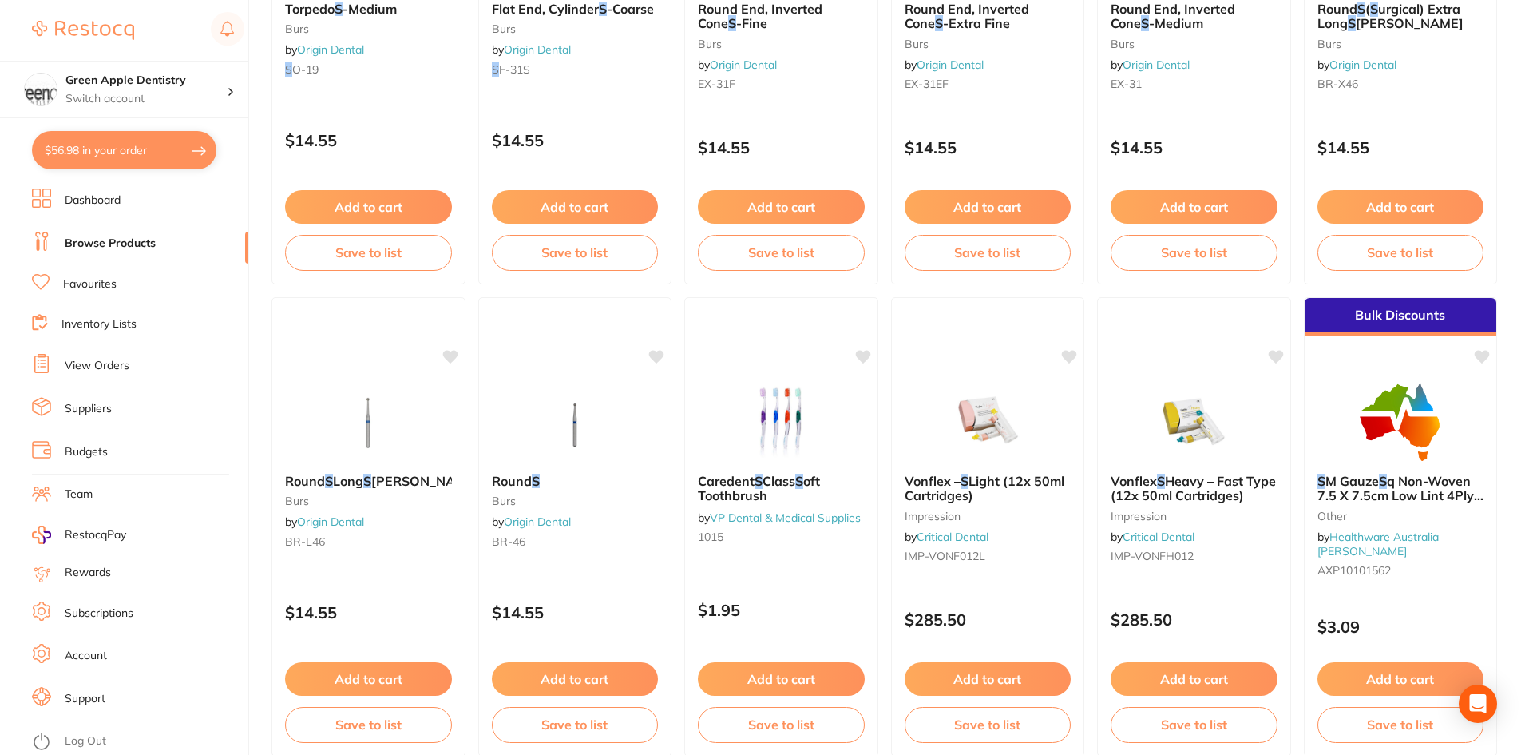
scroll to position [3274, 0]
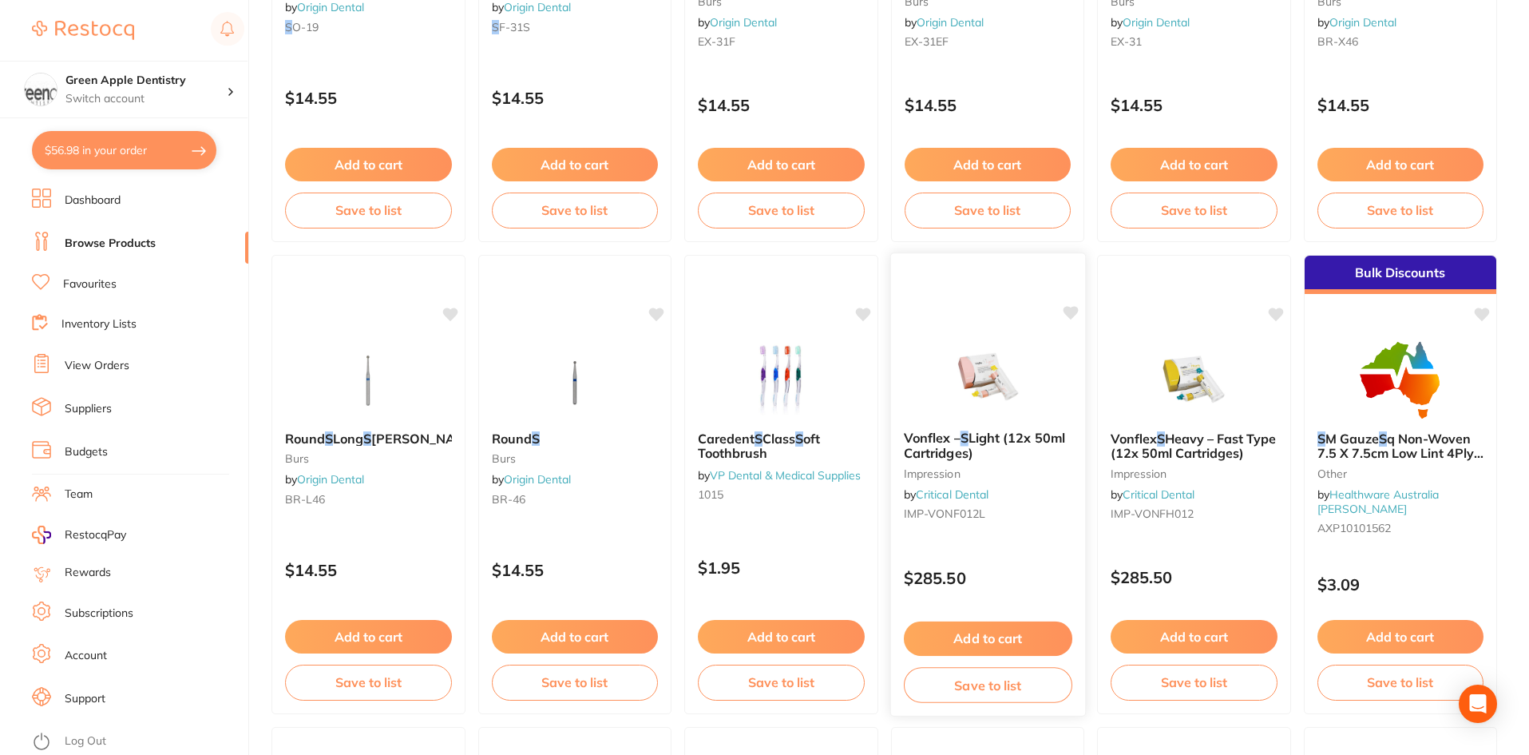
click at [1022, 399] on img at bounding box center [987, 377] width 105 height 81
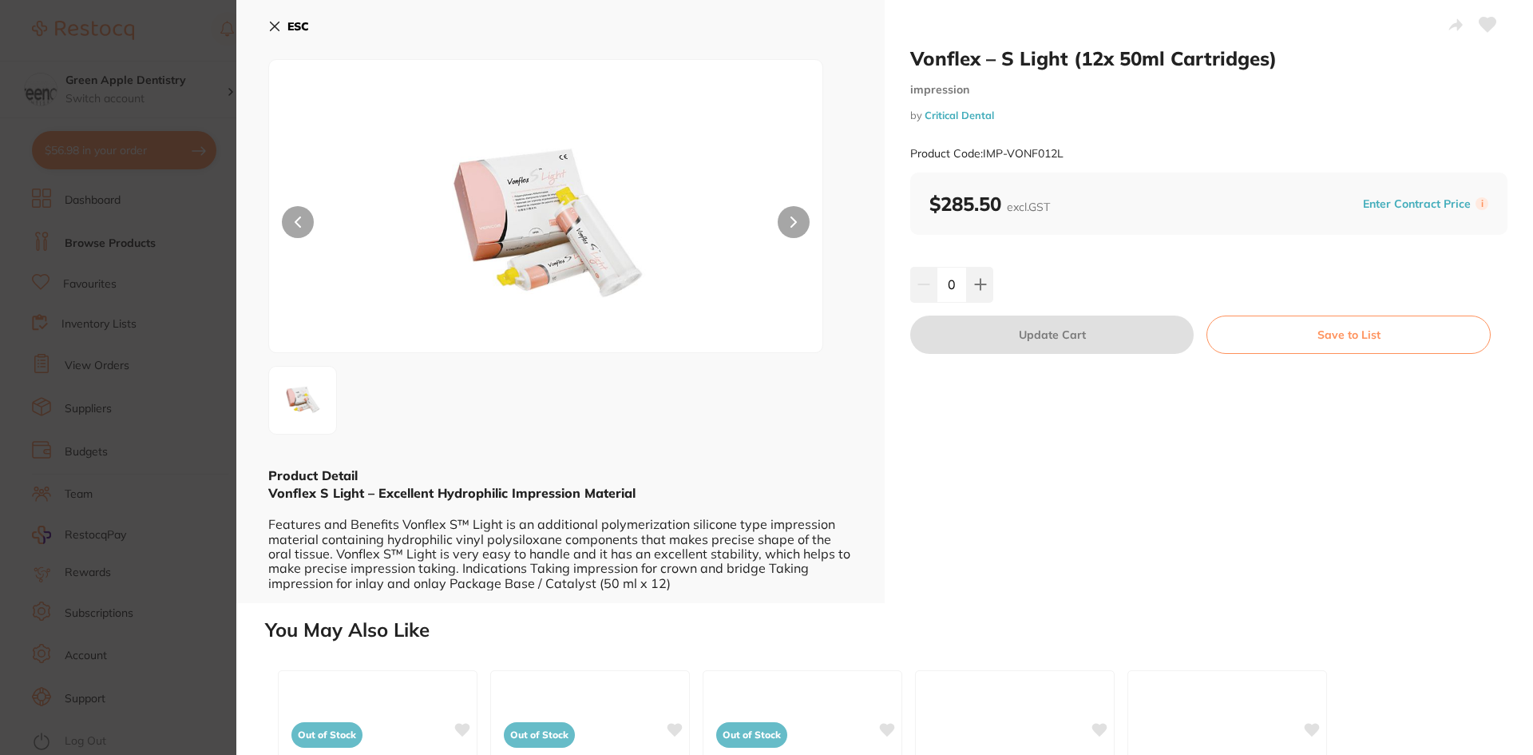
click at [287, 31] on button "ESC" at bounding box center [288, 26] width 41 height 27
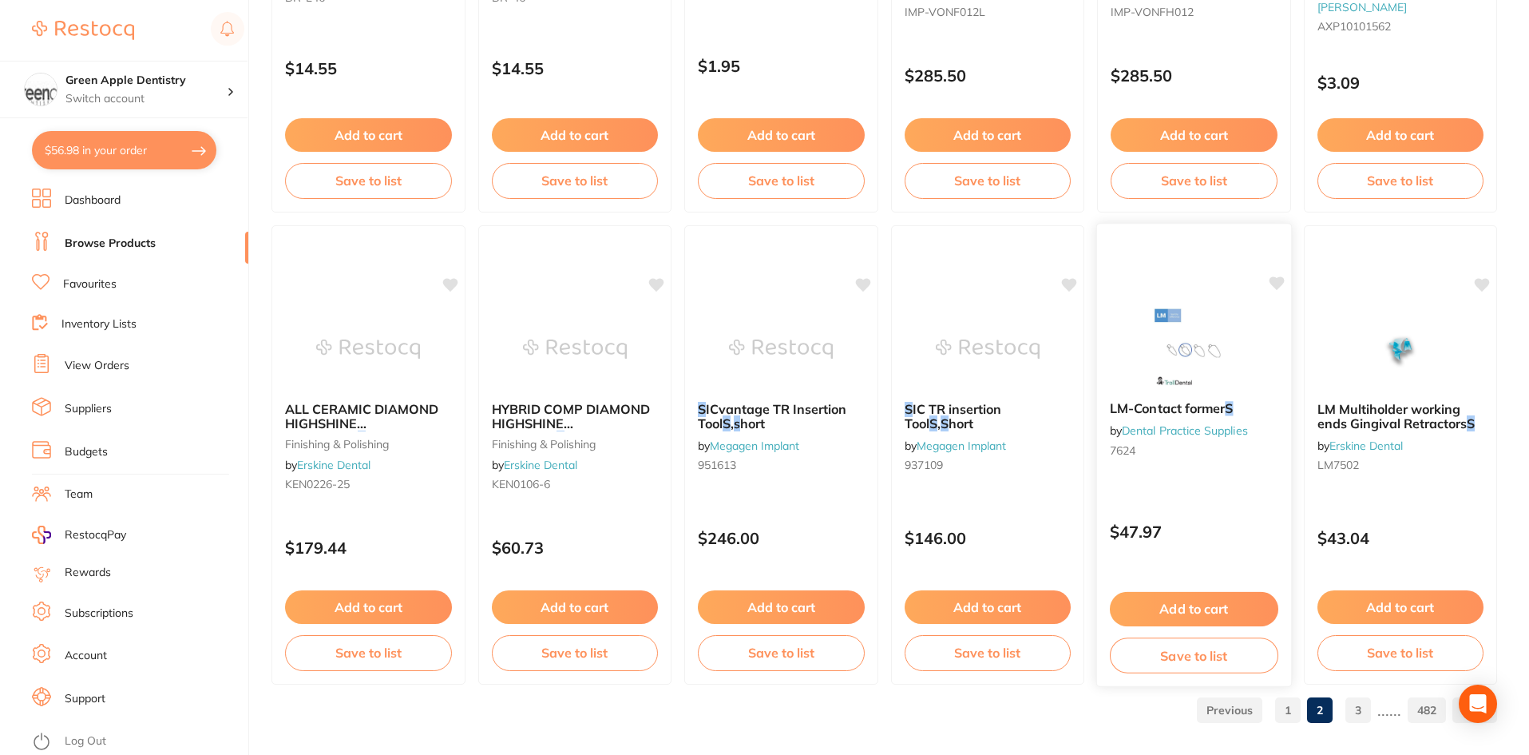
scroll to position [3788, 0]
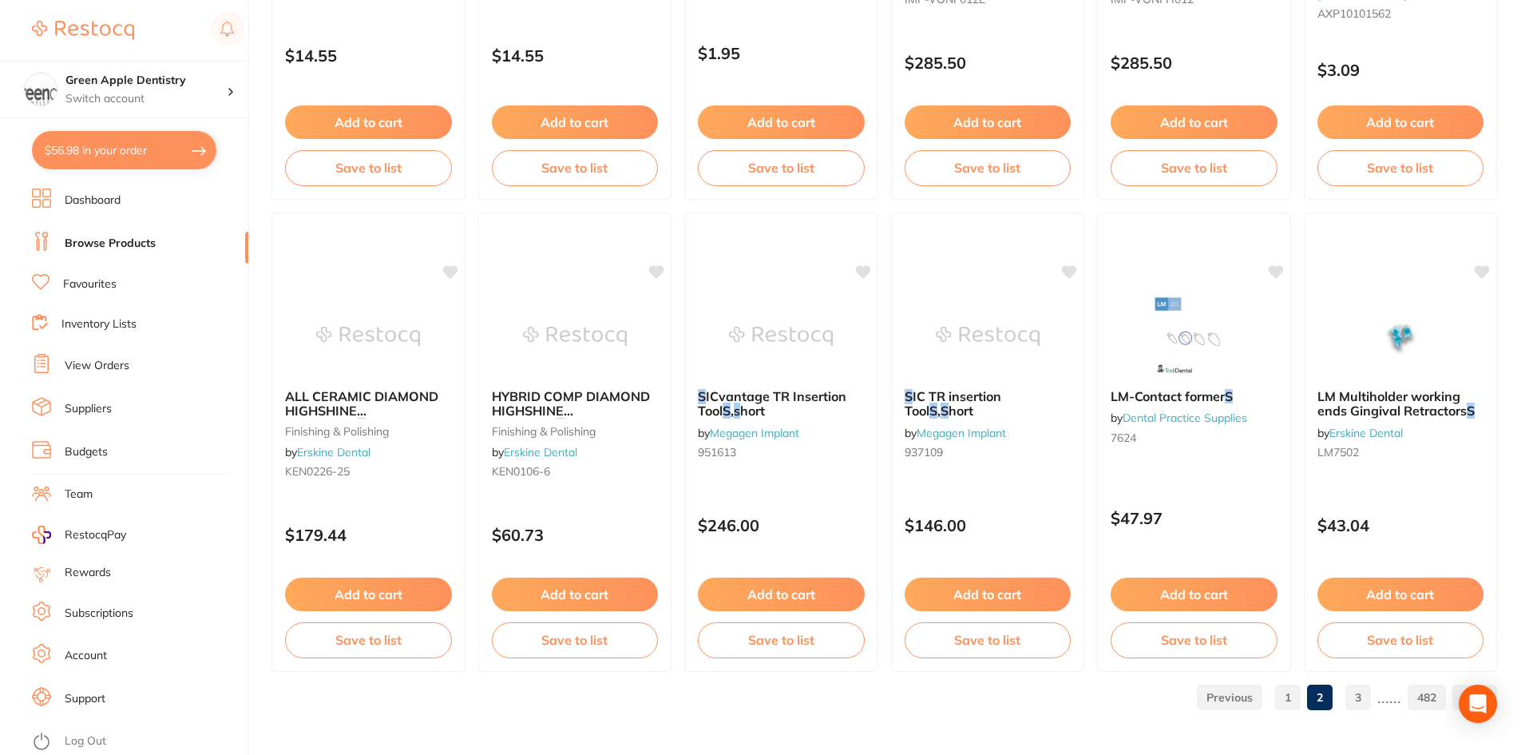
click at [1362, 697] on link "3" at bounding box center [1359, 697] width 26 height 32
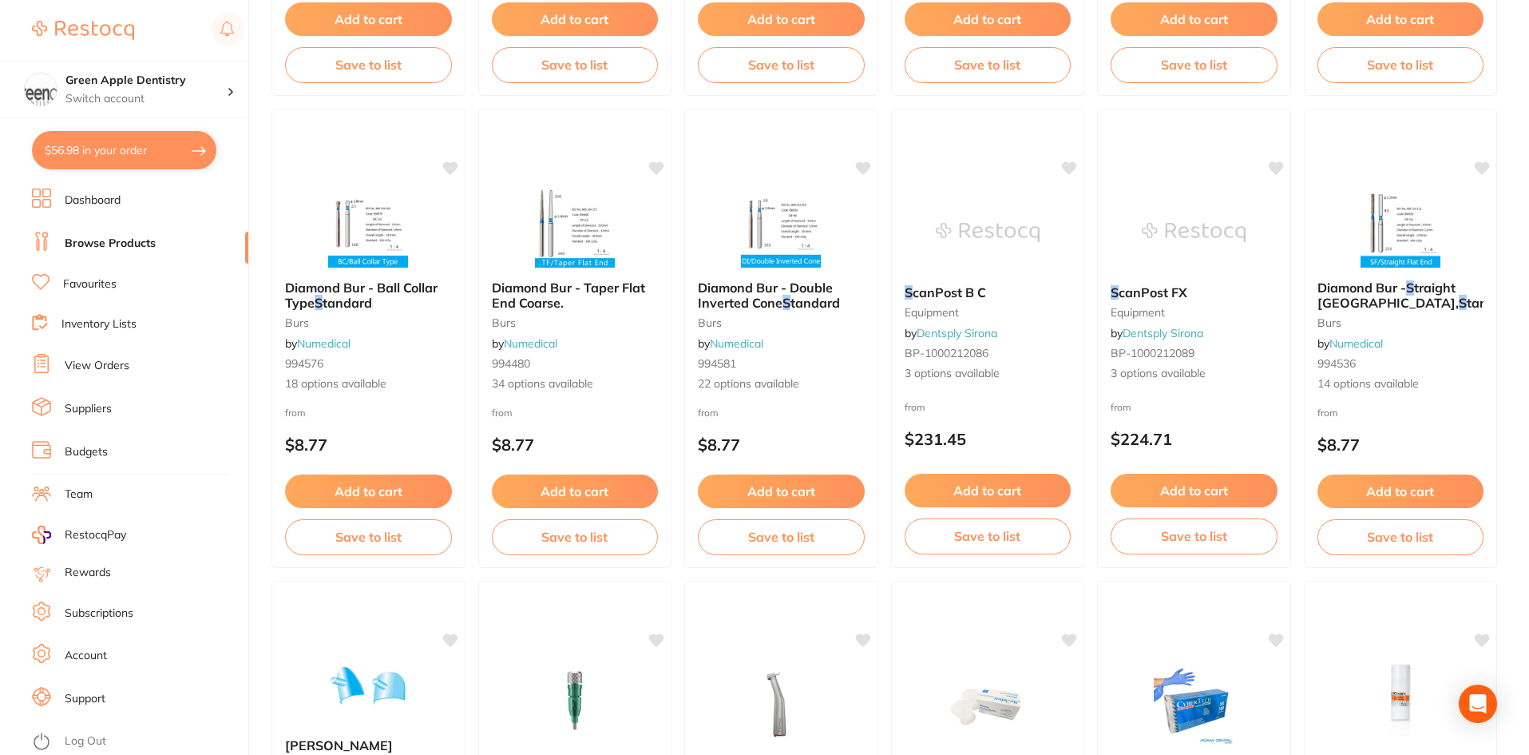
scroll to position [2955, 0]
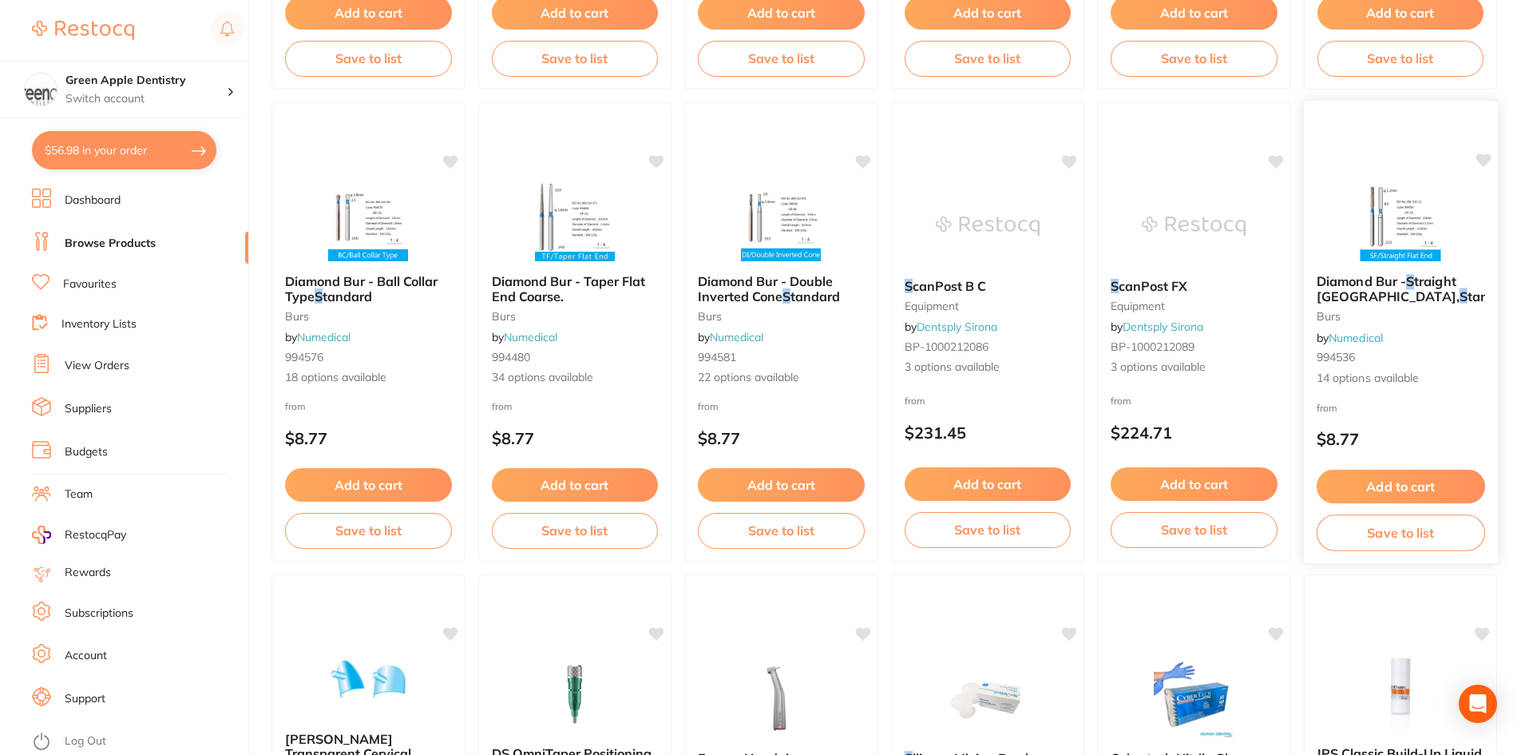
click at [1427, 194] on img at bounding box center [1400, 220] width 105 height 81
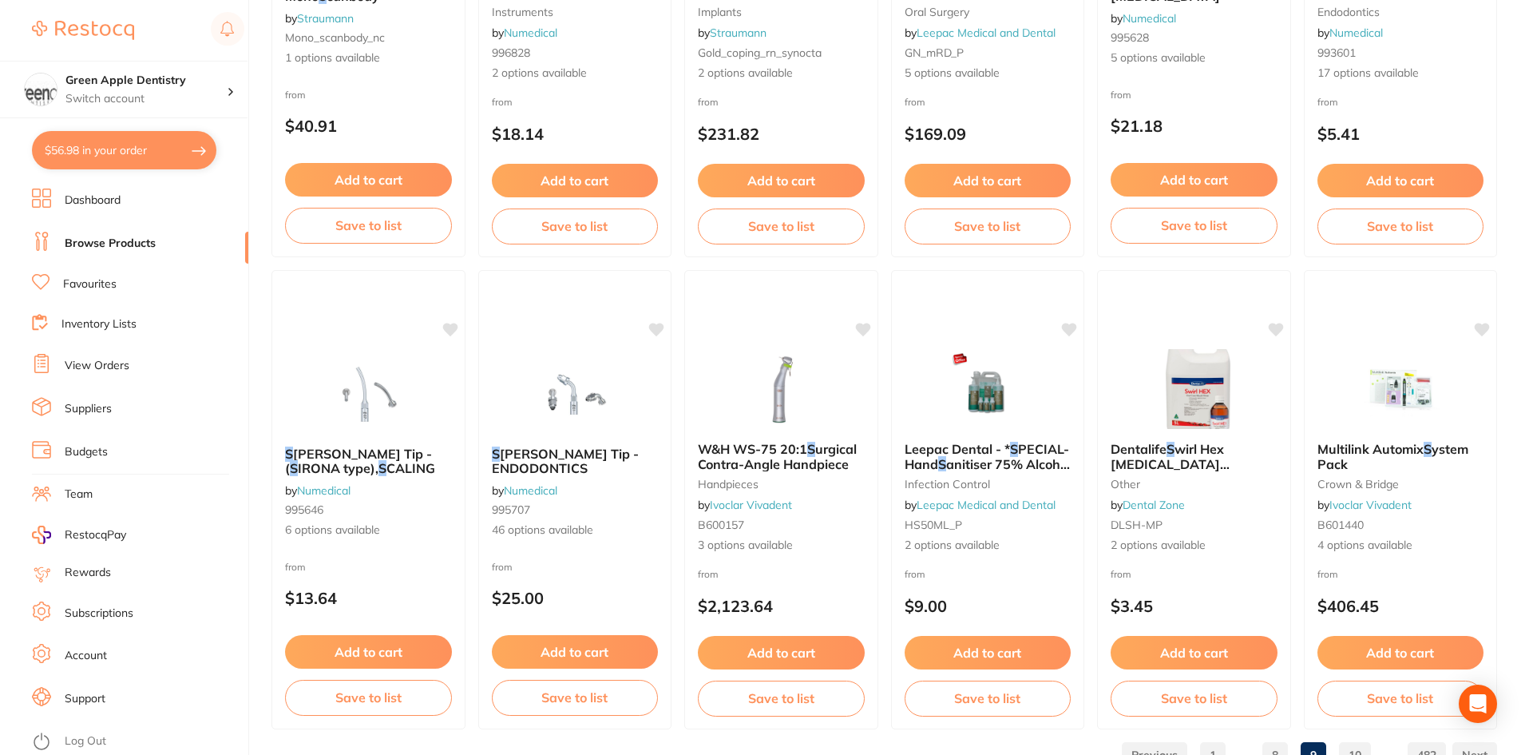
scroll to position [3788, 0]
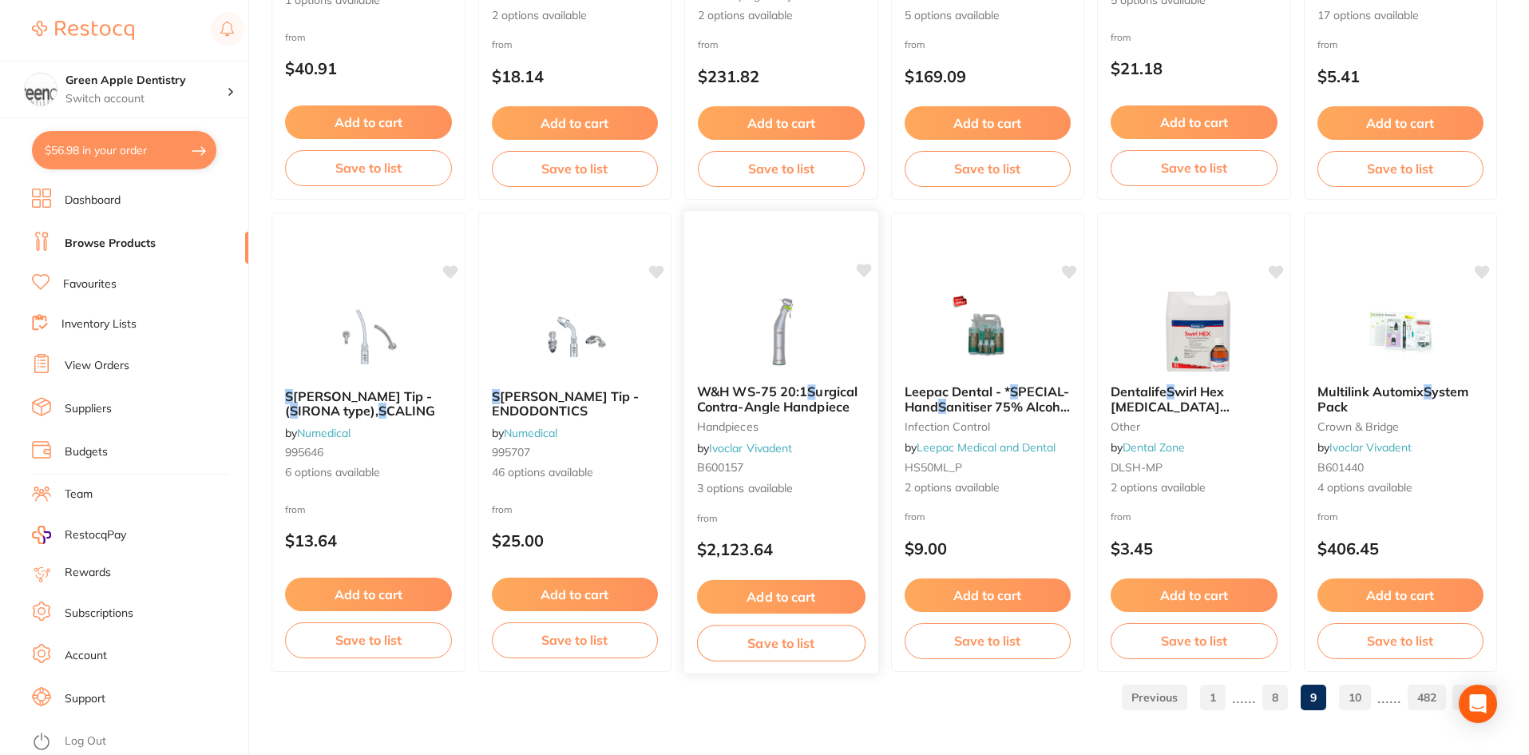
click at [816, 346] on img at bounding box center [781, 331] width 105 height 81
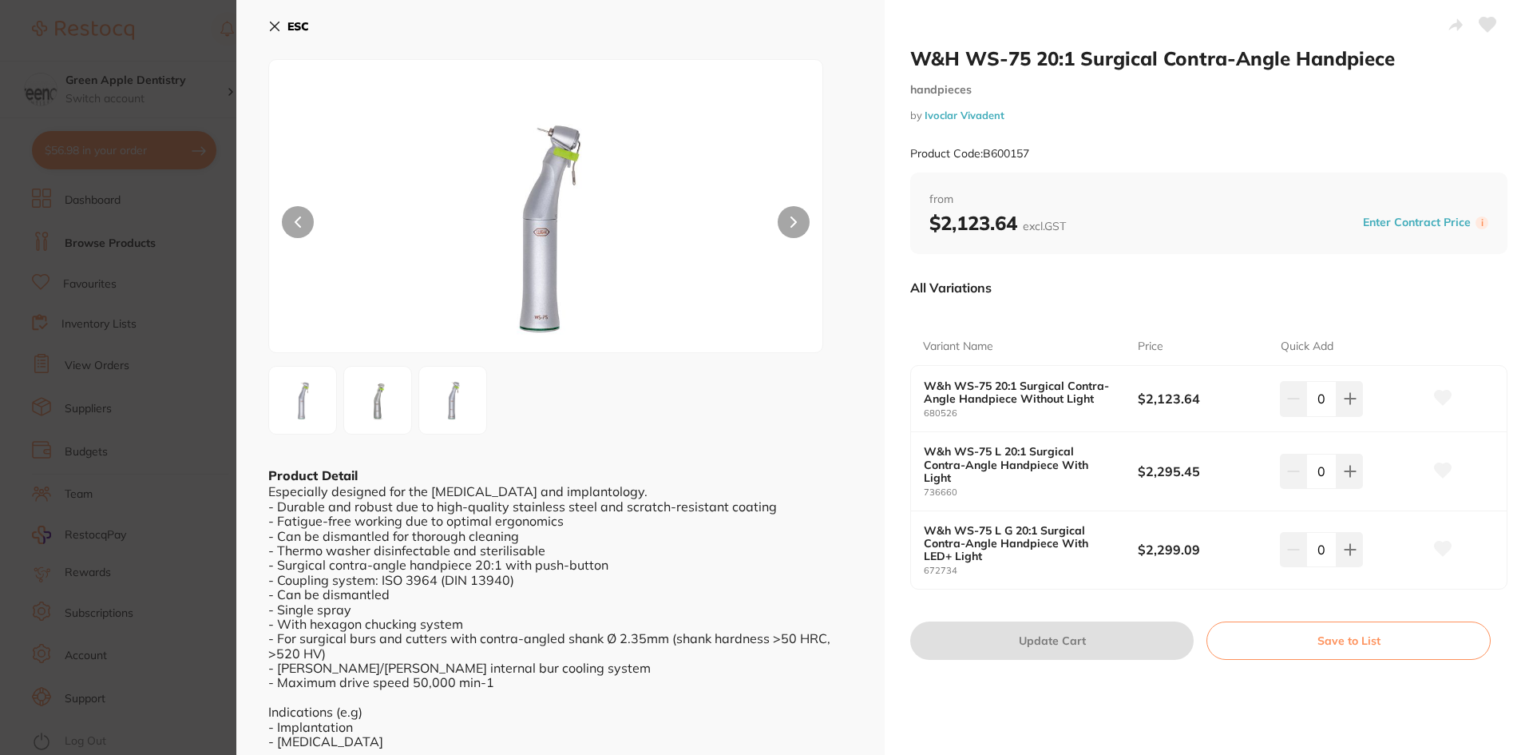
click at [275, 21] on icon at bounding box center [274, 26] width 13 height 13
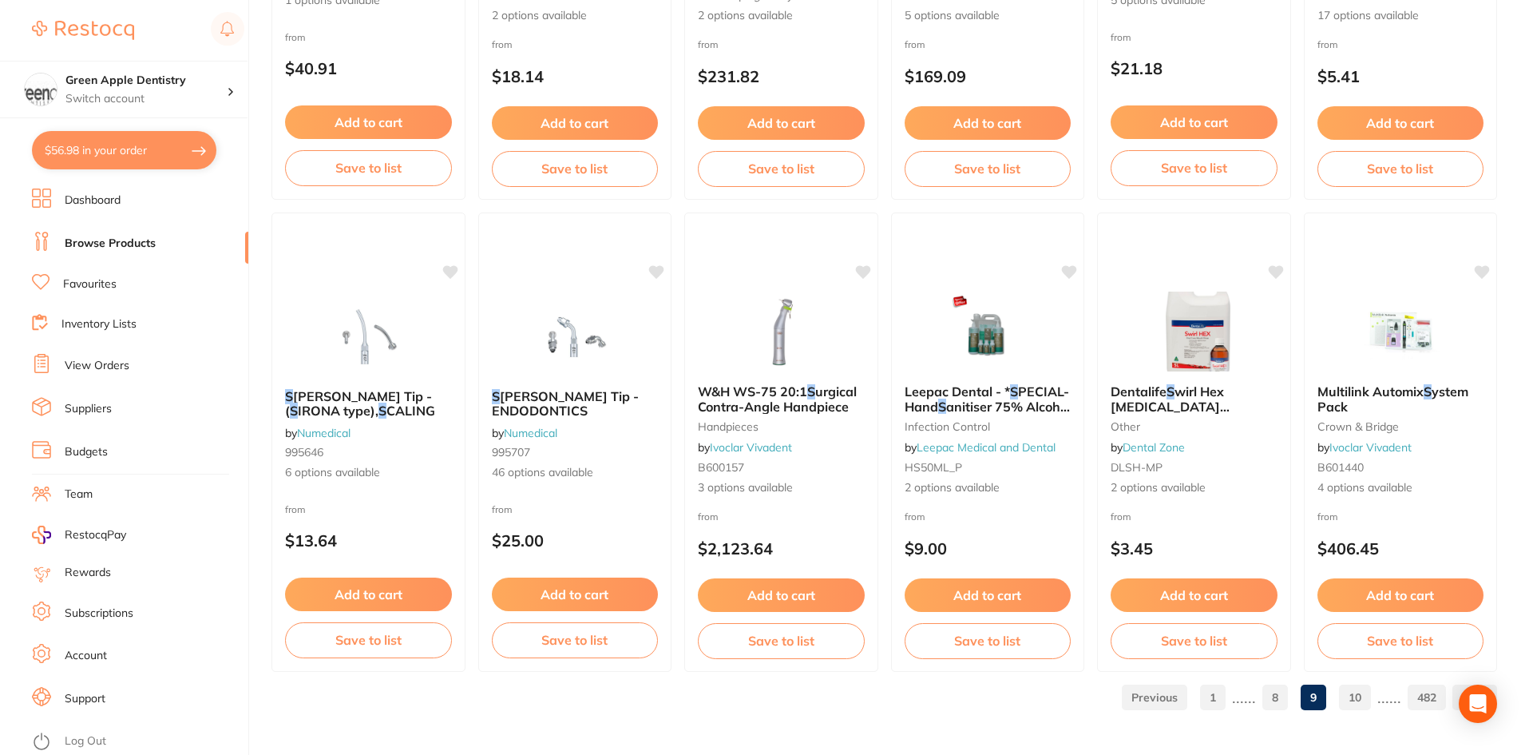
click at [1360, 689] on link "10" at bounding box center [1355, 697] width 32 height 32
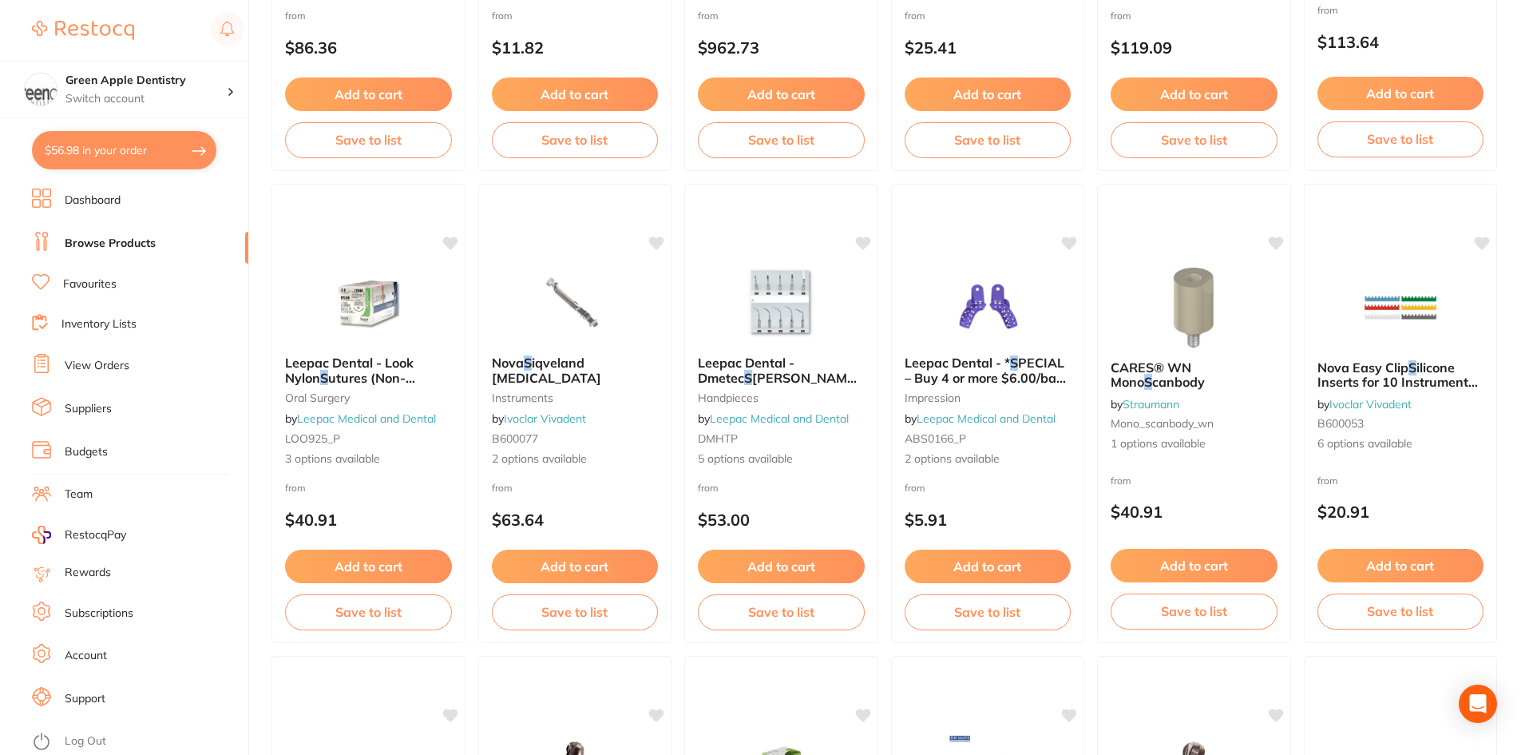
scroll to position [2555, 0]
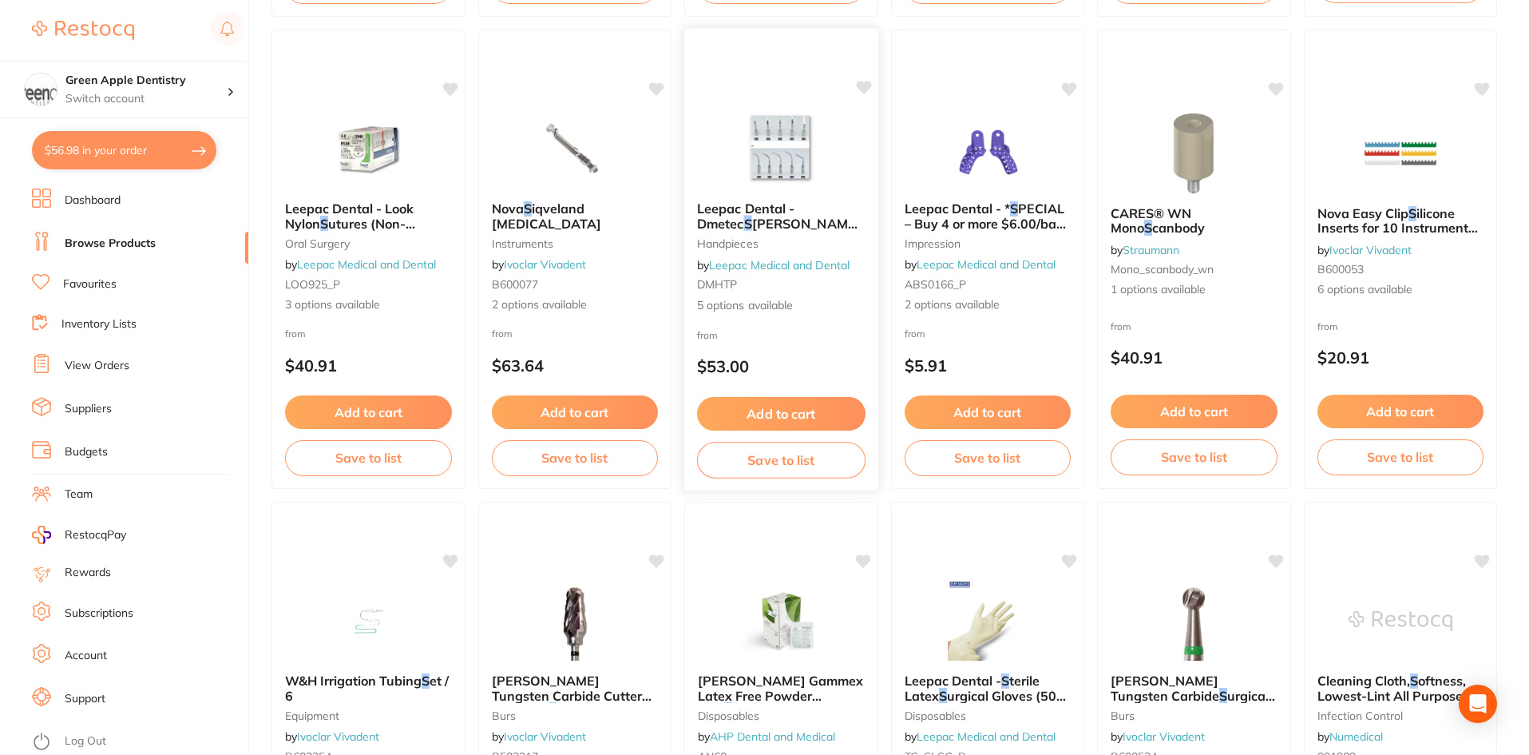
click at [773, 129] on img at bounding box center [781, 148] width 105 height 81
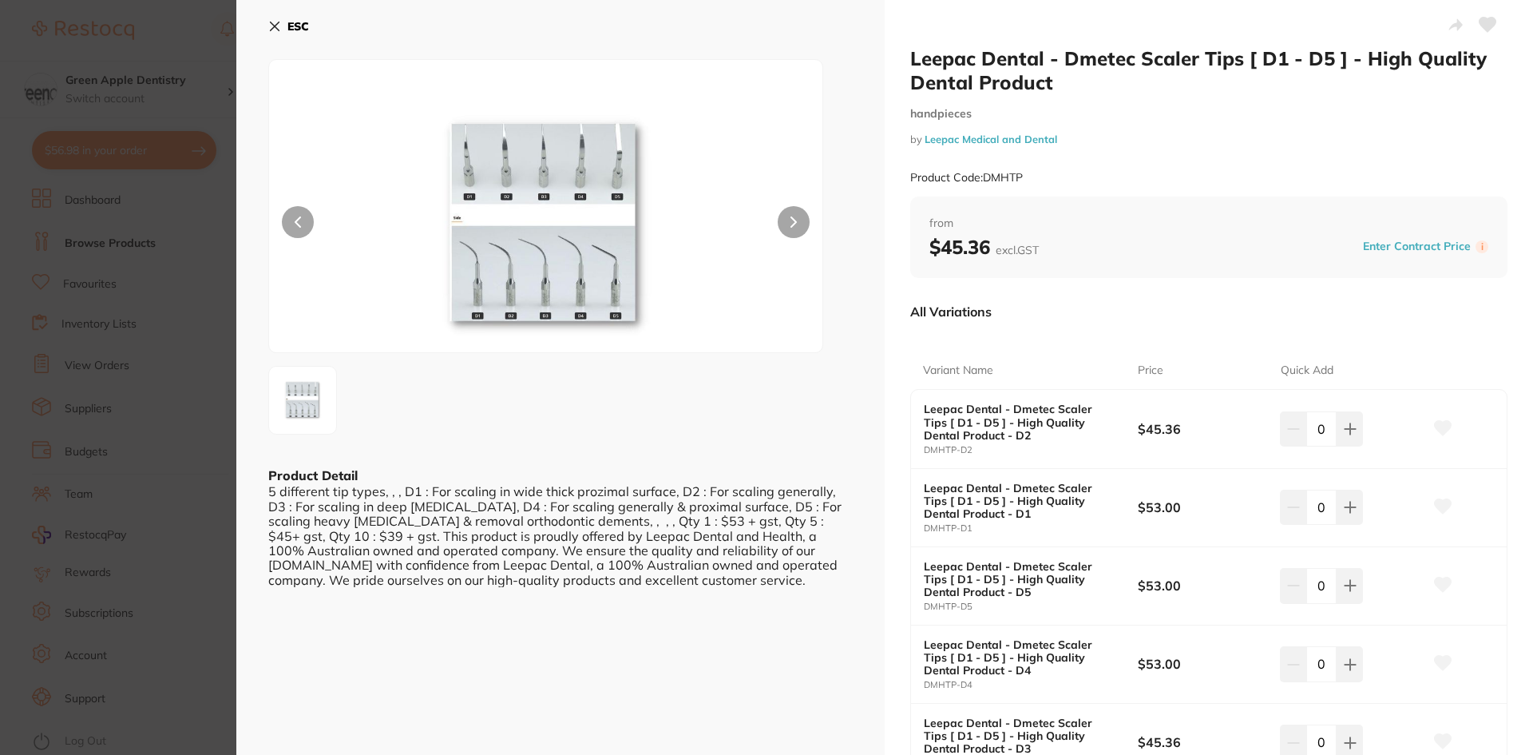
click at [291, 22] on b "ESC" at bounding box center [298, 26] width 22 height 14
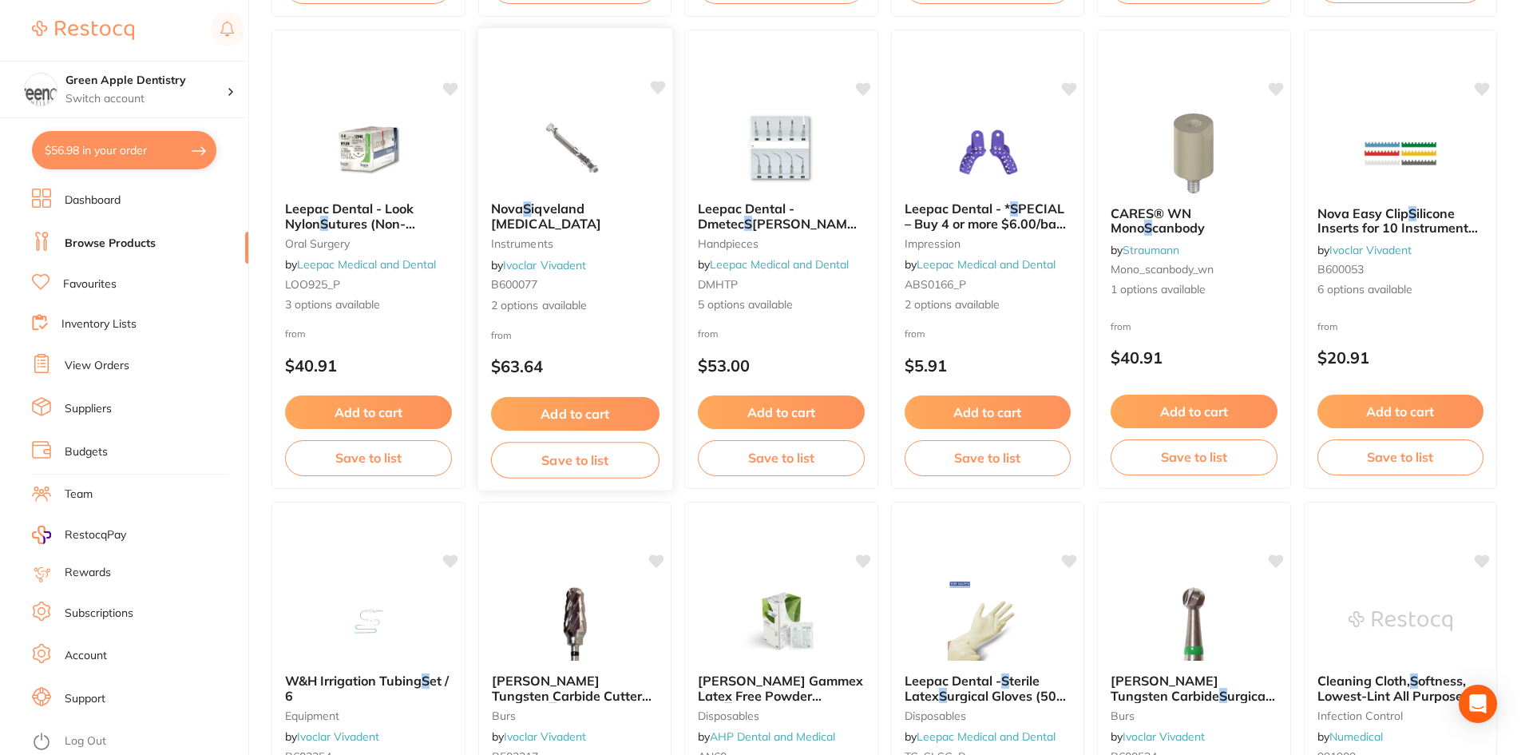
click at [586, 157] on img at bounding box center [574, 148] width 105 height 81
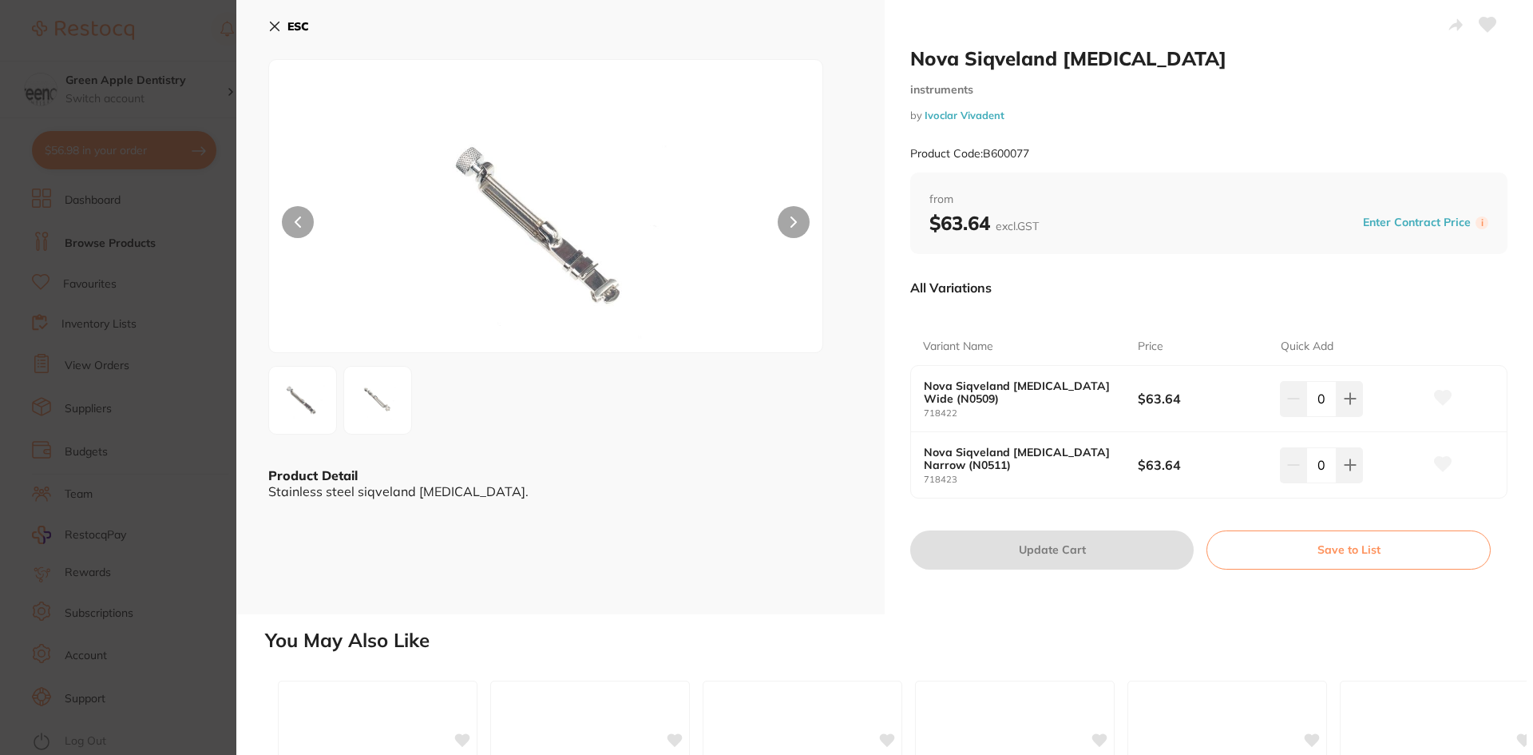
click at [293, 22] on b "ESC" at bounding box center [298, 26] width 22 height 14
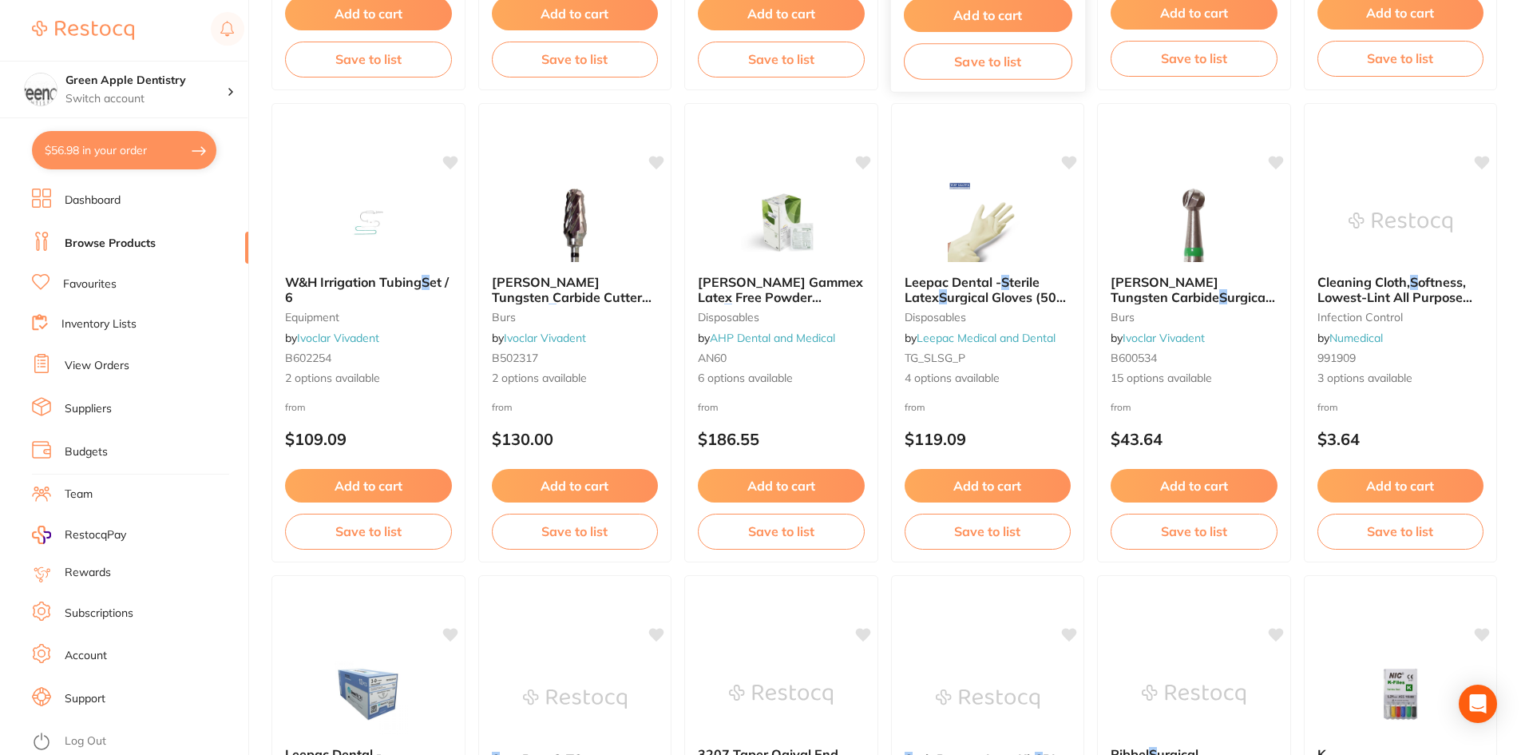
scroll to position [2955, 0]
drag, startPoint x: 819, startPoint y: 239, endPoint x: 800, endPoint y: 236, distance: 18.5
click at [819, 239] on img at bounding box center [781, 221] width 104 height 80
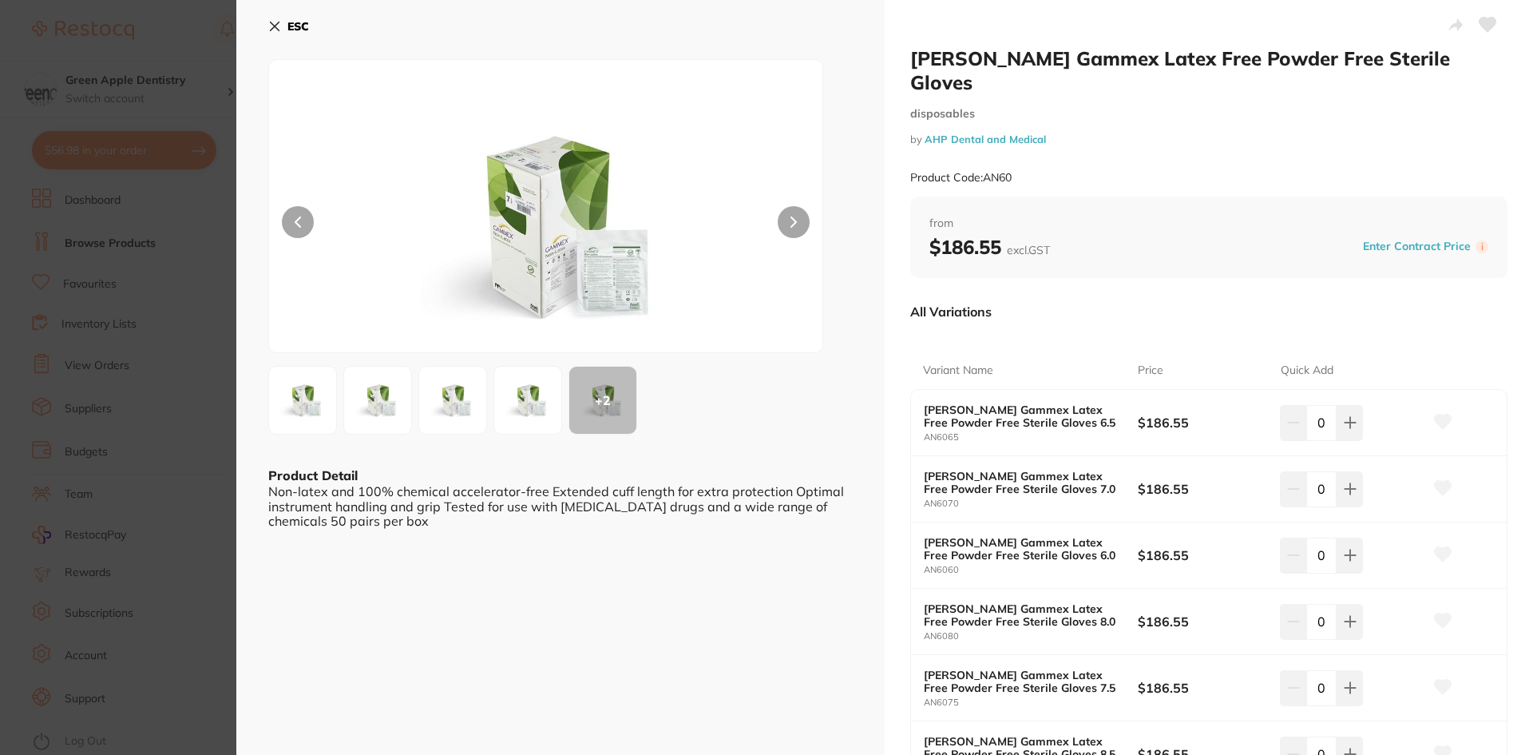
click at [286, 21] on button "ESC" at bounding box center [288, 26] width 41 height 27
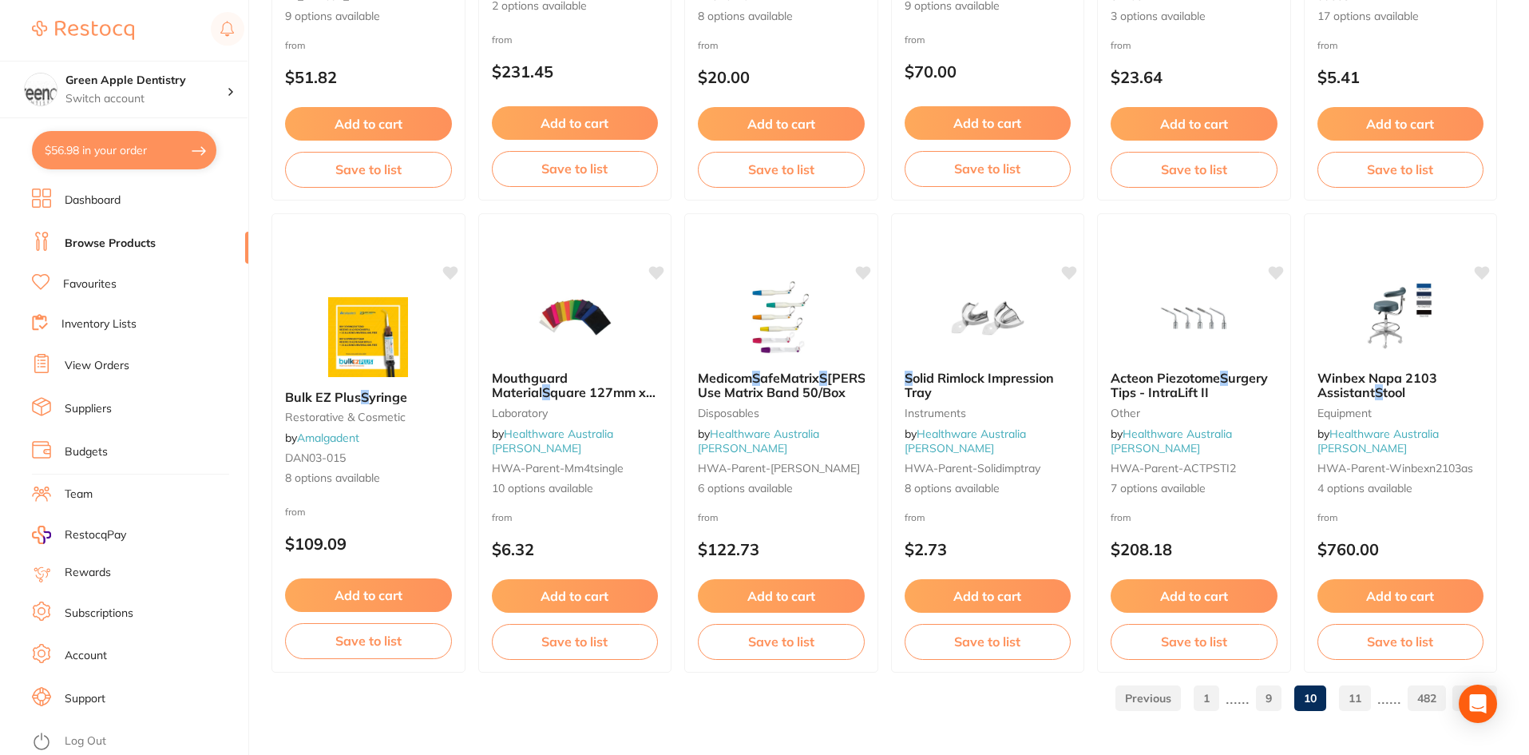
scroll to position [3788, 0]
click at [1353, 697] on link "11" at bounding box center [1355, 697] width 32 height 32
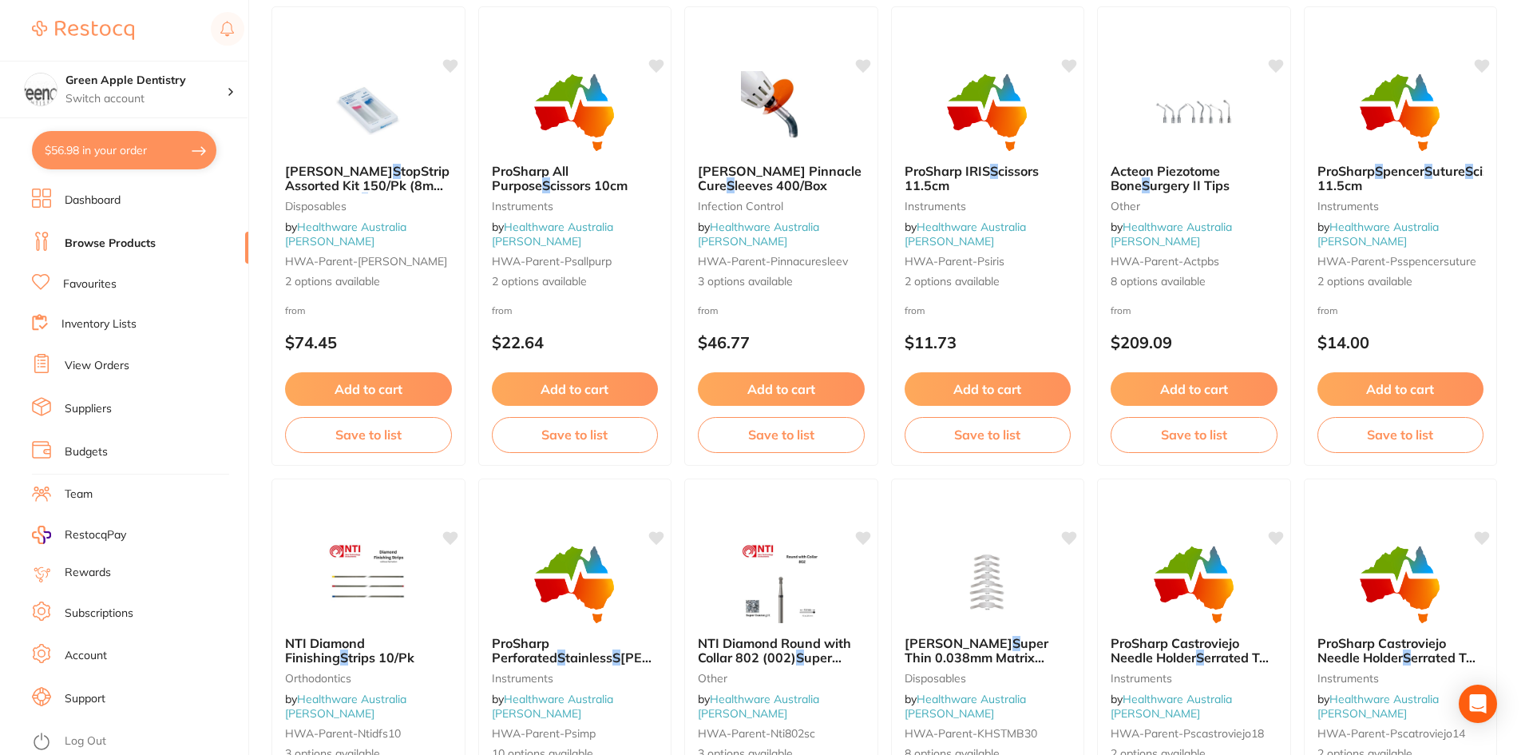
scroll to position [2316, 0]
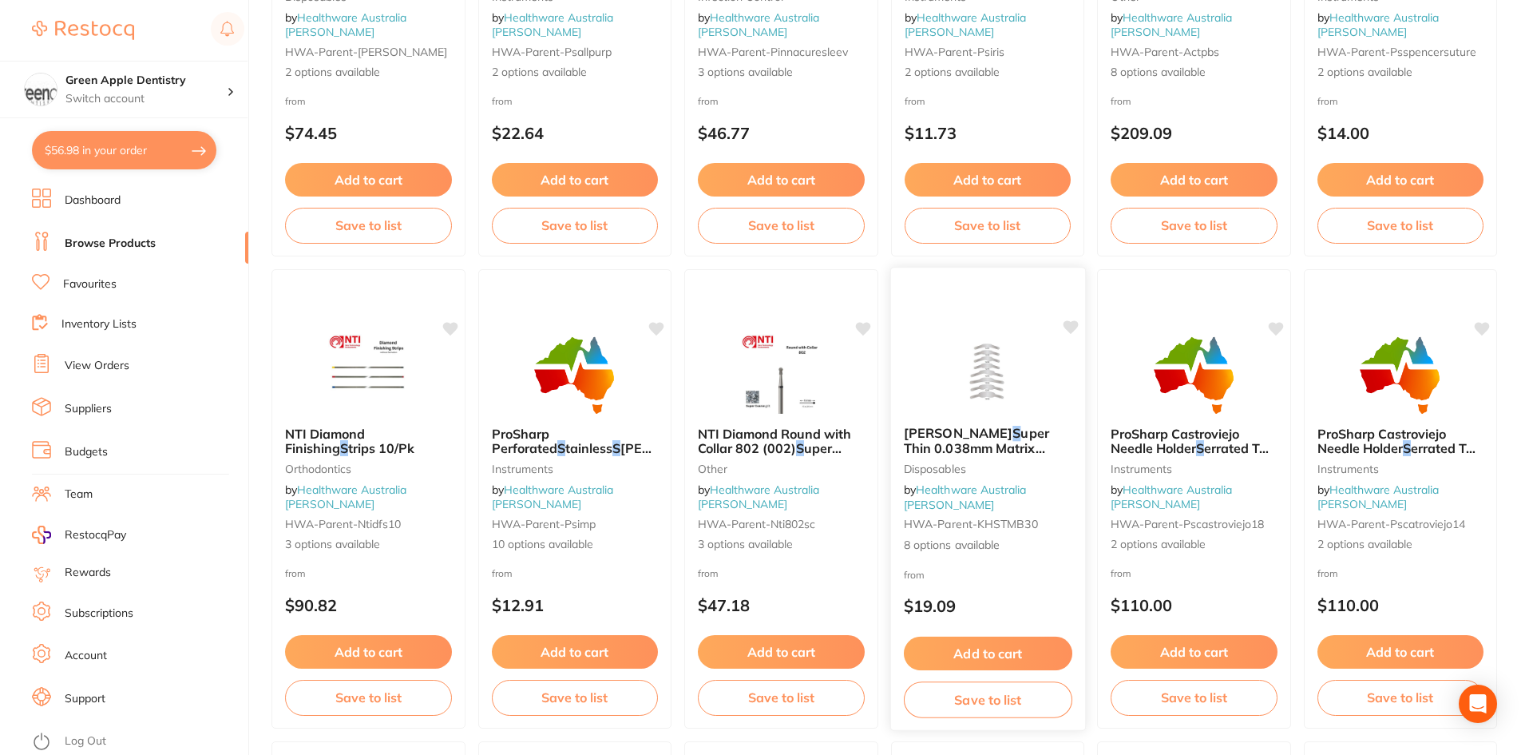
click at [1012, 375] on img at bounding box center [987, 372] width 105 height 81
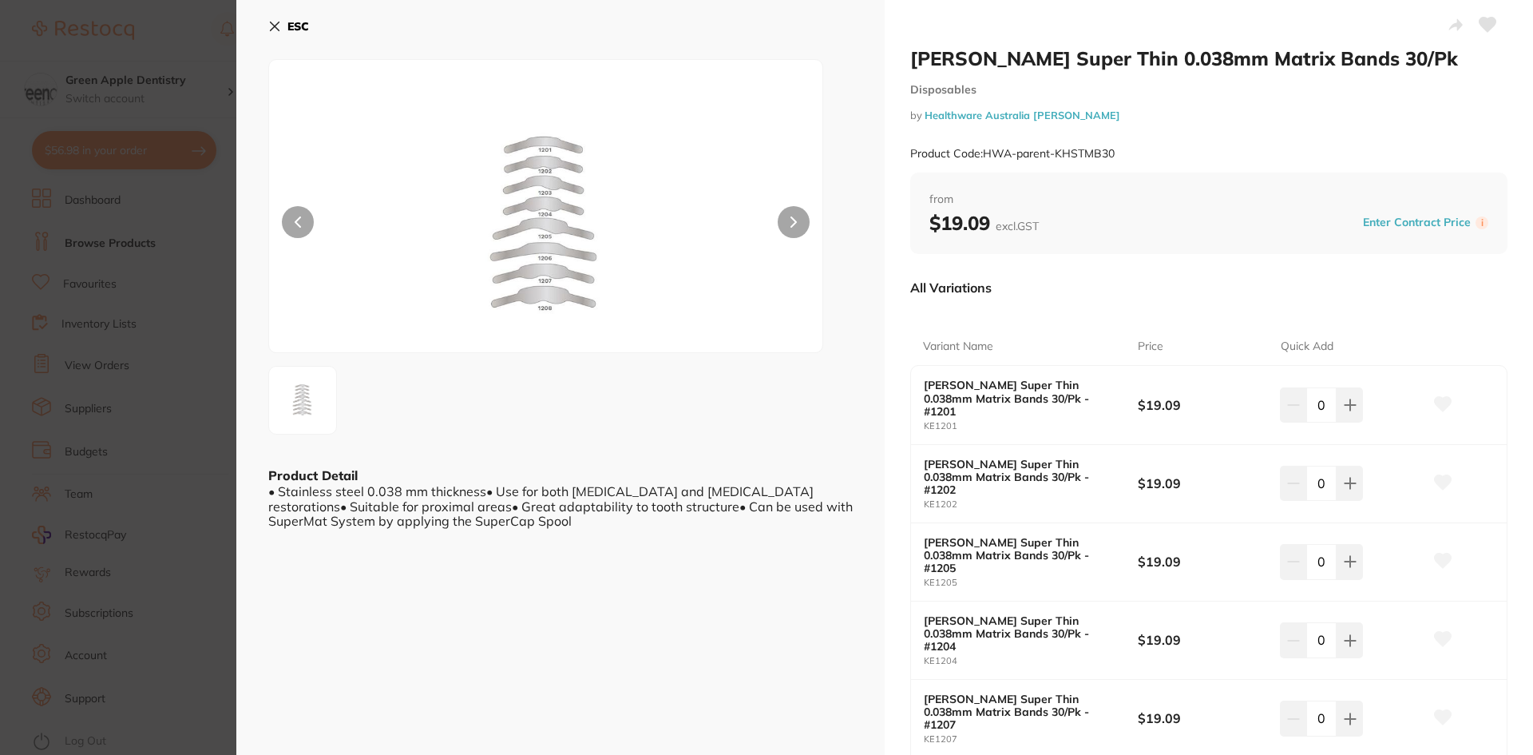
click at [283, 22] on button "ESC" at bounding box center [288, 26] width 41 height 27
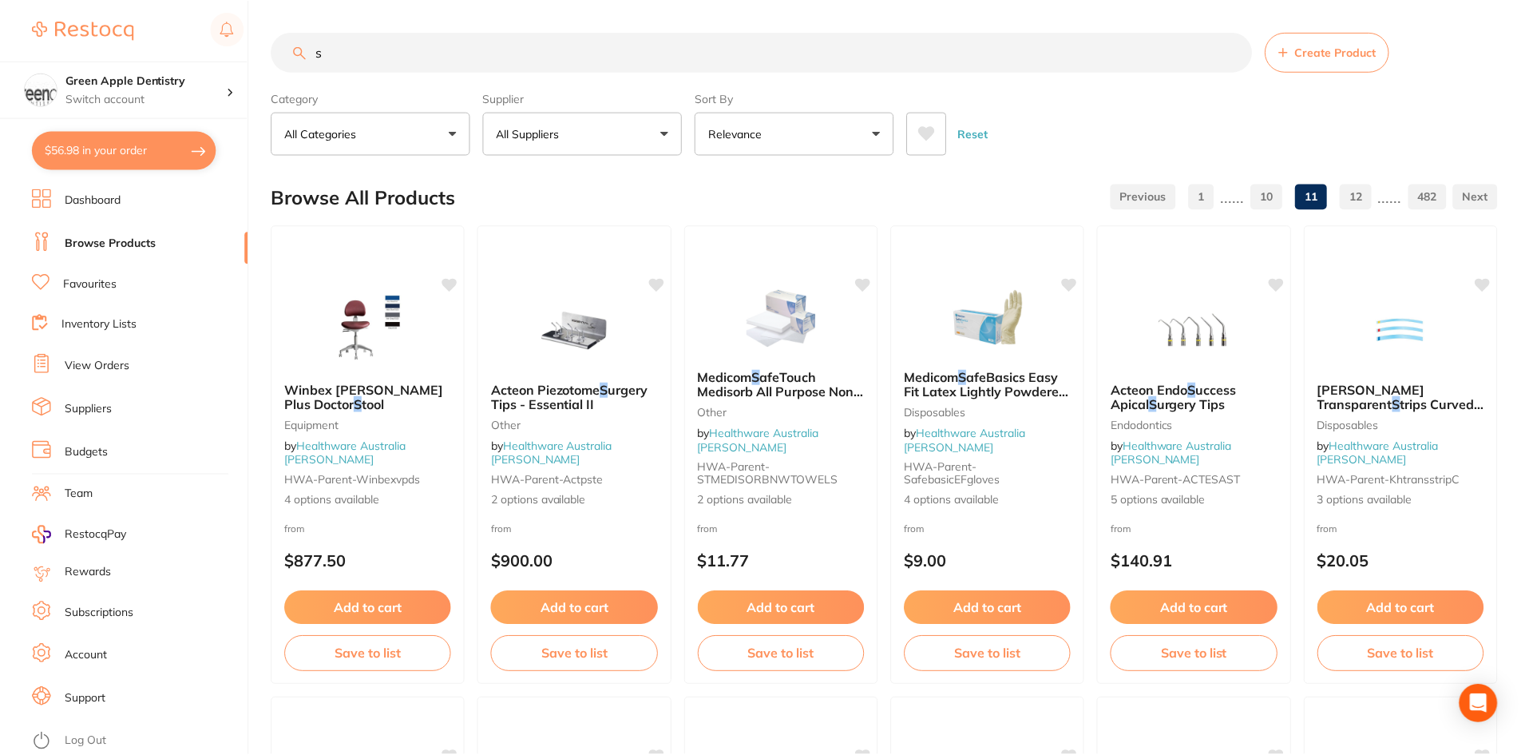
scroll to position [2316, 0]
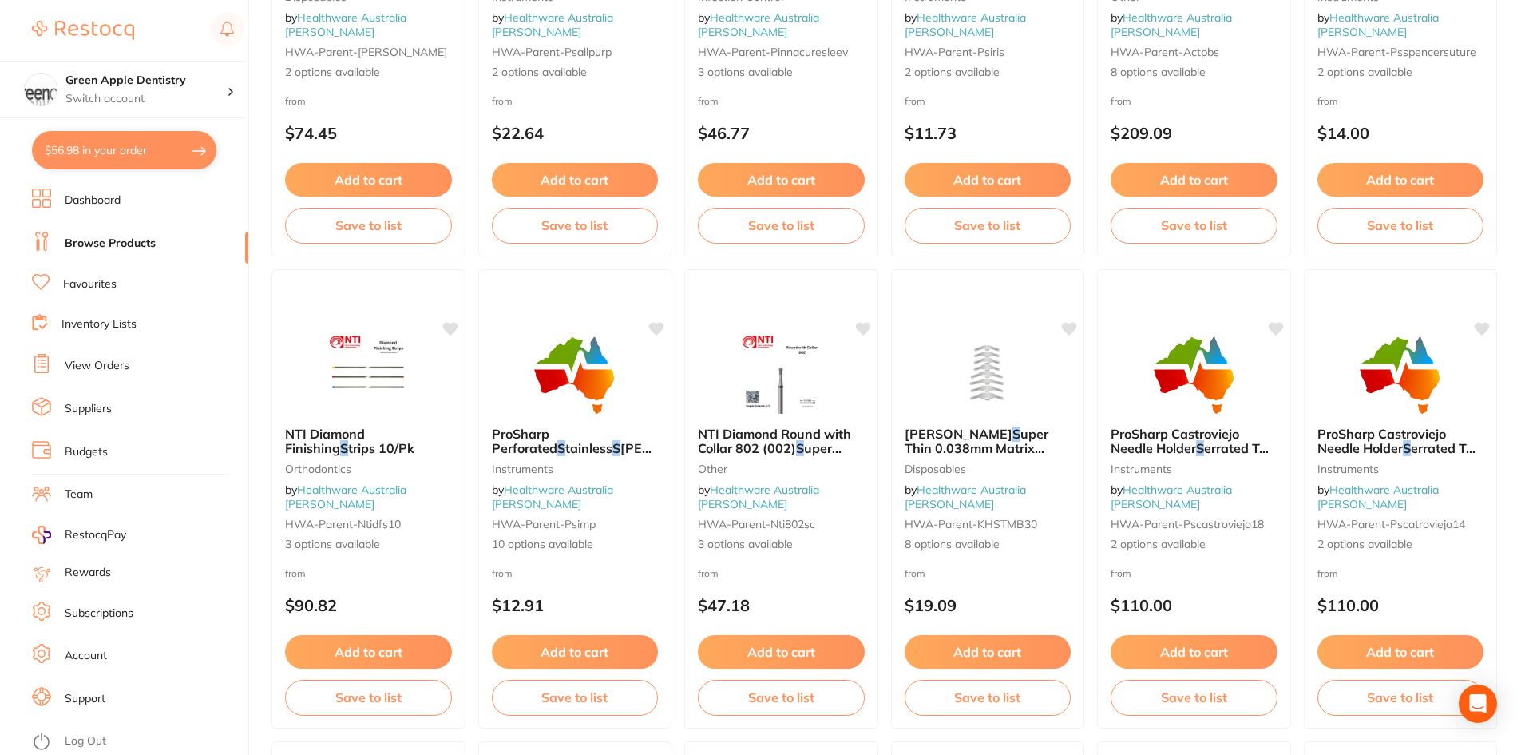
drag, startPoint x: 1064, startPoint y: 392, endPoint x: 53, endPoint y: 176, distance: 1033.7
click at [1063, 391] on div at bounding box center [988, 374] width 192 height 80
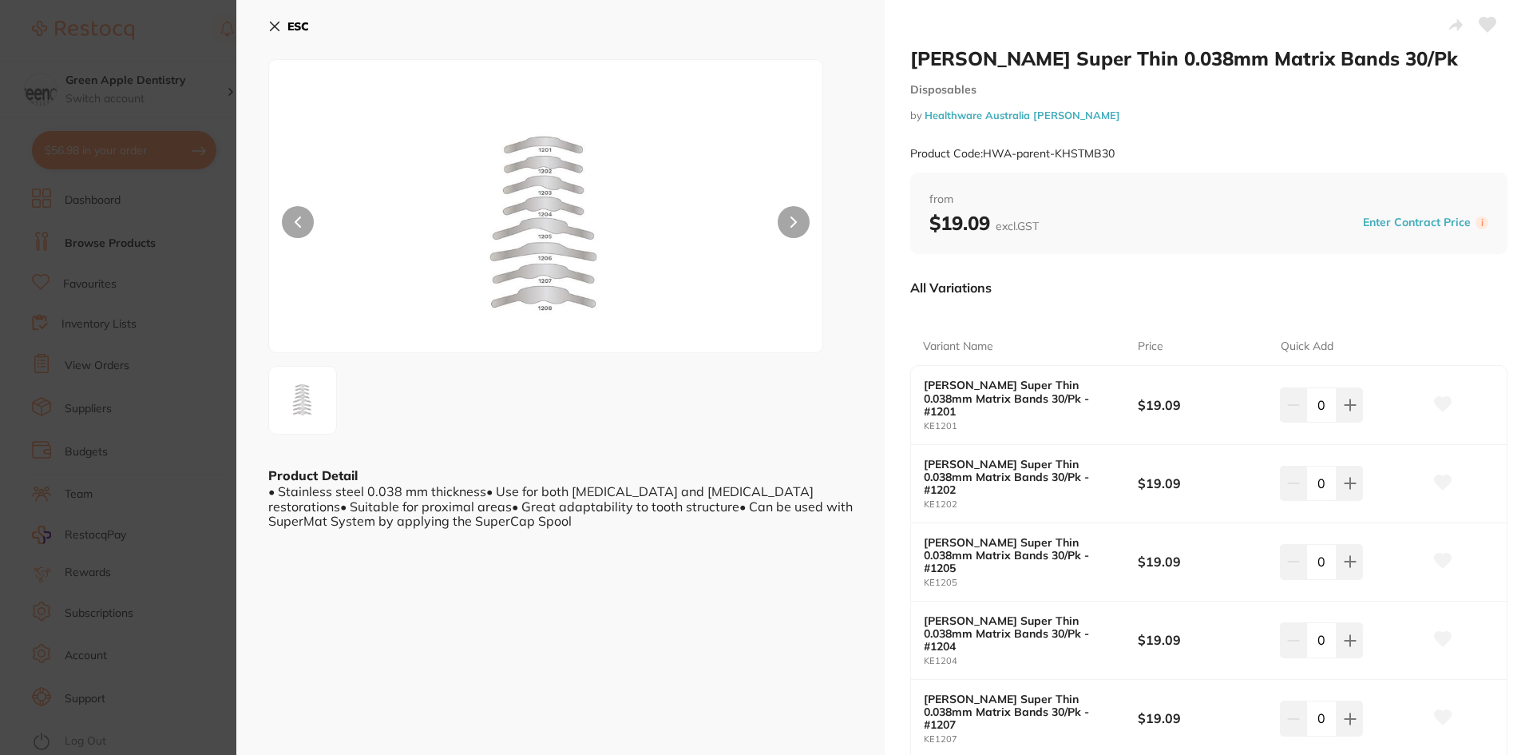
click at [281, 19] on button "ESC" at bounding box center [288, 26] width 41 height 27
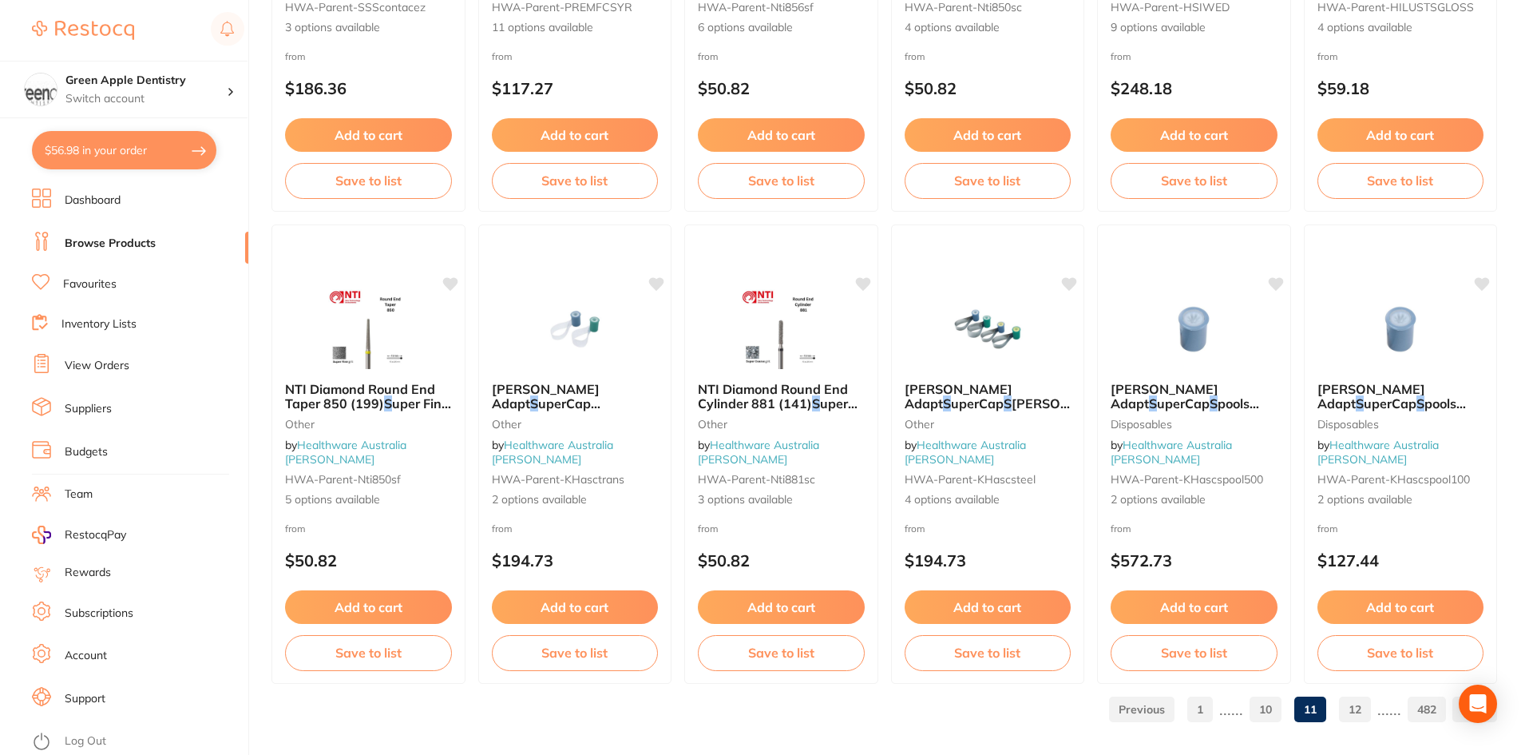
scroll to position [3788, 0]
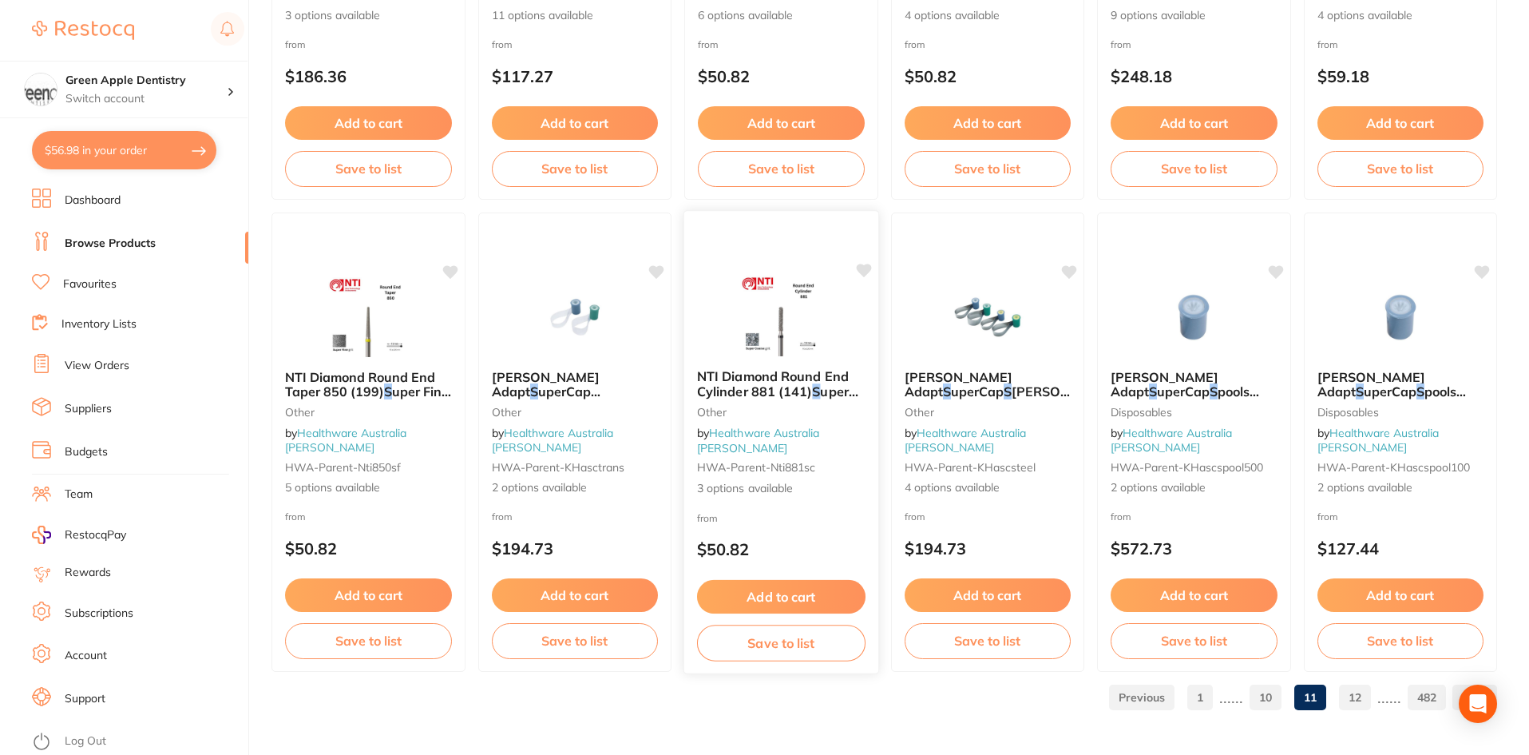
click at [799, 350] on img at bounding box center [781, 316] width 105 height 81
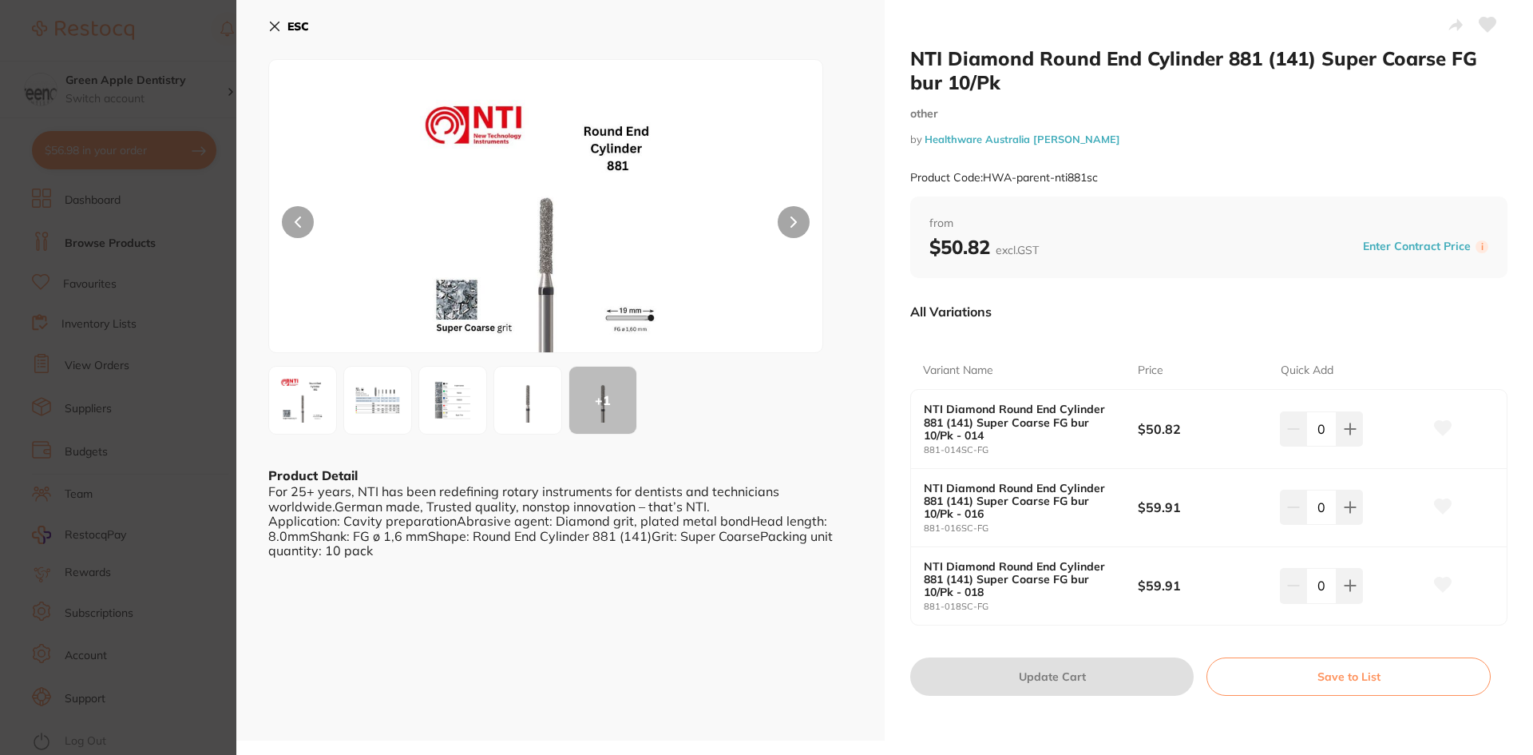
click at [303, 25] on b "ESC" at bounding box center [298, 26] width 22 height 14
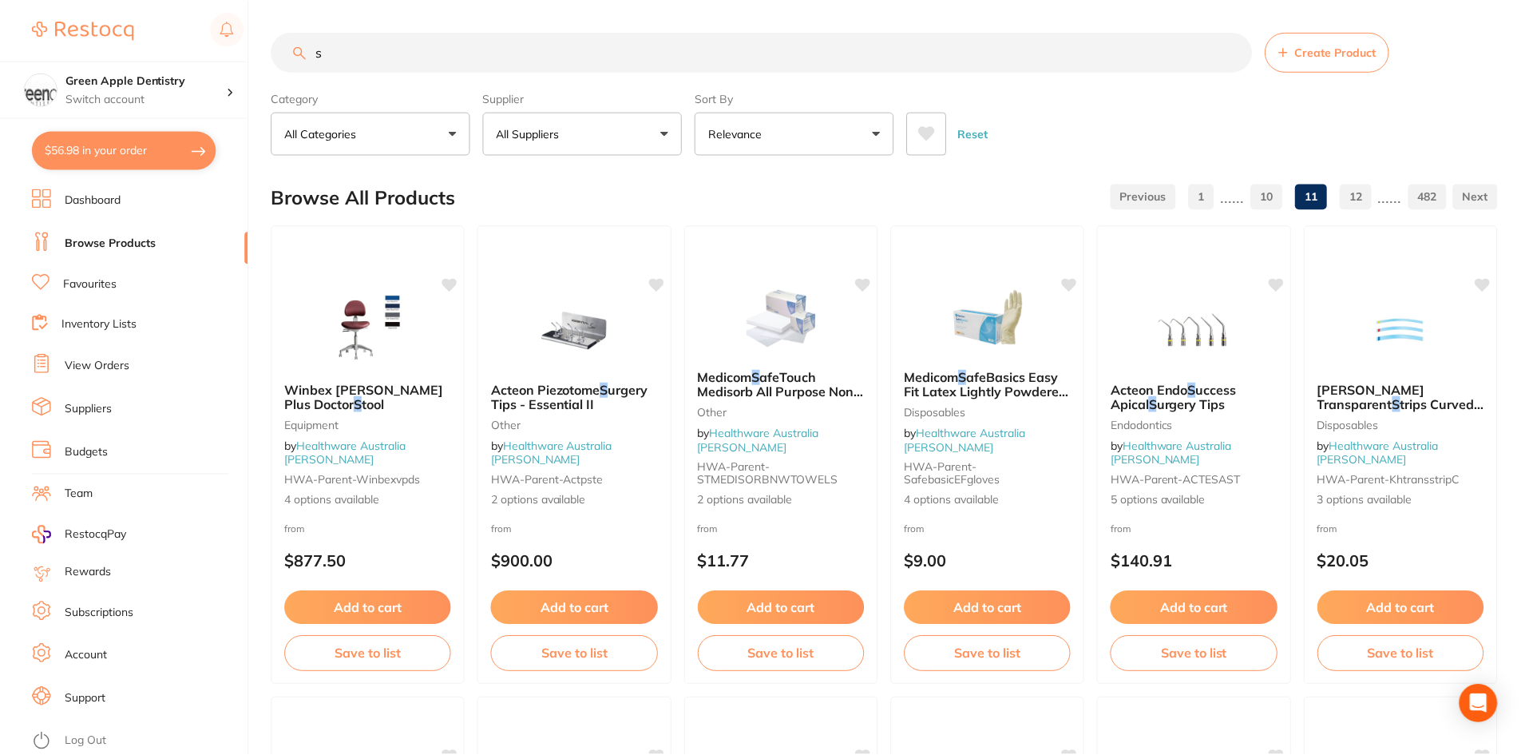
scroll to position [3788, 0]
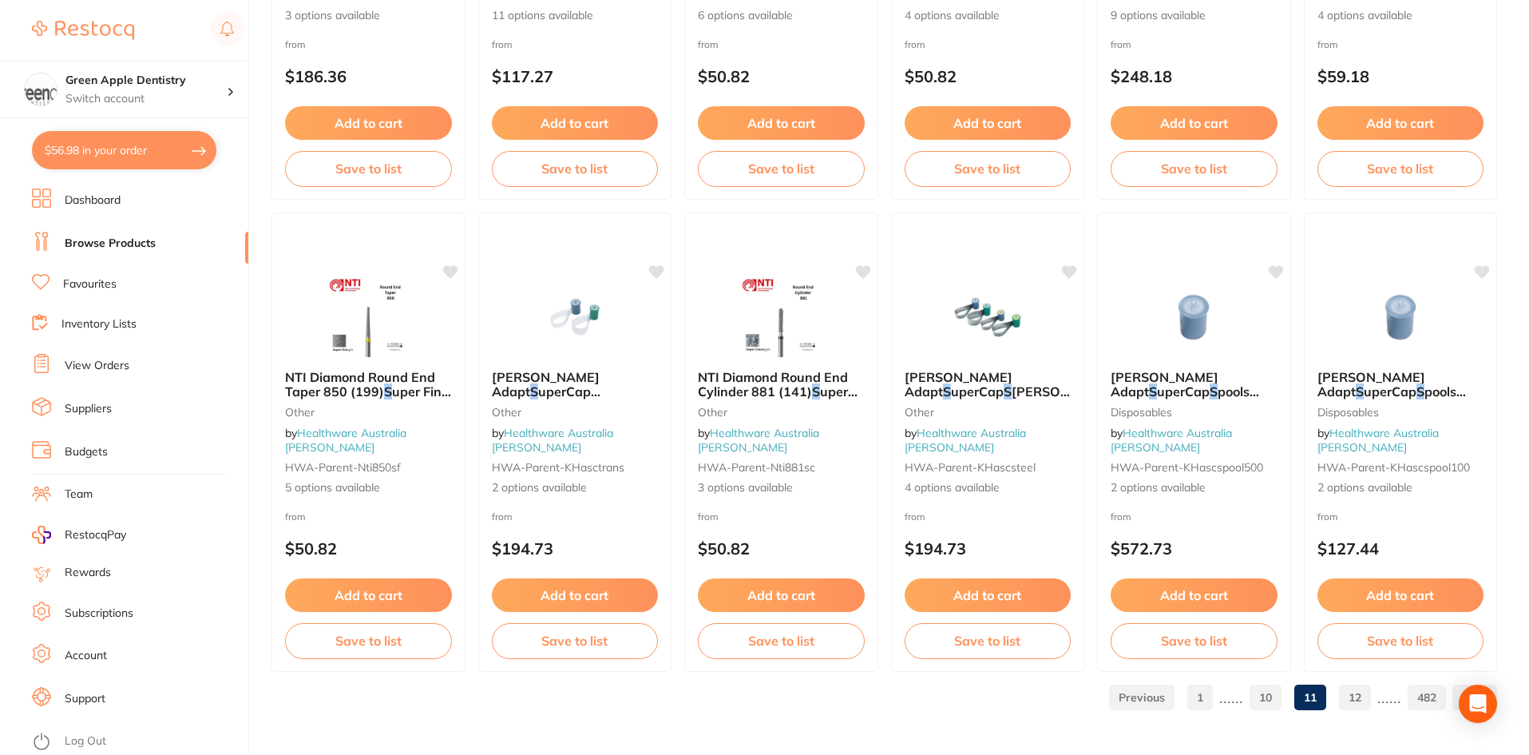
click at [1353, 700] on link "12" at bounding box center [1355, 697] width 32 height 32
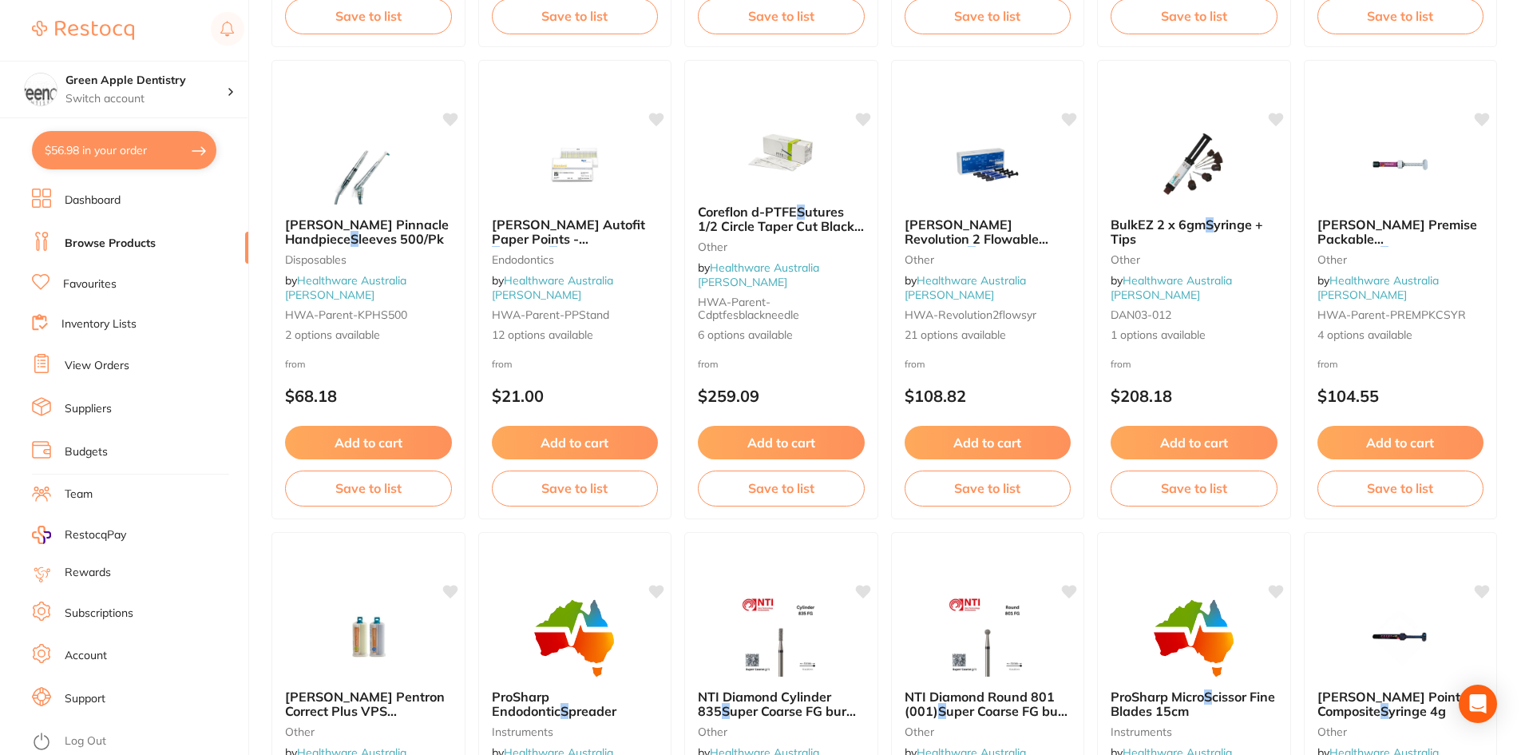
scroll to position [1677, 0]
